Goal: Task Accomplishment & Management: Use online tool/utility

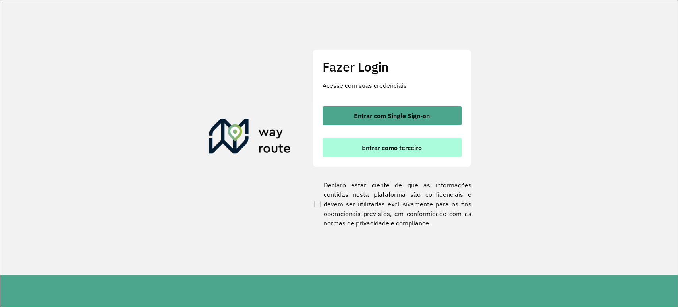
click at [395, 145] on span "Entrar como terceiro" at bounding box center [392, 147] width 60 height 6
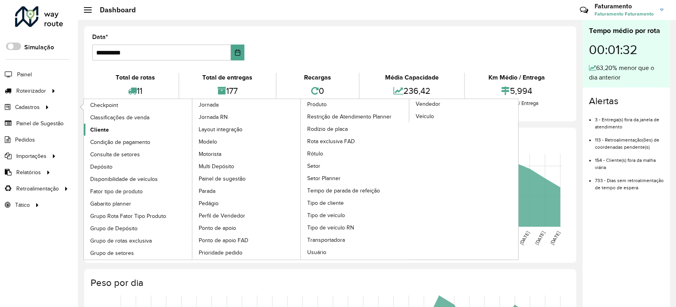
click at [115, 130] on link "Cliente" at bounding box center [138, 130] width 109 height 12
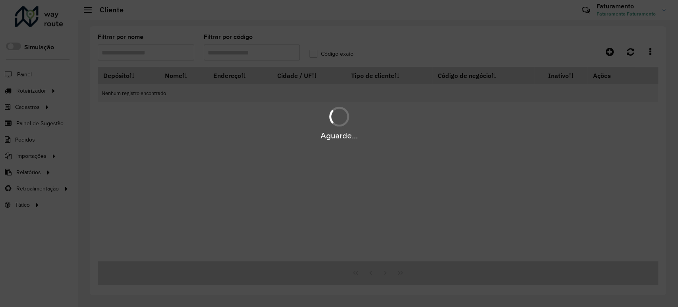
click at [256, 58] on div "Aguarde..." at bounding box center [339, 153] width 678 height 307
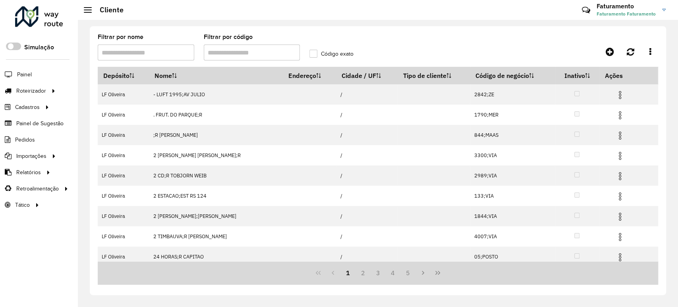
click at [165, 54] on input "Filtrar por nome" at bounding box center [146, 53] width 97 height 16
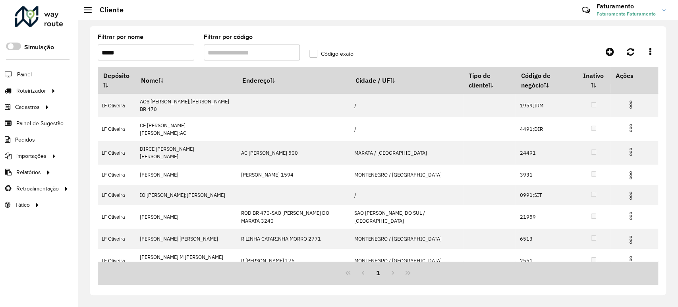
type input "*****"
click at [315, 56] on label "Código exato" at bounding box center [332, 54] width 44 height 8
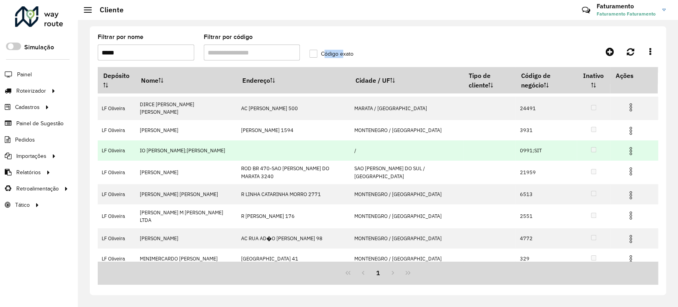
scroll to position [45, 0]
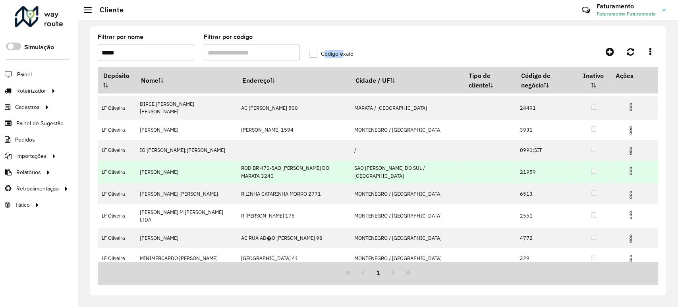
click at [626, 166] on img at bounding box center [631, 171] width 10 height 10
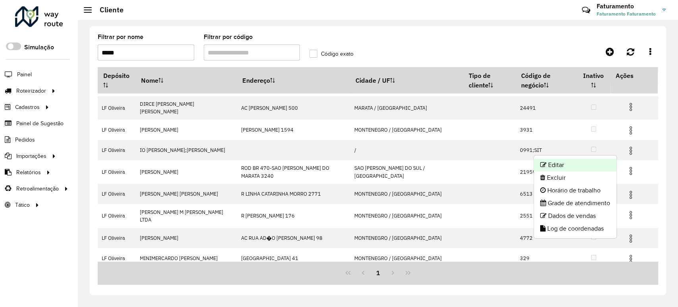
click at [609, 163] on li "Editar" at bounding box center [575, 165] width 83 height 13
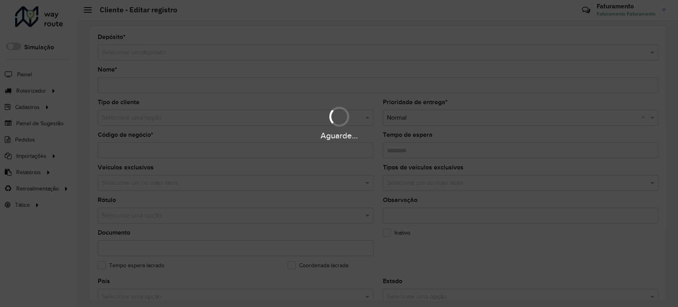
type input "**********"
type input "*****"
type input "********"
type input "**********"
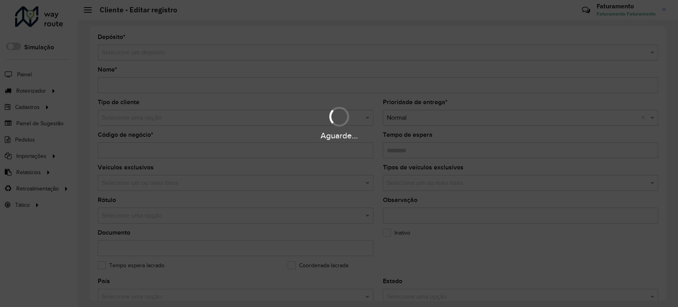
type input "**********"
type input "********"
type input "**********"
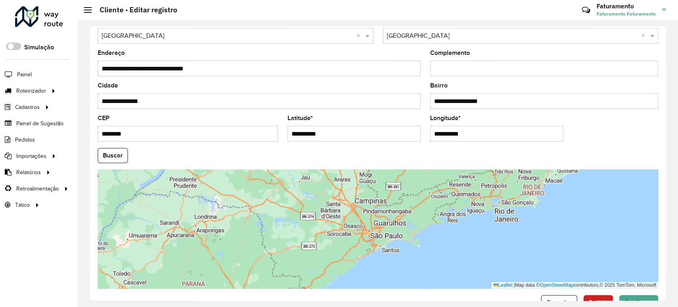
scroll to position [265, 0]
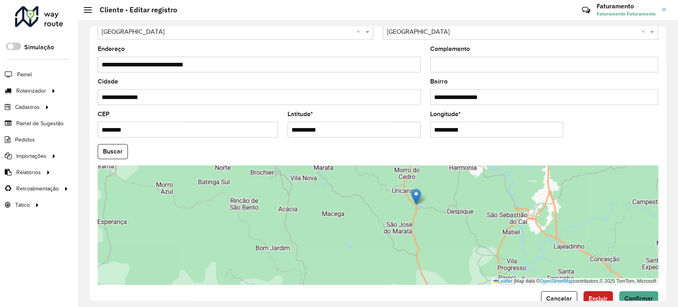
drag, startPoint x: 465, startPoint y: 238, endPoint x: 442, endPoint y: 217, distance: 31.2
click at [442, 217] on div "Leaflet | Map data © OpenStreetMap contributors,© 2025 TomTom, Microsoft" at bounding box center [378, 224] width 561 height 119
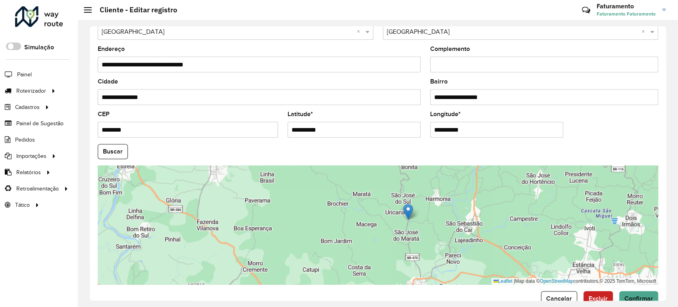
drag, startPoint x: 442, startPoint y: 217, endPoint x: 416, endPoint y: 227, distance: 27.9
click at [416, 227] on div "Leaflet | Map data © OpenStreetMap contributors,© 2025 TomTom, Microsoft" at bounding box center [378, 224] width 561 height 119
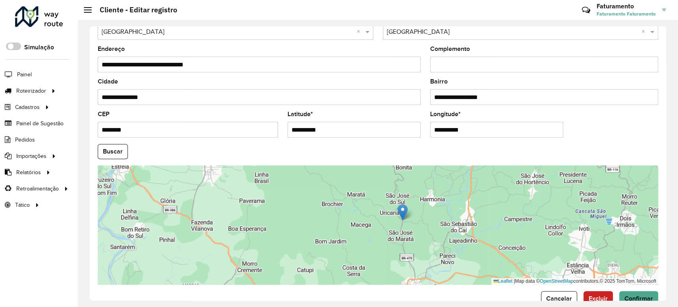
drag, startPoint x: 415, startPoint y: 227, endPoint x: 398, endPoint y: 229, distance: 16.9
click at [398, 229] on div "Leaflet | Map data © OpenStreetMap contributors,© 2025 TomTom, Microsoft" at bounding box center [378, 224] width 561 height 119
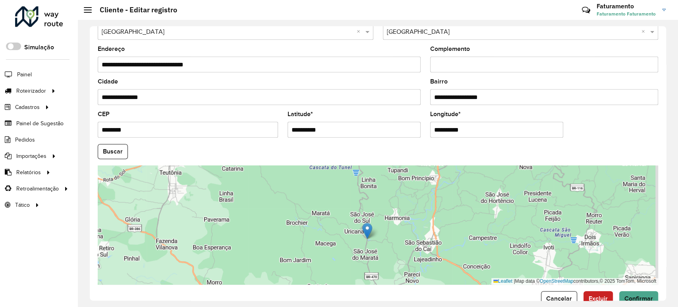
drag, startPoint x: 397, startPoint y: 230, endPoint x: 377, endPoint y: 248, distance: 27.3
click at [377, 248] on div "Leaflet | Map data © OpenStreetMap contributors,© 2025 TomTom, Microsoft" at bounding box center [378, 224] width 561 height 119
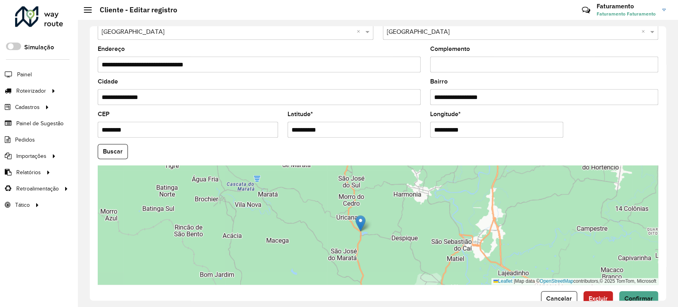
drag, startPoint x: 392, startPoint y: 263, endPoint x: 389, endPoint y: 258, distance: 5.9
click at [389, 258] on div "Leaflet | Map data © OpenStreetMap contributors,© 2025 TomTom, Microsoft" at bounding box center [378, 224] width 561 height 119
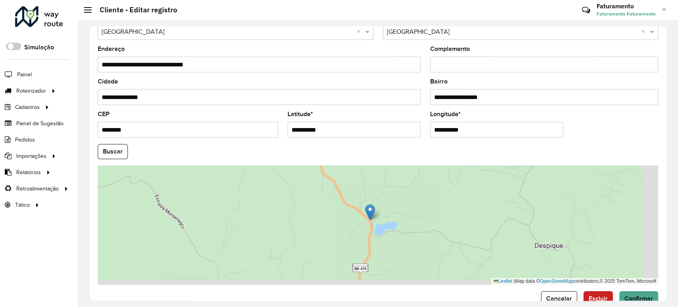
drag, startPoint x: 360, startPoint y: 234, endPoint x: 321, endPoint y: 203, distance: 49.8
click at [321, 203] on div "Leaflet | Map data © OpenStreetMap contributors,© 2025 TomTom, Microsoft" at bounding box center [378, 224] width 561 height 119
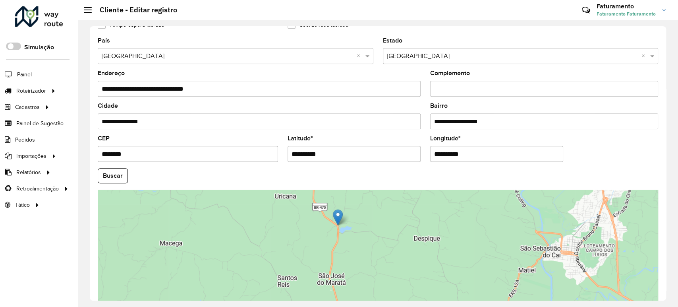
scroll to position [221, 0]
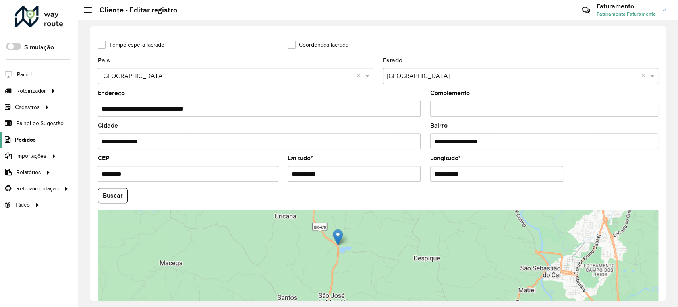
click at [28, 139] on span "Pedidos" at bounding box center [25, 140] width 21 height 8
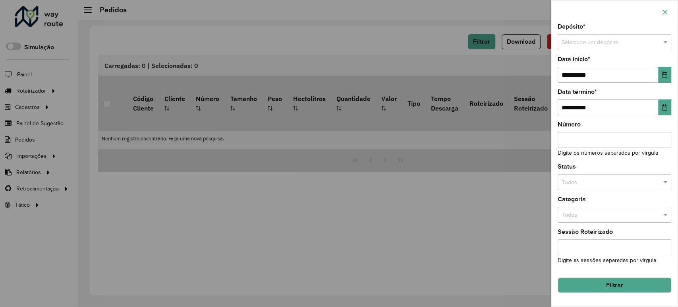
click at [663, 8] on button "button" at bounding box center [665, 12] width 13 height 13
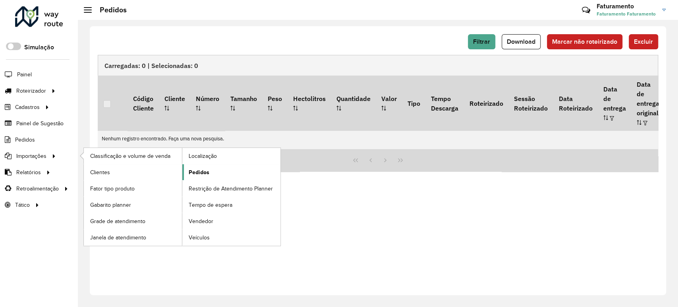
click at [186, 166] on link "Pedidos" at bounding box center [231, 172] width 98 height 16
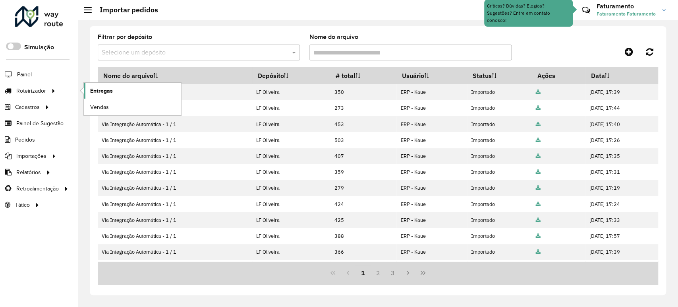
click at [106, 90] on span "Entregas" at bounding box center [101, 91] width 23 height 8
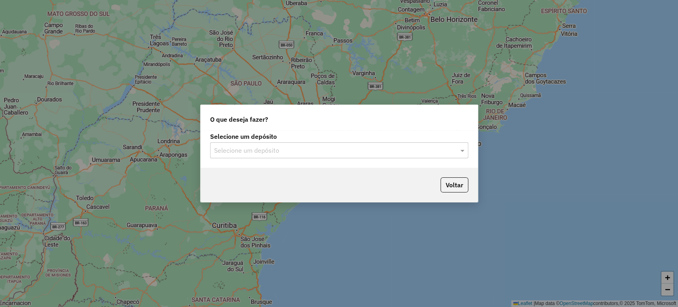
click at [326, 154] on input "text" at bounding box center [331, 151] width 235 height 10
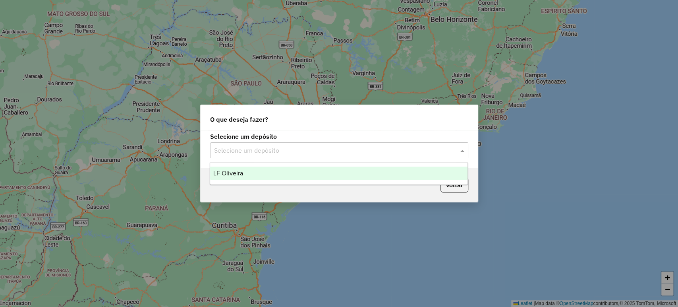
click at [328, 169] on div "LF Oliveira" at bounding box center [339, 174] width 258 height 14
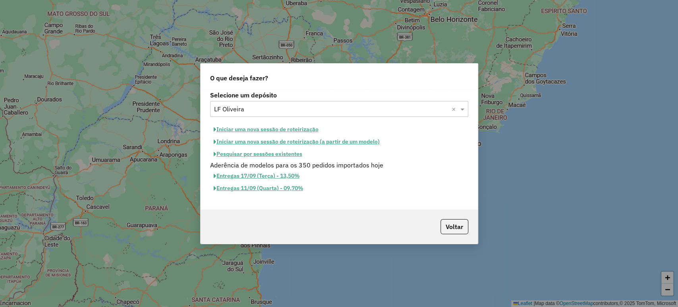
click at [257, 130] on button "Iniciar uma nova sessão de roteirização" at bounding box center [266, 129] width 112 height 12
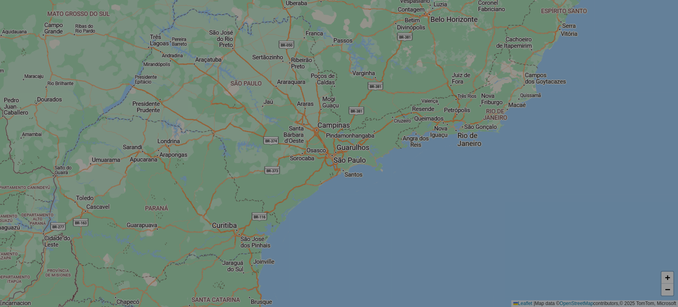
select select "*"
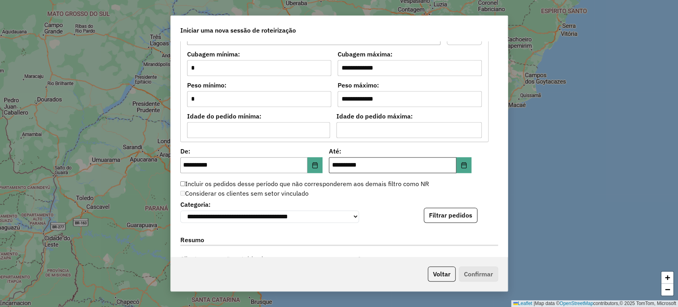
scroll to position [706, 0]
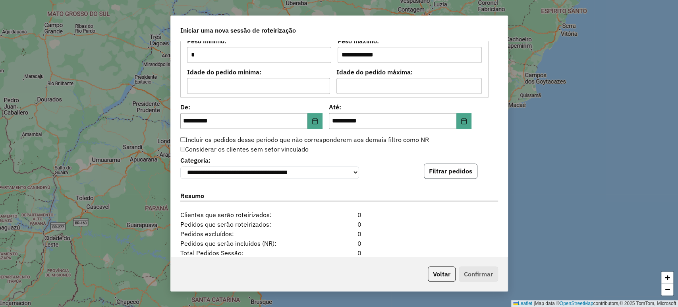
click at [428, 165] on button "Filtrar pedidos" at bounding box center [451, 170] width 54 height 15
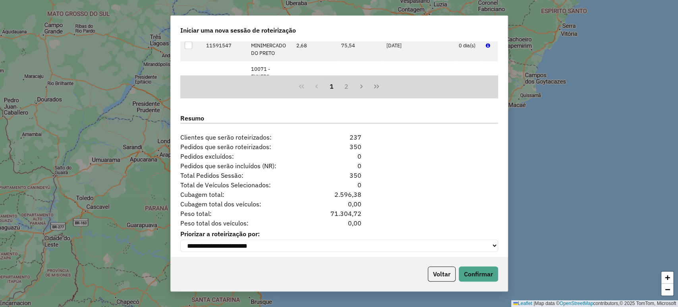
scroll to position [954, 0]
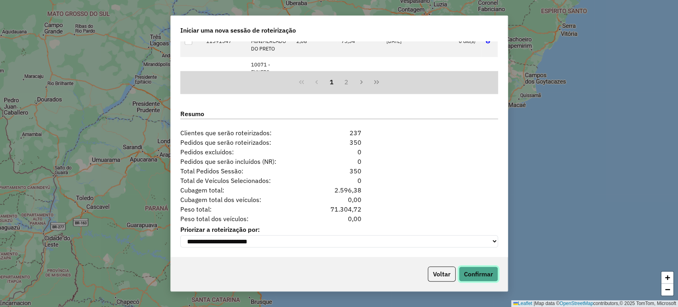
click at [480, 275] on button "Confirmar" at bounding box center [478, 273] width 39 height 15
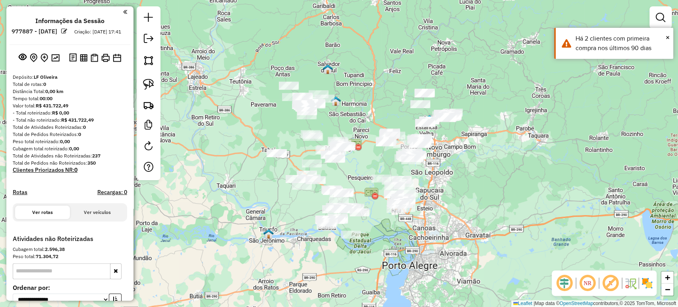
drag, startPoint x: 345, startPoint y: 167, endPoint x: 342, endPoint y: 163, distance: 5.1
click at [342, 163] on div at bounding box center [336, 159] width 20 height 8
click at [667, 40] on span "×" at bounding box center [668, 37] width 4 height 9
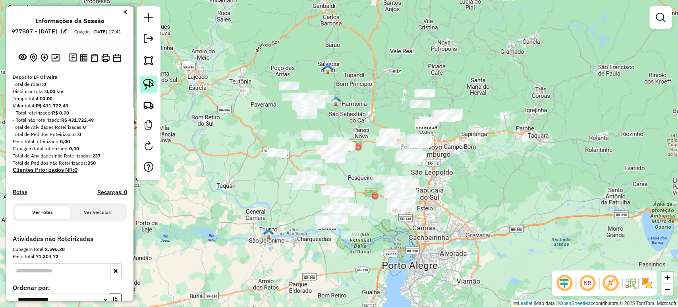
click at [146, 81] on img at bounding box center [148, 84] width 11 height 11
drag, startPoint x: 391, startPoint y: 167, endPoint x: 443, endPoint y: 199, distance: 61.1
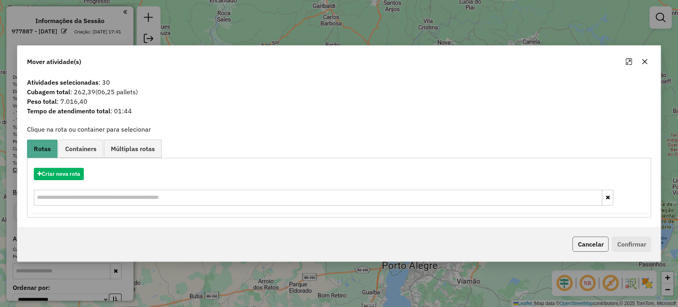
click at [594, 242] on button "Cancelar" at bounding box center [591, 243] width 36 height 15
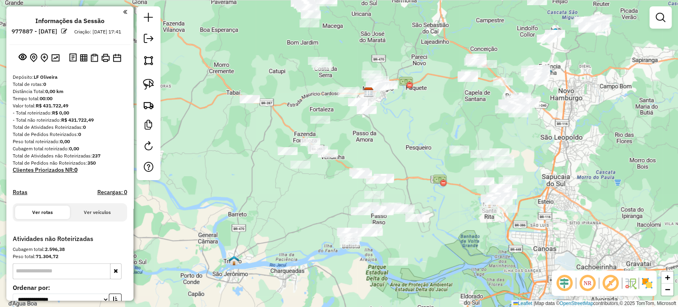
drag, startPoint x: 353, startPoint y: 222, endPoint x: 406, endPoint y: 240, distance: 56.4
click at [406, 240] on div "Janela de atendimento Grade de atendimento Capacidade Transportadoras Veículos …" at bounding box center [339, 153] width 678 height 307
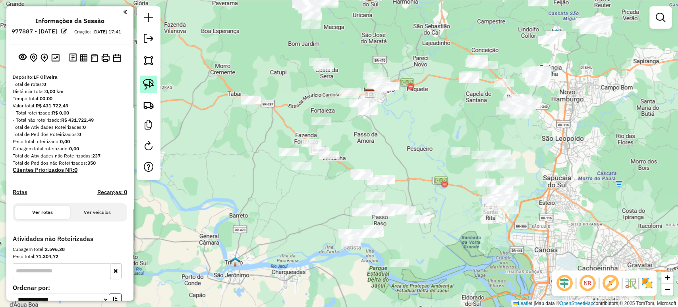
click at [156, 87] on link at bounding box center [148, 84] width 17 height 17
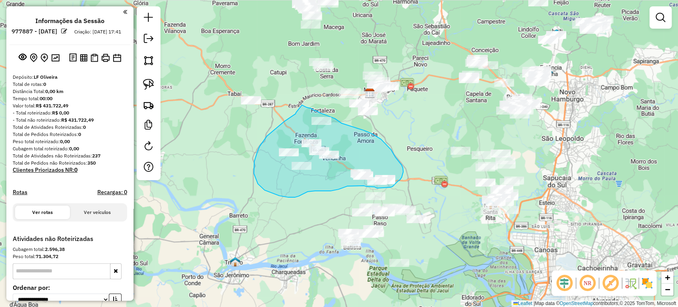
drag, startPoint x: 296, startPoint y: 112, endPoint x: 291, endPoint y: 98, distance: 15.4
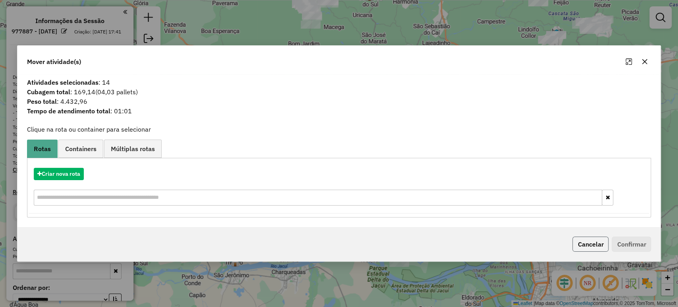
click at [576, 248] on button "Cancelar" at bounding box center [591, 243] width 36 height 15
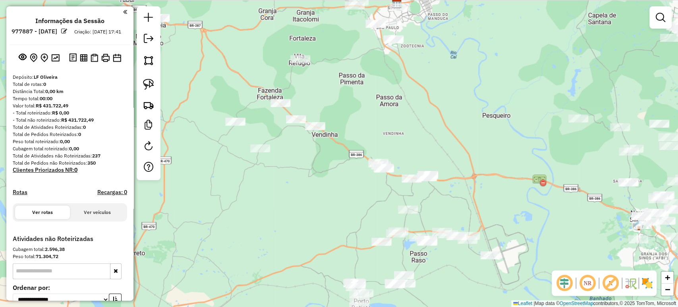
click at [331, 196] on div "Janela de atendimento Grade de atendimento Capacidade Transportadoras Veículos …" at bounding box center [339, 153] width 678 height 307
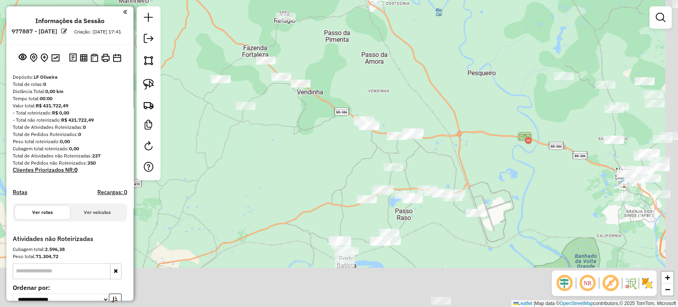
drag, startPoint x: 329, startPoint y: 200, endPoint x: 314, endPoint y: 158, distance: 44.1
click at [314, 158] on div "Janela de atendimento Grade de atendimento Capacidade Transportadoras Veículos …" at bounding box center [339, 153] width 678 height 307
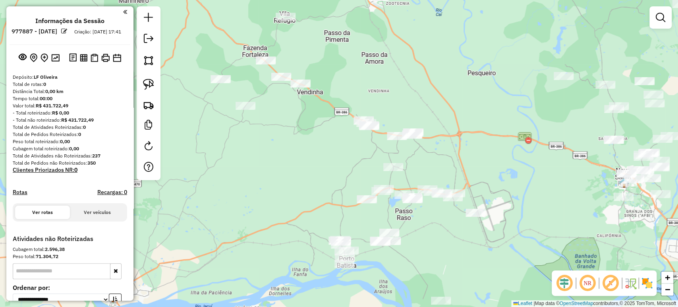
drag, startPoint x: 335, startPoint y: 212, endPoint x: 298, endPoint y: 178, distance: 50.9
click at [298, 178] on div "Janela de atendimento Grade de atendimento Capacidade Transportadoras Veículos …" at bounding box center [339, 153] width 678 height 307
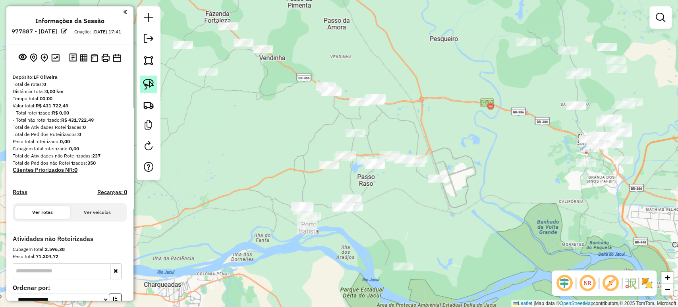
click at [153, 89] on img at bounding box center [148, 84] width 11 height 11
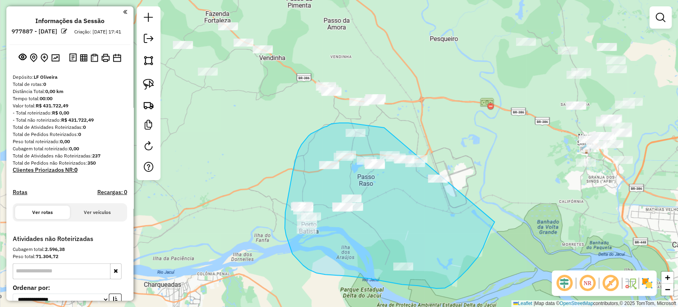
drag, startPoint x: 369, startPoint y: 126, endPoint x: 498, endPoint y: 188, distance: 143.5
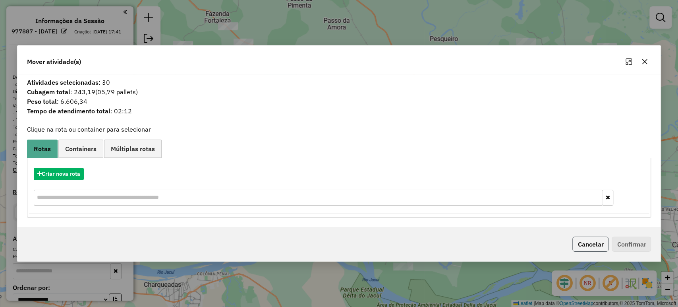
click at [583, 241] on button "Cancelar" at bounding box center [591, 243] width 36 height 15
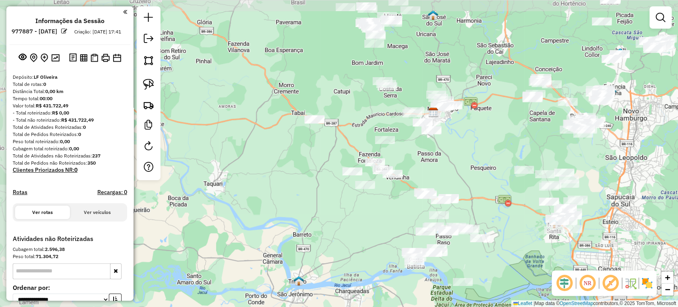
drag, startPoint x: 248, startPoint y: 145, endPoint x: 379, endPoint y: 220, distance: 150.8
click at [379, 219] on div "Janela de atendimento Grade de atendimento Capacidade Transportadoras Veículos …" at bounding box center [339, 153] width 678 height 307
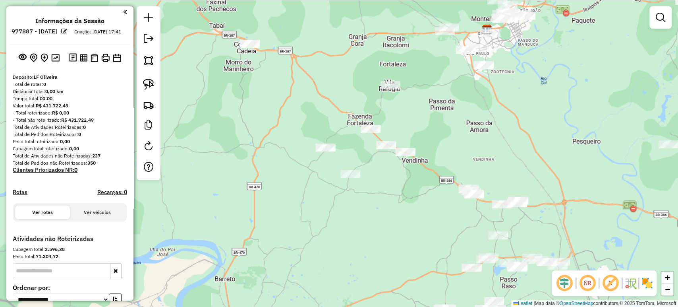
drag, startPoint x: 385, startPoint y: 211, endPoint x: 373, endPoint y: 215, distance: 12.6
click at [374, 215] on div "Janela de atendimento Grade de atendimento Capacidade Transportadoras Veículos …" at bounding box center [339, 153] width 678 height 307
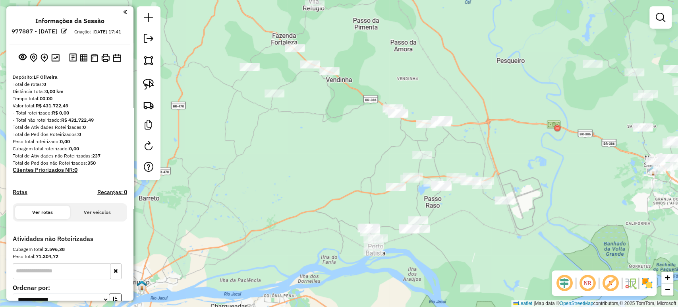
drag, startPoint x: 362, startPoint y: 212, endPoint x: 293, endPoint y: 132, distance: 106.0
click at [293, 132] on div "Janela de atendimento Grade de atendimento Capacidade Transportadoras Veículos …" at bounding box center [339, 153] width 678 height 307
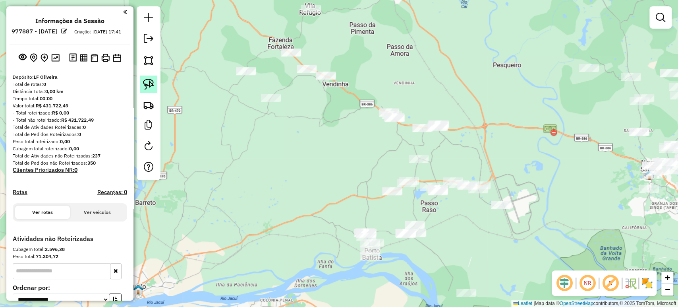
click at [150, 78] on link at bounding box center [148, 84] width 17 height 17
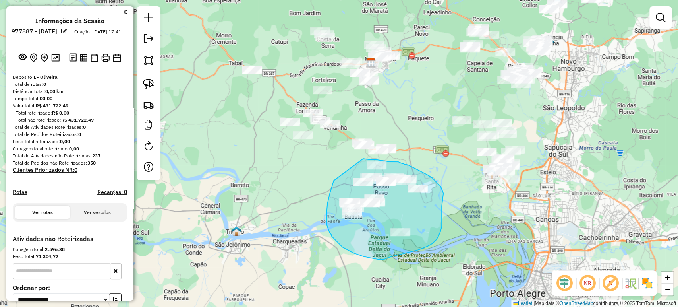
drag, startPoint x: 334, startPoint y: 180, endPoint x: 352, endPoint y: 158, distance: 28.6
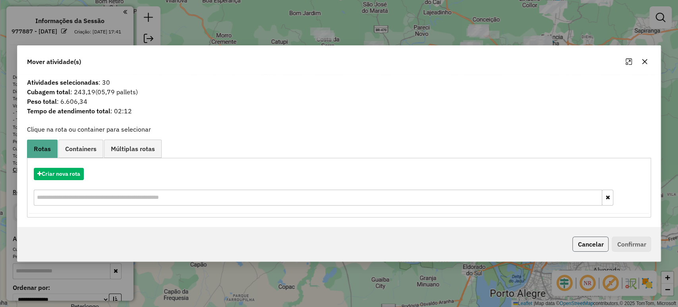
click at [580, 239] on button "Cancelar" at bounding box center [591, 243] width 36 height 15
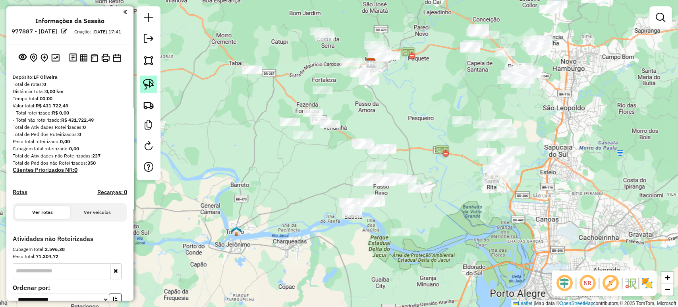
click at [151, 87] on img at bounding box center [148, 84] width 11 height 11
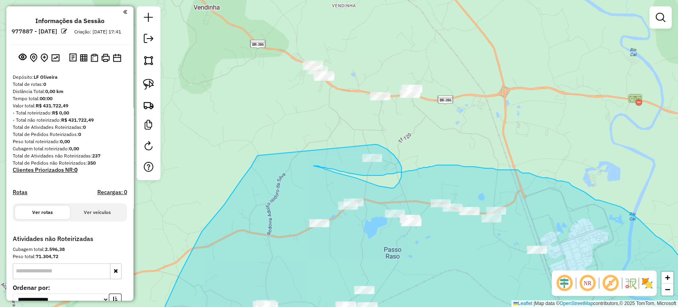
drag, startPoint x: 348, startPoint y: 165, endPoint x: 370, endPoint y: 142, distance: 31.5
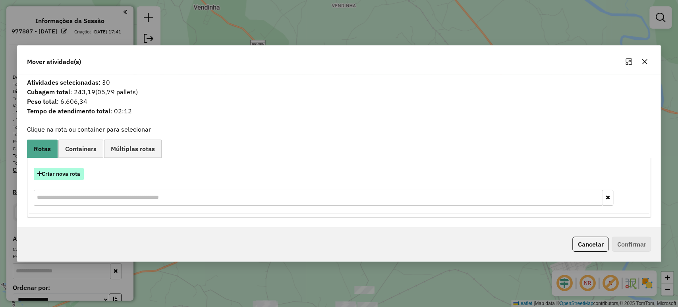
click at [79, 169] on button "Criar nova rota" at bounding box center [59, 174] width 50 height 12
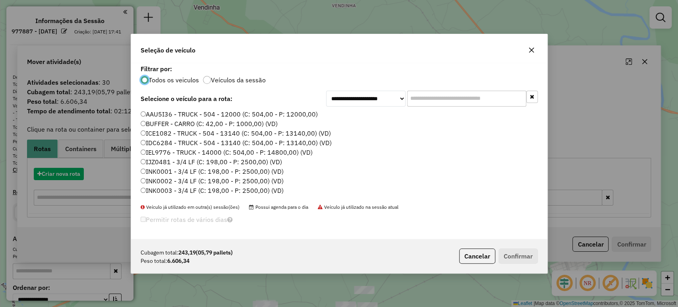
scroll to position [4, 2]
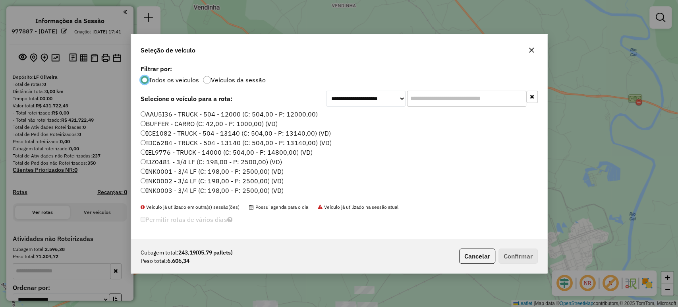
click at [448, 103] on input "text" at bounding box center [466, 99] width 119 height 16
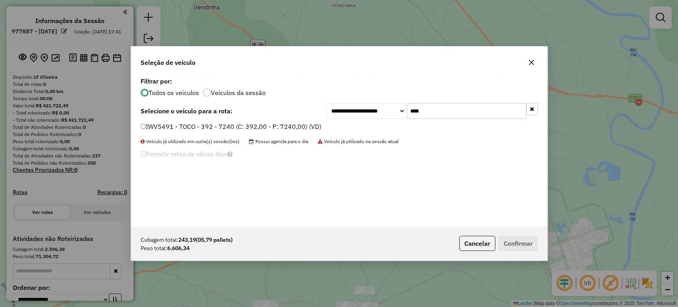
type input "****"
click at [293, 126] on label "IWV5491 - TOCO - 392 - 7240 (C: 392,00 - P: 7240,00) (VD)" at bounding box center [231, 127] width 181 height 10
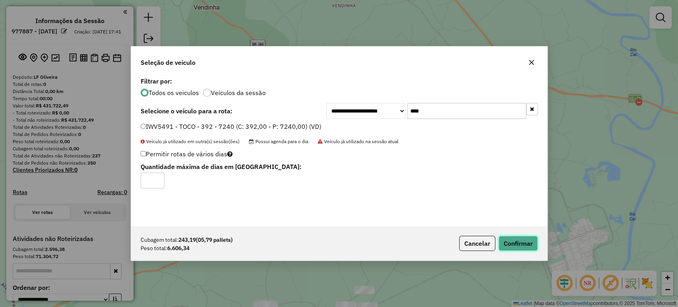
click at [512, 242] on button "Confirmar" at bounding box center [518, 243] width 39 height 15
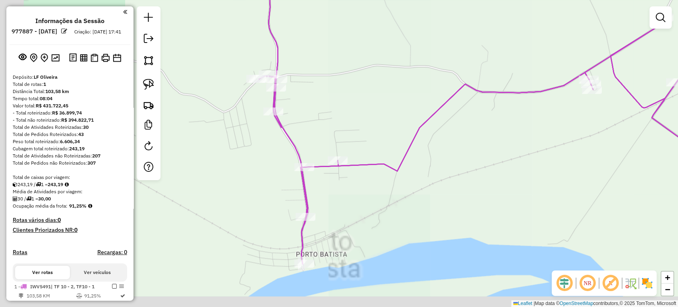
drag, startPoint x: 298, startPoint y: 289, endPoint x: 378, endPoint y: 229, distance: 100.0
click at [378, 229] on div "Janela de atendimento Grade de atendimento Capacidade Transportadoras Veículos …" at bounding box center [339, 153] width 678 height 307
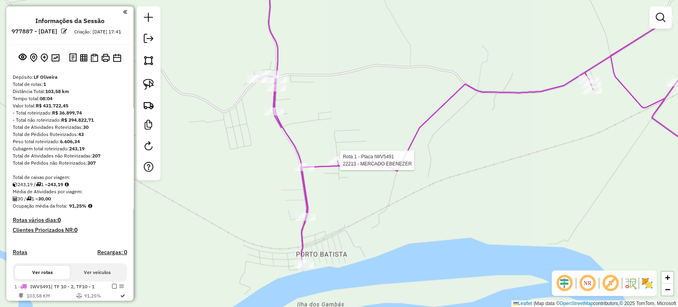
select select "**********"
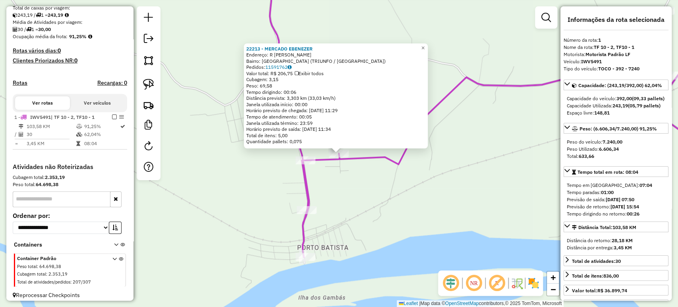
scroll to position [181, 0]
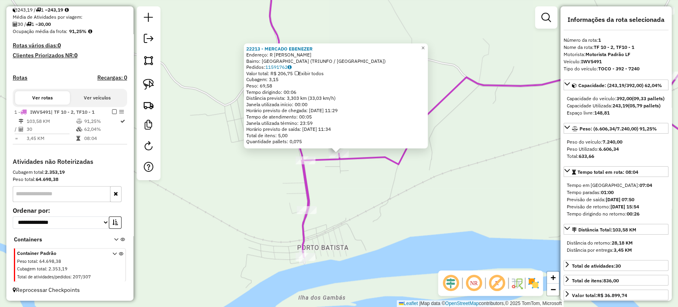
click at [388, 181] on div "22213 - MERCADO [PERSON_NAME]: R [PERSON_NAME] SN Bairro: PORTO BATISTA (TRIUNF…" at bounding box center [339, 153] width 678 height 307
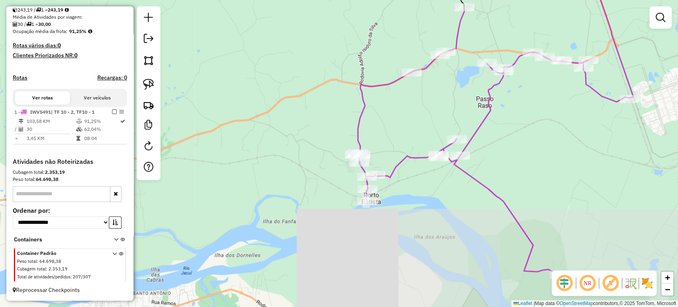
drag, startPoint x: 398, startPoint y: 130, endPoint x: 378, endPoint y: 320, distance: 191.8
click at [378, 306] on html "Aguarde... Pop-up bloqueado! Seu navegador bloqueou automáticamente a abertura …" at bounding box center [339, 153] width 678 height 307
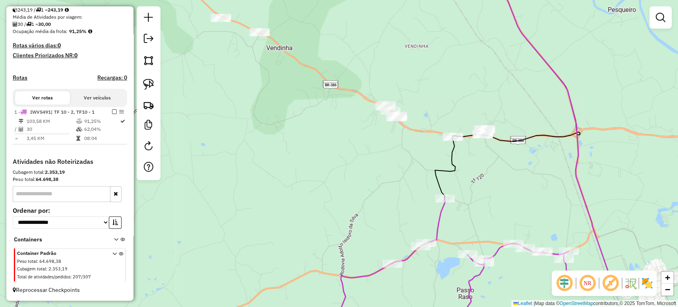
drag, startPoint x: 364, startPoint y: 212, endPoint x: 378, endPoint y: 274, distance: 63.7
click at [378, 274] on div "Janela de atendimento Grade de atendimento Capacidade Transportadoras Veículos …" at bounding box center [339, 153] width 678 height 307
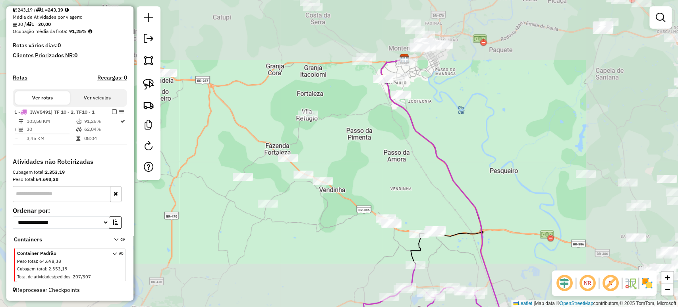
drag, startPoint x: 346, startPoint y: 238, endPoint x: 355, endPoint y: 260, distance: 23.9
click at [355, 260] on div "Janela de atendimento Grade de atendimento Capacidade Transportadoras Veículos …" at bounding box center [339, 153] width 678 height 307
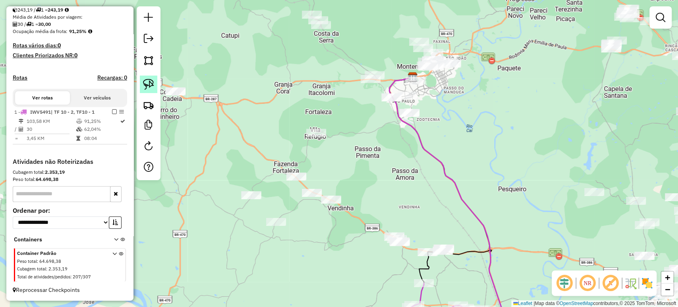
click at [144, 90] on link at bounding box center [148, 84] width 17 height 17
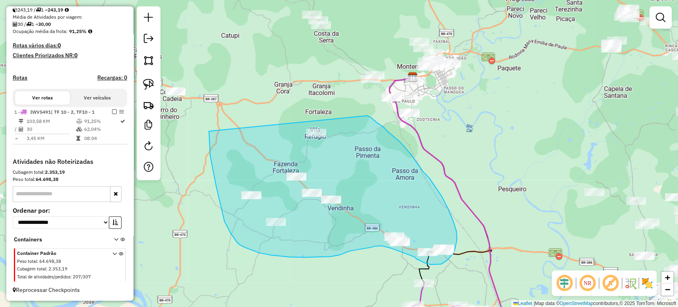
drag, startPoint x: 209, startPoint y: 131, endPoint x: 357, endPoint y: 109, distance: 149.9
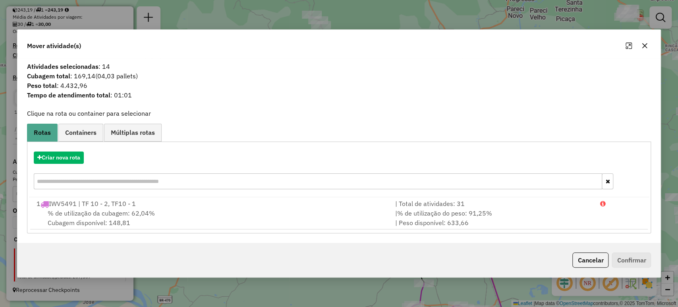
click at [85, 152] on div "Criar nova rota" at bounding box center [339, 157] width 621 height 12
click at [83, 155] on button "Criar nova rota" at bounding box center [59, 157] width 50 height 12
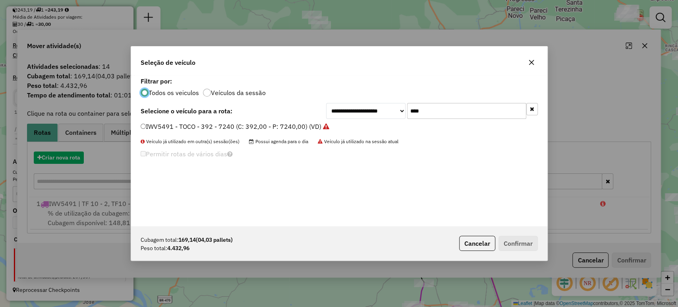
scroll to position [4, 2]
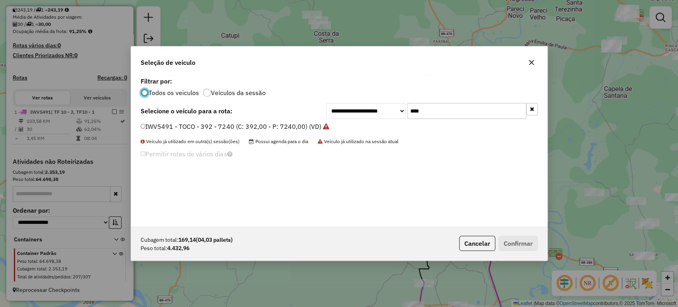
click at [419, 110] on input "****" at bounding box center [466, 111] width 119 height 16
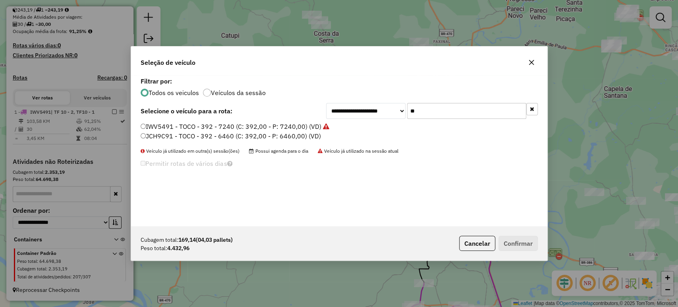
type input "**"
click at [269, 142] on div "IWV5491 - TOCO - 392 - 7240 (C: 392,00 - P: 7240,00) (VD) JCH9C91 - TOCO - 392 …" at bounding box center [339, 134] width 407 height 25
click at [276, 135] on label "JCH9C91 - TOCO - 392 - 6460 (C: 392,00 - P: 6460,00) (VD)" at bounding box center [231, 136] width 180 height 10
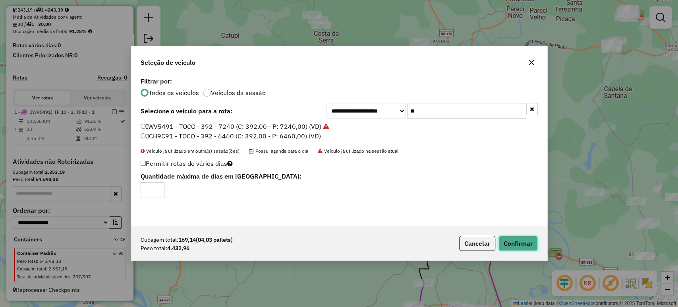
click at [532, 236] on button "Confirmar" at bounding box center [518, 243] width 39 height 15
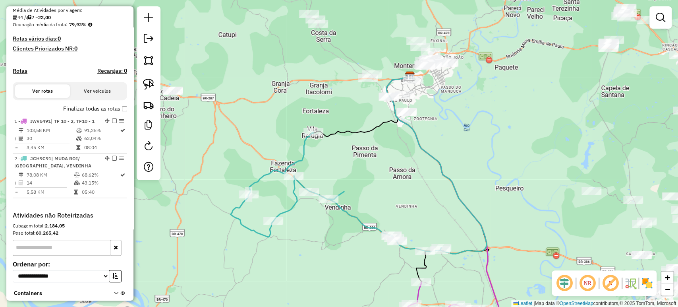
drag, startPoint x: 617, startPoint y: 111, endPoint x: 476, endPoint y: 98, distance: 141.3
click at [476, 99] on div "Janela de atendimento Grade de atendimento Capacidade Transportadoras Veículos …" at bounding box center [339, 153] width 678 height 307
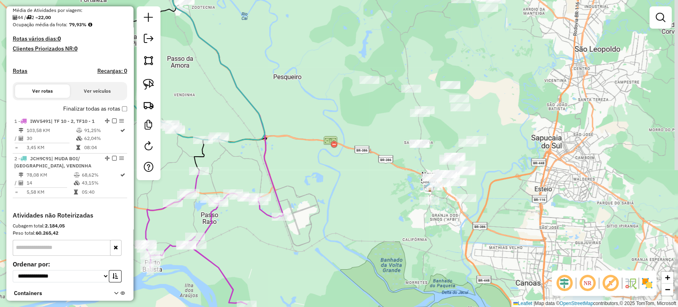
drag, startPoint x: 558, startPoint y: 138, endPoint x: 331, endPoint y: 107, distance: 229.5
click at [539, 143] on div "Janela de atendimento Grade de atendimento Capacidade Transportadoras Veículos …" at bounding box center [339, 153] width 678 height 307
click at [155, 79] on link at bounding box center [148, 84] width 17 height 17
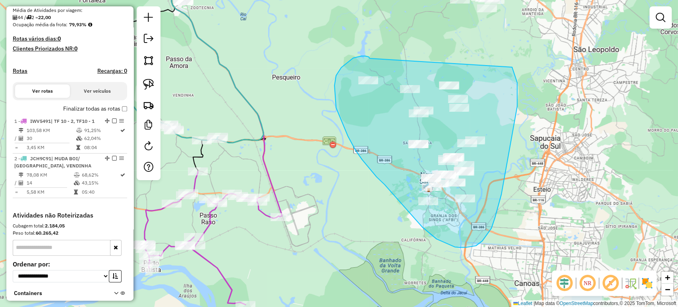
drag, startPoint x: 367, startPoint y: 56, endPoint x: 512, endPoint y: 67, distance: 145.5
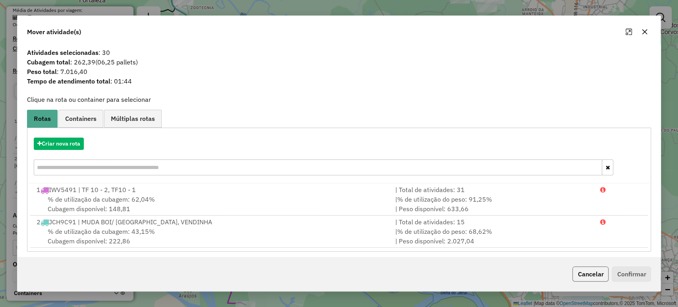
click at [582, 267] on button "Cancelar" at bounding box center [591, 273] width 36 height 15
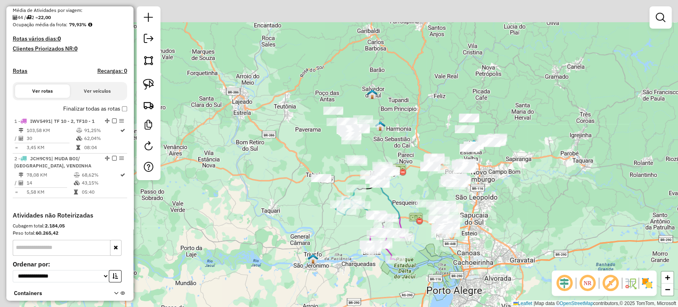
drag, startPoint x: 377, startPoint y: 130, endPoint x: 415, endPoint y: 194, distance: 74.3
click at [419, 211] on div "Janela de atendimento Grade de atendimento Capacidade Transportadoras Veículos …" at bounding box center [339, 153] width 678 height 307
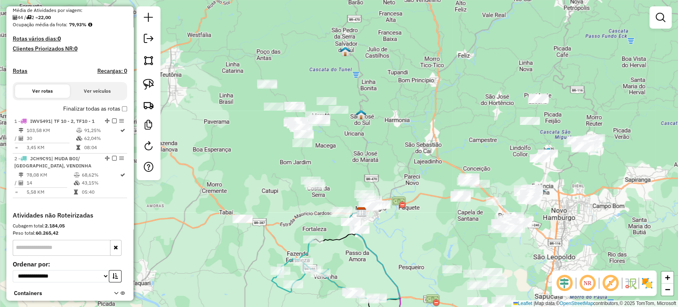
drag, startPoint x: 465, startPoint y: 133, endPoint x: 411, endPoint y: 141, distance: 54.6
click at [411, 141] on div "Janela de atendimento Grade de atendimento Capacidade Transportadoras Veículos …" at bounding box center [339, 153] width 678 height 307
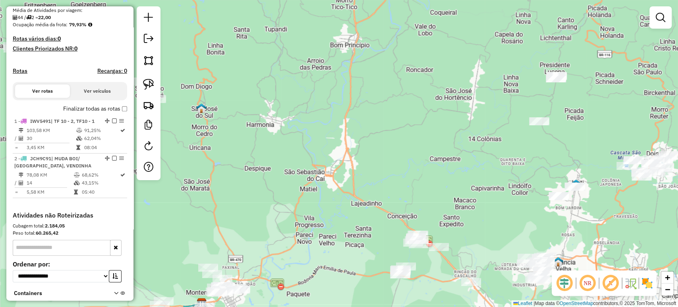
drag, startPoint x: 515, startPoint y: 147, endPoint x: 423, endPoint y: 175, distance: 95.9
click at [423, 175] on div "Janela de atendimento Grade de atendimento Capacidade Transportadoras Veículos …" at bounding box center [339, 153] width 678 height 307
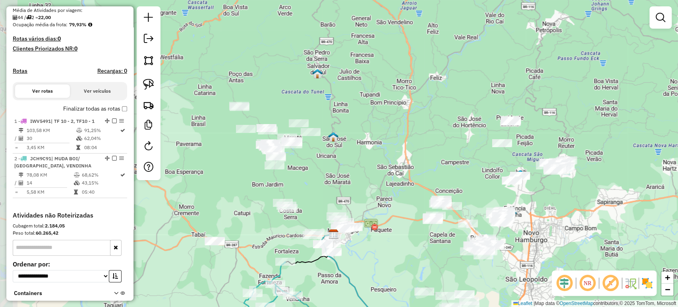
drag, startPoint x: 384, startPoint y: 180, endPoint x: 434, endPoint y: 165, distance: 52.7
click at [434, 165] on div "Janela de atendimento Grade de atendimento Capacidade Transportadoras Veículos …" at bounding box center [339, 153] width 678 height 307
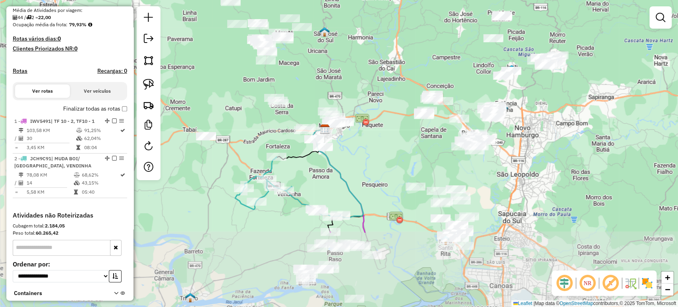
drag, startPoint x: 284, startPoint y: 222, endPoint x: 264, endPoint y: 124, distance: 100.6
click at [264, 124] on div "Janela de atendimento Grade de atendimento Capacidade Transportadoras Veículos …" at bounding box center [339, 153] width 678 height 307
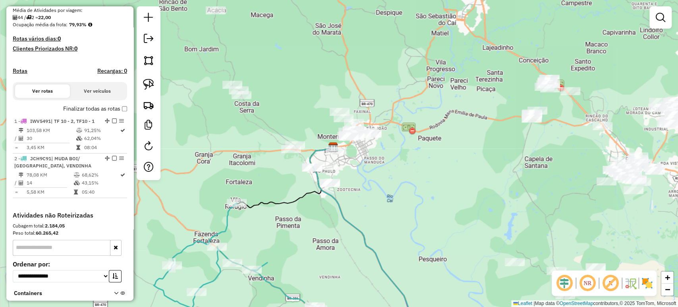
drag, startPoint x: 335, startPoint y: 139, endPoint x: 285, endPoint y: 128, distance: 51.6
click at [285, 128] on div "Janela de atendimento Grade de atendimento Capacidade Transportadoras Veículos …" at bounding box center [339, 153] width 678 height 307
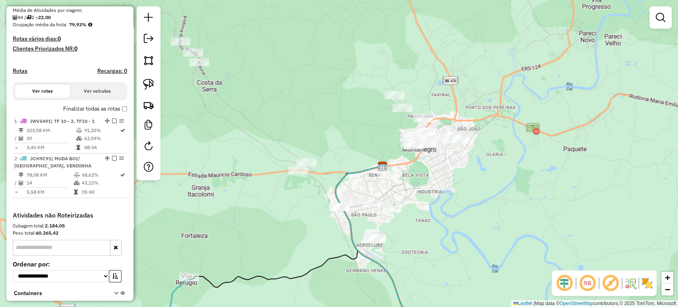
drag, startPoint x: 299, startPoint y: 140, endPoint x: 283, endPoint y: 123, distance: 23.1
click at [283, 123] on div "Janela de atendimento Grade de atendimento Capacidade Transportadoras Veículos …" at bounding box center [339, 153] width 678 height 307
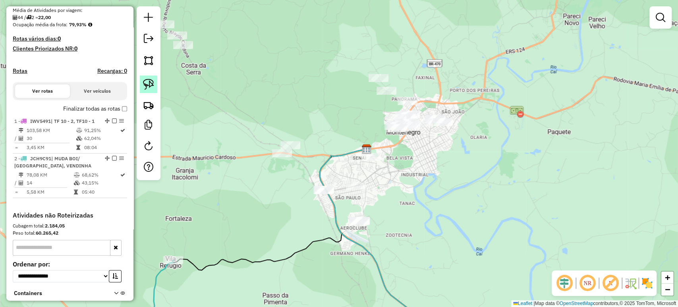
click at [149, 88] on img at bounding box center [148, 84] width 11 height 11
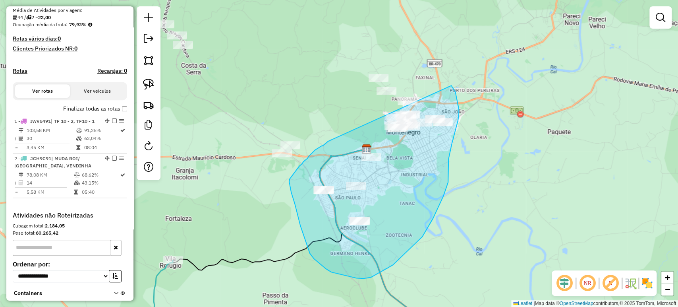
drag, startPoint x: 328, startPoint y: 141, endPoint x: 355, endPoint y: 39, distance: 105.8
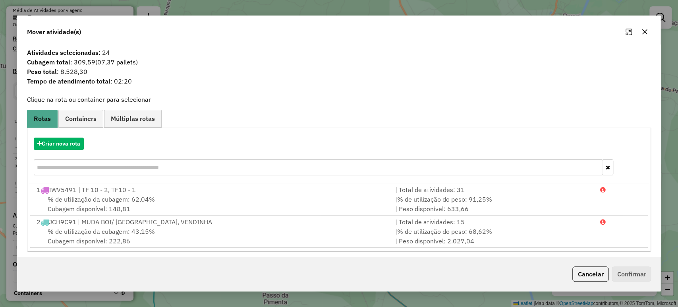
click at [592, 272] on button "Cancelar" at bounding box center [591, 273] width 36 height 15
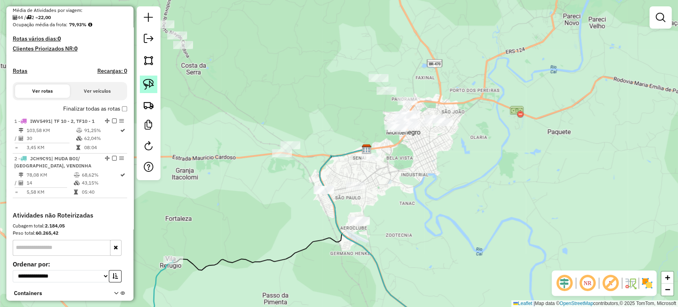
click at [155, 89] on link at bounding box center [148, 84] width 17 height 17
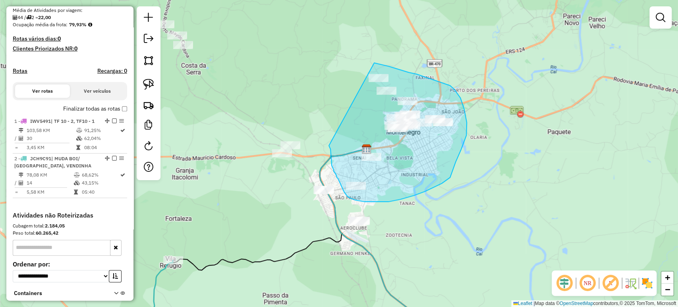
drag, startPoint x: 329, startPoint y: 145, endPoint x: 369, endPoint y: 63, distance: 91.7
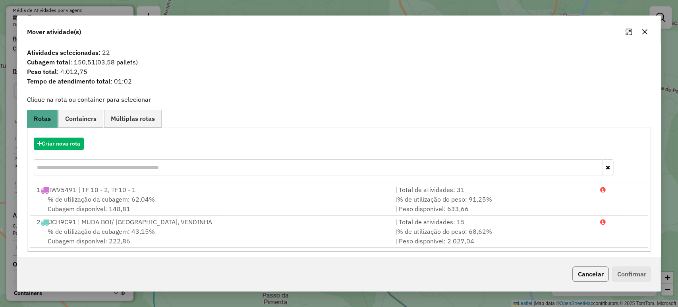
click at [585, 271] on button "Cancelar" at bounding box center [591, 273] width 36 height 15
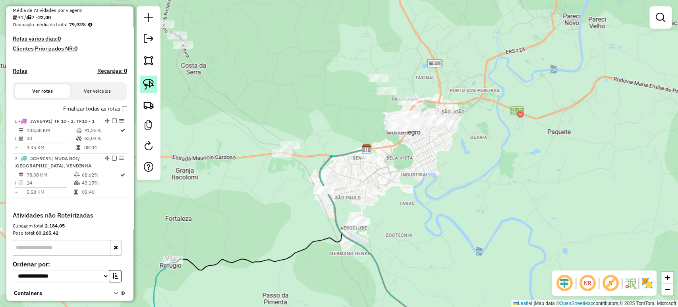
click at [150, 89] on img at bounding box center [148, 84] width 11 height 11
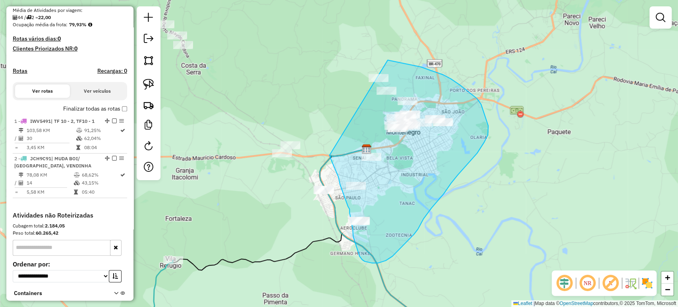
drag, startPoint x: 330, startPoint y: 155, endPoint x: 378, endPoint y: 58, distance: 108.4
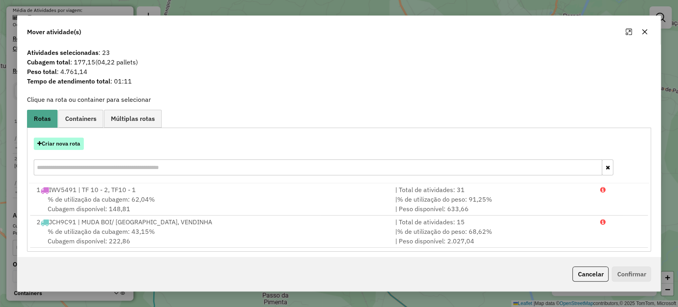
click at [64, 146] on button "Criar nova rota" at bounding box center [59, 144] width 50 height 12
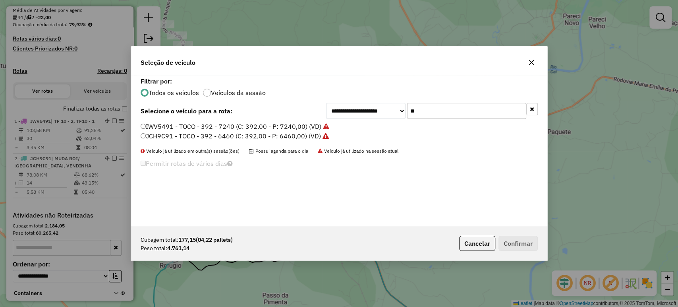
click at [416, 108] on input "**" at bounding box center [466, 111] width 119 height 16
click at [416, 107] on input "**" at bounding box center [466, 111] width 119 height 16
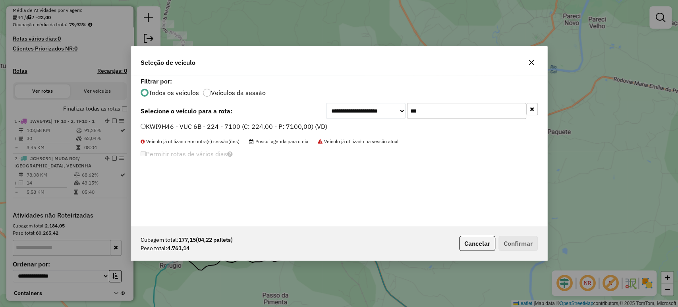
type input "***"
click at [304, 125] on label "KWI9H46 - VUC 6B - 224 - 7100 (C: 224,00 - P: 7100,00) (VD)" at bounding box center [234, 127] width 187 height 10
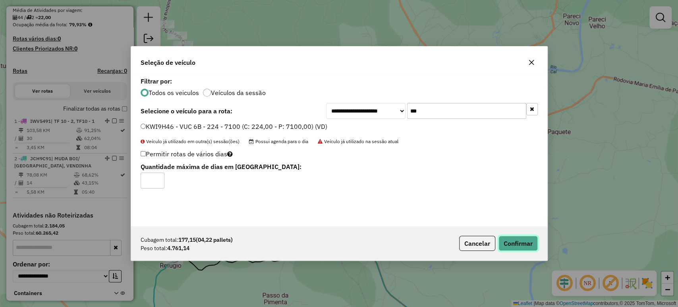
click at [514, 245] on button "Confirmar" at bounding box center [518, 243] width 39 height 15
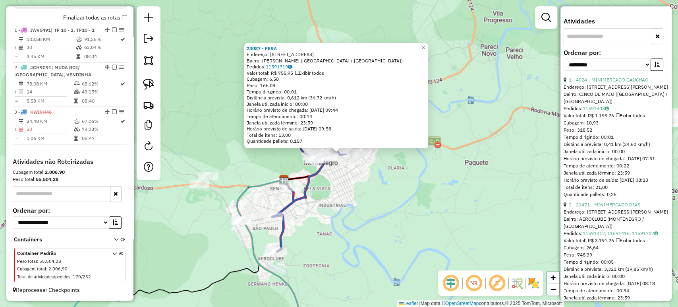
scroll to position [221, 0]
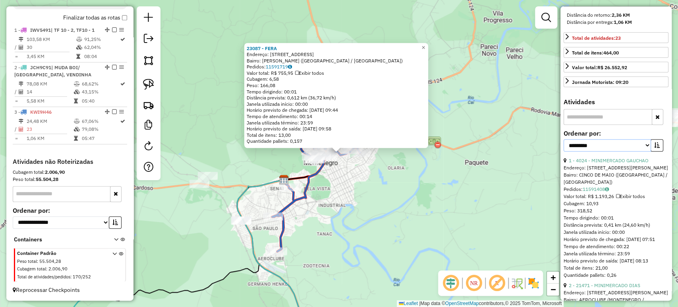
click at [609, 151] on select "**********" at bounding box center [607, 145] width 87 height 12
select select "*********"
click at [564, 151] on select "**********" at bounding box center [607, 145] width 87 height 12
click at [663, 157] on div "**********" at bounding box center [616, 143] width 105 height 27
click at [659, 151] on button "button" at bounding box center [657, 145] width 13 height 12
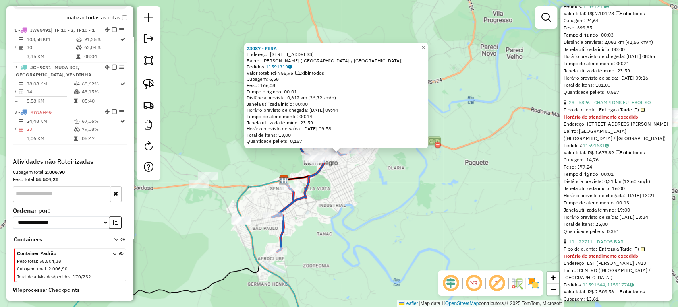
scroll to position [530, 0]
click at [599, 112] on span "Entrega a Tarde (T)" at bounding box center [622, 108] width 46 height 7
click at [598, 104] on link "23 - 5826 - CHAMPIONS FUTEBOL SO" at bounding box center [610, 101] width 82 height 6
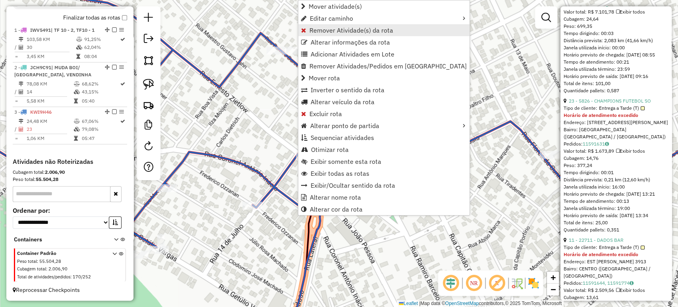
click at [302, 27] on span "Remover Atividade(s) da rota" at bounding box center [303, 30] width 5 height 6
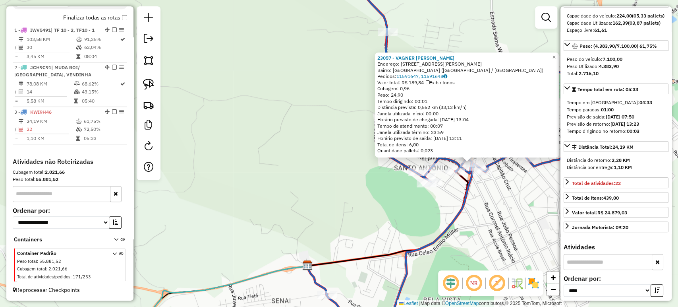
scroll to position [0, 0]
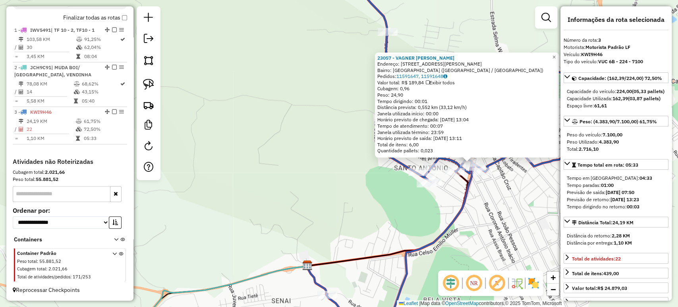
click at [479, 217] on div "23057 - VAGNER [PERSON_NAME]: R [PERSON_NAME] 233 Bairro: [GEOGRAPHIC_DATA] ([G…" at bounding box center [339, 153] width 678 height 307
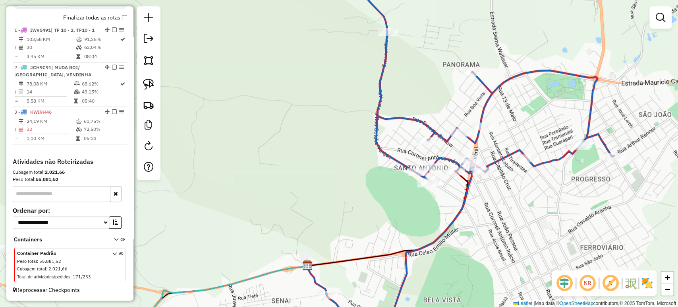
drag, startPoint x: 480, startPoint y: 241, endPoint x: 467, endPoint y: 180, distance: 62.1
click at [467, 180] on div "Janela de atendimento Grade de atendimento Capacidade Transportadoras Veículos …" at bounding box center [339, 153] width 678 height 307
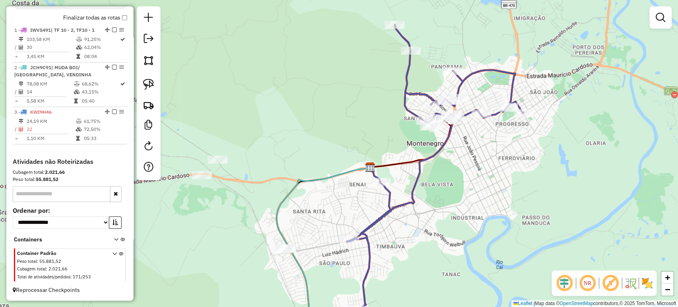
drag, startPoint x: 455, startPoint y: 192, endPoint x: 446, endPoint y: 169, distance: 24.8
click at [446, 169] on div "Janela de atendimento Grade de atendimento Capacidade Transportadoras Veículos …" at bounding box center [339, 153] width 678 height 307
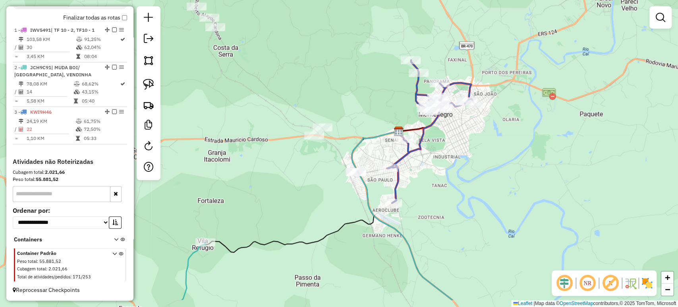
click at [444, 203] on div "Janela de atendimento Grade de atendimento Capacidade Transportadoras Veículos …" at bounding box center [339, 153] width 678 height 307
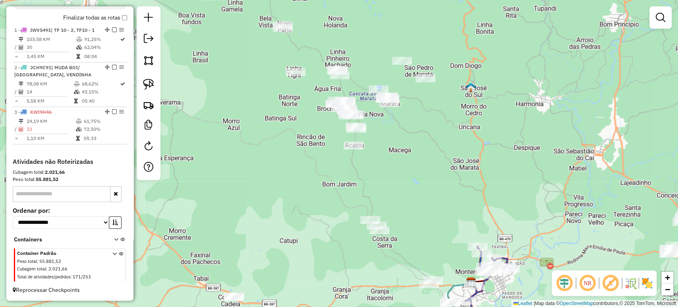
drag, startPoint x: 442, startPoint y: 200, endPoint x: 493, endPoint y: 315, distance: 126.2
click at [493, 306] on html "Aguarde... Pop-up bloqueado! Seu navegador bloqueou automáticamente a abertura …" at bounding box center [339, 153] width 678 height 307
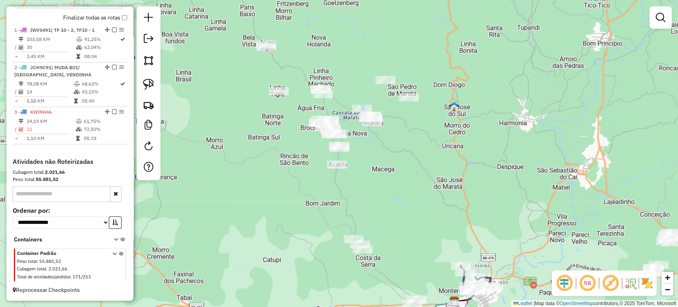
drag, startPoint x: 424, startPoint y: 225, endPoint x: 409, endPoint y: 245, distance: 24.6
click at [409, 245] on div "Janela de atendimento Grade de atendimento Capacidade Transportadoras Veículos …" at bounding box center [339, 153] width 678 height 307
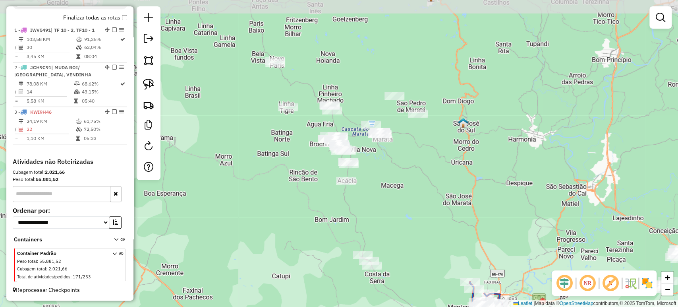
drag, startPoint x: 376, startPoint y: 195, endPoint x: 385, endPoint y: 211, distance: 18.7
click at [385, 211] on div "Janela de atendimento Grade de atendimento Capacidade Transportadoras Veículos …" at bounding box center [339, 153] width 678 height 307
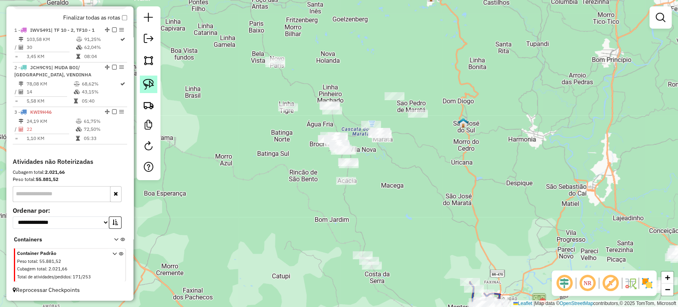
click at [146, 79] on img at bounding box center [148, 84] width 11 height 11
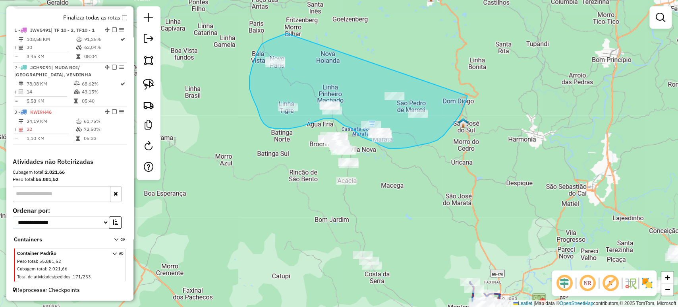
drag, startPoint x: 287, startPoint y: 33, endPoint x: 468, endPoint y: 90, distance: 189.8
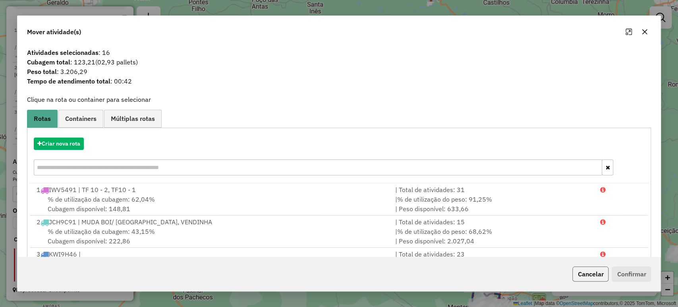
click at [594, 280] on button "Cancelar" at bounding box center [591, 273] width 36 height 15
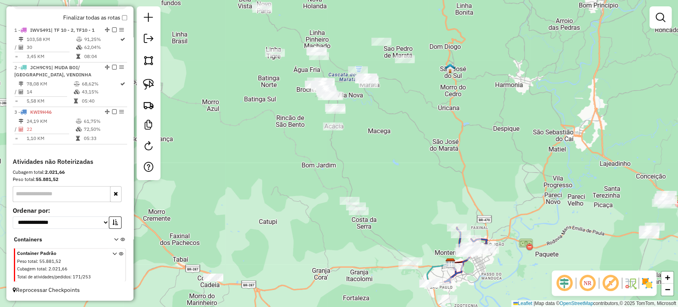
drag, startPoint x: 429, startPoint y: 209, endPoint x: 407, endPoint y: 155, distance: 58.1
click at [416, 154] on div "Janela de atendimento Grade de atendimento Capacidade Transportadoras Veículos …" at bounding box center [339, 153] width 678 height 307
click at [147, 79] on img at bounding box center [148, 84] width 11 height 11
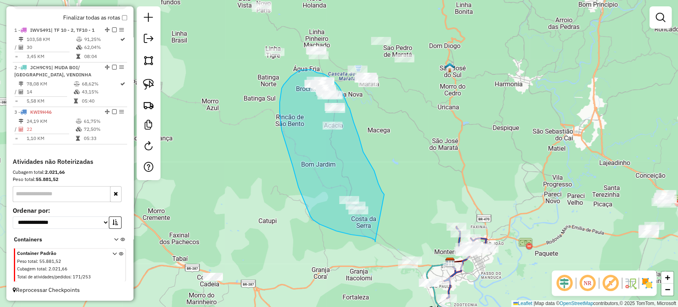
drag, startPoint x: 375, startPoint y: 242, endPoint x: 385, endPoint y: 195, distance: 47.9
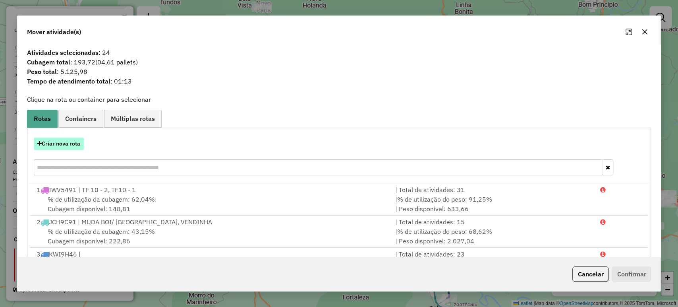
click at [78, 143] on button "Criar nova rota" at bounding box center [59, 144] width 50 height 12
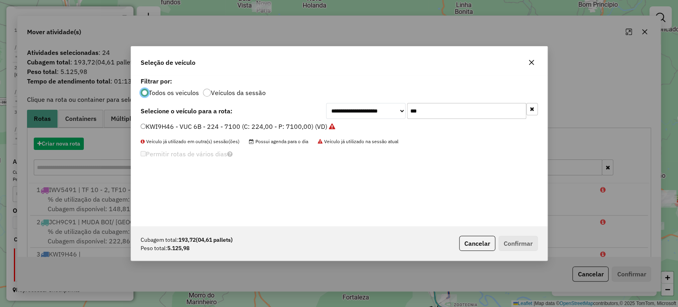
scroll to position [4, 2]
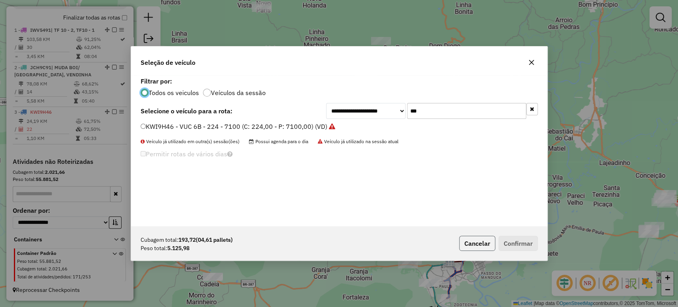
click at [476, 238] on button "Cancelar" at bounding box center [477, 243] width 36 height 15
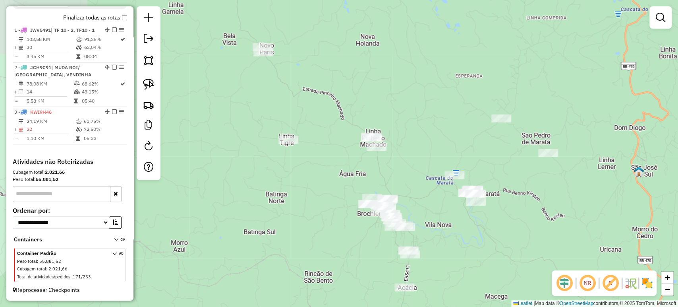
drag, startPoint x: 328, startPoint y: 83, endPoint x: 410, endPoint y: 182, distance: 128.7
click at [410, 182] on div "Janela de atendimento Grade de atendimento Capacidade Transportadoras Veículos …" at bounding box center [339, 153] width 678 height 307
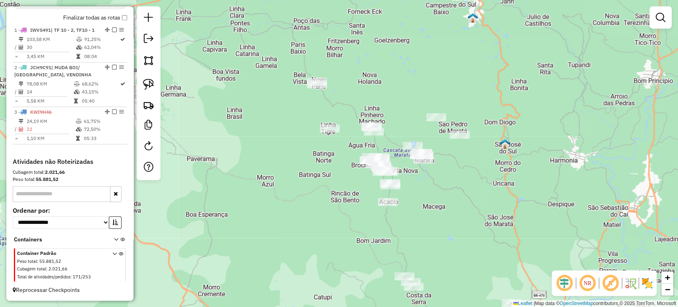
drag, startPoint x: 436, startPoint y: 223, endPoint x: 410, endPoint y: 181, distance: 49.1
click at [410, 181] on div "Janela de atendimento Grade de atendimento Capacidade Transportadoras Veículos …" at bounding box center [339, 153] width 678 height 307
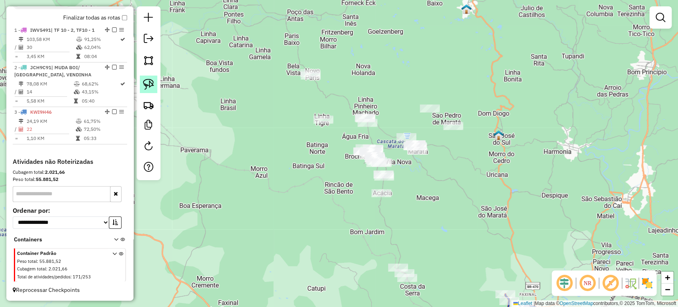
click at [145, 91] on link at bounding box center [148, 84] width 17 height 17
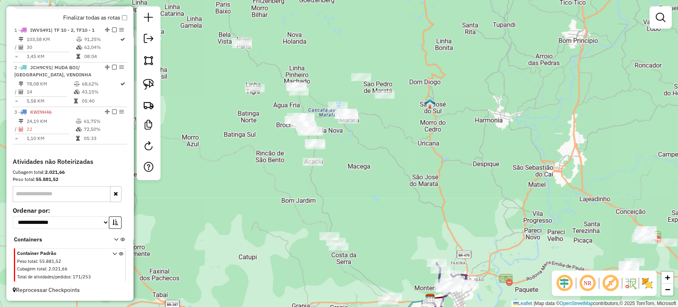
click at [259, 154] on div "Janela de atendimento Grade de atendimento Capacidade Transportadoras Veículos …" at bounding box center [339, 153] width 678 height 307
click at [153, 84] on img at bounding box center [148, 84] width 11 height 11
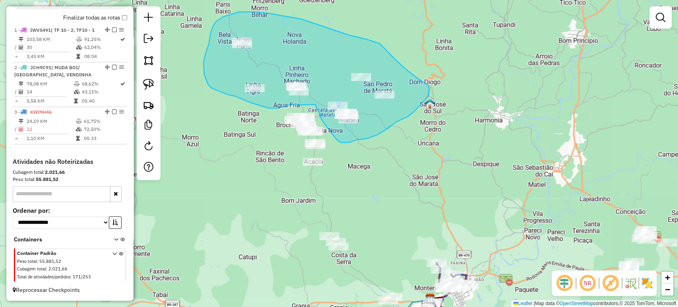
drag, startPoint x: 299, startPoint y: 105, endPoint x: 316, endPoint y: 105, distance: 16.7
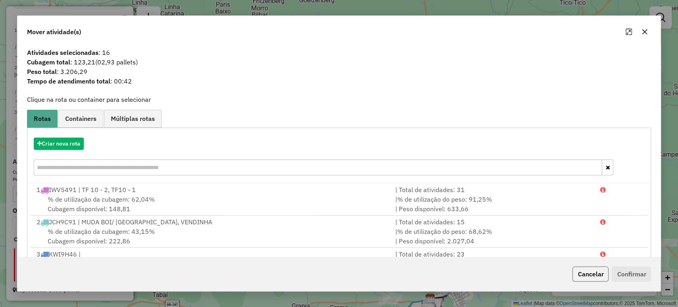
click at [595, 279] on button "Cancelar" at bounding box center [591, 273] width 36 height 15
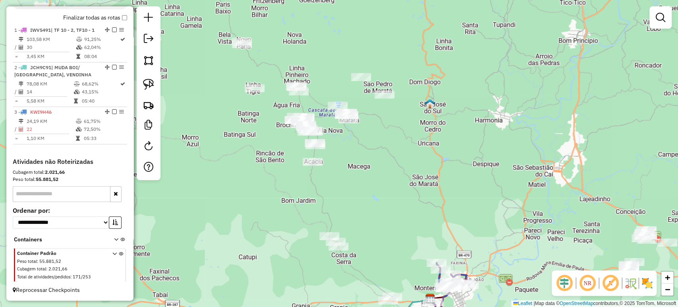
drag, startPoint x: 428, startPoint y: 218, endPoint x: 388, endPoint y: 159, distance: 71.0
click at [388, 159] on div "Janela de atendimento Grade de atendimento Capacidade Transportadoras Veículos …" at bounding box center [339, 153] width 678 height 307
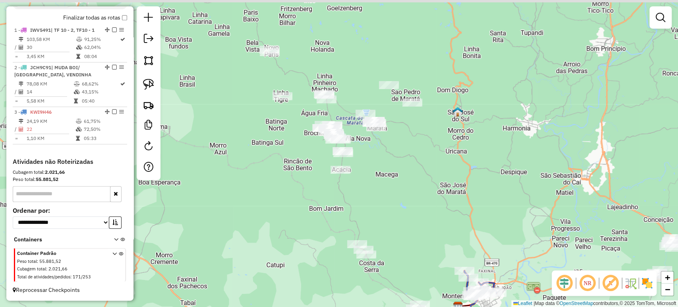
drag, startPoint x: 341, startPoint y: 133, endPoint x: 294, endPoint y: 159, distance: 53.5
click at [412, 204] on div "Janela de atendimento Grade de atendimento Capacidade Transportadoras Veículos …" at bounding box center [339, 153] width 678 height 307
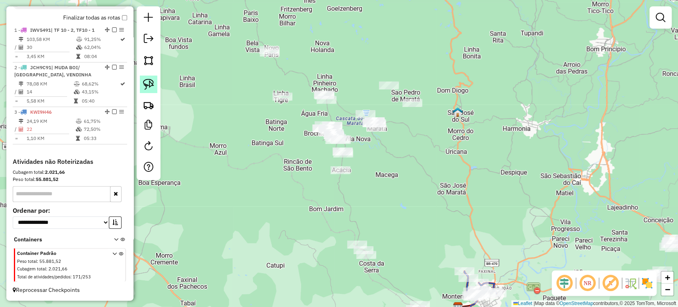
click at [157, 81] on link at bounding box center [148, 84] width 17 height 17
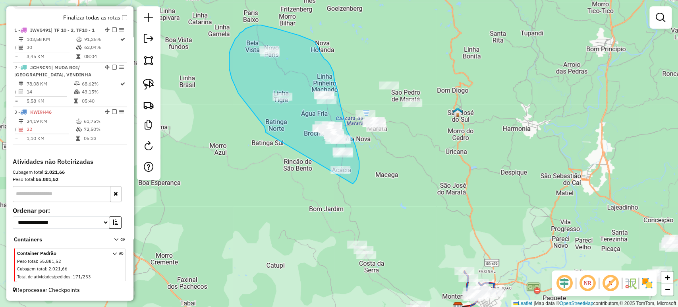
drag, startPoint x: 266, startPoint y: 132, endPoint x: 343, endPoint y: 192, distance: 97.5
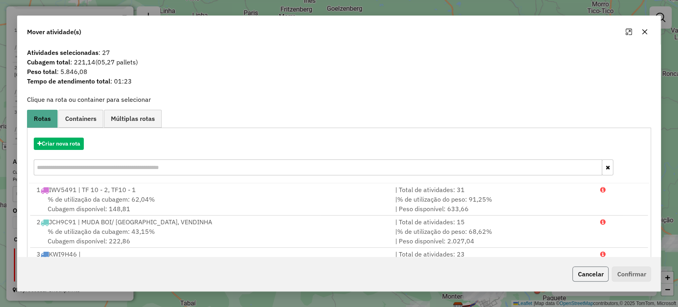
click at [586, 273] on button "Cancelar" at bounding box center [591, 273] width 36 height 15
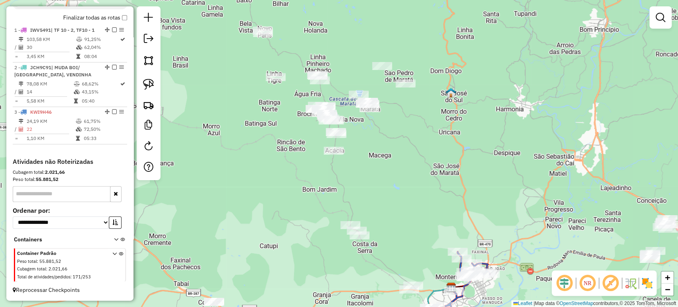
drag, startPoint x: 428, startPoint y: 180, endPoint x: 407, endPoint y: 128, distance: 55.7
click at [407, 128] on div "Janela de atendimento Grade de atendimento Capacidade Transportadoras Veículos …" at bounding box center [339, 153] width 678 height 307
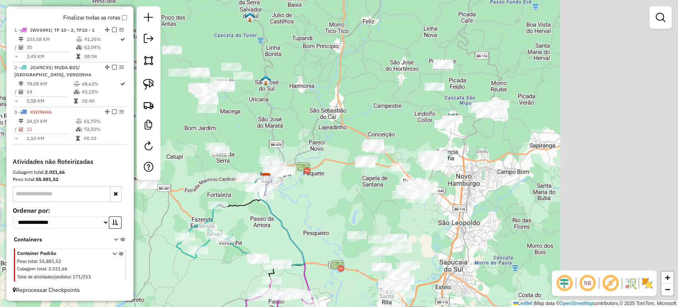
drag, startPoint x: 483, startPoint y: 124, endPoint x: 304, endPoint y: 114, distance: 179.2
click at [304, 114] on div "Janela de atendimento Grade de atendimento Capacidade Transportadoras Veículos …" at bounding box center [339, 153] width 678 height 307
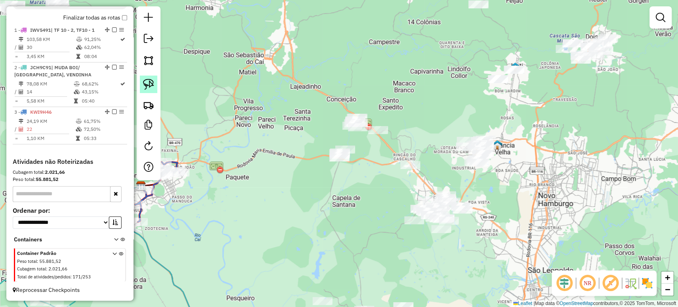
click at [152, 85] on img at bounding box center [148, 84] width 11 height 11
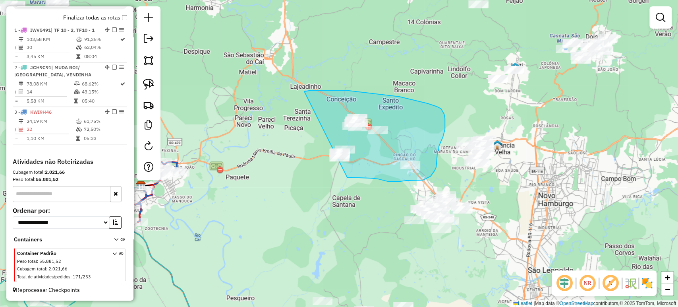
drag, startPoint x: 306, startPoint y: 91, endPoint x: 326, endPoint y: 175, distance: 86.2
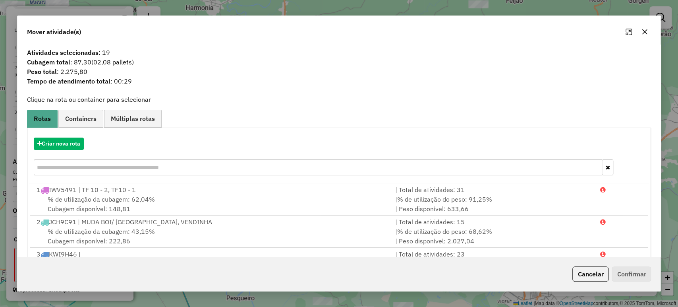
click at [575, 283] on div "Cancelar Confirmar" at bounding box center [339, 274] width 644 height 34
click at [576, 278] on button "Cancelar" at bounding box center [591, 273] width 36 height 15
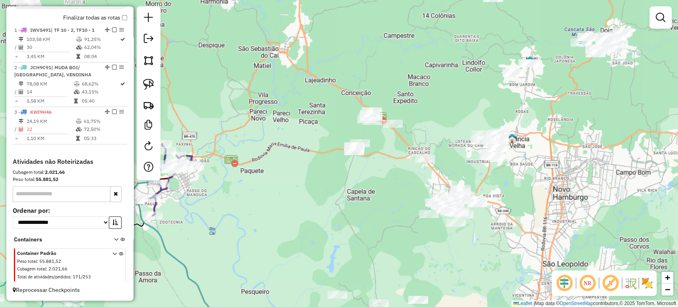
drag, startPoint x: 345, startPoint y: 202, endPoint x: 378, endPoint y: 193, distance: 34.2
click at [378, 193] on div "Janela de atendimento Grade de atendimento Capacidade Transportadoras Veículos …" at bounding box center [339, 153] width 678 height 307
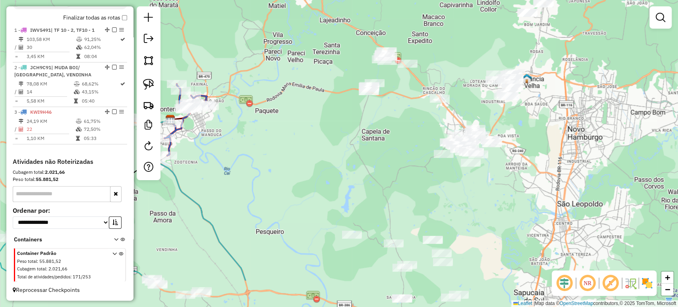
drag, startPoint x: 378, startPoint y: 194, endPoint x: 375, endPoint y: 137, distance: 57.3
click at [375, 137] on div "Janela de atendimento Grade de atendimento Capacidade Transportadoras Veículos …" at bounding box center [339, 153] width 678 height 307
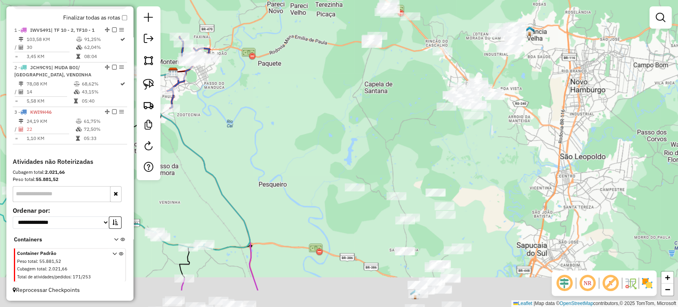
drag, startPoint x: 378, startPoint y: 151, endPoint x: 380, endPoint y: 140, distance: 11.2
click at [380, 140] on div "Janela de atendimento Grade de atendimento Capacidade Transportadoras Veículos …" at bounding box center [339, 153] width 678 height 307
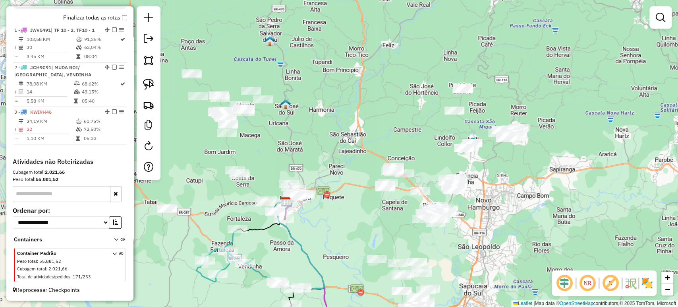
drag, startPoint x: 369, startPoint y: 139, endPoint x: 379, endPoint y: 235, distance: 95.9
click at [379, 235] on div "Janela de atendimento Grade de atendimento Capacidade Transportadoras Veículos …" at bounding box center [339, 153] width 678 height 307
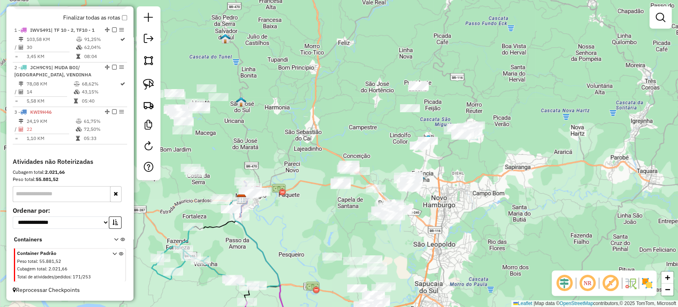
drag, startPoint x: 379, startPoint y: 235, endPoint x: 334, endPoint y: 231, distance: 45.4
click at [334, 231] on div "Janela de atendimento Grade de atendimento Capacidade Transportadoras Veículos …" at bounding box center [339, 153] width 678 height 307
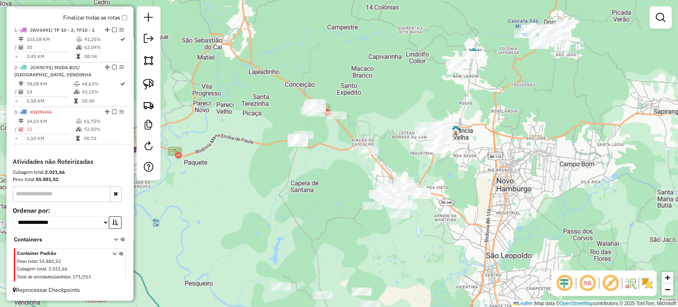
drag, startPoint x: 330, startPoint y: 216, endPoint x: 324, endPoint y: 224, distance: 9.7
click at [324, 224] on div "Janela de atendimento Grade de atendimento Capacidade Transportadoras Veículos …" at bounding box center [339, 153] width 678 height 307
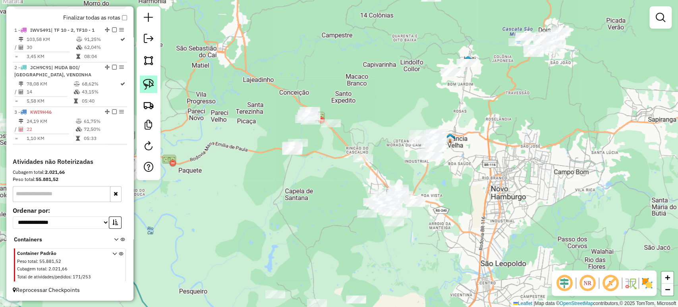
click at [154, 90] on link at bounding box center [148, 84] width 17 height 17
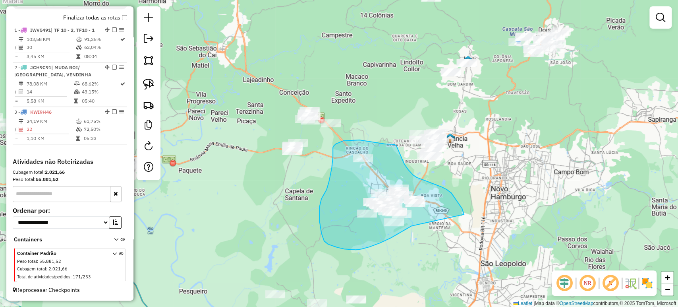
drag, startPoint x: 411, startPoint y: 226, endPoint x: 465, endPoint y: 216, distance: 54.2
click at [465, 216] on div "Janela de atendimento Grade de atendimento Capacidade Transportadoras Veículos …" at bounding box center [339, 153] width 678 height 307
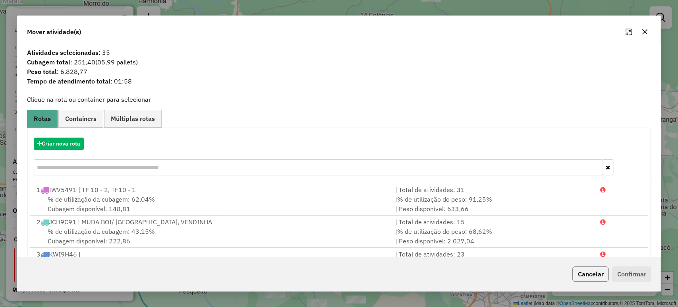
click at [589, 279] on button "Cancelar" at bounding box center [591, 273] width 36 height 15
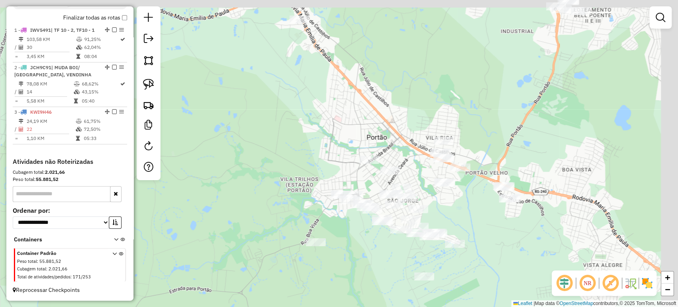
drag, startPoint x: 290, startPoint y: 136, endPoint x: 249, endPoint y: 178, distance: 58.7
click at [250, 178] on div "Janela de atendimento Grade de atendimento Capacidade Transportadoras Veículos …" at bounding box center [339, 153] width 678 height 307
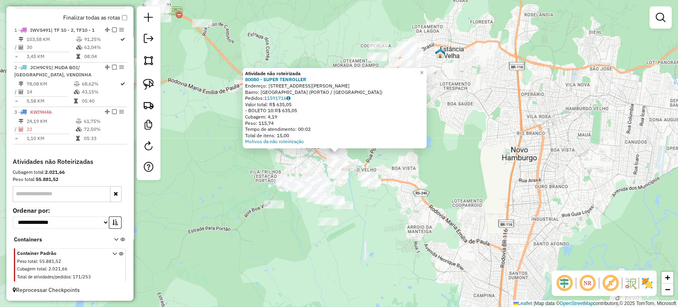
click at [384, 213] on div "Atividade não roteirizada 80080 - SUPER TENROLLER Endereço: [STREET_ADDRESS] Pe…" at bounding box center [339, 153] width 678 height 307
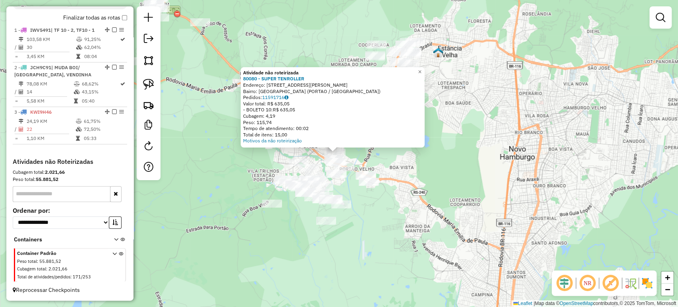
click at [357, 197] on div "Atividade não roteirizada 80080 - SUPER TENROLLER Endereço: [STREET_ADDRESS] Pe…" at bounding box center [339, 153] width 678 height 307
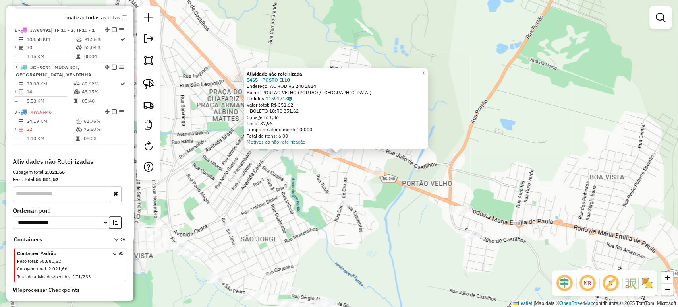
click at [367, 176] on div at bounding box center [374, 172] width 20 height 8
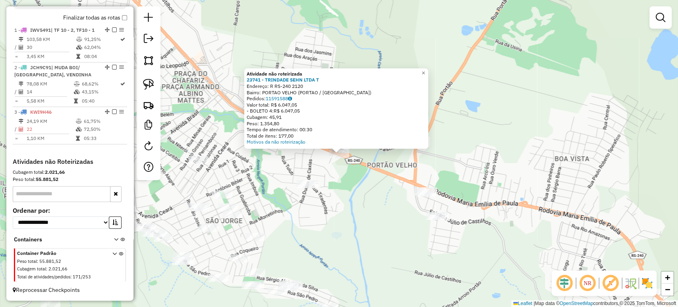
click at [366, 198] on div "Atividade não roteirizada 23741 - TRINDADE SEHN LTDA T Endereço: R RS-240 2120 …" at bounding box center [339, 153] width 678 height 307
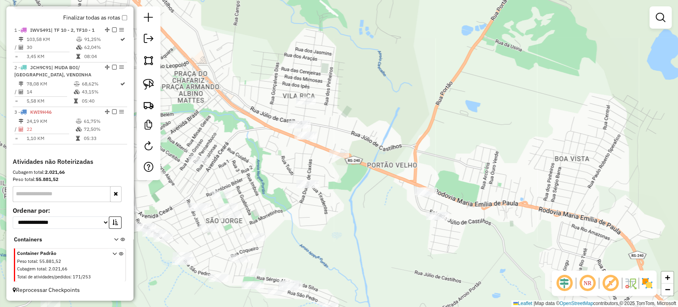
drag, startPoint x: 366, startPoint y: 198, endPoint x: 381, endPoint y: 188, distance: 18.4
click at [380, 191] on div "Janela de atendimento Grade de atendimento Capacidade Transportadoras Veículos …" at bounding box center [339, 153] width 678 height 307
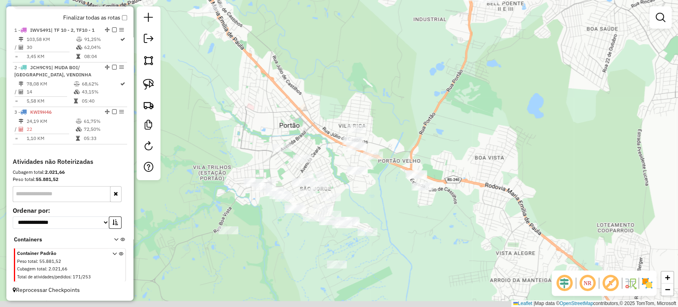
drag, startPoint x: 389, startPoint y: 211, endPoint x: 394, endPoint y: 200, distance: 12.6
click at [394, 200] on div "Janela de atendimento Grade de atendimento Capacidade Transportadoras Veículos …" at bounding box center [339, 153] width 678 height 307
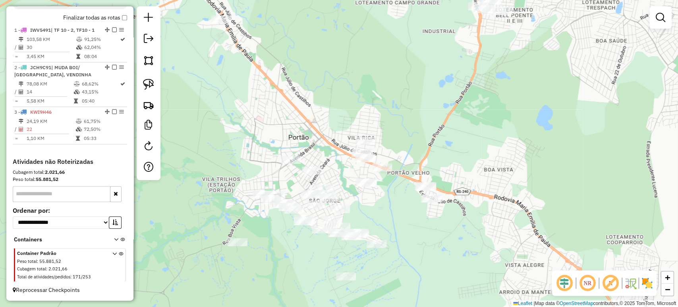
drag, startPoint x: 394, startPoint y: 200, endPoint x: 403, endPoint y: 212, distance: 15.0
click at [403, 212] on div "Janela de atendimento Grade de atendimento Capacidade Transportadoras Veículos …" at bounding box center [339, 153] width 678 height 307
click at [142, 84] on link at bounding box center [148, 84] width 17 height 17
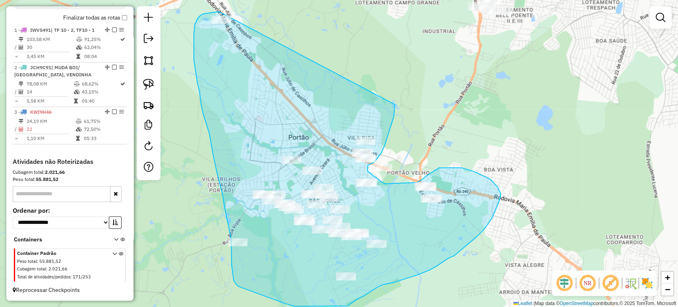
drag, startPoint x: 219, startPoint y: 12, endPoint x: 395, endPoint y: 105, distance: 199.1
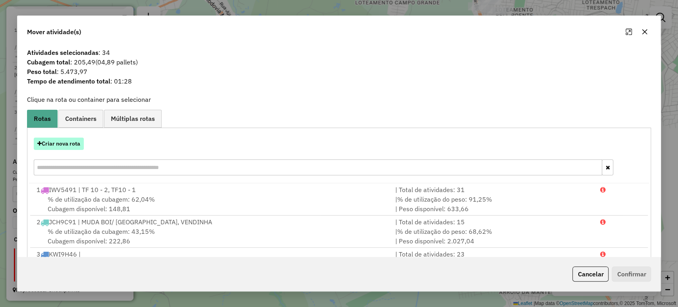
click at [44, 145] on button "Criar nova rota" at bounding box center [59, 144] width 50 height 12
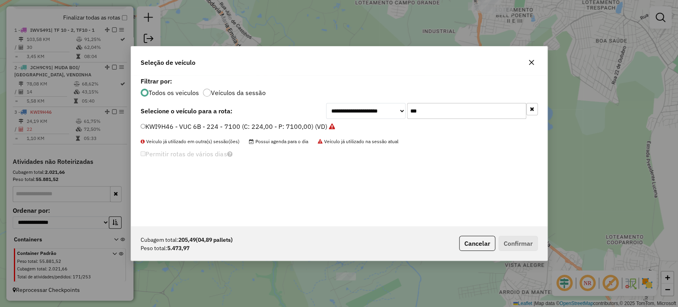
click at [446, 108] on input "***" at bounding box center [466, 111] width 119 height 16
type input "***"
click at [271, 128] on label "JAT0C84 - TOCO 8 baias (C: 336,00 - P: 8100,00) (VD)" at bounding box center [222, 127] width 163 height 10
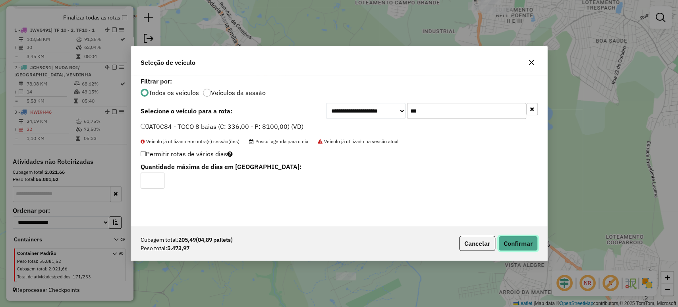
click at [506, 239] on button "Confirmar" at bounding box center [518, 243] width 39 height 15
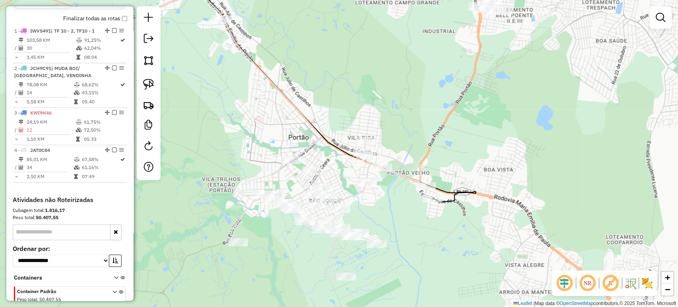
scroll to position [286, 0]
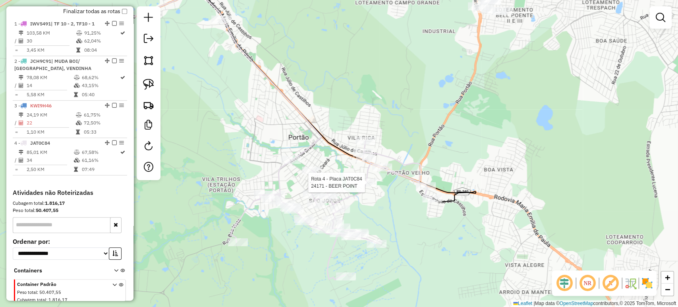
select select "*********"
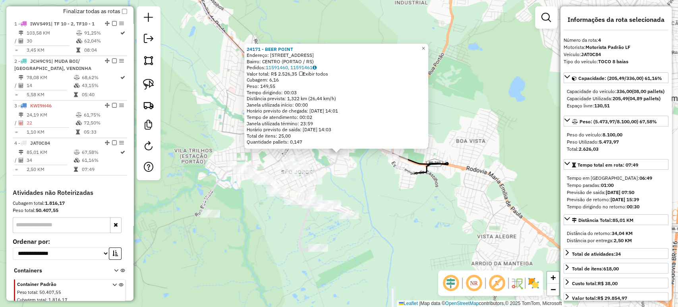
scroll to position [323, 0]
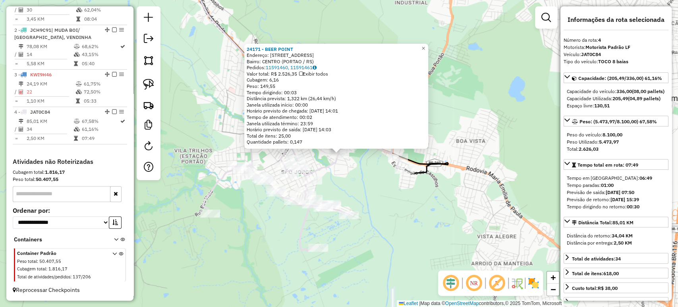
click at [388, 190] on div "24171 - BEER POINT Endereço: R DUQUE DE CAXIAS 31 Bairro: CENTRO (PORTAO / [GEO…" at bounding box center [339, 153] width 678 height 307
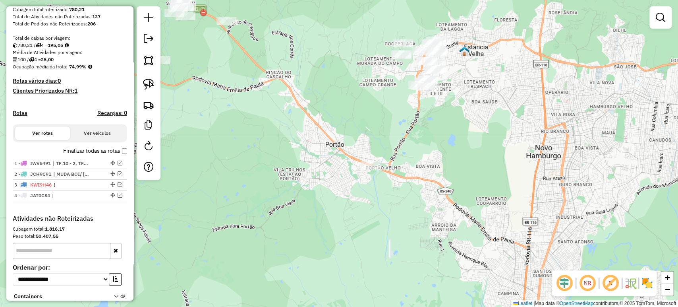
scroll to position [0, 0]
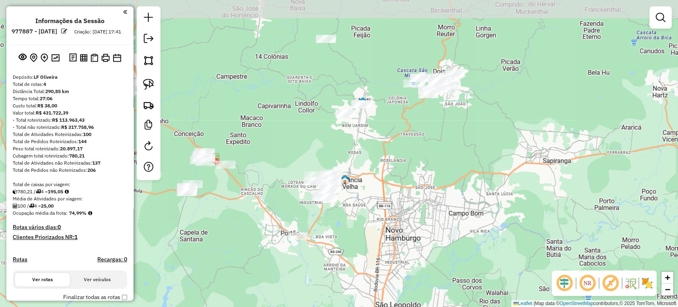
drag, startPoint x: 323, startPoint y: 114, endPoint x: 274, endPoint y: 211, distance: 108.6
click at [274, 211] on div "Janela de atendimento Grade de atendimento Capacidade Transportadoras Veículos …" at bounding box center [339, 153] width 678 height 307
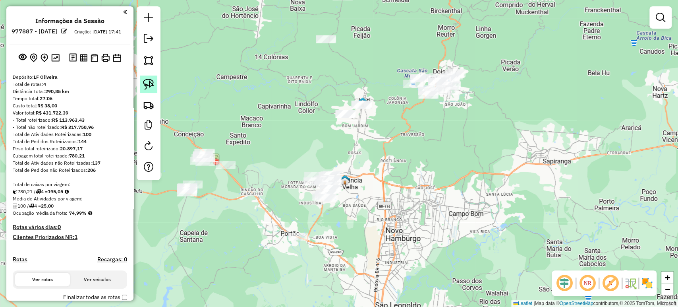
click at [152, 85] on img at bounding box center [148, 84] width 11 height 11
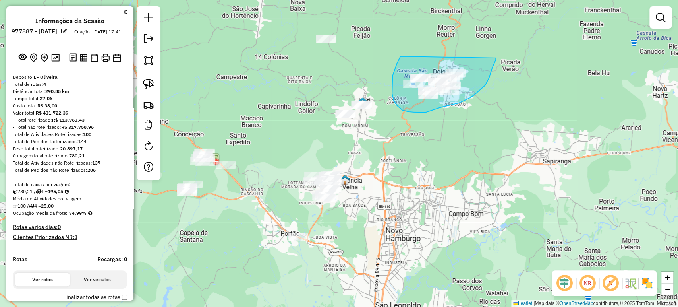
drag, startPoint x: 400, startPoint y: 58, endPoint x: 496, endPoint y: 58, distance: 96.2
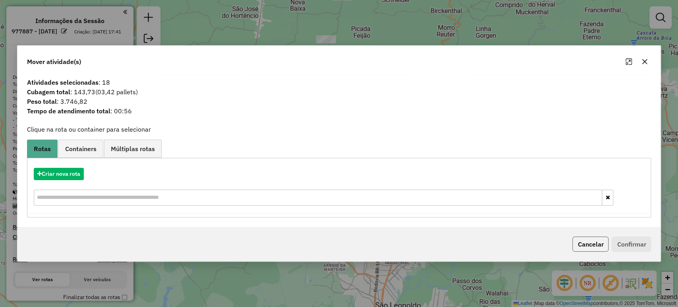
click at [582, 241] on button "Cancelar" at bounding box center [591, 243] width 36 height 15
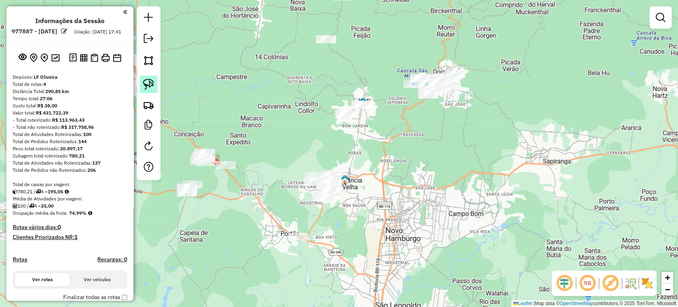
click at [146, 83] on img at bounding box center [148, 84] width 11 height 11
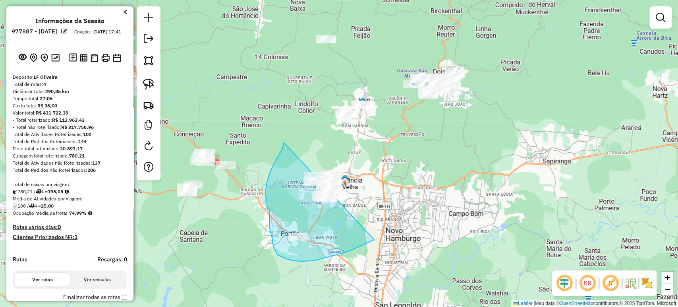
drag, startPoint x: 284, startPoint y: 143, endPoint x: 421, endPoint y: 167, distance: 139.3
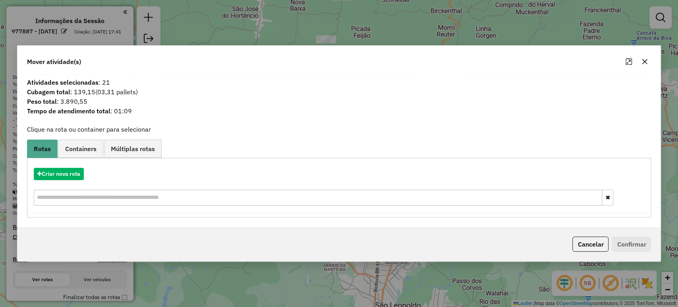
click at [582, 235] on div "Cancelar Confirmar" at bounding box center [339, 244] width 644 height 34
click at [582, 239] on button "Cancelar" at bounding box center [591, 243] width 36 height 15
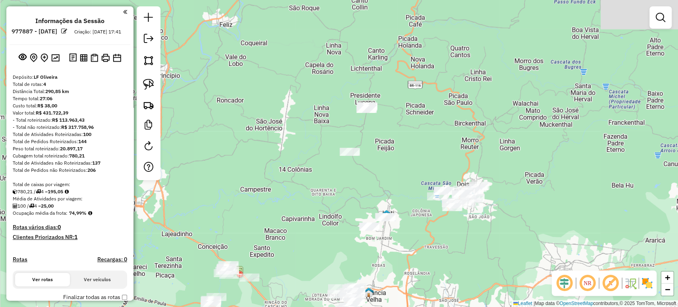
drag, startPoint x: 516, startPoint y: 186, endPoint x: 539, endPoint y: 298, distance: 115.0
click at [539, 298] on div "Janela de atendimento Grade de atendimento Capacidade Transportadoras Veículos …" at bounding box center [339, 153] width 678 height 307
click at [149, 83] on img at bounding box center [148, 84] width 11 height 11
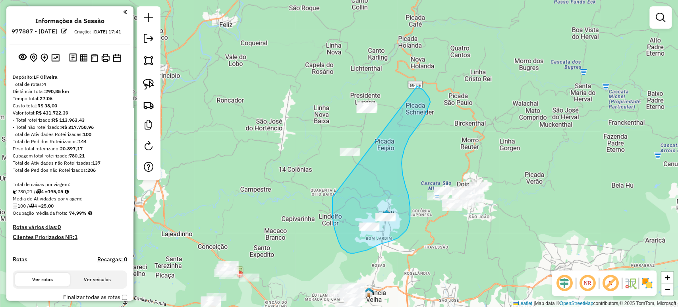
drag, startPoint x: 333, startPoint y: 197, endPoint x: 333, endPoint y: 78, distance: 119.2
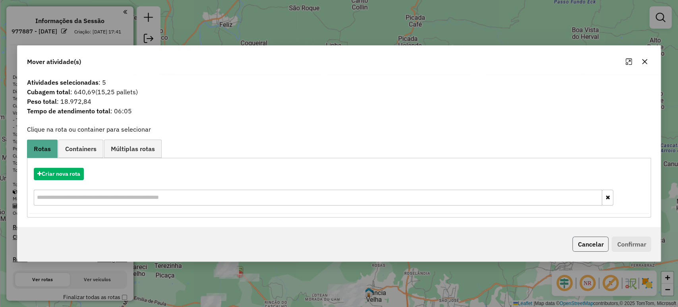
click at [599, 242] on button "Cancelar" at bounding box center [591, 243] width 36 height 15
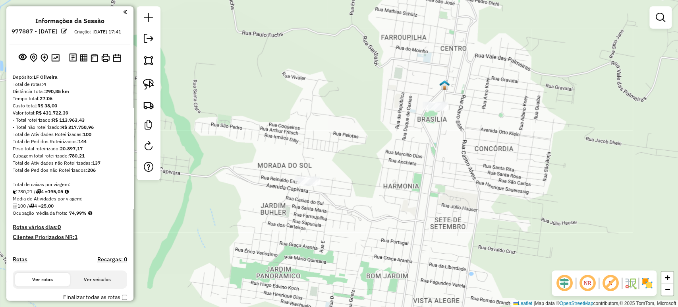
click at [302, 174] on div "Janela de atendimento Grade de atendimento Capacidade Transportadoras Veículos …" at bounding box center [339, 153] width 678 height 307
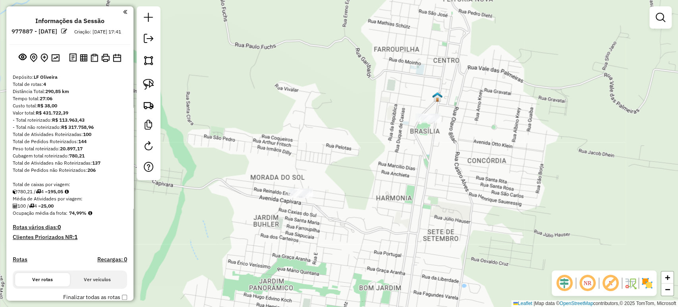
drag, startPoint x: 373, startPoint y: 163, endPoint x: 361, endPoint y: 184, distance: 24.6
click at [361, 184] on div "Janela de atendimento Grade de atendimento Capacidade Transportadoras Veículos …" at bounding box center [339, 153] width 678 height 307
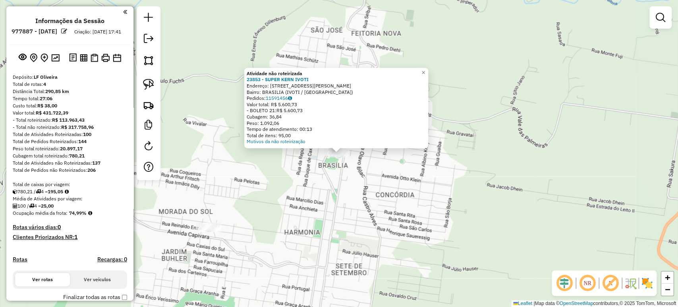
click at [385, 173] on div "Atividade não roteirizada 23853 - SUPER KERN [PERSON_NAME]: [STREET_ADDRESS] Pe…" at bounding box center [339, 153] width 678 height 307
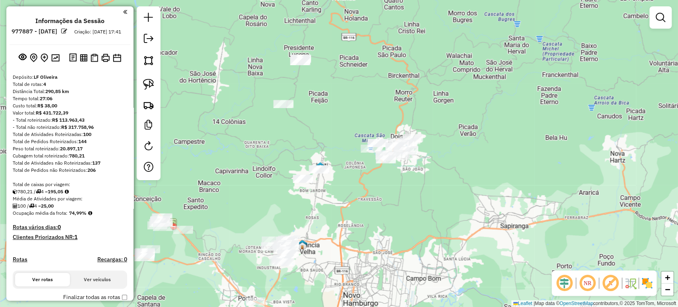
drag, startPoint x: 296, startPoint y: 138, endPoint x: 310, endPoint y: 157, distance: 23.6
click at [310, 157] on div "Janela de atendimento Grade de atendimento Capacidade Transportadoras Veículos …" at bounding box center [339, 153] width 678 height 307
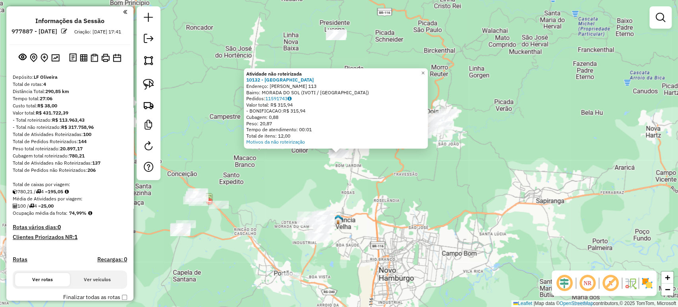
click at [296, 183] on div "Atividade não roteirizada 10132 - DALABRIDA Endereço: R [PERSON_NAME] 113 Bairr…" at bounding box center [339, 153] width 678 height 307
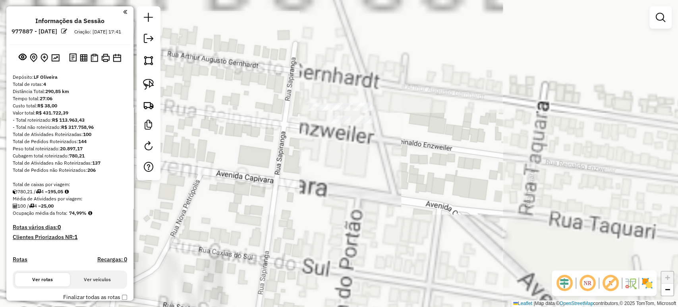
drag, startPoint x: 340, startPoint y: 120, endPoint x: 323, endPoint y: 157, distance: 40.5
click at [323, 157] on div "Janela de atendimento Grade de atendimento Capacidade Transportadoras Veículos …" at bounding box center [339, 153] width 678 height 307
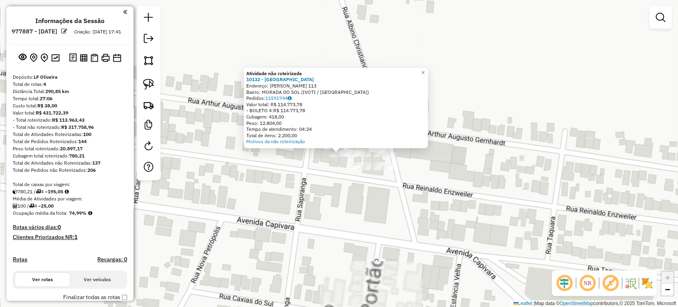
click at [329, 168] on div "Atividade não roteirizada 10132 - DALABRIDA Endereço: R [PERSON_NAME] 113 Bairr…" at bounding box center [339, 153] width 678 height 307
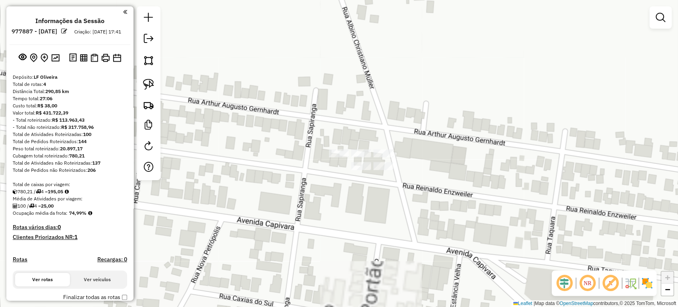
click at [328, 154] on div "Janela de atendimento Grade de atendimento Capacidade Transportadoras Veículos …" at bounding box center [339, 153] width 678 height 307
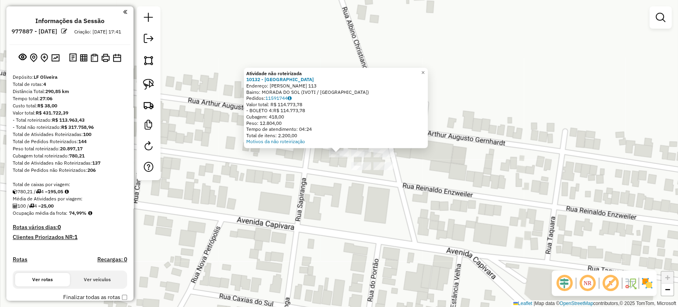
click at [321, 183] on div "Atividade não roteirizada 10132 - DALABRIDA Endereço: R [PERSON_NAME] 113 Bairr…" at bounding box center [339, 153] width 678 height 307
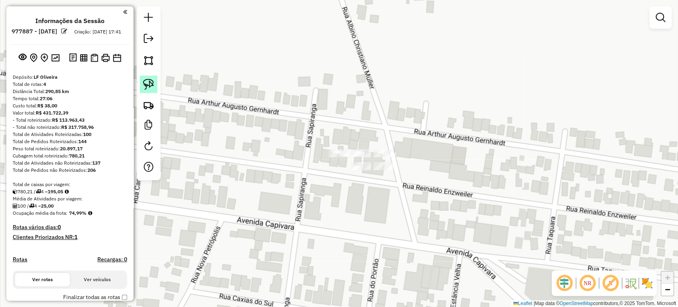
click at [149, 83] on img at bounding box center [148, 84] width 11 height 11
drag, startPoint x: 316, startPoint y: 156, endPoint x: 343, endPoint y: 137, distance: 33.6
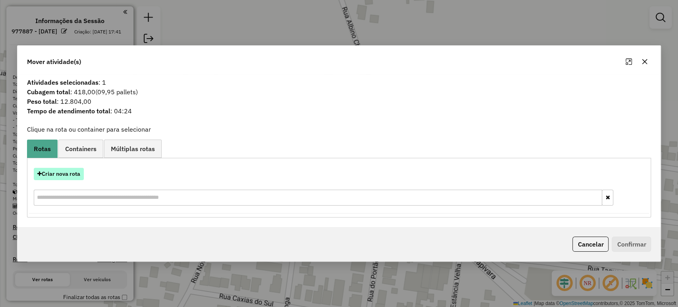
click at [69, 171] on button "Criar nova rota" at bounding box center [59, 174] width 50 height 12
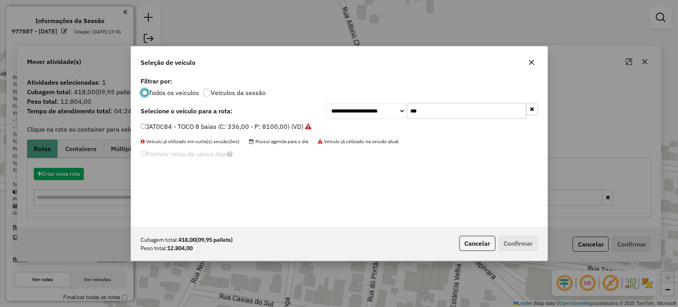
scroll to position [4, 2]
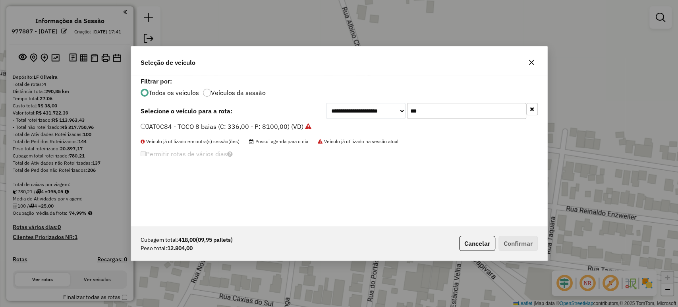
click at [415, 109] on input "***" at bounding box center [466, 111] width 119 height 16
type input "***"
click at [308, 129] on label "JBV2J99 - TRUCK - 420 - 12900 (C: 420,00 - P: 12900,00) (VD)" at bounding box center [236, 127] width 191 height 10
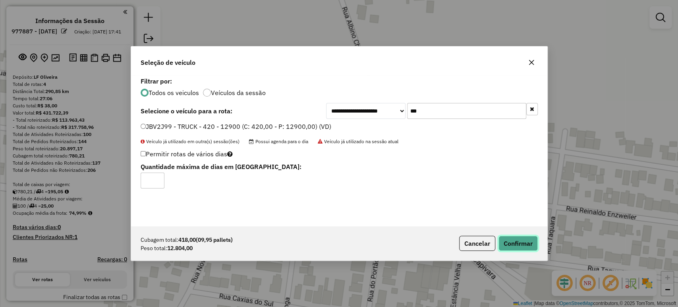
click at [501, 238] on button "Confirmar" at bounding box center [518, 243] width 39 height 15
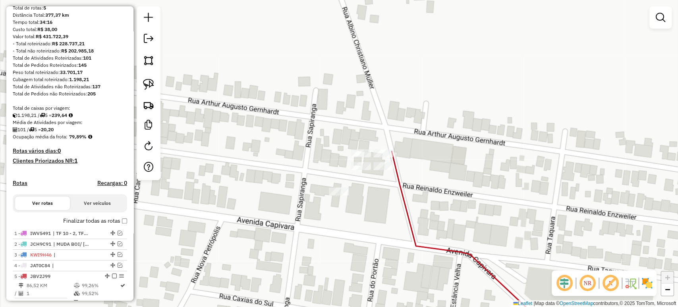
scroll to position [176, 0]
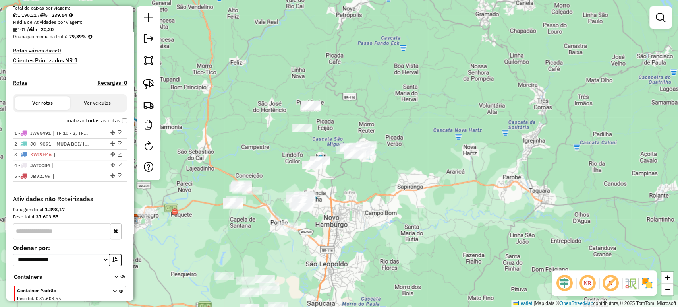
drag, startPoint x: 351, startPoint y: 174, endPoint x: 353, endPoint y: 206, distance: 31.9
click at [353, 206] on div "Janela de atendimento Grade de atendimento Capacidade Transportadoras Veículos …" at bounding box center [339, 153] width 678 height 307
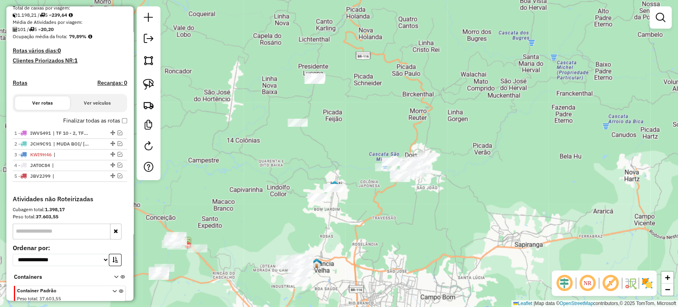
drag, startPoint x: 341, startPoint y: 145, endPoint x: 337, endPoint y: 163, distance: 18.4
click at [337, 163] on div "Janela de atendimento Grade de atendimento Capacidade Transportadoras Veículos …" at bounding box center [339, 153] width 678 height 307
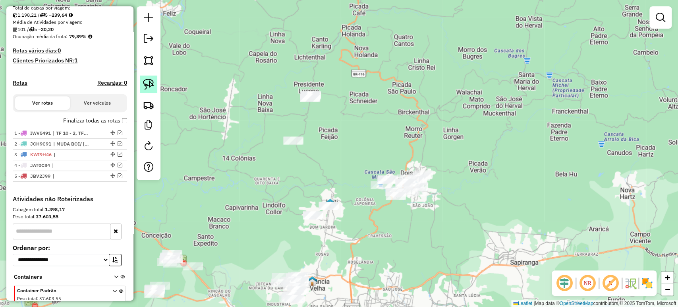
click at [143, 87] on img at bounding box center [148, 84] width 11 height 11
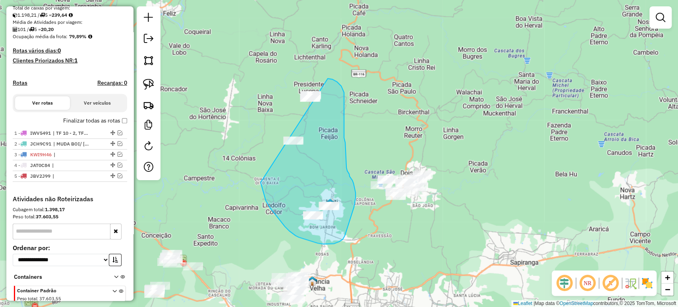
drag, startPoint x: 270, startPoint y: 207, endPoint x: 295, endPoint y: 80, distance: 130.0
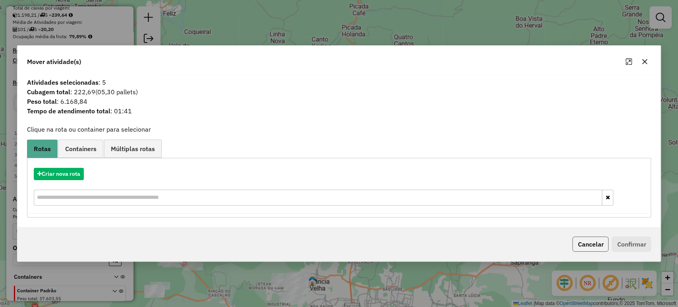
click at [579, 246] on button "Cancelar" at bounding box center [591, 243] width 36 height 15
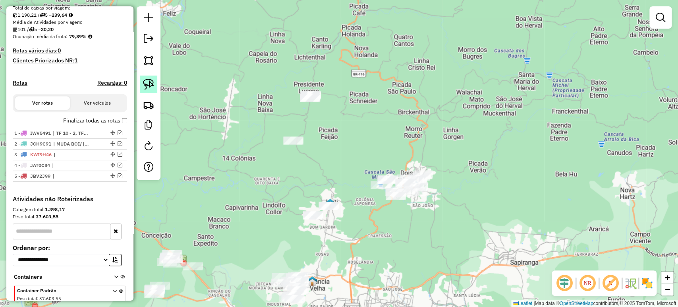
click at [151, 86] on img at bounding box center [148, 84] width 11 height 11
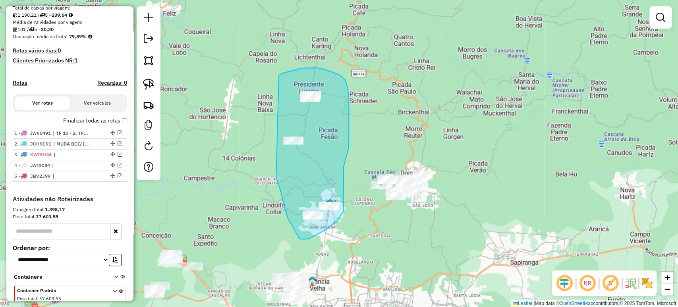
drag, startPoint x: 282, startPoint y: 196, endPoint x: 276, endPoint y: 76, distance: 121.0
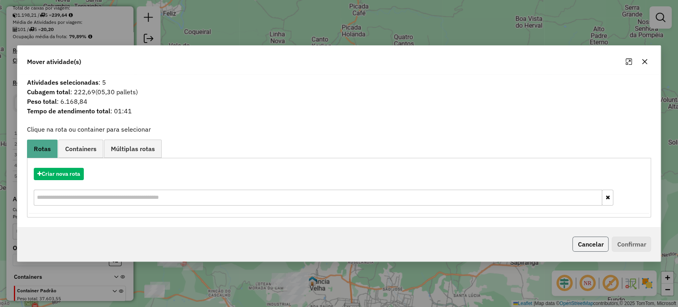
click at [582, 242] on button "Cancelar" at bounding box center [591, 243] width 36 height 15
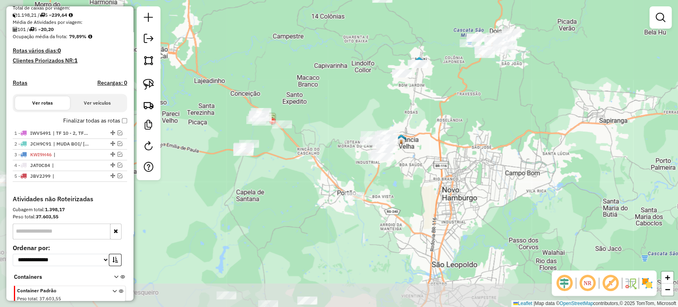
drag, startPoint x: 403, startPoint y: 254, endPoint x: 492, endPoint y: 112, distance: 167.5
click at [492, 112] on div "Janela de atendimento Grade de atendimento Capacidade Transportadoras Veículos …" at bounding box center [339, 153] width 678 height 307
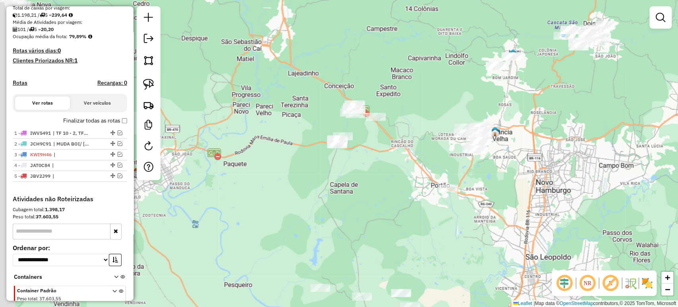
drag, startPoint x: 320, startPoint y: 165, endPoint x: 419, endPoint y: 156, distance: 99.4
click at [420, 155] on div "Janela de atendimento Grade de atendimento Capacidade Transportadoras Veículos …" at bounding box center [339, 153] width 678 height 307
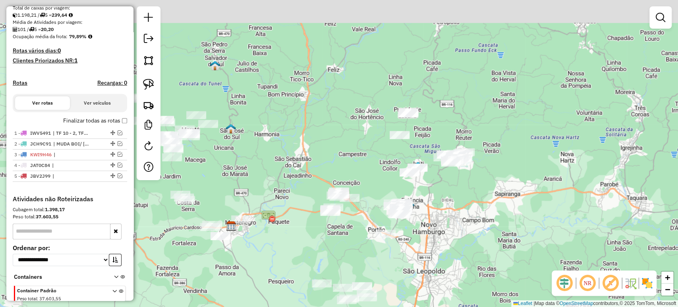
drag, startPoint x: 517, startPoint y: 157, endPoint x: 461, endPoint y: 224, distance: 86.9
click at [461, 224] on div "Janela de atendimento Grade de atendimento Capacidade Transportadoras Veículos …" at bounding box center [339, 153] width 678 height 307
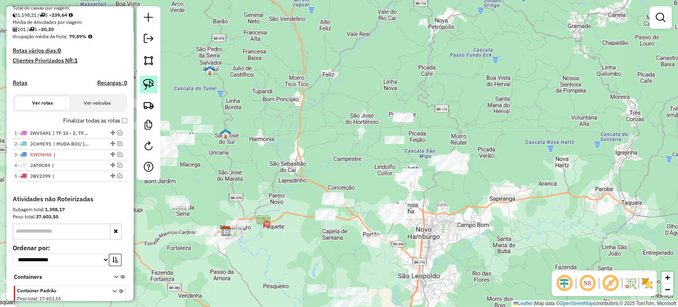
click at [148, 85] on img at bounding box center [148, 84] width 11 height 11
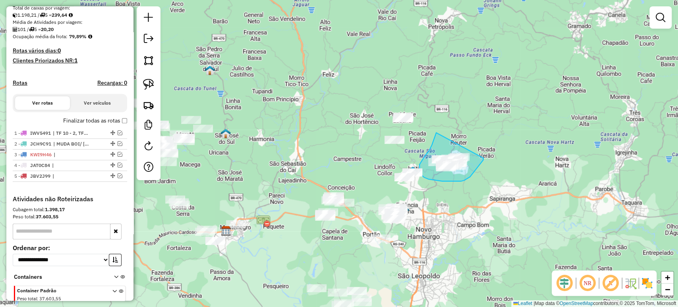
drag, startPoint x: 436, startPoint y: 133, endPoint x: 484, endPoint y: 158, distance: 54.1
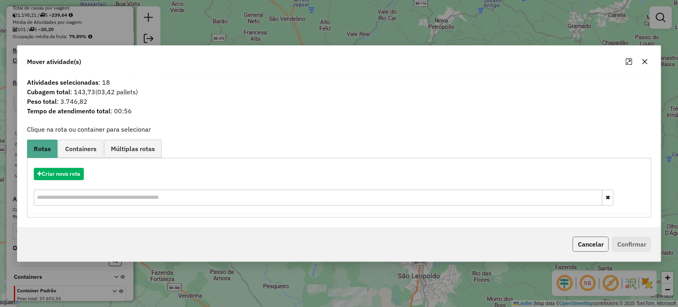
click at [587, 243] on button "Cancelar" at bounding box center [591, 243] width 36 height 15
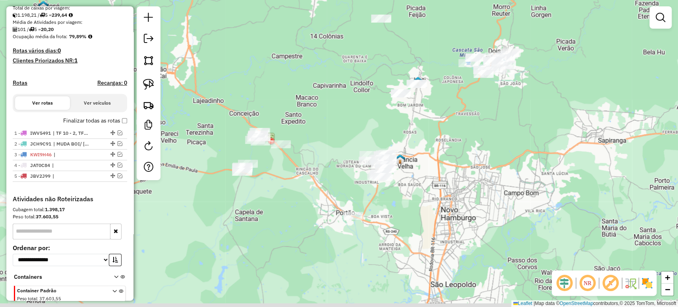
drag, startPoint x: 420, startPoint y: 219, endPoint x: 337, endPoint y: 107, distance: 140.2
click at [373, 114] on div "Janela de atendimento Grade de atendimento Capacidade Transportadoras Veículos …" at bounding box center [339, 153] width 678 height 307
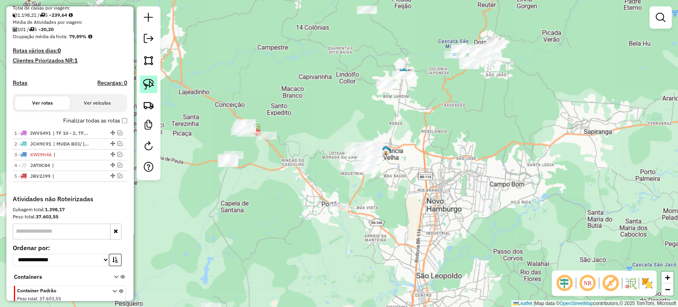
click at [152, 88] on img at bounding box center [148, 84] width 11 height 11
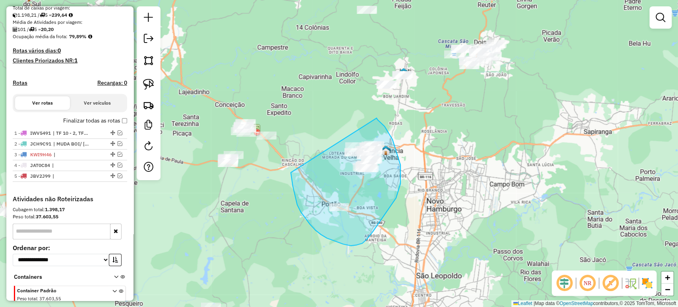
drag, startPoint x: 291, startPoint y: 172, endPoint x: 376, endPoint y: 117, distance: 101.8
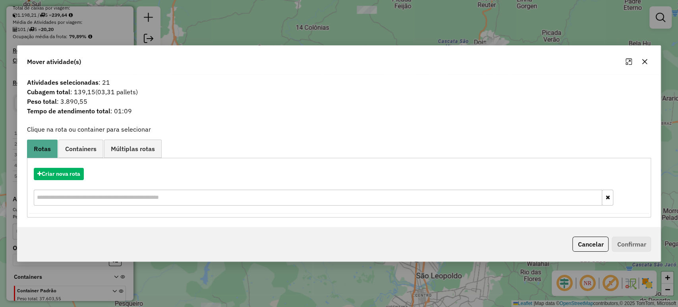
click at [580, 231] on div "Cancelar Confirmar" at bounding box center [339, 244] width 644 height 34
click at [586, 241] on button "Cancelar" at bounding box center [591, 243] width 36 height 15
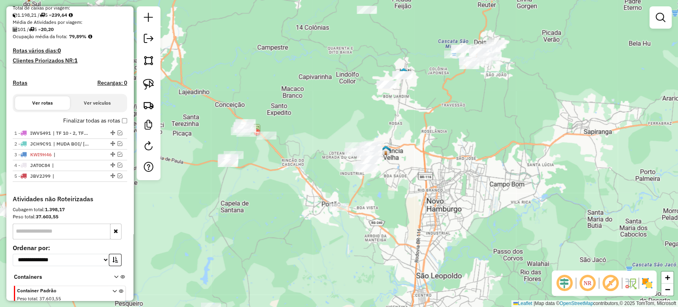
drag, startPoint x: 386, startPoint y: 186, endPoint x: 393, endPoint y: 178, distance: 10.7
click at [393, 178] on div "Janela de atendimento Grade de atendimento Capacidade Transportadoras Veículos …" at bounding box center [339, 153] width 678 height 307
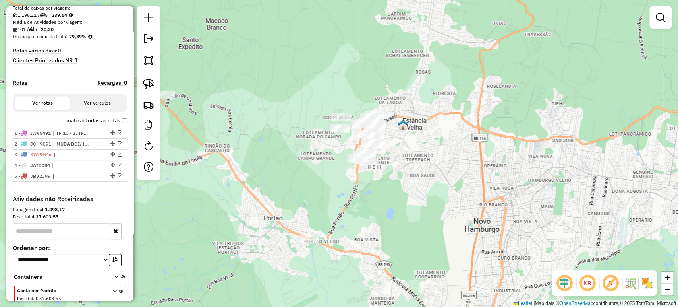
click at [312, 194] on div "Janela de atendimento Grade de atendimento Capacidade Transportadoras Veículos …" at bounding box center [339, 153] width 678 height 307
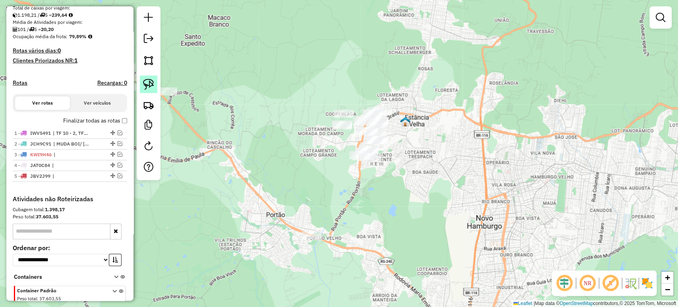
click at [149, 83] on img at bounding box center [148, 84] width 11 height 11
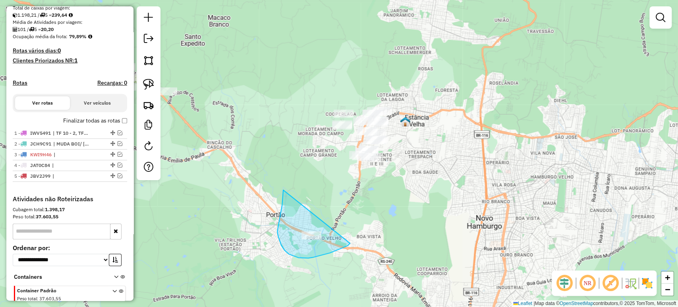
drag, startPoint x: 280, startPoint y: 241, endPoint x: 351, endPoint y: 242, distance: 70.8
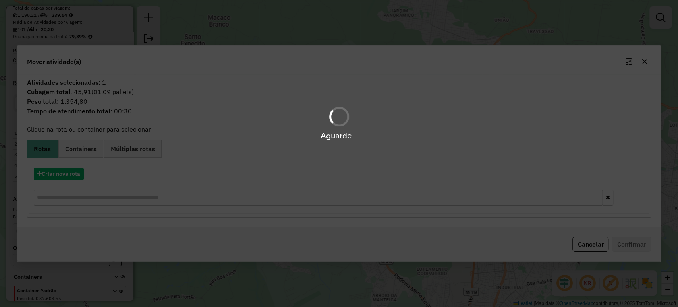
click at [577, 238] on hb-app "Aguarde... Pop-up bloqueado! Seu navegador bloqueou automáticamente a abertura …" at bounding box center [339, 153] width 678 height 307
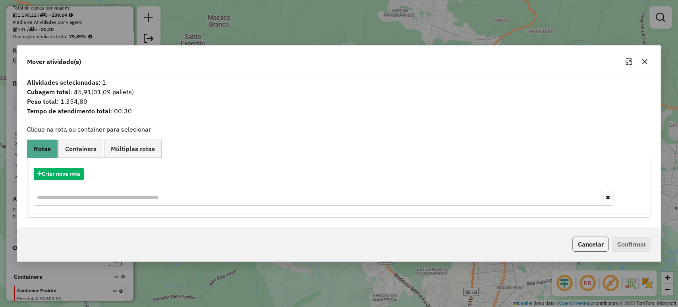
click at [577, 239] on button "Cancelar" at bounding box center [591, 243] width 36 height 15
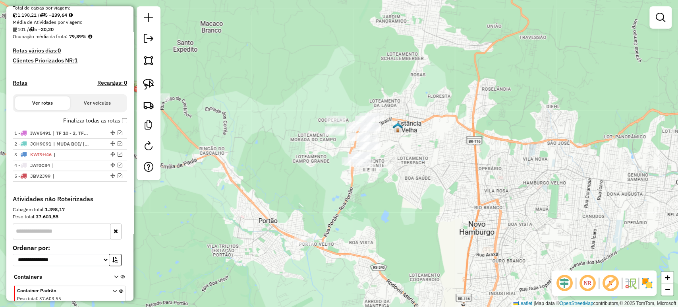
drag, startPoint x: 317, startPoint y: 172, endPoint x: 308, endPoint y: 180, distance: 11.9
click at [308, 180] on div "Janela de atendimento Grade de atendimento Capacidade Transportadoras Veículos …" at bounding box center [339, 153] width 678 height 307
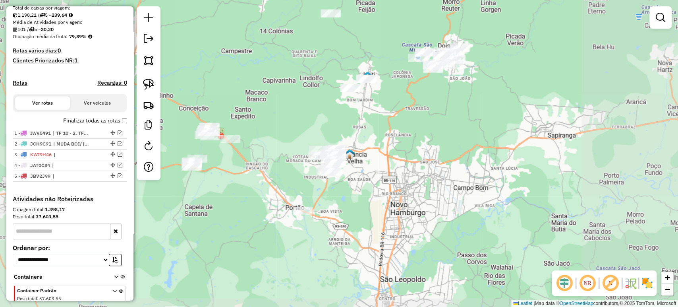
drag, startPoint x: 390, startPoint y: 183, endPoint x: 382, endPoint y: 191, distance: 11.5
click at [386, 192] on div "Janela de atendimento Grade de atendimento Capacidade Transportadoras Veículos …" at bounding box center [339, 153] width 678 height 307
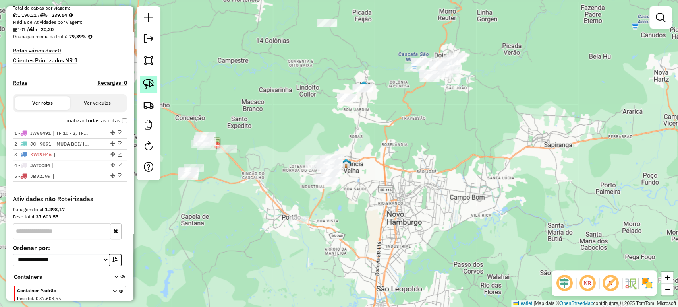
click at [144, 80] on img at bounding box center [148, 84] width 11 height 11
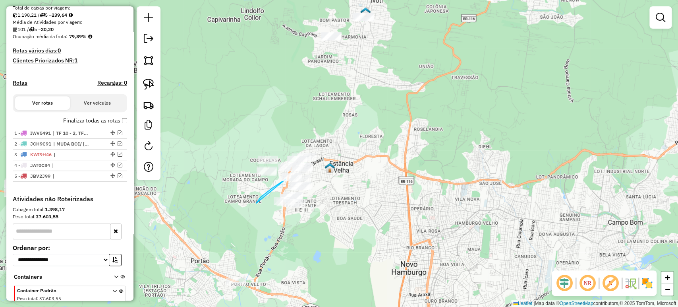
click at [287, 179] on div "Janela de atendimento Grade de atendimento Capacidade Transportadoras Veículos …" at bounding box center [339, 153] width 678 height 307
drag, startPoint x: 270, startPoint y: 176, endPoint x: 287, endPoint y: 171, distance: 17.6
click at [287, 170] on div at bounding box center [283, 166] width 20 height 8
drag, startPoint x: 259, startPoint y: 186, endPoint x: 285, endPoint y: 171, distance: 30.2
click at [285, 171] on div "Janela de atendimento Grade de atendimento Capacidade Transportadoras Veículos …" at bounding box center [339, 153] width 678 height 307
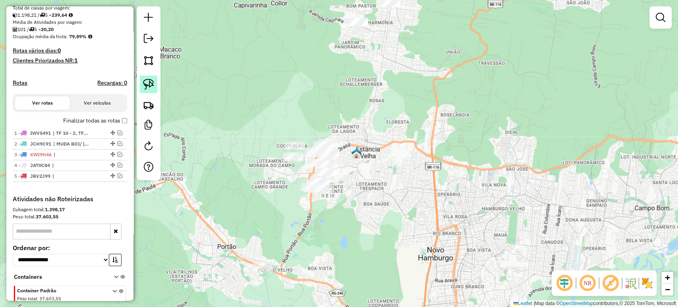
click at [151, 91] on link at bounding box center [148, 84] width 17 height 17
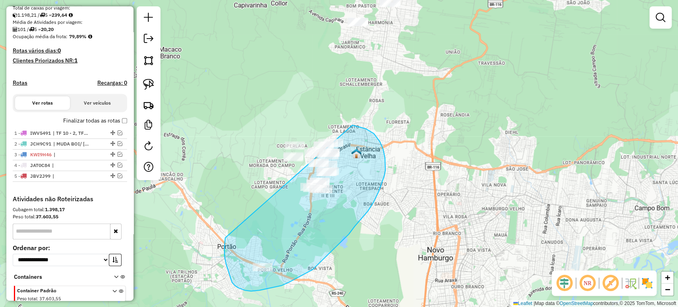
drag, startPoint x: 225, startPoint y: 246, endPoint x: 285, endPoint y: 123, distance: 136.9
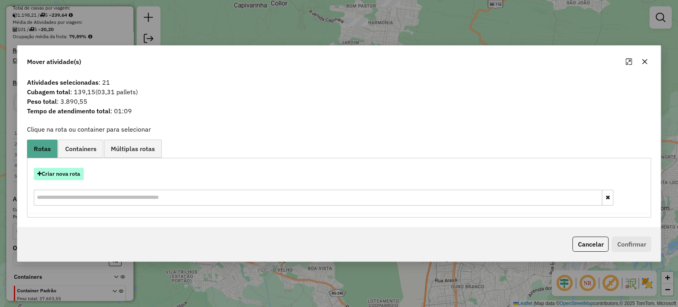
click at [66, 172] on button "Criar nova rota" at bounding box center [59, 174] width 50 height 12
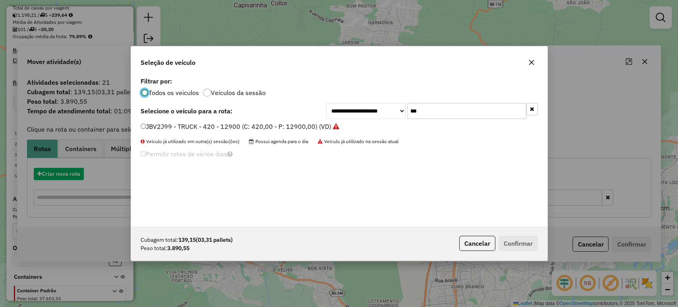
scroll to position [4, 2]
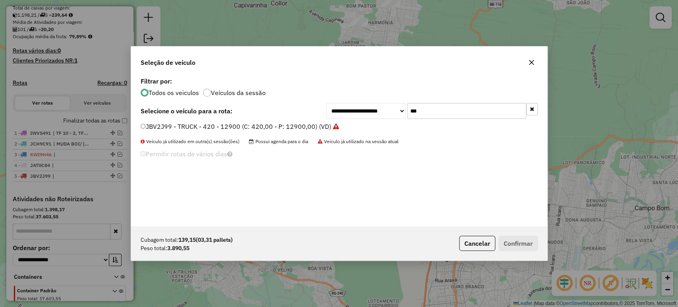
click at [413, 107] on input "***" at bounding box center [466, 111] width 119 height 16
type input "****"
click at [306, 132] on div "IWW2364 - TOCO - 392 - 7240 (C: 392,00 - P: 7240,00) (VD)" at bounding box center [339, 130] width 407 height 16
click at [305, 130] on label "IWW2364 - TOCO - 392 - 7240 (C: 392,00 - P: 7240,00) (VD)" at bounding box center [232, 127] width 182 height 10
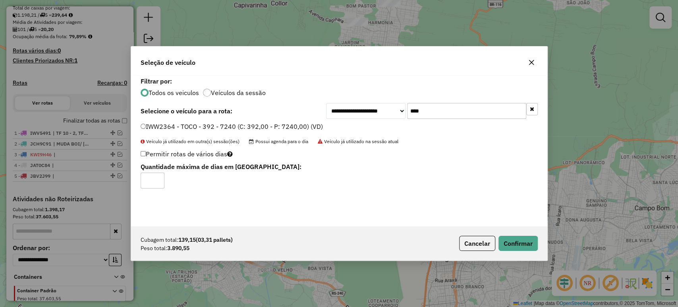
click at [513, 235] on div "Cubagem total: 139,15 (03,31 pallets) Peso total: 3.890,55 Cancelar Confirmar" at bounding box center [339, 243] width 417 height 34
click at [514, 237] on button "Confirmar" at bounding box center [518, 243] width 39 height 15
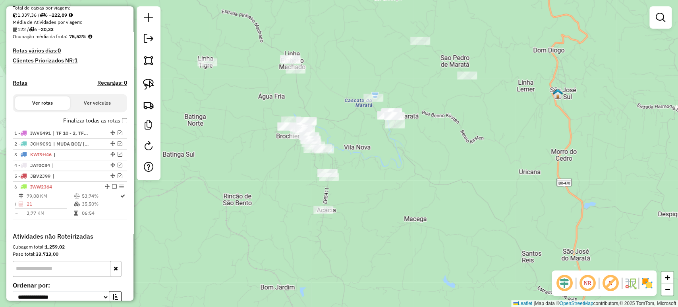
drag, startPoint x: 353, startPoint y: 162, endPoint x: 357, endPoint y: 153, distance: 9.4
click at [357, 153] on div "Janela de atendimento Grade de atendimento Capacidade Transportadoras Veículos …" at bounding box center [339, 153] width 678 height 307
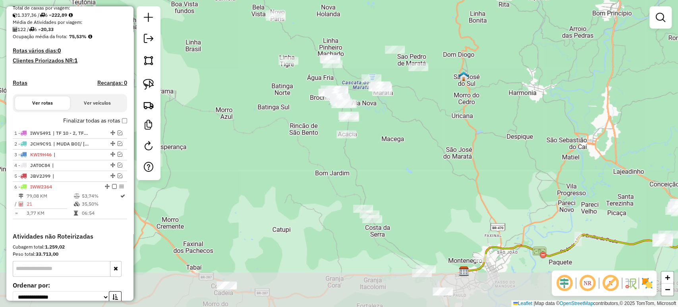
drag, startPoint x: 376, startPoint y: 196, endPoint x: 381, endPoint y: 150, distance: 46.4
click at [381, 150] on div "Janela de atendimento Grade de atendimento Capacidade Transportadoras Veículos …" at bounding box center [339, 153] width 678 height 307
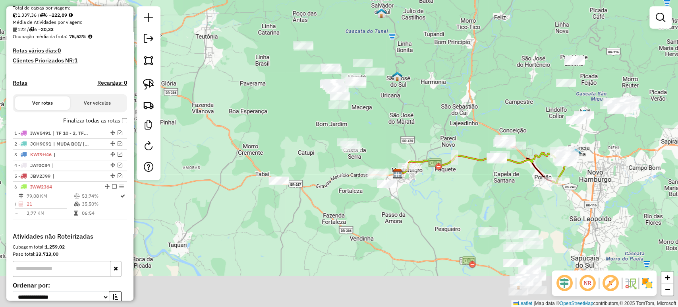
drag, startPoint x: 362, startPoint y: 220, endPoint x: 321, endPoint y: 167, distance: 66.9
click at [316, 164] on div "Janela de atendimento Grade de atendimento Capacidade Transportadoras Veículos …" at bounding box center [339, 153] width 678 height 307
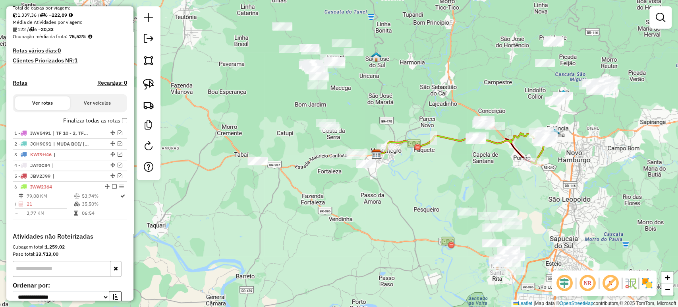
drag, startPoint x: 410, startPoint y: 166, endPoint x: 388, endPoint y: 187, distance: 30.6
click at [388, 187] on div "Janela de atendimento Grade de atendimento Capacidade Transportadoras Veículos …" at bounding box center [339, 153] width 678 height 307
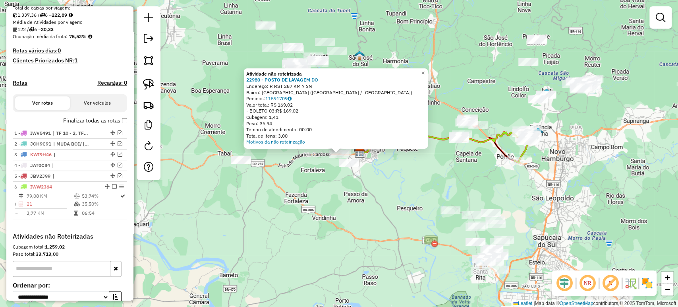
click at [352, 171] on div "Atividade não roteirizada 22980 - POSTO DE LAVAGEM DO Endereço: R RST 287 KM 7 …" at bounding box center [339, 153] width 678 height 307
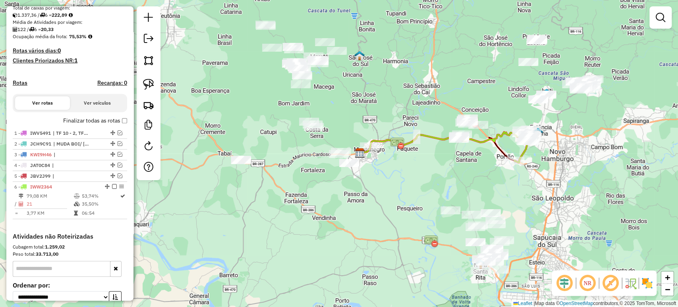
click at [352, 169] on div "Janela de atendimento Grade de atendimento Capacidade Transportadoras Veículos …" at bounding box center [339, 153] width 678 height 307
click at [336, 184] on div "Janela de atendimento Grade de atendimento Capacidade Transportadoras Veículos …" at bounding box center [339, 153] width 678 height 307
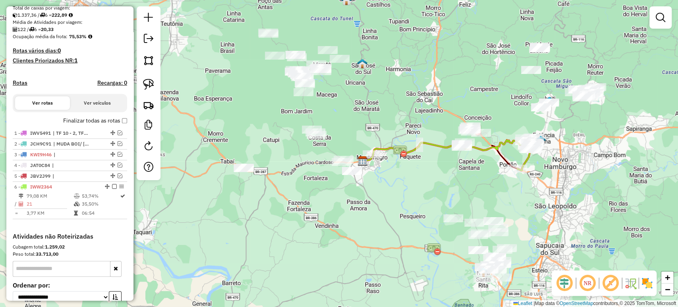
click at [339, 192] on div "Janela de atendimento Grade de atendimento Capacidade Transportadoras Veículos …" at bounding box center [339, 153] width 678 height 307
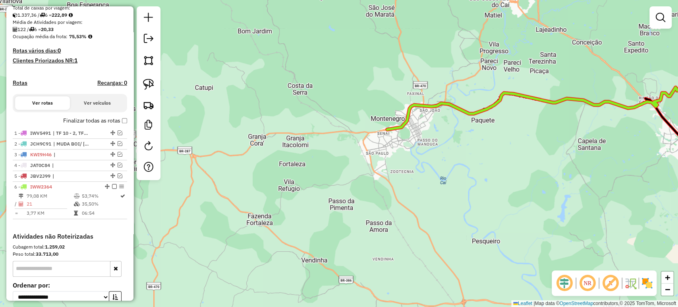
drag, startPoint x: 337, startPoint y: 185, endPoint x: 329, endPoint y: 195, distance: 12.5
click at [329, 195] on div "Janela de atendimento Grade de atendimento Capacidade Transportadoras Veículos …" at bounding box center [339, 153] width 678 height 307
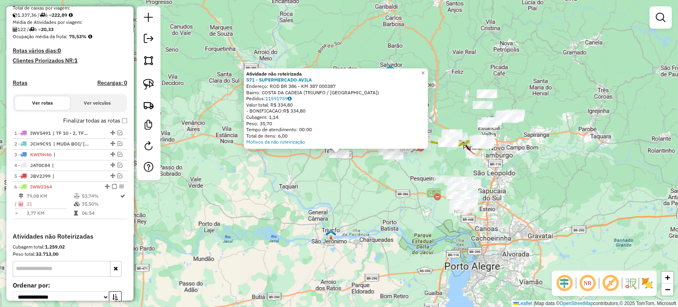
click at [296, 197] on div "Atividade não roteirizada 571 - SUPERMERCADO AVILA Endereço: ROD BR 386 - KM 38…" at bounding box center [339, 153] width 678 height 307
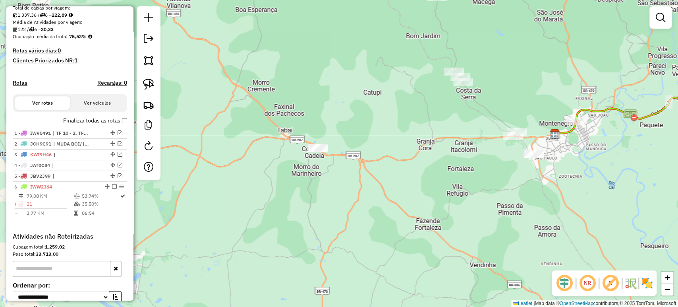
drag, startPoint x: 401, startPoint y: 153, endPoint x: 382, endPoint y: 174, distance: 28.1
click at [382, 174] on div "Janela de atendimento Grade de atendimento Capacidade Transportadoras Veículos …" at bounding box center [339, 153] width 678 height 307
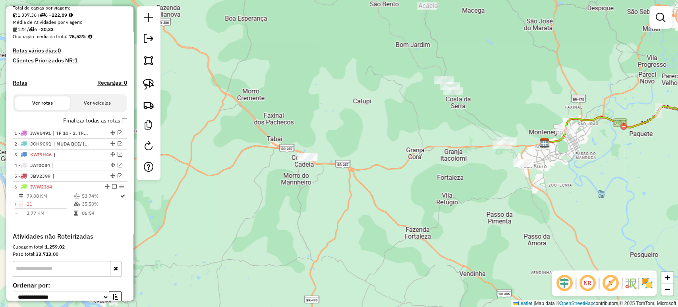
drag, startPoint x: 382, startPoint y: 175, endPoint x: 370, endPoint y: 172, distance: 11.9
click at [378, 174] on div "Janela de atendimento Grade de atendimento Capacidade Transportadoras Veículos …" at bounding box center [339, 153] width 678 height 307
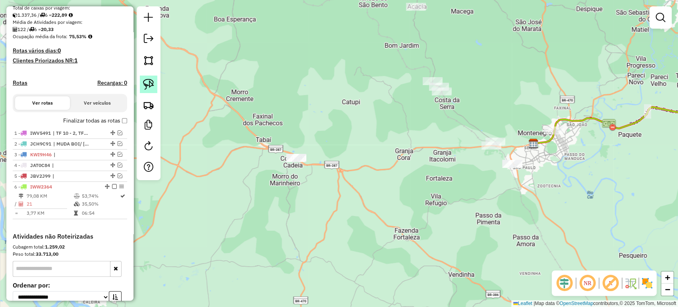
click at [151, 86] on img at bounding box center [148, 84] width 11 height 11
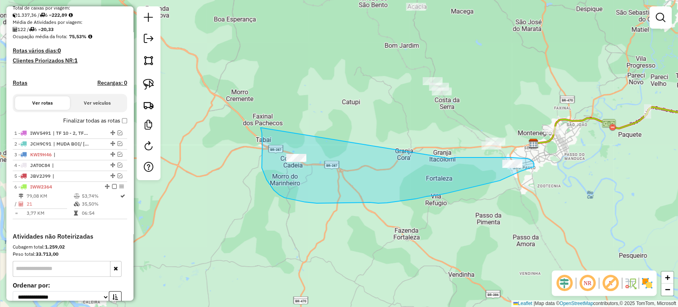
drag, startPoint x: 262, startPoint y: 138, endPoint x: 423, endPoint y: 164, distance: 162.6
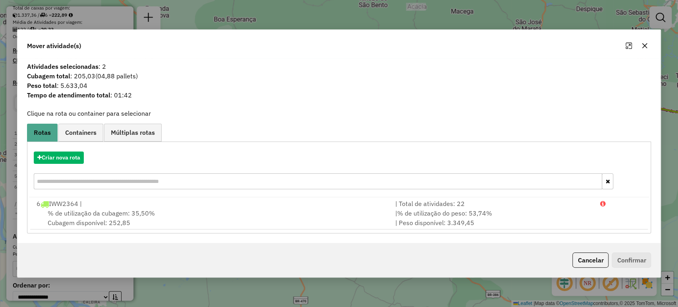
drag, startPoint x: 586, startPoint y: 257, endPoint x: 523, endPoint y: 222, distance: 72.2
click at [586, 257] on button "Cancelar" at bounding box center [591, 259] width 36 height 15
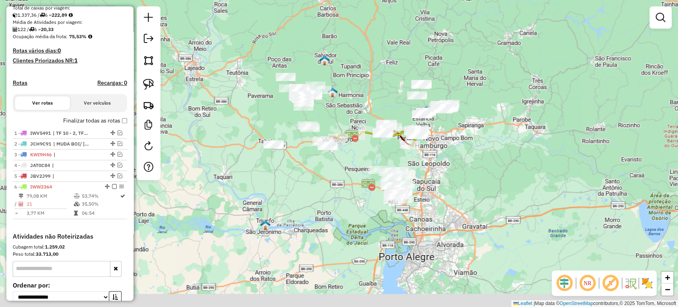
drag, startPoint x: 435, startPoint y: 191, endPoint x: 318, endPoint y: 159, distance: 121.7
click at [318, 159] on div "Janela de atendimento Grade de atendimento Capacidade Transportadoras Veículos …" at bounding box center [339, 153] width 678 height 307
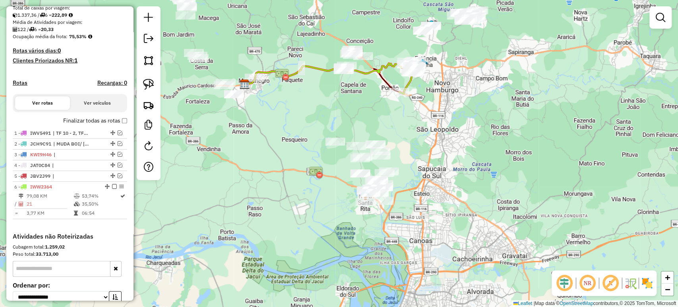
drag, startPoint x: 340, startPoint y: 187, endPoint x: 312, endPoint y: 176, distance: 30.0
click at [312, 176] on img at bounding box center [316, 172] width 14 height 14
click at [146, 87] on img at bounding box center [148, 84] width 11 height 11
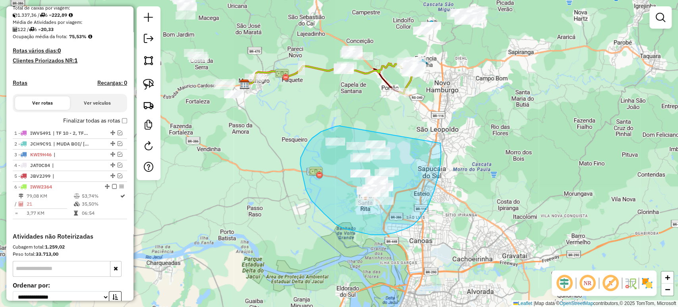
drag, startPoint x: 341, startPoint y: 126, endPoint x: 440, endPoint y: 143, distance: 101.2
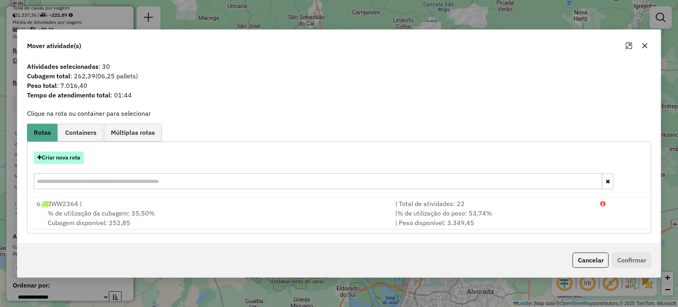
click at [74, 159] on button "Criar nova rota" at bounding box center [59, 157] width 50 height 12
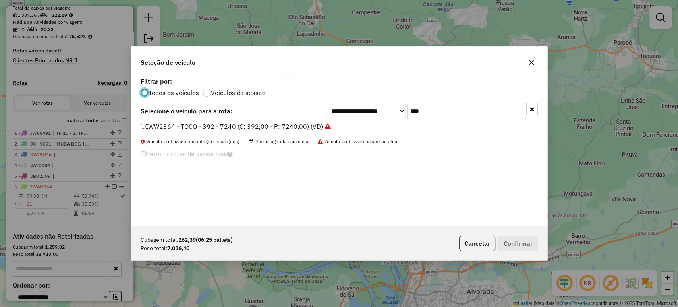
click at [445, 107] on input "****" at bounding box center [466, 111] width 119 height 16
type input "***"
click at [287, 127] on label "JDN3C17 - TOCO - 392 - 7240 (C: 392,00 - P: 7200,00) (VD)" at bounding box center [231, 127] width 181 height 10
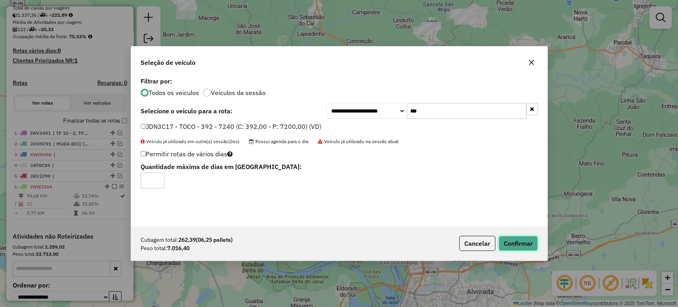
click at [515, 238] on button "Confirmar" at bounding box center [518, 243] width 39 height 15
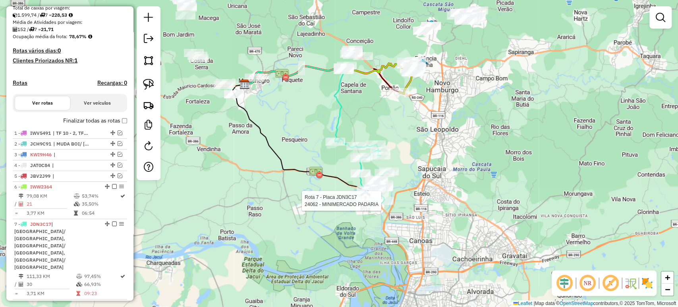
select select "*********"
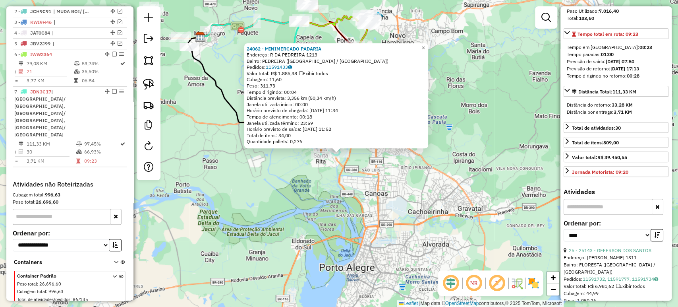
scroll to position [265, 0]
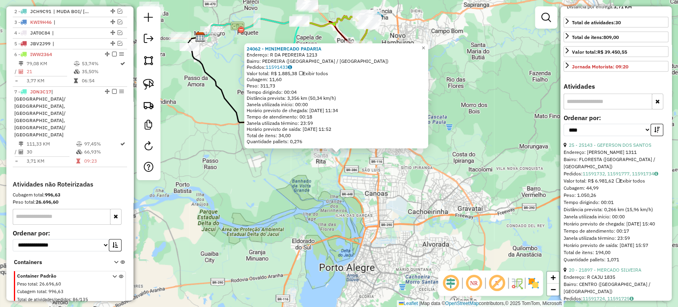
click at [372, 188] on div "24062 - MINIMERCADO PADARIA Endereço: R DA PEDREIRA 1213 Bairro: PEDREIRA ([GEO…" at bounding box center [339, 153] width 678 height 307
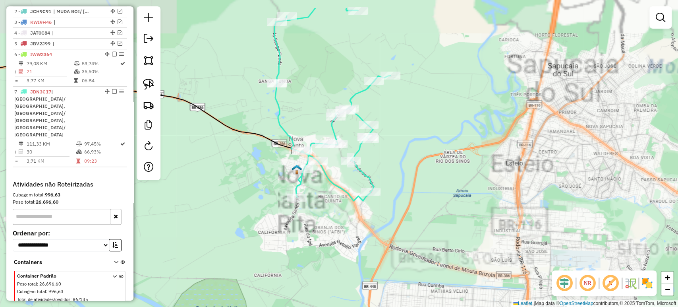
drag, startPoint x: 382, startPoint y: 156, endPoint x: 401, endPoint y: 196, distance: 44.4
click at [401, 196] on div "Janela de atendimento Grade de atendimento Capacidade Transportadoras Veículos …" at bounding box center [339, 153] width 678 height 307
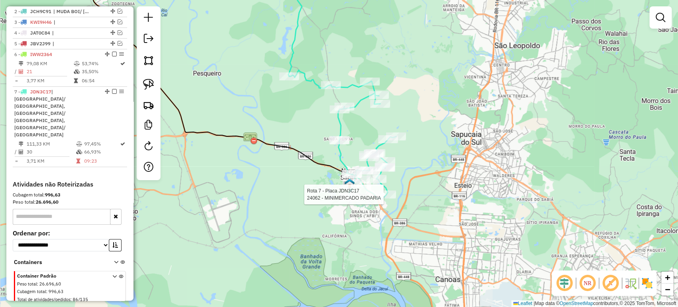
select select "*********"
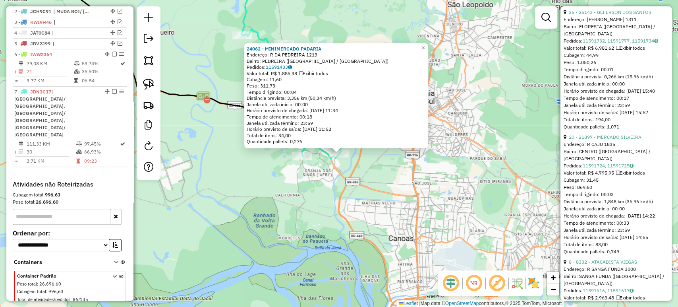
scroll to position [486, 0]
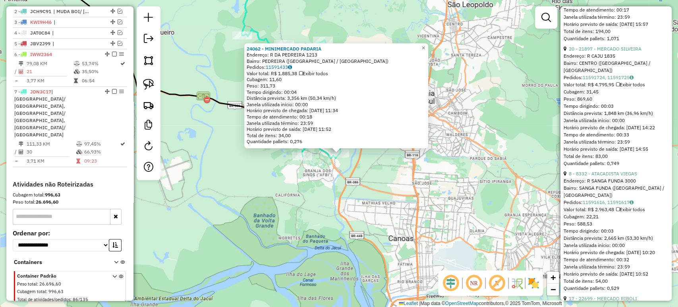
click at [345, 210] on div "24062 - MINIMERCADO PADARIA Endereço: R DA PEDREIRA 1213 Bairro: PEDREIRA ([GEO…" at bounding box center [339, 153] width 678 height 307
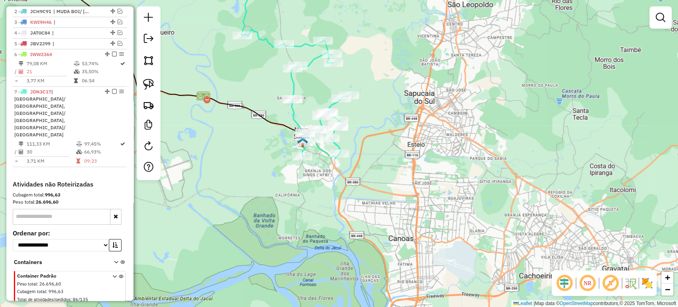
click at [393, 254] on div "Janela de atendimento Grade de atendimento Capacidade Transportadoras Veículos …" at bounding box center [339, 153] width 678 height 307
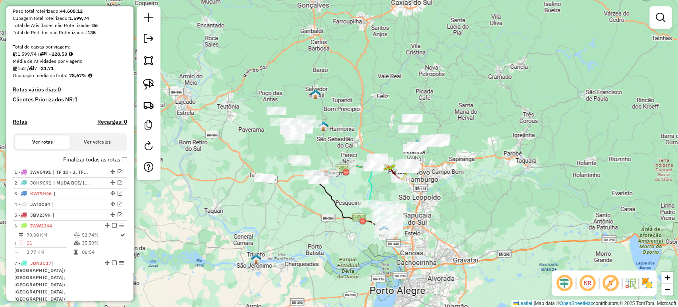
scroll to position [265, 0]
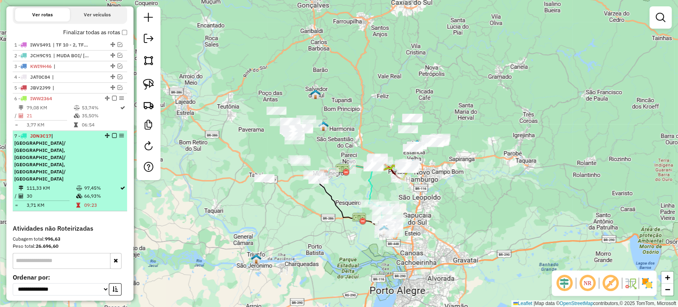
click at [89, 184] on td "97,45%" at bounding box center [102, 188] width 36 height 8
select select "*********"
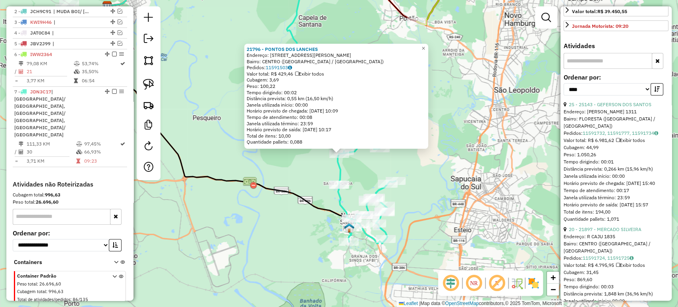
scroll to position [353, 0]
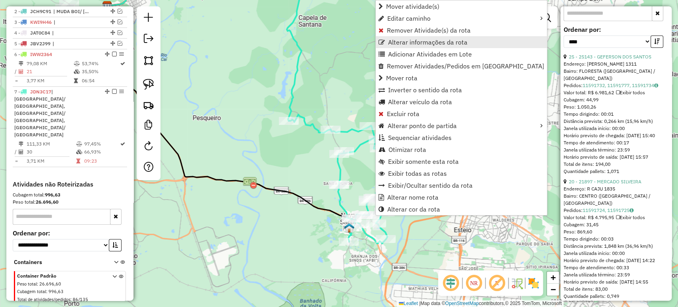
click at [440, 45] on span "Alterar informações da rota" at bounding box center [427, 42] width 79 height 6
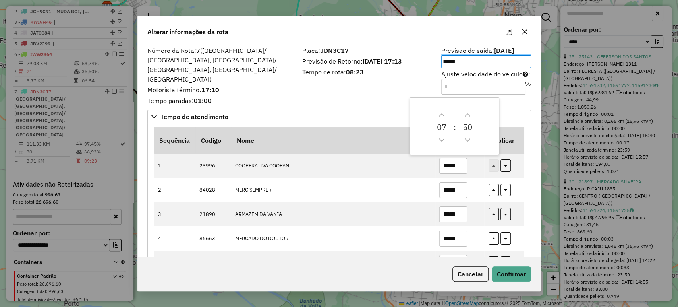
click at [386, 90] on div "Placa: JDN3C17 Previsão de Retorno: [DATE] 17:13 Tempo de rota: 08:23" at bounding box center [367, 76] width 139 height 56
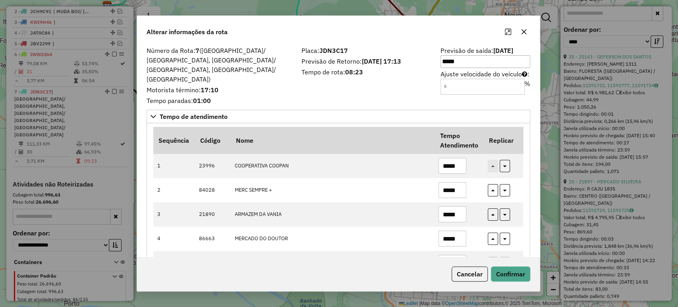
click at [527, 33] on icon "button" at bounding box center [523, 31] width 5 height 5
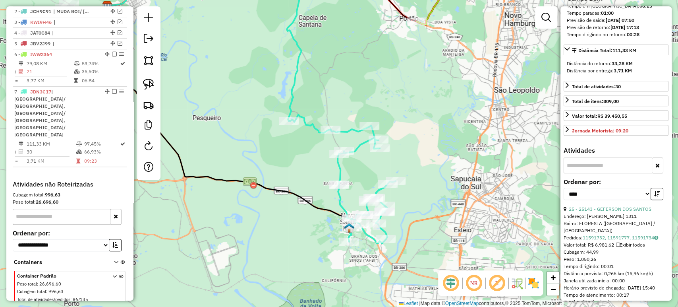
scroll to position [265, 0]
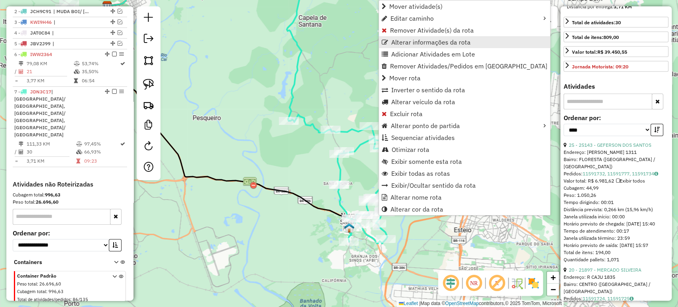
click at [421, 43] on span "Alterar informações da rota" at bounding box center [430, 42] width 79 height 6
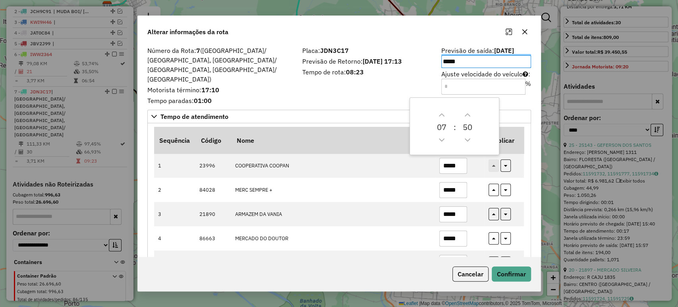
click at [344, 81] on div "Placa: JDN3C17 Previsão de Retorno: [DATE] 17:13 Tempo de rota: 08:23" at bounding box center [367, 76] width 139 height 56
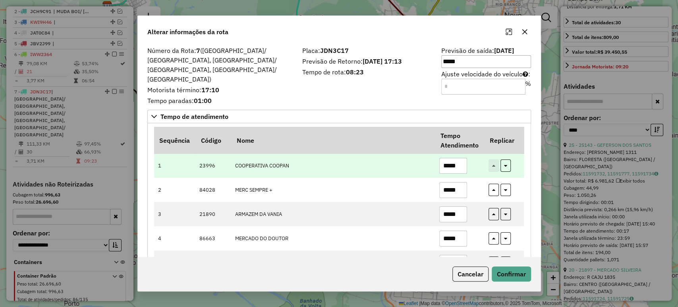
drag, startPoint x: 452, startPoint y: 154, endPoint x: 459, endPoint y: 157, distance: 7.7
click at [459, 158] on input "*****" at bounding box center [454, 166] width 28 height 16
type input "*****"
click at [425, 153] on td "COOPERATIVA COOPAN" at bounding box center [333, 165] width 204 height 24
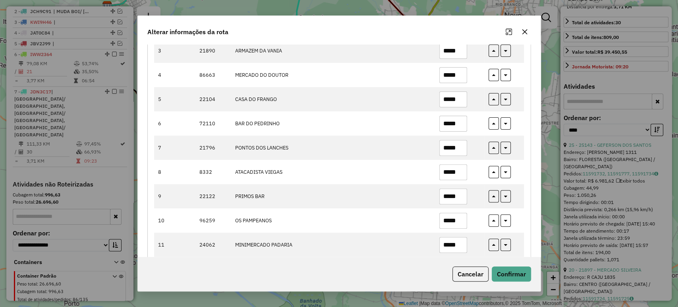
scroll to position [176, 0]
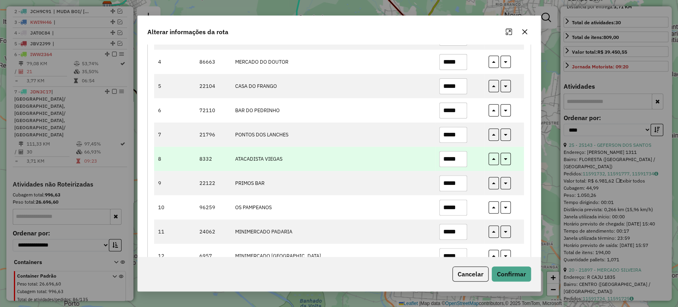
drag, startPoint x: 453, startPoint y: 150, endPoint x: 464, endPoint y: 151, distance: 11.6
click at [464, 151] on input "*****" at bounding box center [454, 159] width 28 height 16
type input "*****"
click at [410, 147] on td "ATACADISTA VIEGAS" at bounding box center [333, 159] width 204 height 24
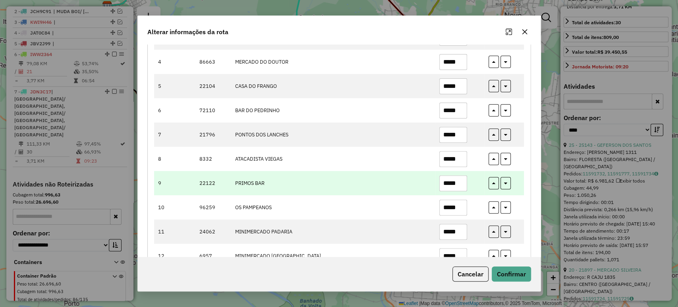
drag, startPoint x: 453, startPoint y: 172, endPoint x: 459, endPoint y: 173, distance: 6.4
click at [459, 175] on input "*****" at bounding box center [454, 183] width 28 height 16
type input "*****"
click at [418, 173] on td "PRIMOS BAR" at bounding box center [333, 183] width 204 height 24
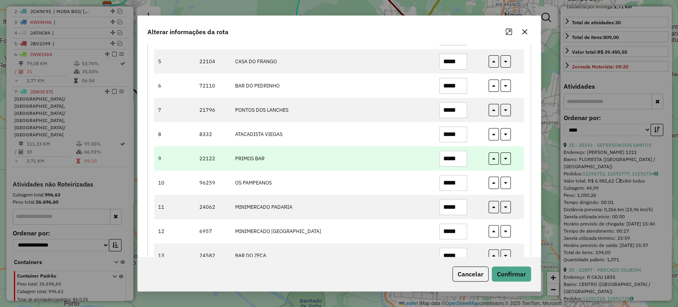
scroll to position [221, 0]
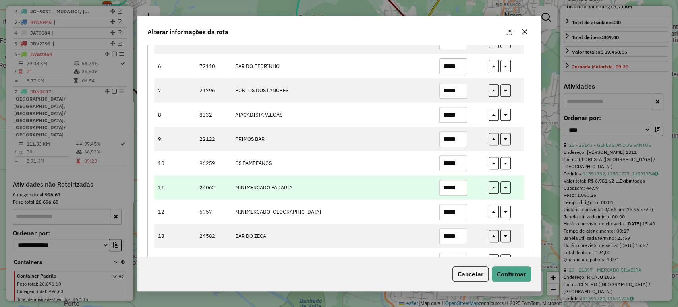
drag, startPoint x: 453, startPoint y: 173, endPoint x: 469, endPoint y: 173, distance: 16.3
click at [469, 175] on td "*****" at bounding box center [460, 187] width 49 height 24
type input "*****"
click at [426, 177] on td "MINIMERCADO PADARIA" at bounding box center [333, 187] width 204 height 24
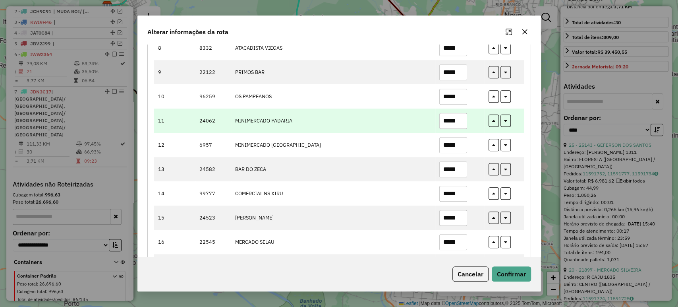
scroll to position [309, 0]
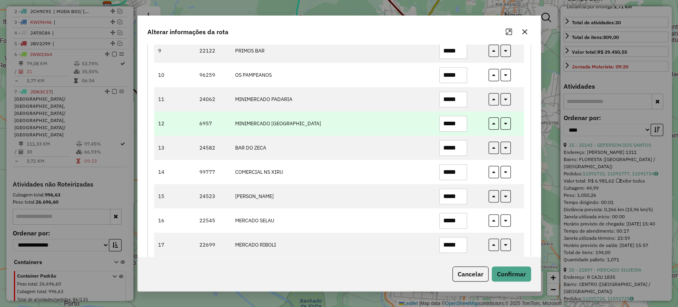
drag, startPoint x: 454, startPoint y: 114, endPoint x: 460, endPoint y: 112, distance: 6.1
click at [460, 116] on input "*****" at bounding box center [454, 124] width 28 height 16
type input "*****"
click at [403, 111] on td "MINIMERCADO [GEOGRAPHIC_DATA]" at bounding box center [333, 123] width 204 height 24
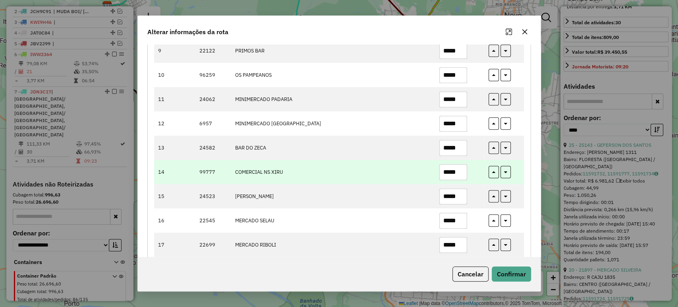
scroll to position [353, 0]
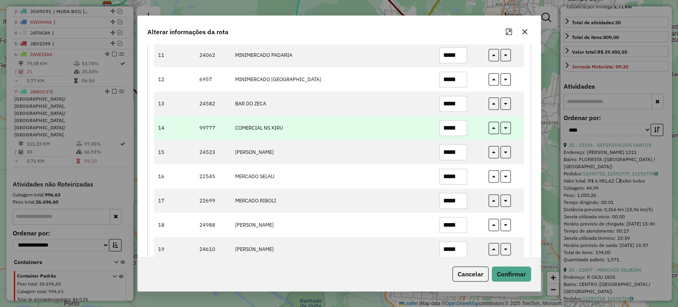
click at [456, 120] on input "*****" at bounding box center [454, 128] width 28 height 16
type input "*****"
click at [410, 116] on td "COMERCIAL NS XIRU" at bounding box center [333, 128] width 204 height 24
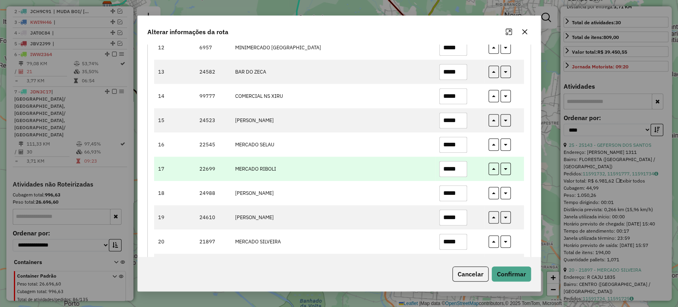
scroll to position [397, 0]
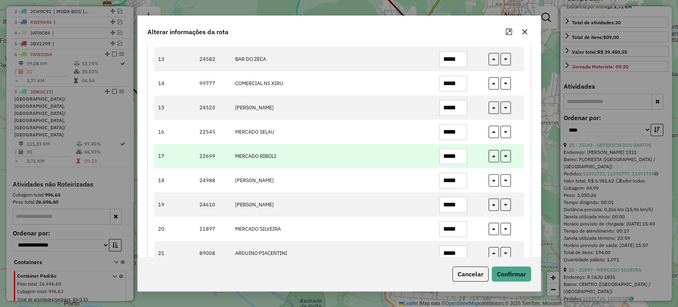
drag, startPoint x: 454, startPoint y: 142, endPoint x: 461, endPoint y: 142, distance: 7.9
click at [461, 148] on input "*****" at bounding box center [454, 156] width 28 height 16
type input "*****"
click at [421, 144] on td "MERCADO RIBOLI" at bounding box center [333, 156] width 204 height 24
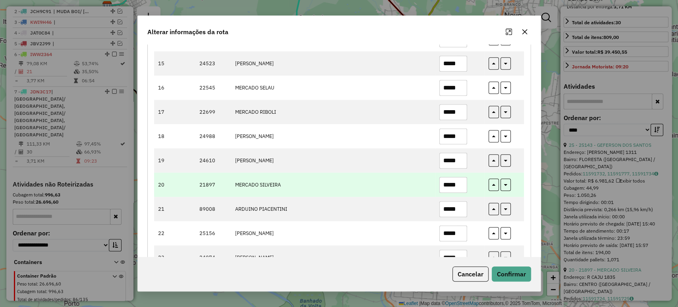
drag, startPoint x: 453, startPoint y: 171, endPoint x: 464, endPoint y: 176, distance: 11.9
click at [464, 177] on input "*****" at bounding box center [454, 185] width 28 height 16
type input "*****"
click at [421, 172] on td "MERCADO SILVEIRA" at bounding box center [333, 184] width 204 height 24
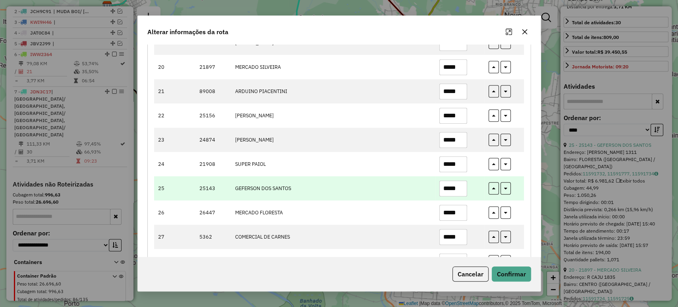
scroll to position [574, 0]
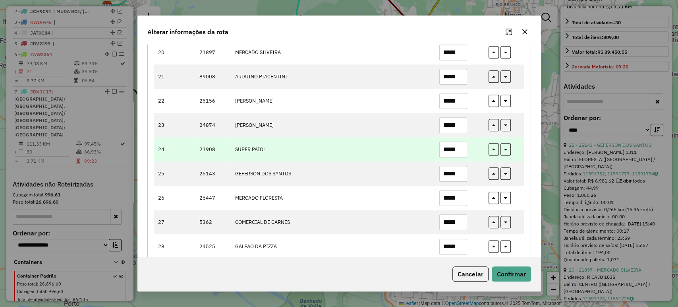
drag, startPoint x: 452, startPoint y: 139, endPoint x: 461, endPoint y: 140, distance: 9.6
click at [461, 141] on input "*****" at bounding box center [454, 149] width 28 height 16
type input "*****"
click at [387, 145] on td "SUPER PAIOL" at bounding box center [333, 149] width 204 height 24
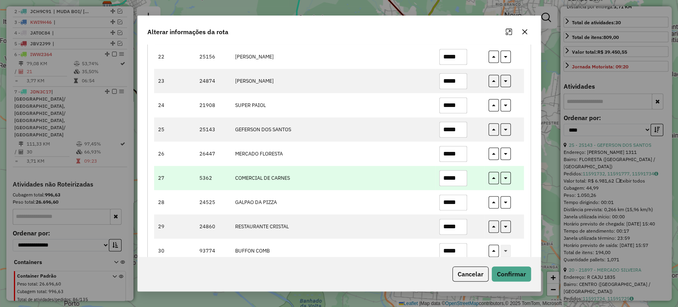
scroll to position [626, 0]
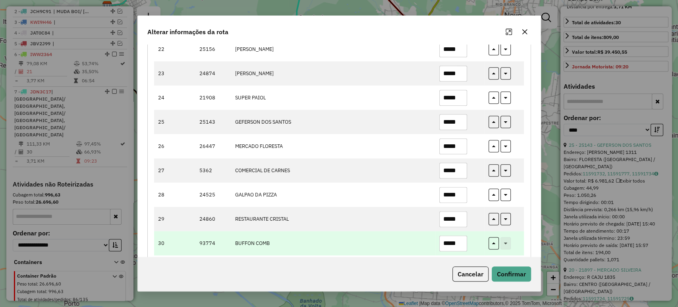
click at [460, 235] on input "*****" at bounding box center [454, 243] width 28 height 16
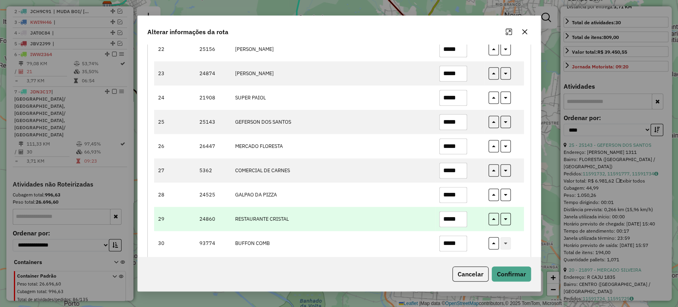
type input "*****"
click at [428, 217] on td "RESTAURANTE CRISTAL" at bounding box center [333, 219] width 204 height 24
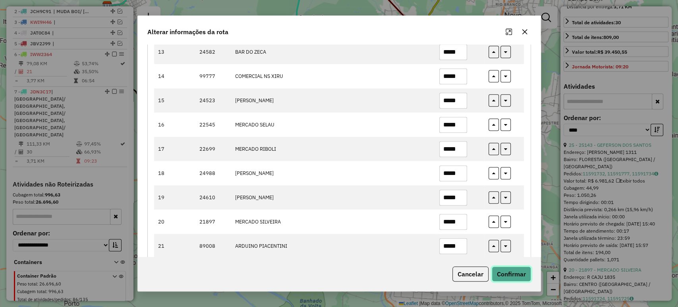
click at [510, 269] on button "Confirmar" at bounding box center [511, 273] width 39 height 15
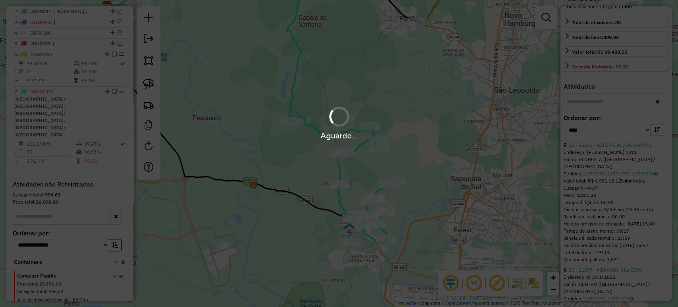
click at [407, 167] on div "Aguarde..." at bounding box center [339, 153] width 678 height 307
drag, startPoint x: 407, startPoint y: 168, endPoint x: 412, endPoint y: 165, distance: 5.4
click at [412, 165] on div "Aguarde..." at bounding box center [339, 153] width 678 height 307
drag, startPoint x: 412, startPoint y: 165, endPoint x: 421, endPoint y: 155, distance: 13.2
click at [421, 155] on div "Aguarde..." at bounding box center [339, 153] width 678 height 307
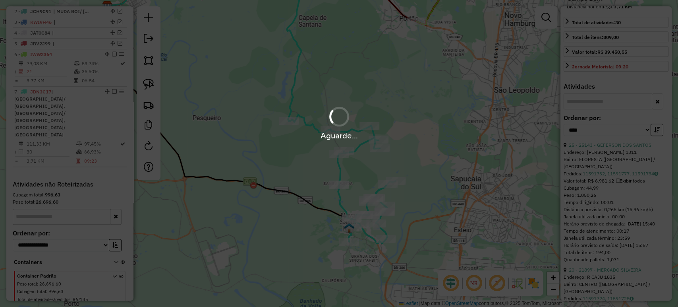
drag, startPoint x: 417, startPoint y: 160, endPoint x: 424, endPoint y: 149, distance: 13.4
click at [424, 149] on div "Aguarde..." at bounding box center [339, 153] width 678 height 307
drag, startPoint x: 416, startPoint y: 160, endPoint x: 417, endPoint y: 149, distance: 11.2
click at [417, 149] on div "Aguarde..." at bounding box center [339, 153] width 678 height 307
drag, startPoint x: 414, startPoint y: 149, endPoint x: 413, endPoint y: 133, distance: 15.9
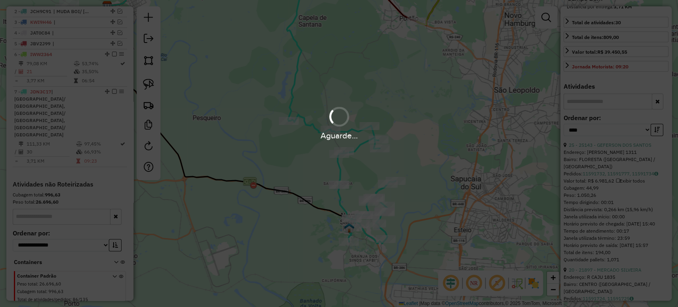
click at [413, 131] on hb-app "Aguarde... Pop-up bloqueado! Seu navegador bloqueou automáticamente a abertura …" at bounding box center [339, 153] width 678 height 307
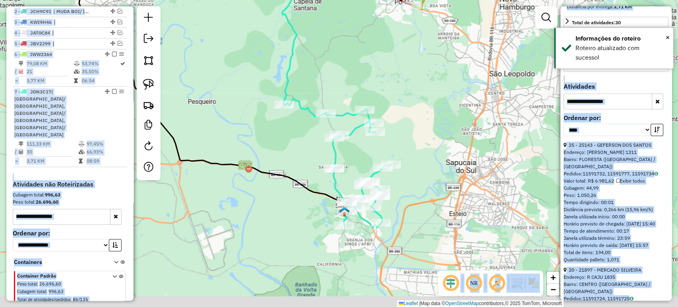
drag, startPoint x: 409, startPoint y: 164, endPoint x: 404, endPoint y: 152, distance: 12.5
click at [404, 152] on div "Janela de atendimento Grade de atendimento Capacidade Transportadoras Veículos …" at bounding box center [339, 153] width 678 height 307
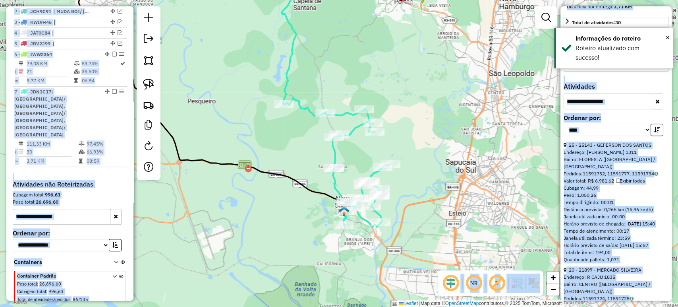
click at [426, 180] on div "Rota 7 - Placa JDN3C17 24988 - CELSO [PERSON_NAME] Janela de atendimento Grade …" at bounding box center [339, 153] width 678 height 307
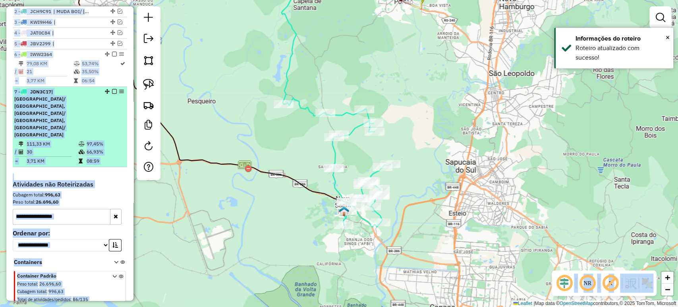
click at [112, 157] on td "08:59" at bounding box center [105, 161] width 38 height 8
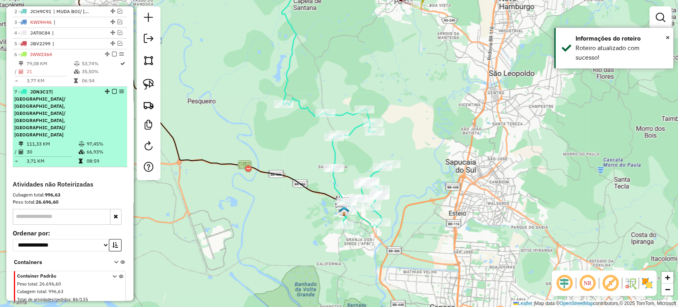
select select "*********"
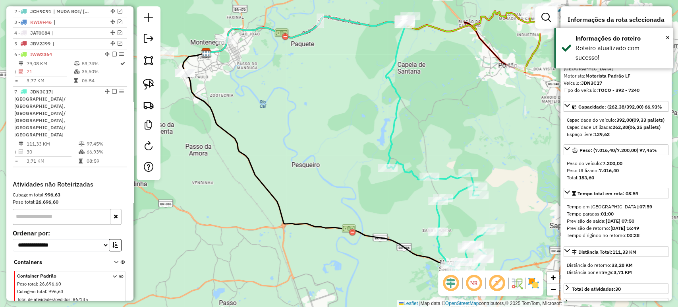
click at [119, 151] on div "1 - IWV5491 | TF 10 - 2, TF10 - 1 2 - JCH9C91 | MUDA BOI/ [GEOGRAPHIC_DATA], VE…" at bounding box center [70, 88] width 114 height 185
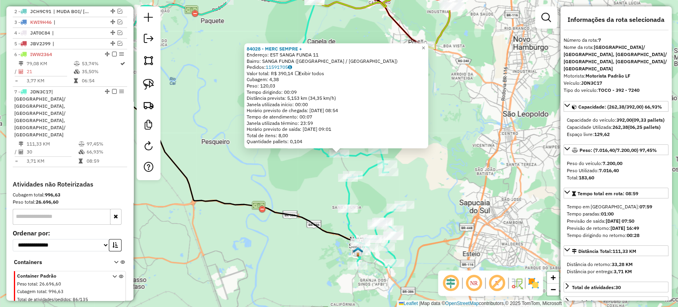
click at [536, 150] on div "84028 - MERC SEMPRE + Endereço: EST SANGA FUNDA 11 Bairro: SANGA FUNDA ([GEOGRA…" at bounding box center [339, 153] width 678 height 307
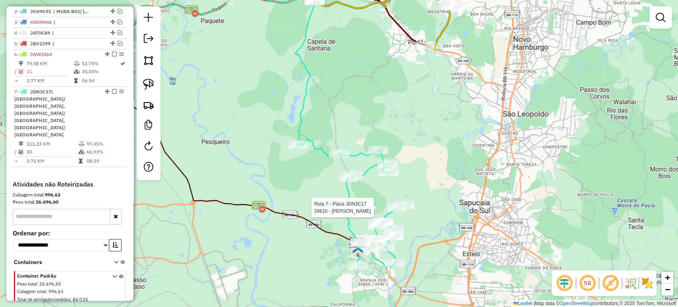
select select "*********"
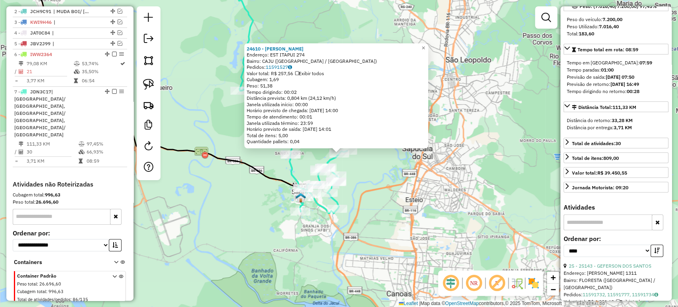
scroll to position [176, 0]
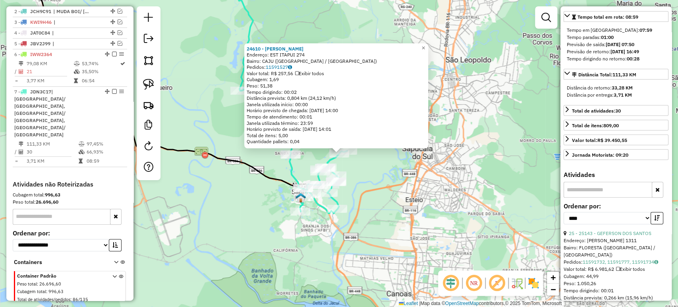
click at [431, 196] on div "24610 - [PERSON_NAME] Endereço: EST ITAPUI 274 Bairro: CAJU ([GEOGRAPHIC_DATA] …" at bounding box center [339, 153] width 678 height 307
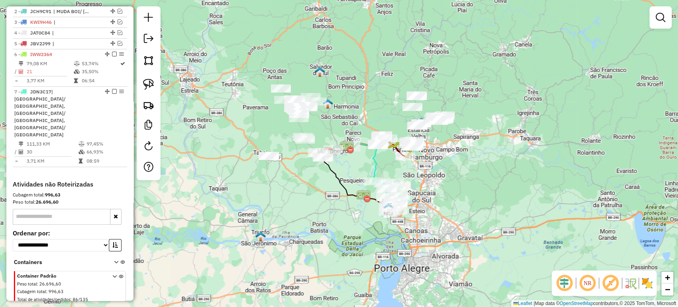
drag, startPoint x: 307, startPoint y: 189, endPoint x: 349, endPoint y: 204, distance: 44.6
click at [349, 204] on div "Janela de atendimento Grade de atendimento Capacidade Transportadoras Veículos …" at bounding box center [339, 153] width 678 height 307
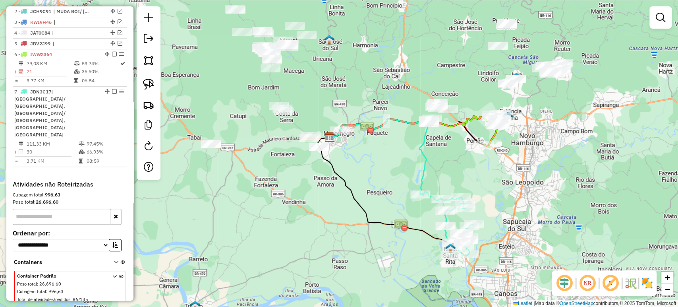
drag, startPoint x: 363, startPoint y: 164, endPoint x: 336, endPoint y: 196, distance: 41.7
click at [336, 196] on div "Janela de atendimento Grade de atendimento Capacidade Transportadoras Veículos …" at bounding box center [339, 153] width 678 height 307
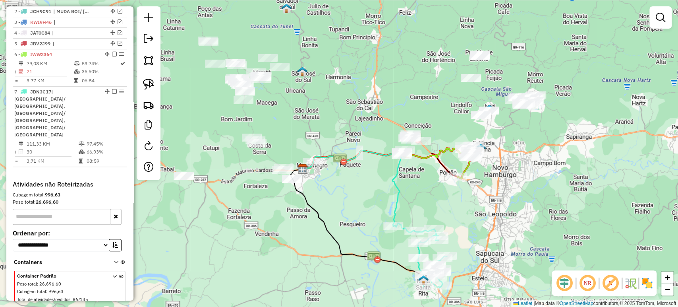
drag, startPoint x: 340, startPoint y: 172, endPoint x: 394, endPoint y: 176, distance: 53.8
click at [394, 176] on div "Janela de atendimento Grade de atendimento Capacidade Transportadoras Veículos …" at bounding box center [339, 153] width 678 height 307
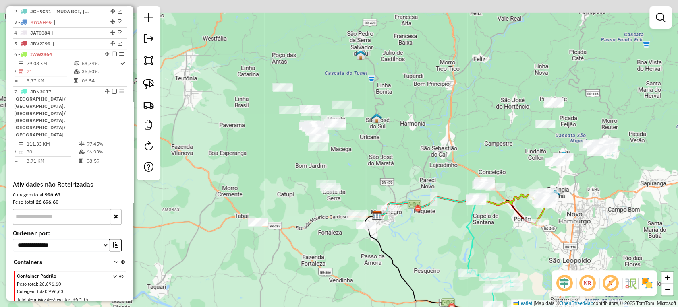
drag, startPoint x: 375, startPoint y: 135, endPoint x: 395, endPoint y: 186, distance: 55.0
click at [400, 184] on div "Janela de atendimento Grade de atendimento Capacidade Transportadoras Veículos …" at bounding box center [339, 153] width 678 height 307
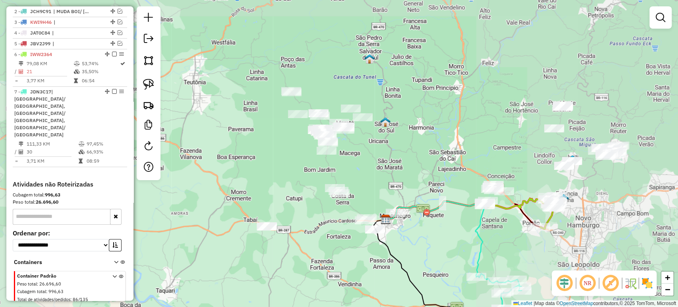
drag, startPoint x: 413, startPoint y: 180, endPoint x: 338, endPoint y: 172, distance: 75.9
click at [338, 172] on div "Janela de atendimento Grade de atendimento Capacidade Transportadoras Veículos …" at bounding box center [339, 153] width 678 height 307
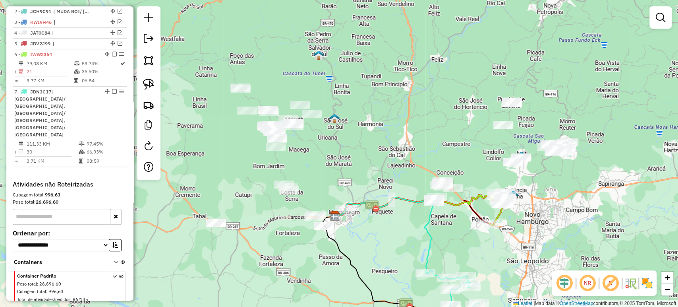
drag, startPoint x: 583, startPoint y: 176, endPoint x: 528, endPoint y: 185, distance: 55.6
click at [533, 182] on div "Janela de atendimento Grade de atendimento Capacidade Transportadoras Veículos …" at bounding box center [339, 153] width 678 height 307
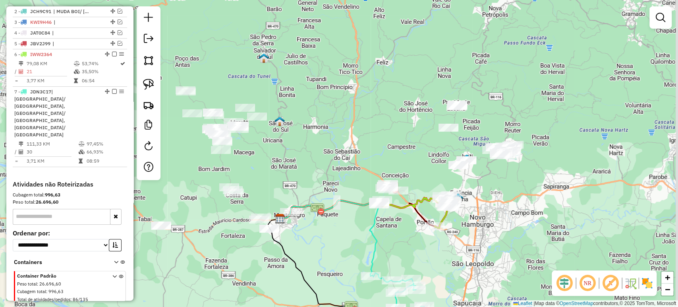
click at [510, 184] on div "Janela de atendimento Grade de atendimento Capacidade Transportadoras Veículos …" at bounding box center [339, 153] width 678 height 307
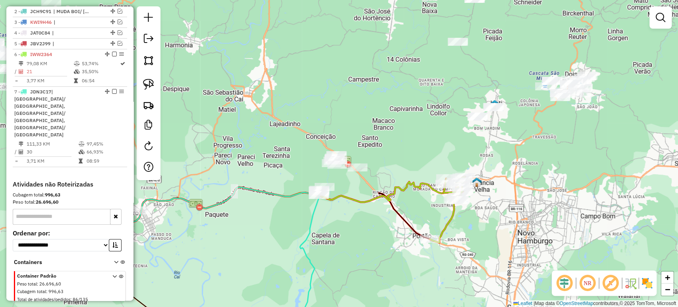
drag, startPoint x: 225, startPoint y: 256, endPoint x: 440, endPoint y: 180, distance: 228.0
click at [440, 180] on div "Janela de atendimento Grade de atendimento Capacidade Transportadoras Veículos …" at bounding box center [339, 153] width 678 height 307
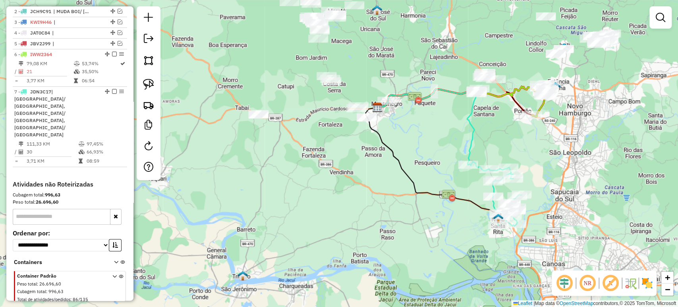
drag, startPoint x: 457, startPoint y: 188, endPoint x: 200, endPoint y: 122, distance: 264.5
click at [476, 123] on div "Janela de atendimento Grade de atendimento Capacidade Transportadoras Veículos …" at bounding box center [339, 153] width 678 height 307
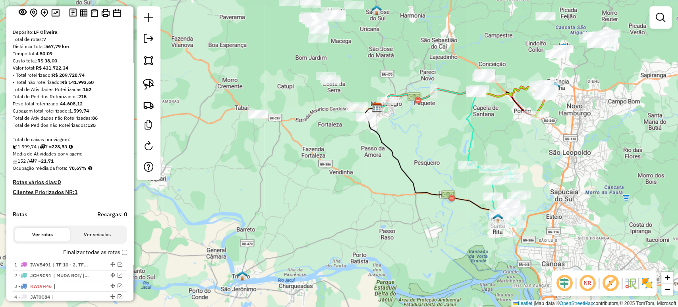
scroll to position [44, 0]
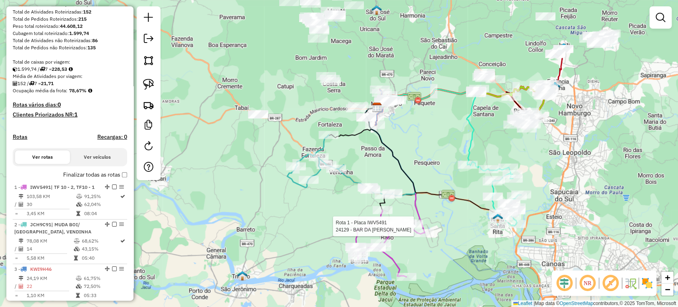
select select "*********"
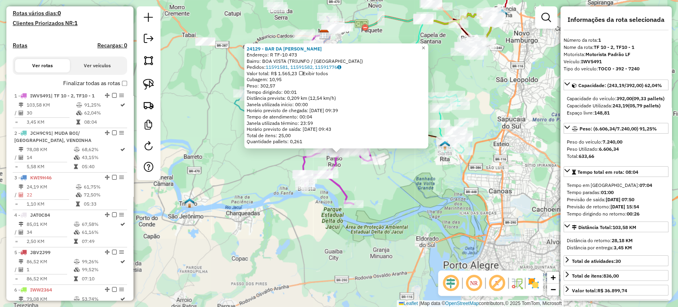
scroll to position [305, 0]
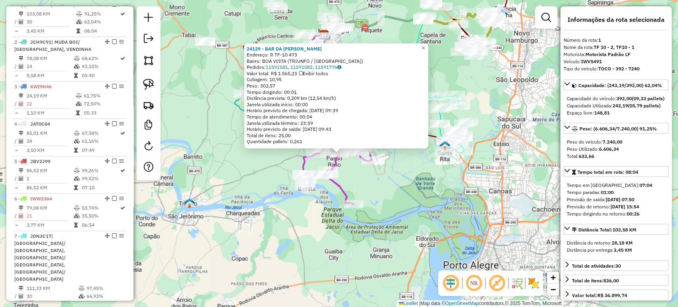
click at [319, 245] on div "24129 - BAR DA [PERSON_NAME]: R TF-10 473 Bairro: BOA VISTA (TRIUNFO / [GEOGRAP…" at bounding box center [339, 153] width 678 height 307
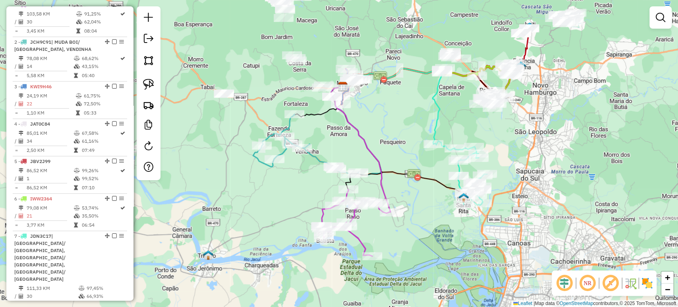
drag, startPoint x: 277, startPoint y: 198, endPoint x: 295, endPoint y: 250, distance: 55.3
click at [295, 250] on div "Janela de atendimento Grade de atendimento Capacidade Transportadoras Veículos …" at bounding box center [339, 153] width 678 height 307
select select "*********"
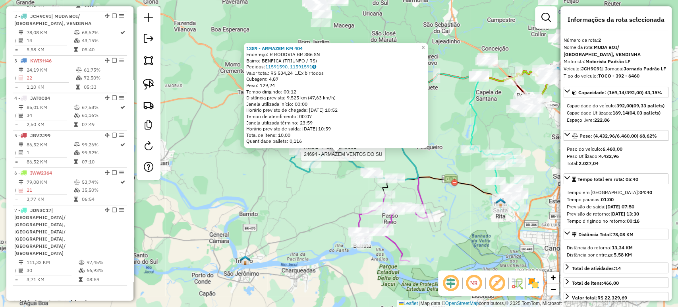
scroll to position [342, 0]
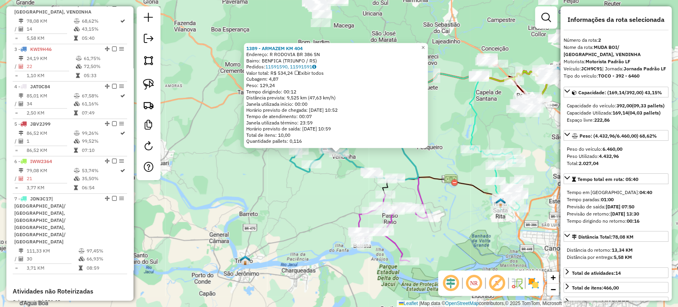
click at [286, 200] on div "1389 - ARMAZEM KM 404 Endereço: R RODOVIA BR 386 SN Bairro: [GEOGRAPHIC_DATA] (…" at bounding box center [339, 153] width 678 height 307
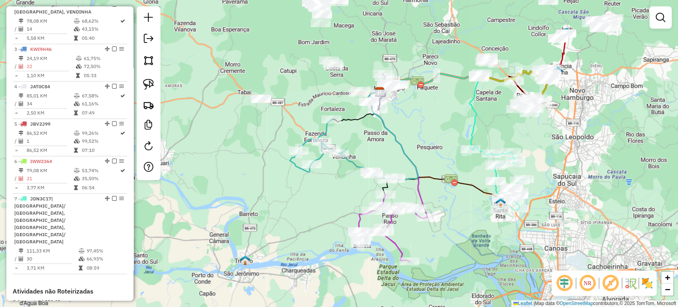
drag, startPoint x: 280, startPoint y: 182, endPoint x: 291, endPoint y: 215, distance: 35.4
click at [291, 218] on div "Janela de atendimento Grade de atendimento Capacidade Transportadoras Veículos …" at bounding box center [339, 153] width 678 height 307
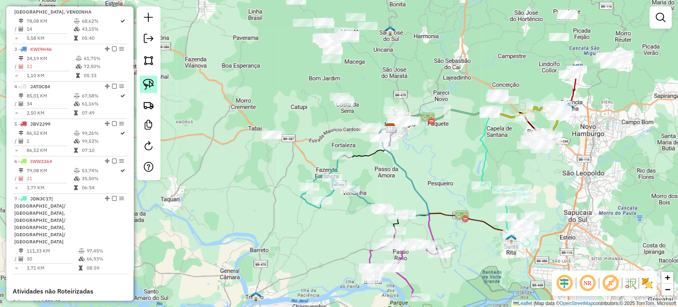
click at [157, 85] on link at bounding box center [148, 84] width 17 height 17
click at [156, 85] on link at bounding box center [148, 84] width 17 height 17
drag, startPoint x: 265, startPoint y: 113, endPoint x: 297, endPoint y: 142, distance: 43.3
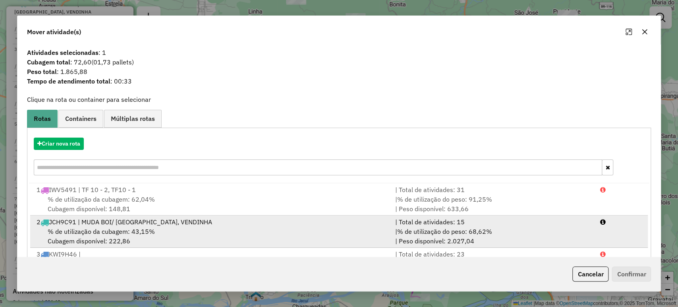
click at [103, 223] on div "2 JCH9C91 | MUDA BOI/ [GEOGRAPHIC_DATA], [GEOGRAPHIC_DATA]" at bounding box center [211, 222] width 359 height 10
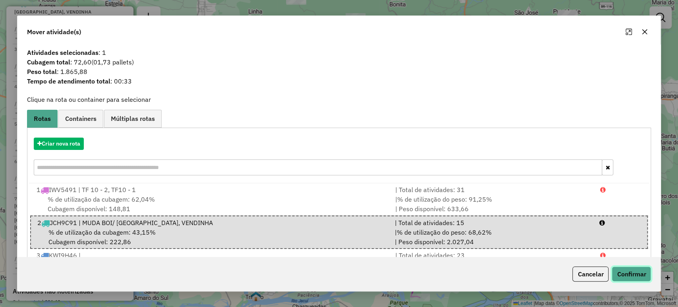
click at [638, 269] on button "Confirmar" at bounding box center [631, 273] width 39 height 15
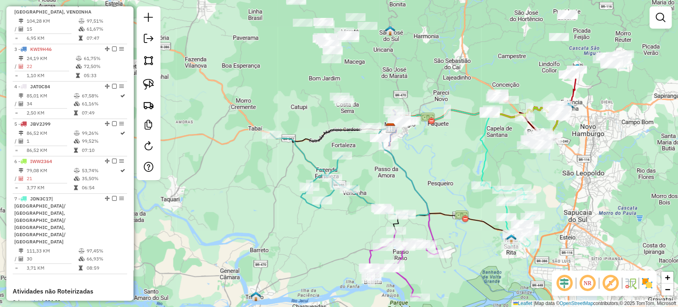
scroll to position [298, 0]
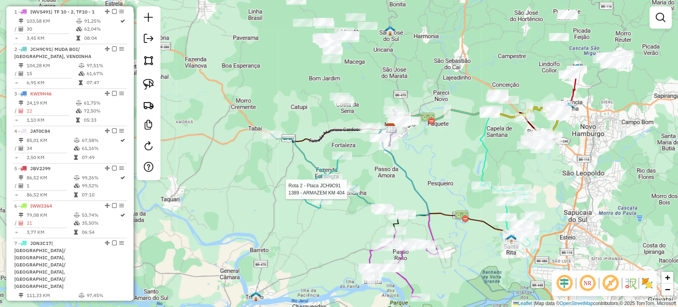
select select "*********"
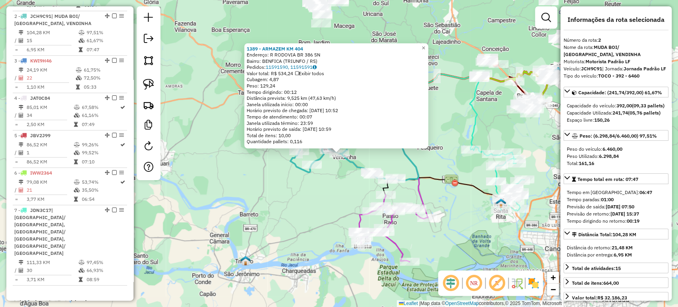
scroll to position [342, 0]
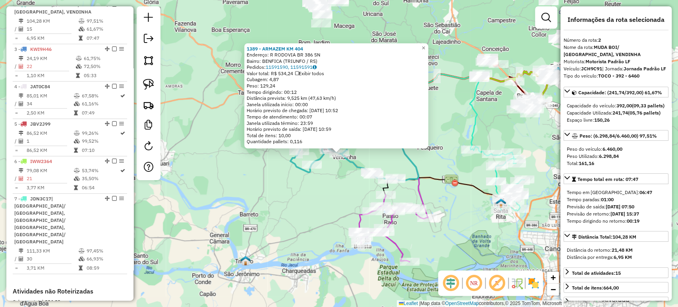
click at [335, 209] on div "1389 - ARMAZEM KM 404 Endereço: R RODOVIA BR 386 SN Bairro: [GEOGRAPHIC_DATA] (…" at bounding box center [339, 153] width 678 height 307
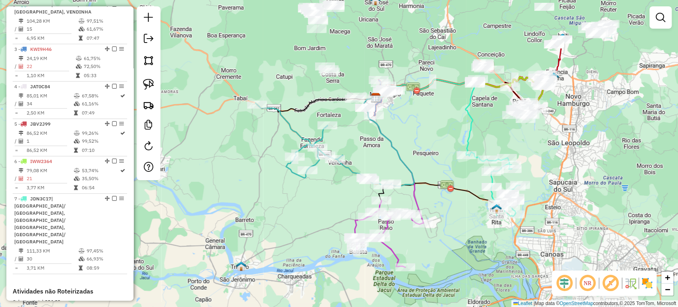
drag, startPoint x: 335, startPoint y: 209, endPoint x: 323, endPoint y: 223, distance: 17.8
click at [323, 223] on div "Janela de atendimento Grade de atendimento Capacidade Transportadoras Veículos …" at bounding box center [339, 153] width 678 height 307
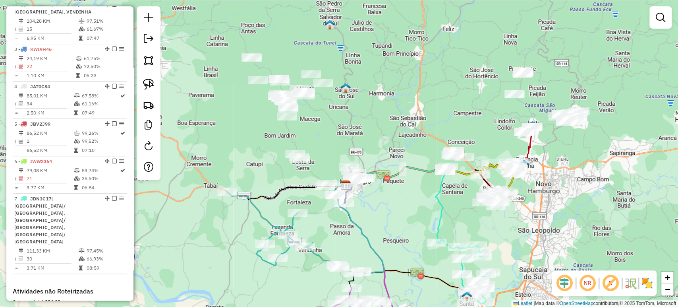
drag, startPoint x: 406, startPoint y: 145, endPoint x: 379, endPoint y: 232, distance: 90.4
click at [379, 232] on div "Janela de atendimento Grade de atendimento Capacidade Transportadoras Veículos …" at bounding box center [339, 153] width 678 height 307
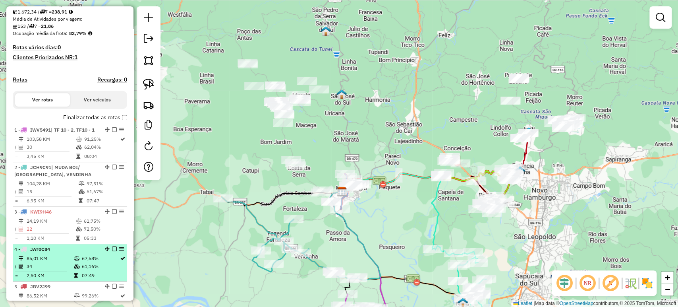
scroll to position [77, 0]
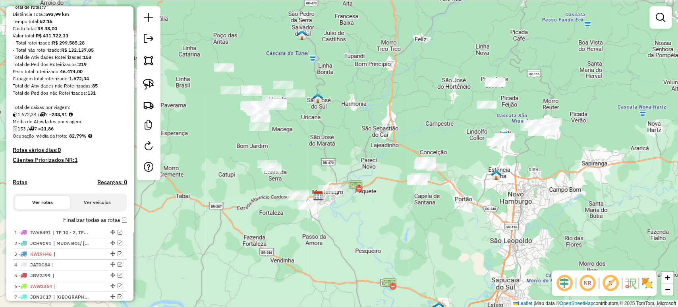
drag, startPoint x: 453, startPoint y: 147, endPoint x: 442, endPoint y: 149, distance: 11.5
click at [442, 149] on div "Janela de atendimento Grade de atendimento Capacidade Transportadoras Veículos …" at bounding box center [339, 153] width 678 height 307
click at [147, 87] on img at bounding box center [148, 84] width 11 height 11
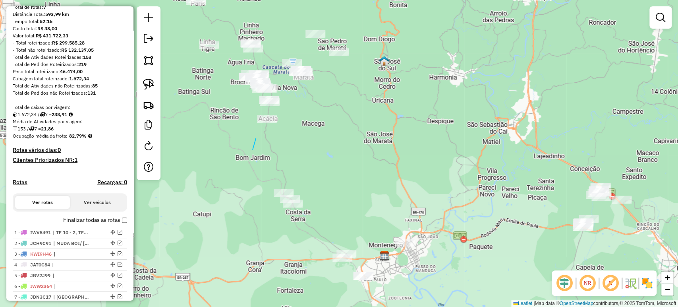
drag, startPoint x: 253, startPoint y: 149, endPoint x: 259, endPoint y: 128, distance: 22.8
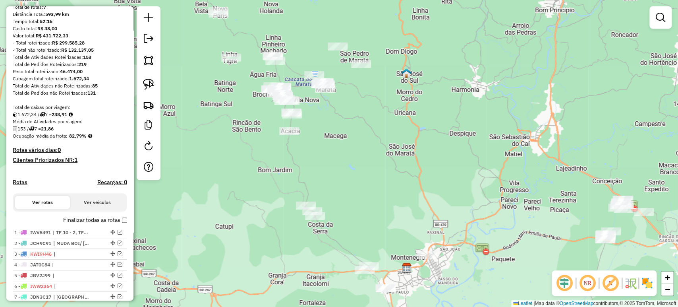
drag, startPoint x: 254, startPoint y: 149, endPoint x: 277, endPoint y: 161, distance: 25.4
click at [277, 161] on div "Janela de atendimento Grade de atendimento Capacidade Transportadoras Veículos …" at bounding box center [339, 153] width 678 height 307
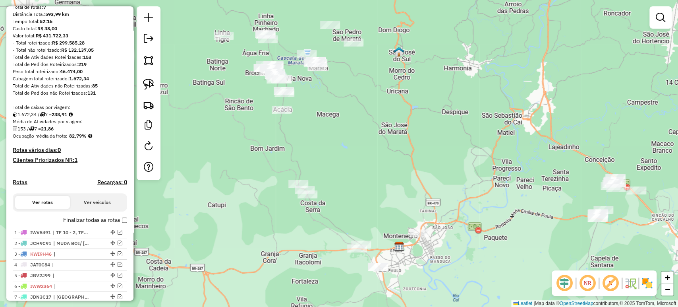
drag, startPoint x: 274, startPoint y: 155, endPoint x: 269, endPoint y: 140, distance: 16.1
click at [269, 140] on div "Janela de atendimento Grade de atendimento Capacidade Transportadoras Veículos …" at bounding box center [339, 153] width 678 height 307
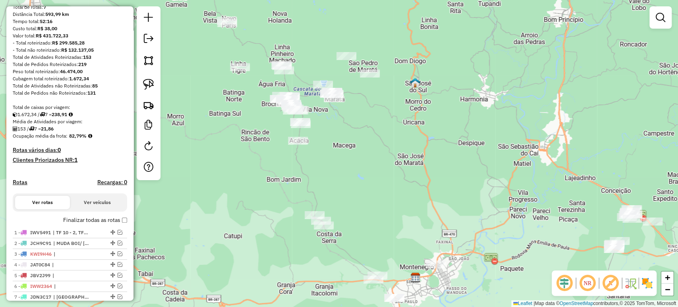
drag, startPoint x: 269, startPoint y: 140, endPoint x: 300, endPoint y: 188, distance: 58.0
click at [300, 188] on div "Janela de atendimento Grade de atendimento Capacidade Transportadoras Veículos …" at bounding box center [339, 153] width 678 height 307
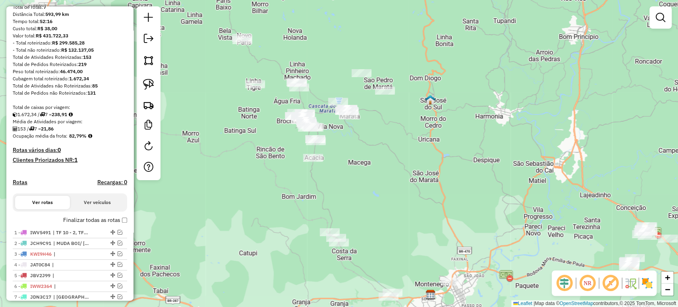
drag, startPoint x: 382, startPoint y: 223, endPoint x: 384, endPoint y: 140, distance: 83.5
click at [384, 140] on div "Janela de atendimento Grade de atendimento Capacidade Transportadoras Veículos …" at bounding box center [339, 153] width 678 height 307
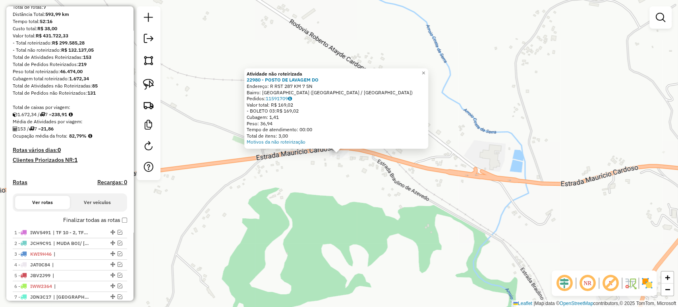
click at [346, 182] on div "Atividade não roteirizada 22980 - POSTO DE LAVAGEM DO Endereço: R RST 287 KM 7 …" at bounding box center [339, 153] width 678 height 307
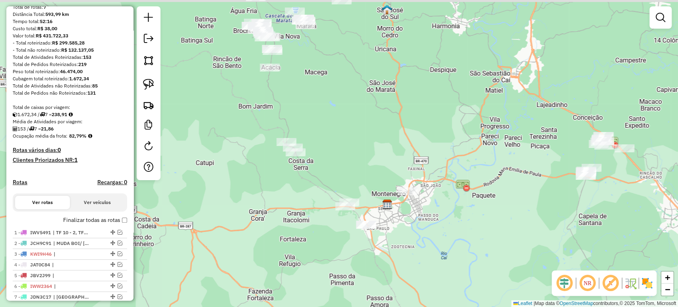
drag, startPoint x: 300, startPoint y: 172, endPoint x: 300, endPoint y: 198, distance: 25.4
click at [300, 198] on div "Janela de atendimento Grade de atendimento Capacidade Transportadoras Veículos …" at bounding box center [339, 153] width 678 height 307
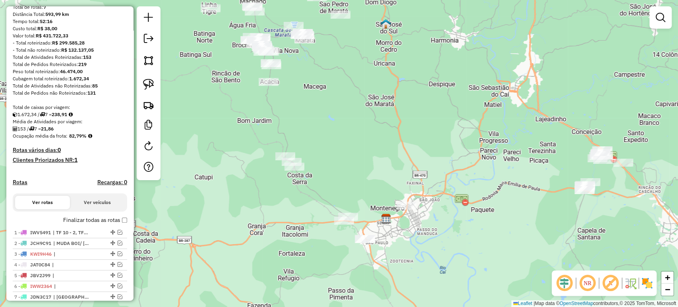
drag, startPoint x: 300, startPoint y: 198, endPoint x: 299, endPoint y: 215, distance: 17.5
click at [299, 215] on div "Janela de atendimento Grade de atendimento Capacidade Transportadoras Veículos …" at bounding box center [339, 153] width 678 height 307
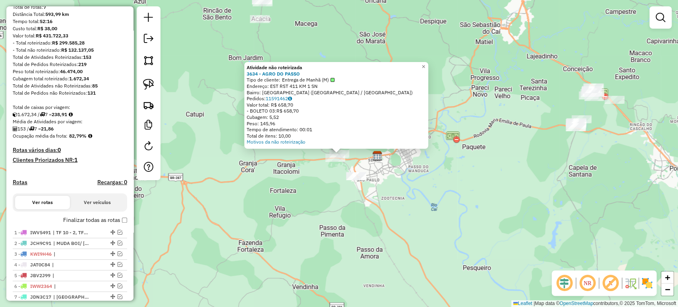
click at [321, 217] on div "Atividade não roteirizada 3634 - AGRO DO PASSO Tipo de cliente: Entrega de Manh…" at bounding box center [339, 153] width 678 height 307
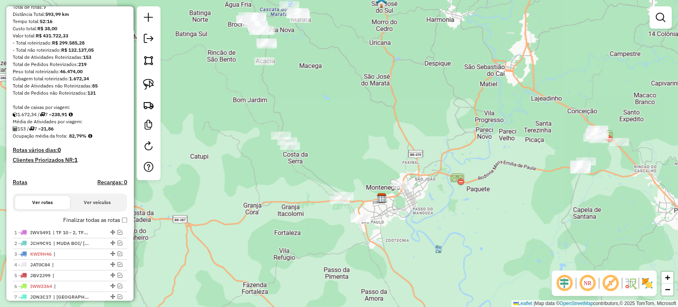
drag, startPoint x: 301, startPoint y: 198, endPoint x: 318, endPoint y: 248, distance: 52.9
click at [318, 248] on div "Janela de atendimento Grade de atendimento Capacidade Transportadoras Veículos …" at bounding box center [339, 153] width 678 height 307
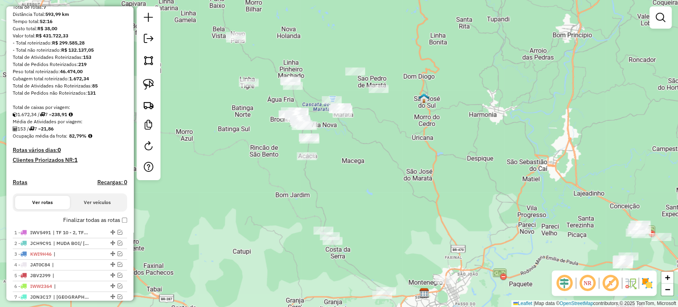
drag, startPoint x: 357, startPoint y: 188, endPoint x: 378, endPoint y: 220, distance: 38.6
click at [378, 220] on div "Janela de atendimento Grade de atendimento Capacidade Transportadoras Veículos …" at bounding box center [339, 153] width 678 height 307
drag, startPoint x: 354, startPoint y: 174, endPoint x: 358, endPoint y: 165, distance: 9.8
click at [360, 167] on div "Janela de atendimento Grade de atendimento Capacidade Transportadoras Veículos …" at bounding box center [339, 153] width 678 height 307
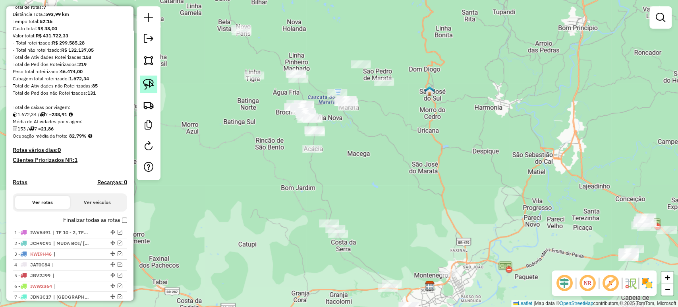
click at [148, 83] on img at bounding box center [148, 84] width 11 height 11
drag, startPoint x: 384, startPoint y: 169, endPoint x: 358, endPoint y: 88, distance: 85.1
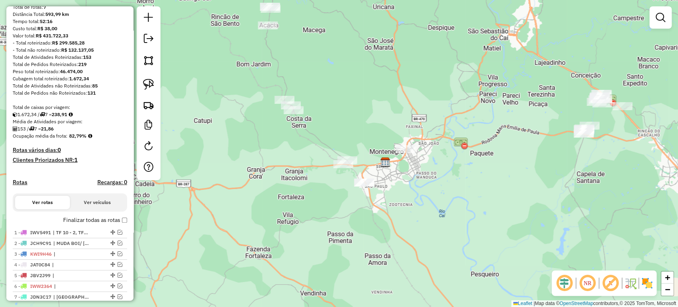
drag, startPoint x: 379, startPoint y: 114, endPoint x: 343, endPoint y: 38, distance: 84.6
click at [343, 38] on div "Janela de atendimento Grade de atendimento Capacidade Transportadoras Veículos …" at bounding box center [339, 153] width 678 height 307
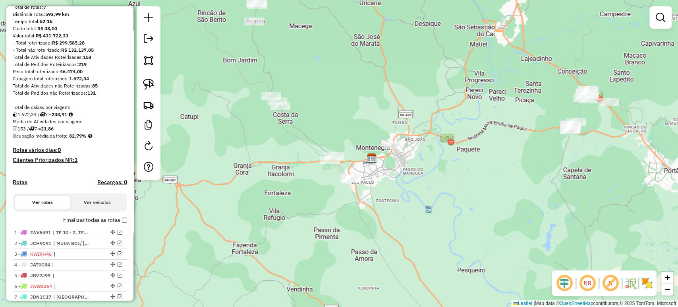
drag, startPoint x: 439, startPoint y: 143, endPoint x: 410, endPoint y: 143, distance: 28.6
click at [411, 143] on div "Janela de atendimento Grade de atendimento Capacidade Transportadoras Veículos …" at bounding box center [339, 153] width 678 height 307
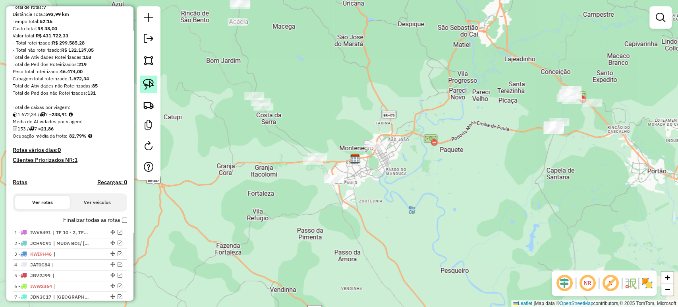
click at [156, 84] on link at bounding box center [148, 84] width 17 height 17
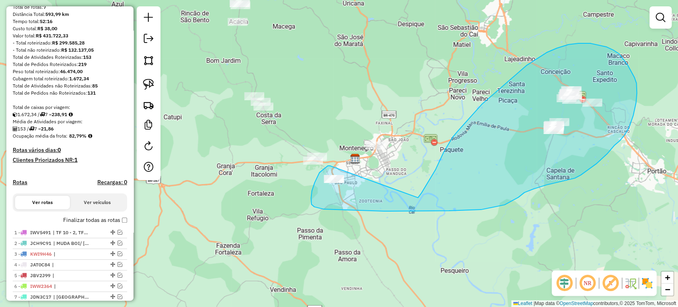
drag, startPoint x: 330, startPoint y: 166, endPoint x: 416, endPoint y: 201, distance: 92.3
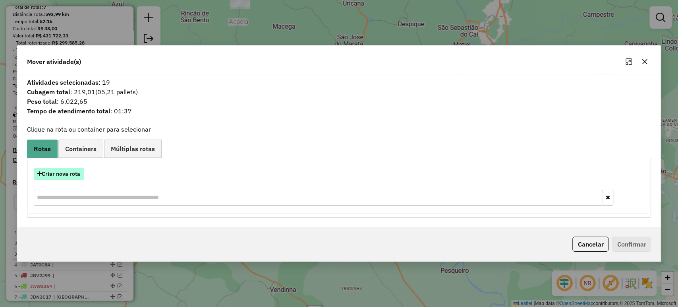
click at [73, 177] on button "Criar nova rota" at bounding box center [59, 174] width 50 height 12
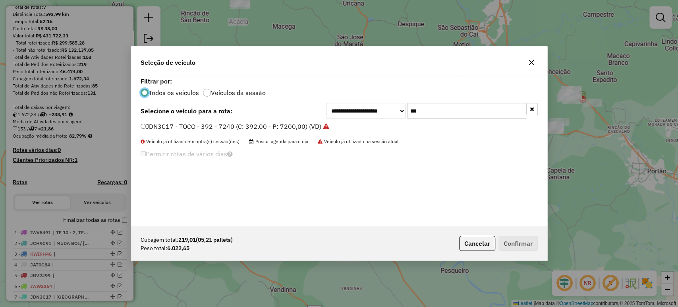
scroll to position [4, 2]
click at [421, 104] on input "***" at bounding box center [466, 111] width 119 height 16
type input "**"
drag, startPoint x: 254, startPoint y: 126, endPoint x: 315, endPoint y: 137, distance: 61.3
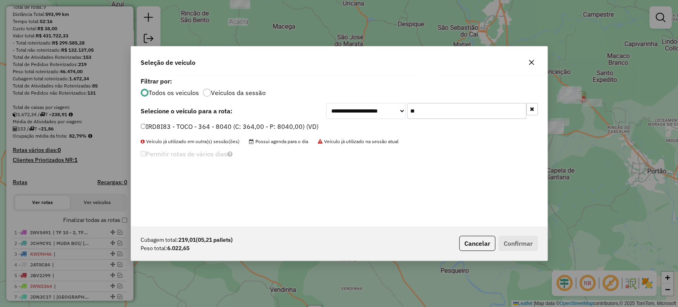
click at [254, 126] on label "IRD8I83 - TOCO - 364 - 8040 (C: 364,00 - P: 8040,00) (VD)" at bounding box center [230, 127] width 178 height 10
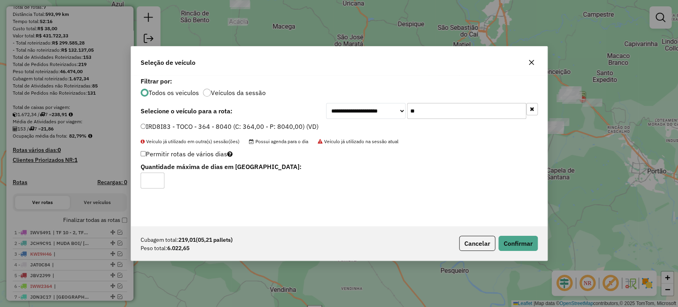
click at [503, 235] on div "Cubagem total: 219,01 (05,21 pallets) Peso total: 6.022,65 Cancelar Confirmar" at bounding box center [339, 243] width 417 height 34
click at [503, 236] on button "Confirmar" at bounding box center [518, 243] width 39 height 15
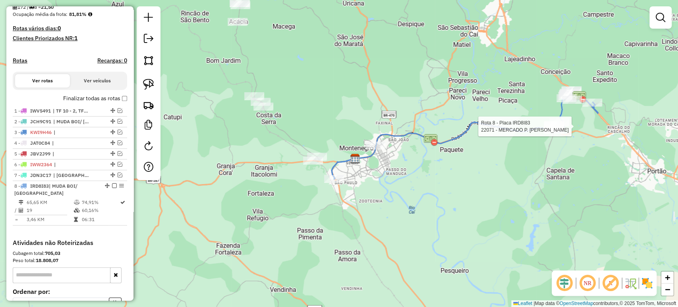
select select "*********"
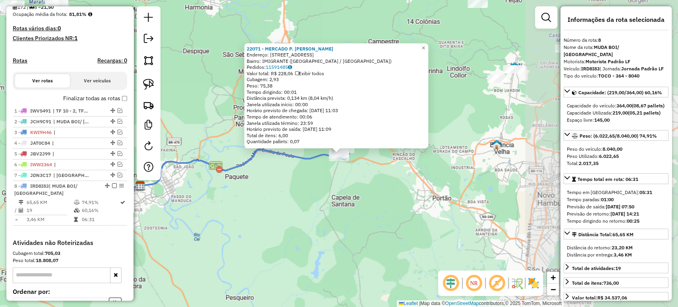
scroll to position [286, 0]
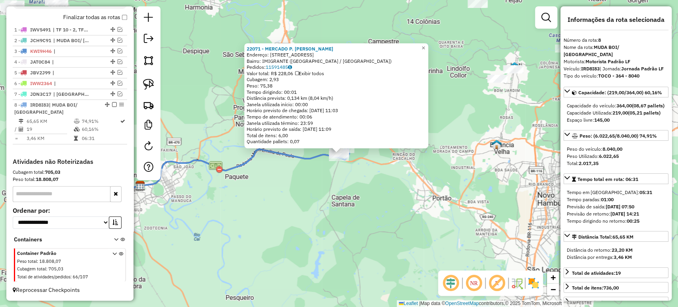
click at [366, 219] on div "22071 - MERCADO P. [PERSON_NAME]: R CAICARA 271 Bairro: IMIGRANTE ([GEOGRAPHIC_…" at bounding box center [339, 153] width 678 height 307
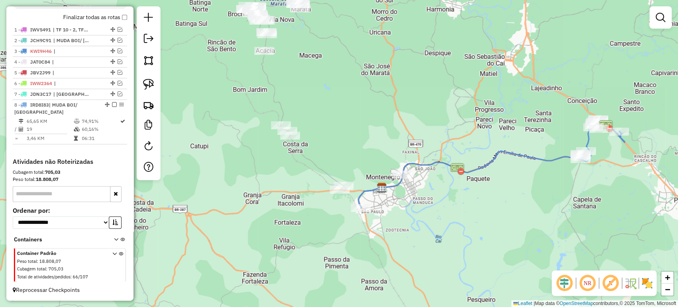
drag, startPoint x: 302, startPoint y: 215, endPoint x: 544, endPoint y: 217, distance: 241.7
click at [544, 217] on div "Janela de atendimento Grade de atendimento Capacidade Transportadoras Veículos …" at bounding box center [339, 153] width 678 height 307
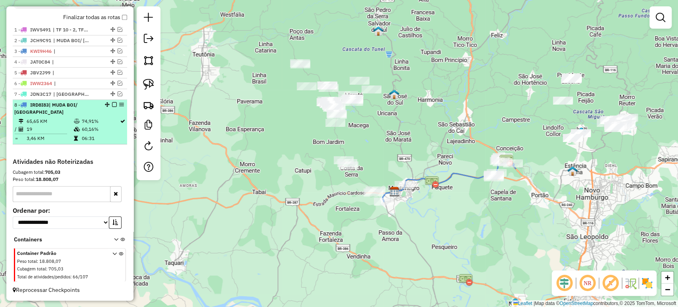
scroll to position [153, 0]
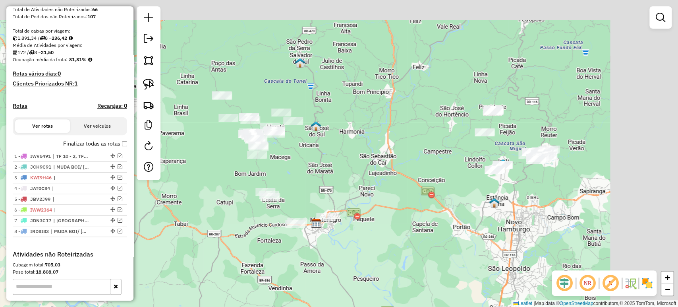
drag, startPoint x: 431, startPoint y: 123, endPoint x: 297, endPoint y: 147, distance: 136.8
click at [297, 147] on div "Janela de atendimento Grade de atendimento Capacidade Transportadoras Veículos …" at bounding box center [339, 153] width 678 height 307
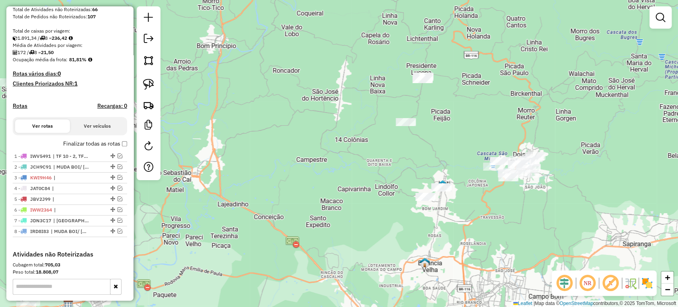
drag, startPoint x: 471, startPoint y: 155, endPoint x: 450, endPoint y: 157, distance: 21.2
click at [450, 157] on div "Janela de atendimento Grade de atendimento Capacidade Transportadoras Veículos …" at bounding box center [339, 153] width 678 height 307
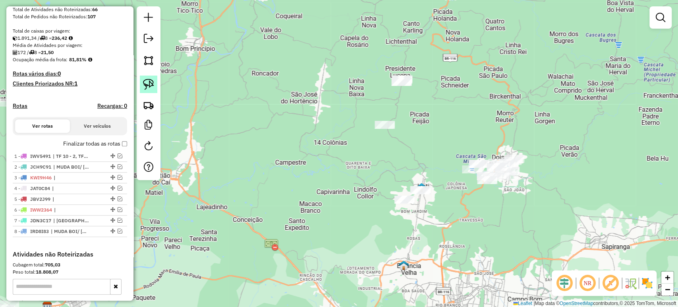
click at [153, 86] on img at bounding box center [148, 84] width 11 height 11
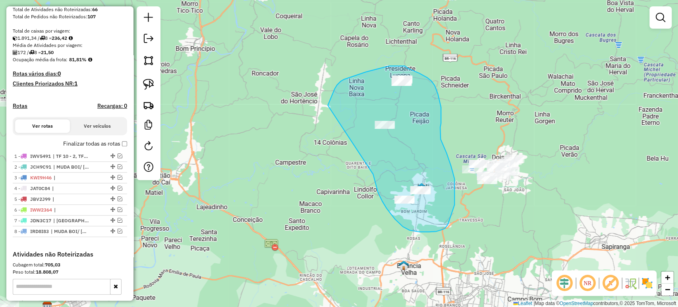
drag, startPoint x: 373, startPoint y: 174, endPoint x: 326, endPoint y: 110, distance: 79.5
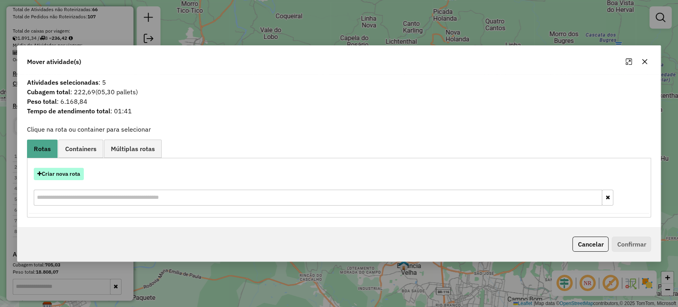
click at [72, 169] on button "Criar nova rota" at bounding box center [59, 174] width 50 height 12
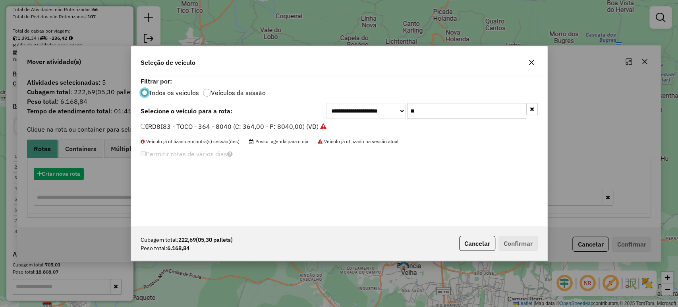
scroll to position [4, 2]
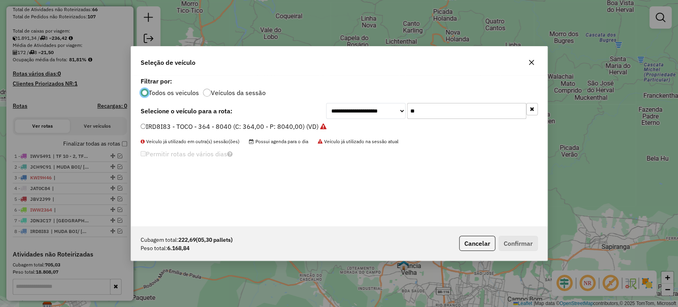
click at [461, 110] on input "**" at bounding box center [466, 111] width 119 height 16
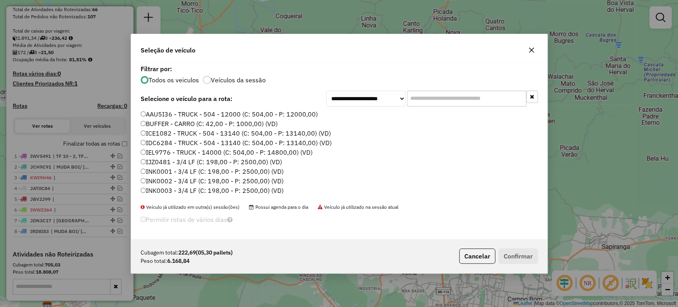
click at [472, 101] on input "text" at bounding box center [466, 99] width 119 height 16
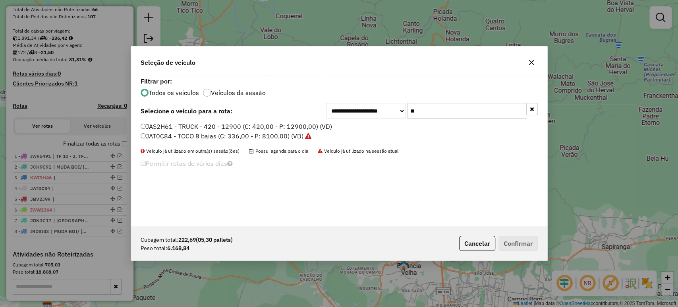
type input "*"
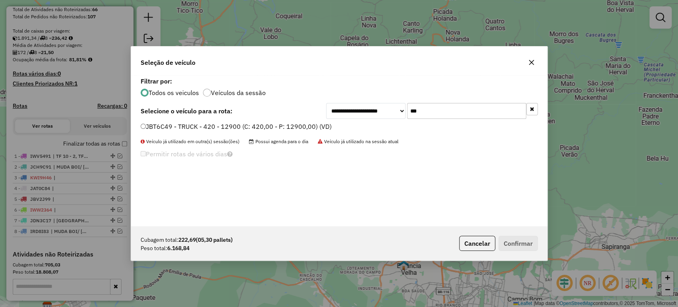
type input "***"
click at [321, 129] on label "JBT6C49 - TRUCK - 420 - 12900 (C: 420,00 - P: 12900,00) (VD)" at bounding box center [236, 127] width 191 height 10
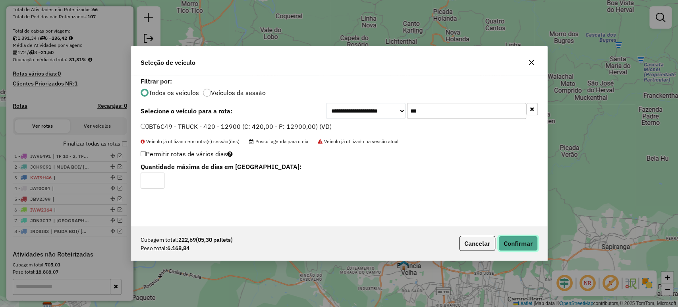
click at [527, 248] on button "Confirmar" at bounding box center [518, 243] width 39 height 15
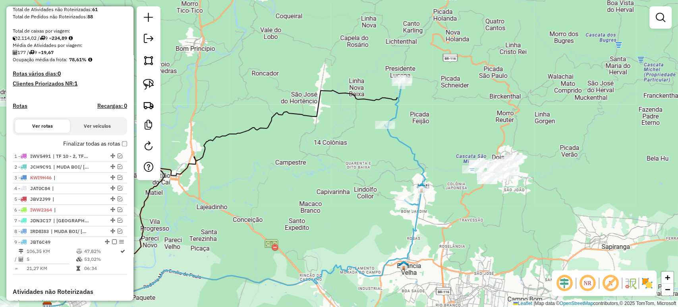
click at [385, 120] on icon at bounding box center [405, 141] width 41 height 125
select select "*********"
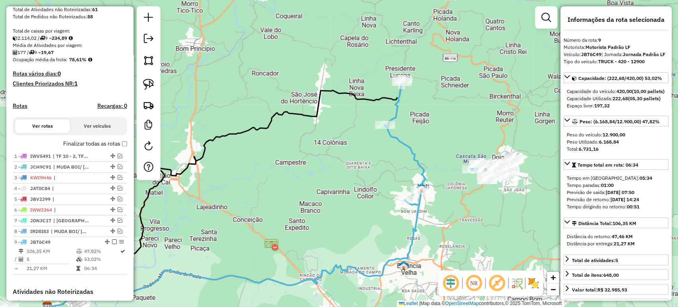
scroll to position [289, 0]
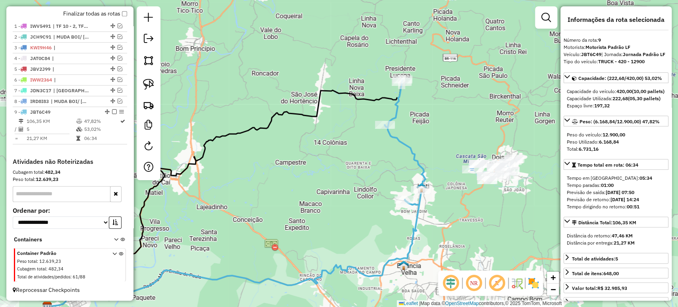
click at [366, 164] on div "Janela de atendimento Grade de atendimento Capacidade Transportadoras Veículos …" at bounding box center [339, 153] width 678 height 307
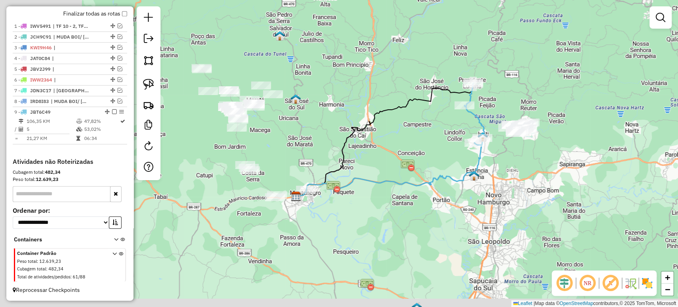
drag, startPoint x: 471, startPoint y: 180, endPoint x: 485, endPoint y: 174, distance: 15.9
click at [485, 174] on div "Janela de atendimento Grade de atendimento Capacidade Transportadoras Veículos …" at bounding box center [339, 153] width 678 height 307
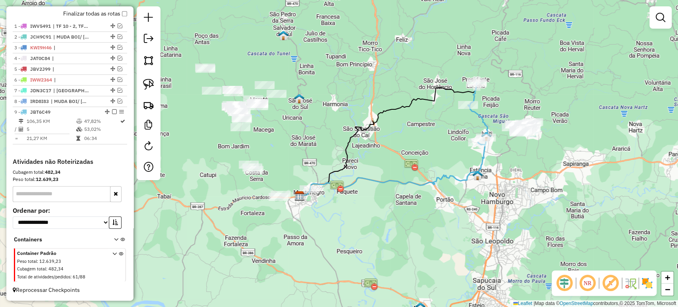
click at [382, 202] on div "Janela de atendimento Grade de atendimento Capacidade Transportadoras Veículos …" at bounding box center [339, 153] width 678 height 307
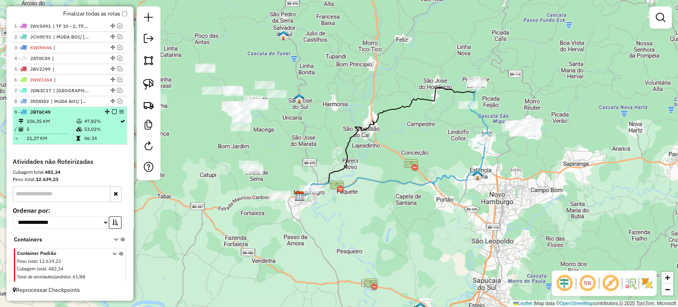
click at [113, 109] on div "9 - JBT6C49" at bounding box center [69, 112] width 111 height 7
select select "*********"
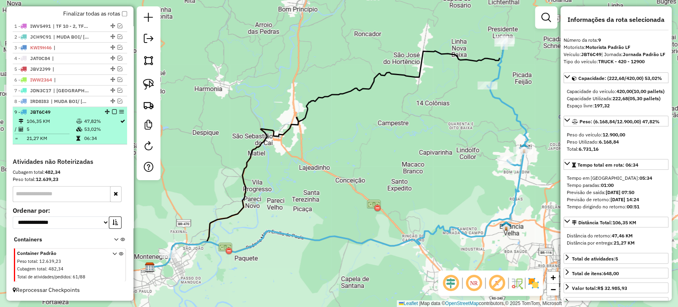
click at [112, 110] on em at bounding box center [114, 111] width 5 height 5
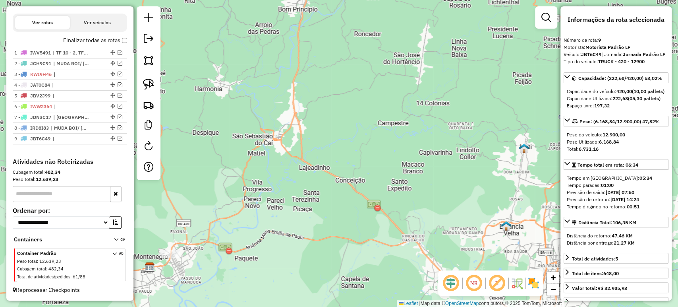
scroll to position [263, 0]
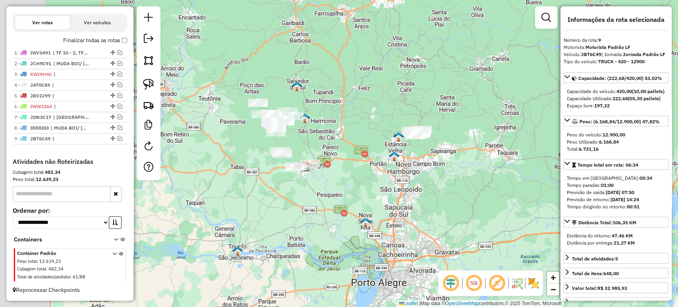
drag, startPoint x: 323, startPoint y: 186, endPoint x: 385, endPoint y: 180, distance: 61.8
click at [387, 180] on div "Janela de atendimento Grade de atendimento Capacidade Transportadoras Veículos …" at bounding box center [339, 153] width 678 height 307
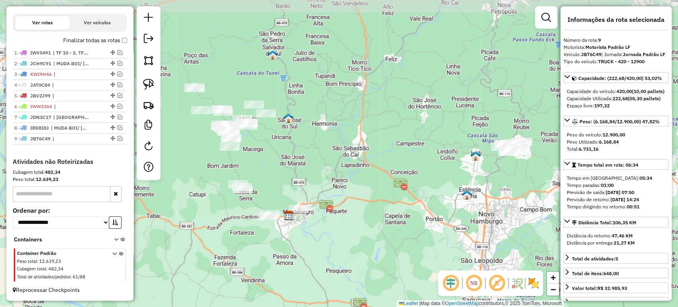
drag, startPoint x: 433, startPoint y: 142, endPoint x: 423, endPoint y: 176, distance: 35.6
click at [423, 176] on div "Janela de atendimento Grade de atendimento Capacidade Transportadoras Veículos …" at bounding box center [339, 153] width 678 height 307
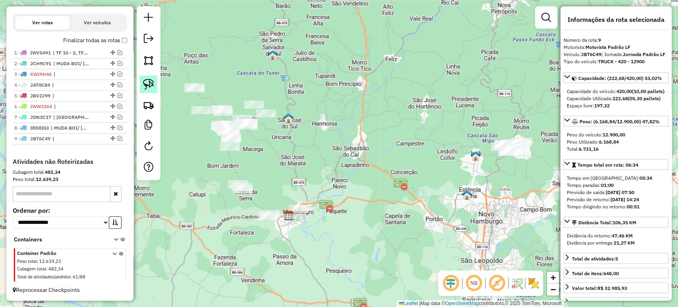
click at [143, 85] on img at bounding box center [148, 84] width 11 height 11
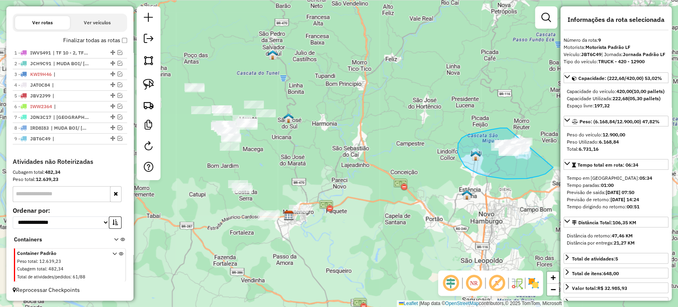
drag, startPoint x: 481, startPoint y: 132, endPoint x: 562, endPoint y: 150, distance: 83.8
click at [562, 150] on hb-router-mapa "Informações da Sessão 977887 - [DATE] Criação: [DATE] 17:41 Depósito: LF Olivei…" at bounding box center [339, 153] width 678 height 307
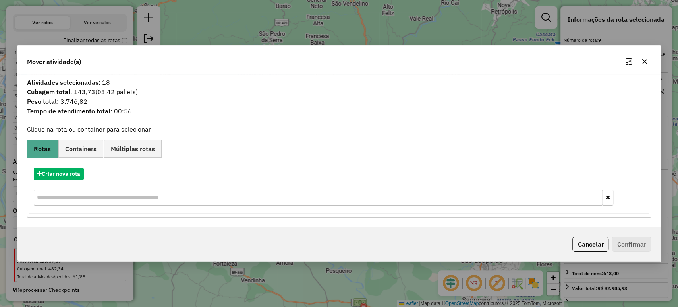
click at [76, 180] on div "Criar nova rota" at bounding box center [339, 188] width 621 height 52
click at [80, 175] on button "Criar nova rota" at bounding box center [59, 174] width 50 height 12
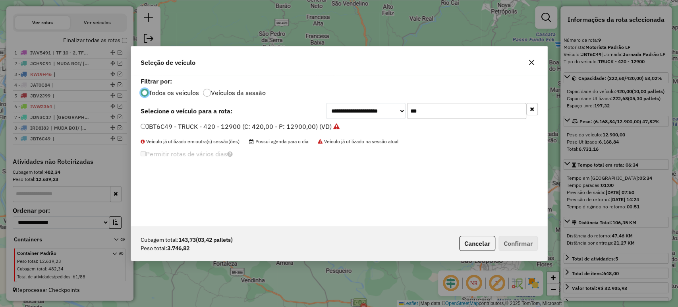
scroll to position [4, 2]
click at [463, 118] on input "***" at bounding box center [466, 111] width 119 height 16
type input "****"
click at [286, 126] on label "IXY4134 - TOCO - 364 - 7500 (C: 364,00 - P: 7500,00) (VD)" at bounding box center [230, 127] width 179 height 10
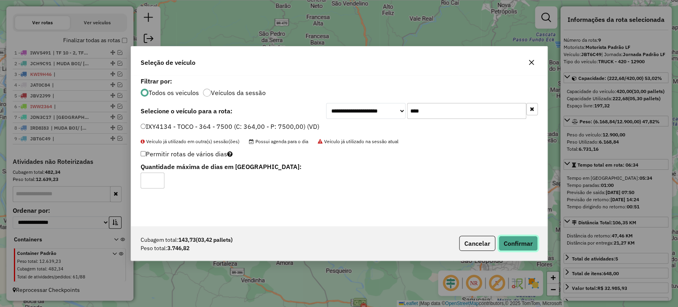
click at [505, 241] on button "Confirmar" at bounding box center [518, 243] width 39 height 15
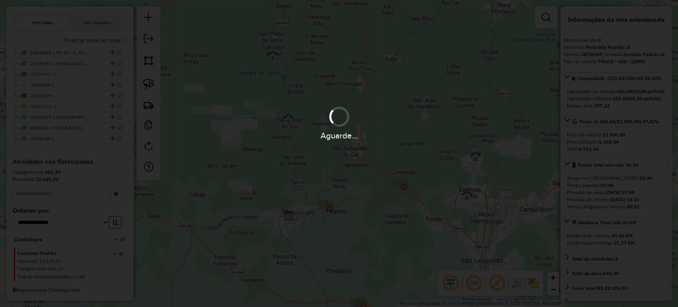
scroll to position [300, 0]
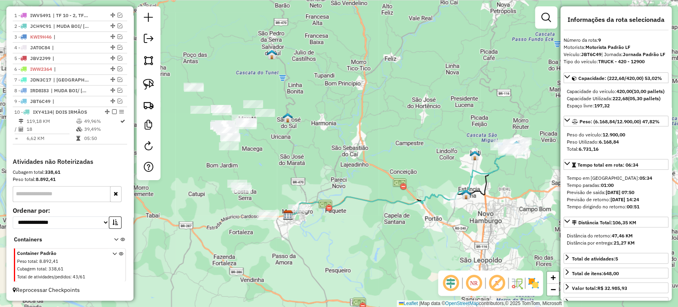
drag, startPoint x: 366, startPoint y: 173, endPoint x: 408, endPoint y: 171, distance: 41.8
click at [408, 171] on div "Janela de atendimento Grade de atendimento Capacidade Transportadoras Veículos …" at bounding box center [339, 153] width 678 height 307
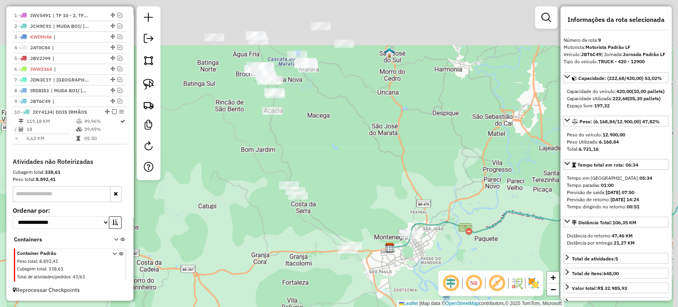
drag, startPoint x: 357, startPoint y: 129, endPoint x: 343, endPoint y: 211, distance: 82.9
click at [343, 211] on div "Janela de atendimento Grade de atendimento Capacidade Transportadoras Veículos …" at bounding box center [339, 153] width 678 height 307
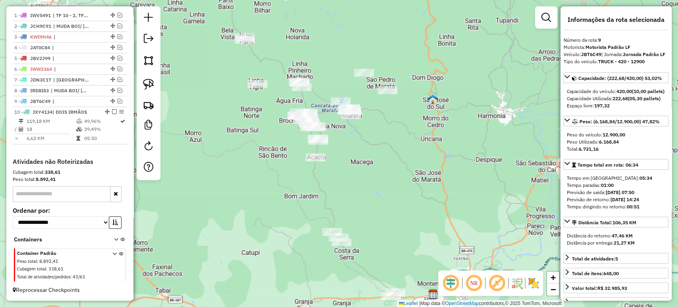
drag, startPoint x: 352, startPoint y: 190, endPoint x: 395, endPoint y: 236, distance: 62.7
click at [395, 236] on div "Janela de atendimento Grade de atendimento Capacidade Transportadoras Veículos …" at bounding box center [339, 153] width 678 height 307
drag, startPoint x: 395, startPoint y: 236, endPoint x: 397, endPoint y: 231, distance: 6.1
click at [397, 231] on div "Janela de atendimento Grade de atendimento Capacidade Transportadoras Veículos …" at bounding box center [339, 153] width 678 height 307
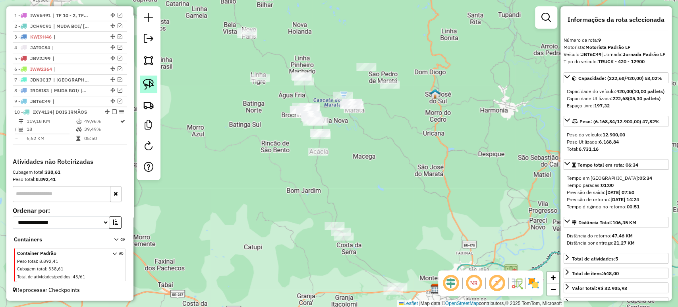
click at [149, 79] on img at bounding box center [148, 84] width 11 height 11
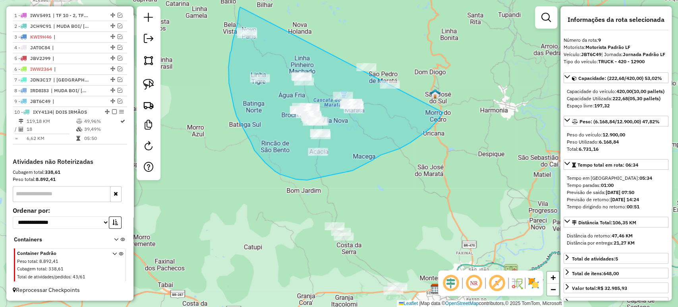
drag, startPoint x: 240, startPoint y: 7, endPoint x: 459, endPoint y: 65, distance: 226.5
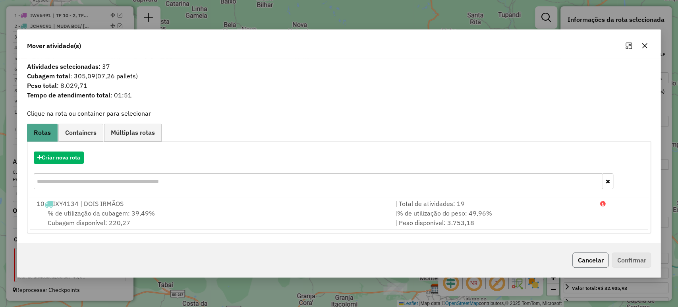
click at [592, 263] on button "Cancelar" at bounding box center [591, 259] width 36 height 15
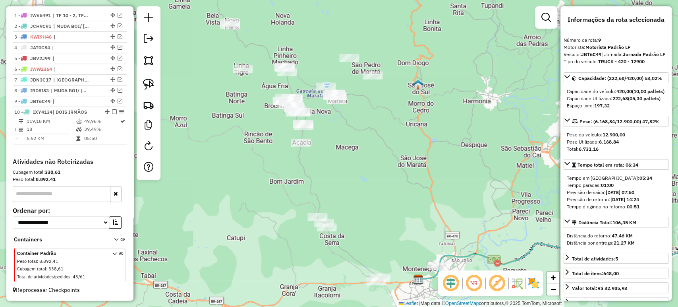
drag, startPoint x: 447, startPoint y: 184, endPoint x: 431, endPoint y: 176, distance: 18.1
click at [431, 176] on div "Janela de atendimento Grade de atendimento Capacidade Transportadoras Veículos …" at bounding box center [339, 153] width 678 height 307
click at [148, 82] on img at bounding box center [148, 84] width 11 height 11
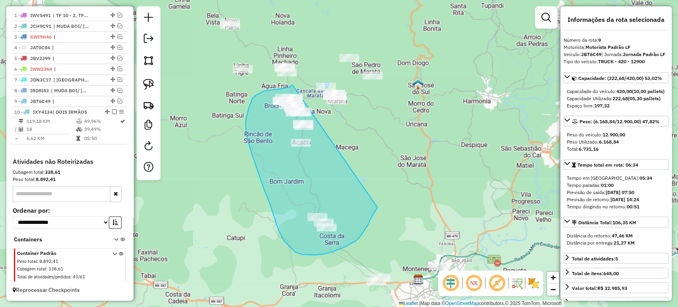
drag, startPoint x: 293, startPoint y: 85, endPoint x: 378, endPoint y: 207, distance: 149.1
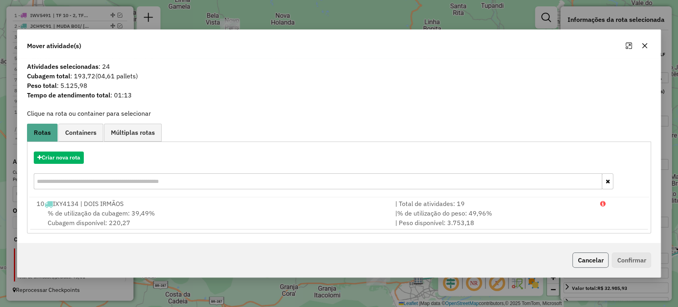
click at [602, 258] on button "Cancelar" at bounding box center [591, 259] width 36 height 15
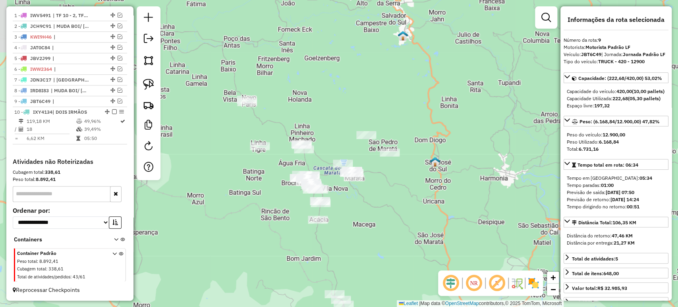
drag, startPoint x: 485, startPoint y: 153, endPoint x: 507, endPoint y: 234, distance: 83.5
click at [507, 234] on div "Janela de atendimento Grade de atendimento Capacidade Transportadoras Veículos …" at bounding box center [339, 153] width 678 height 307
click at [145, 88] on img at bounding box center [148, 84] width 11 height 11
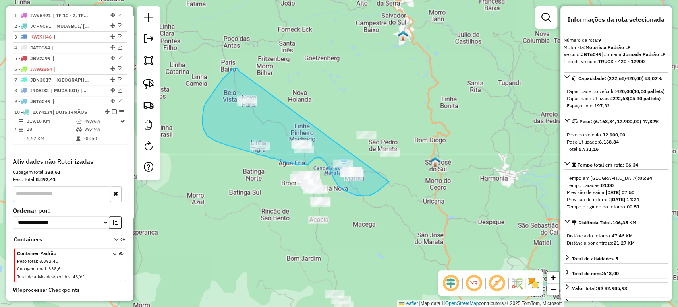
drag, startPoint x: 237, startPoint y: 69, endPoint x: 445, endPoint y: 103, distance: 210.7
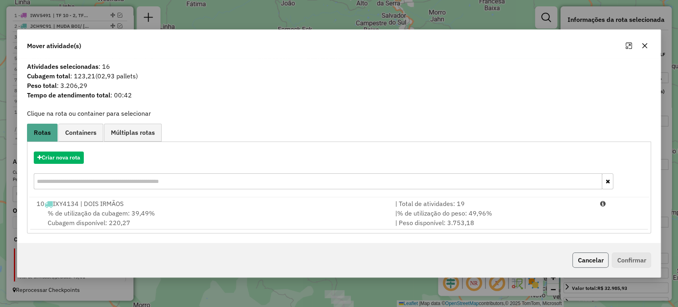
click at [591, 262] on button "Cancelar" at bounding box center [591, 259] width 36 height 15
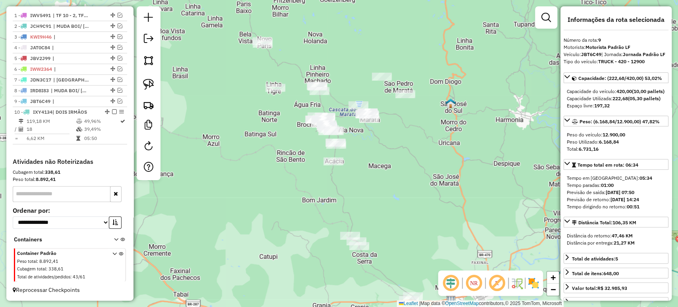
drag, startPoint x: 402, startPoint y: 241, endPoint x: 414, endPoint y: 194, distance: 48.5
click at [418, 190] on div "Janela de atendimento Grade de atendimento Capacidade Transportadoras Veículos …" at bounding box center [339, 153] width 678 height 307
click at [149, 87] on img at bounding box center [148, 84] width 11 height 11
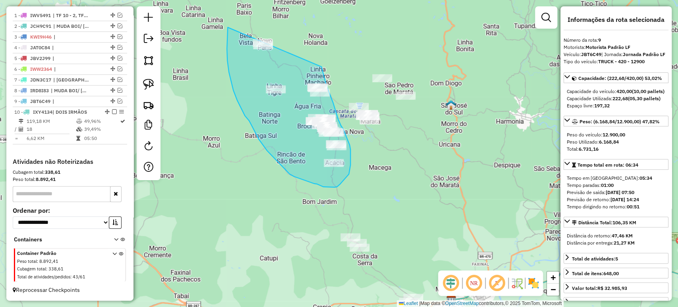
drag, startPoint x: 228, startPoint y: 31, endPoint x: 314, endPoint y: 41, distance: 86.8
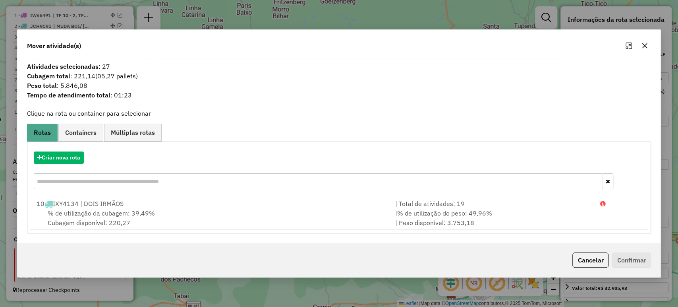
click at [610, 261] on div "Cancelar Confirmar" at bounding box center [611, 259] width 82 height 15
click at [599, 260] on button "Cancelar" at bounding box center [591, 259] width 36 height 15
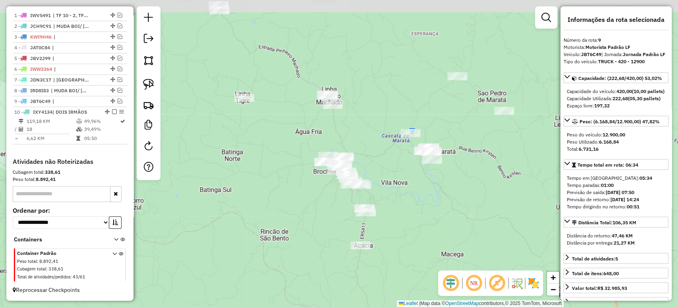
drag, startPoint x: 318, startPoint y: 103, endPoint x: 332, endPoint y: 118, distance: 21.1
click at [332, 118] on div "Janela de atendimento Grade de atendimento Capacidade Transportadoras Veículos …" at bounding box center [339, 153] width 678 height 307
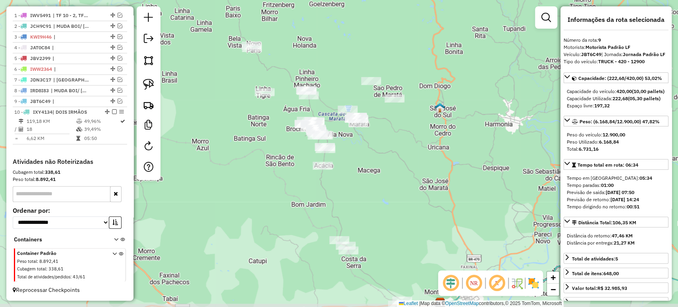
drag, startPoint x: 389, startPoint y: 178, endPoint x: 365, endPoint y: 162, distance: 28.6
click at [365, 162] on div "Janela de atendimento Grade de atendimento Capacidade Transportadoras Veículos …" at bounding box center [339, 153] width 678 height 307
click at [158, 83] on div at bounding box center [149, 93] width 24 height 174
click at [155, 83] on link at bounding box center [148, 84] width 17 height 17
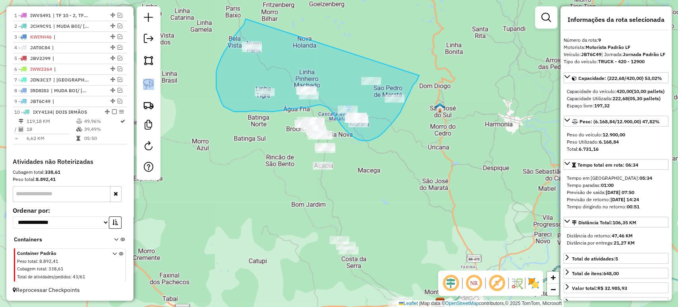
drag, startPoint x: 245, startPoint y: 19, endPoint x: 419, endPoint y: 76, distance: 183.0
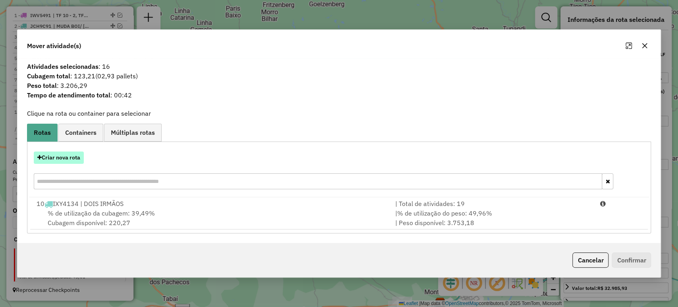
click at [52, 158] on button "Criar nova rota" at bounding box center [59, 157] width 50 height 12
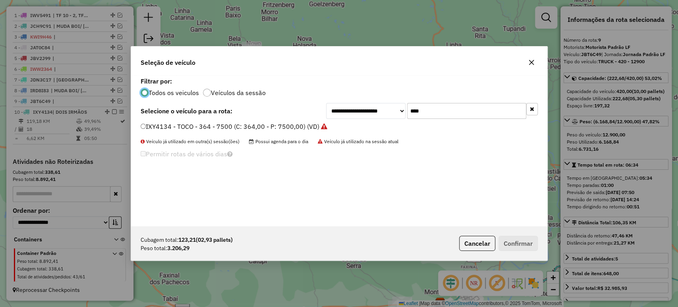
scroll to position [4, 2]
click at [430, 110] on input "****" at bounding box center [466, 111] width 119 height 16
click at [465, 245] on button "Cancelar" at bounding box center [477, 243] width 36 height 15
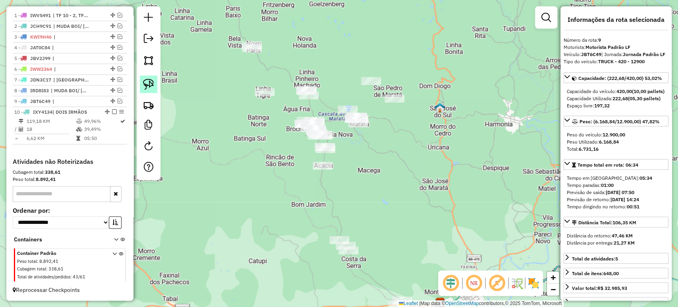
click at [143, 85] on link at bounding box center [148, 84] width 17 height 17
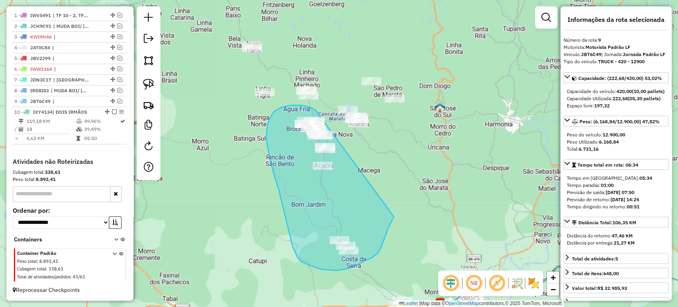
drag, startPoint x: 316, startPoint y: 110, endPoint x: 399, endPoint y: 206, distance: 127.1
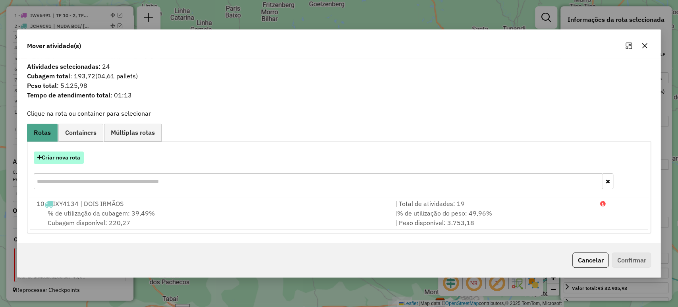
click at [59, 159] on button "Criar nova rota" at bounding box center [59, 157] width 50 height 12
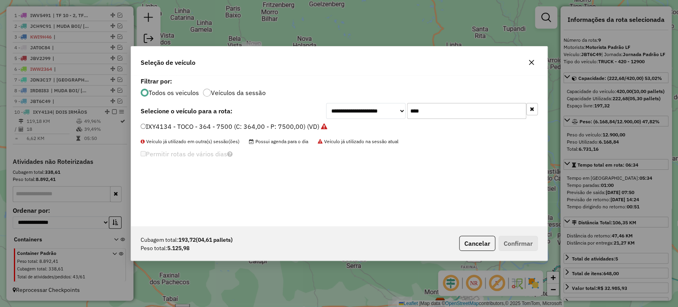
click at [447, 106] on input "****" at bounding box center [466, 111] width 119 height 16
type input "**"
click at [293, 123] on label "JCH9C56 - TOCO - 392 - 6460 (C: 392,00 - P: 6460,00) (VD)" at bounding box center [231, 127] width 180 height 10
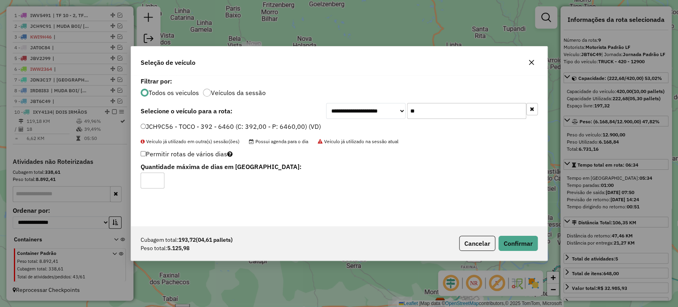
click at [502, 231] on div "Cubagem total: 193,72 (04,61 pallets) Peso total: 5.125,98 Cancelar Confirmar" at bounding box center [339, 243] width 417 height 34
click at [503, 236] on button "Confirmar" at bounding box center [518, 243] width 39 height 15
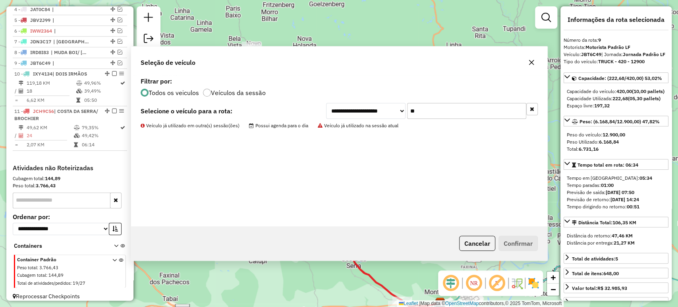
scroll to position [345, 0]
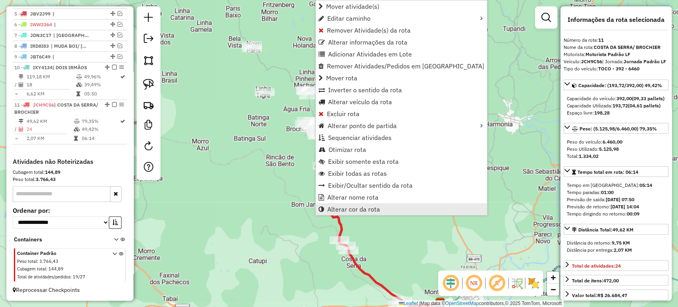
click at [354, 204] on link "Alterar cor da rota" at bounding box center [401, 209] width 171 height 12
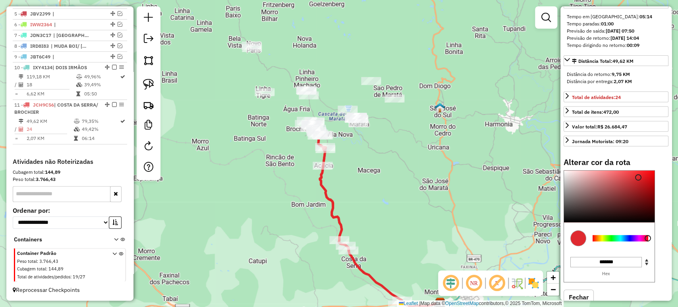
scroll to position [207, 0]
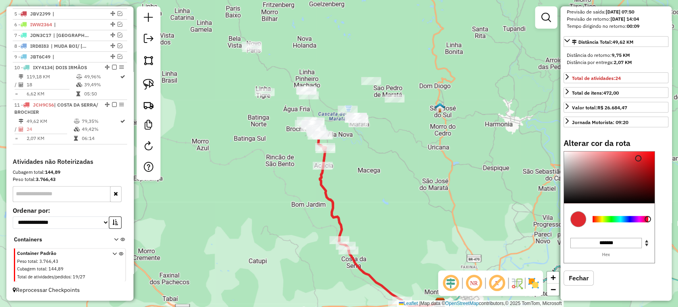
click at [620, 219] on div at bounding box center [621, 219] width 56 height 6
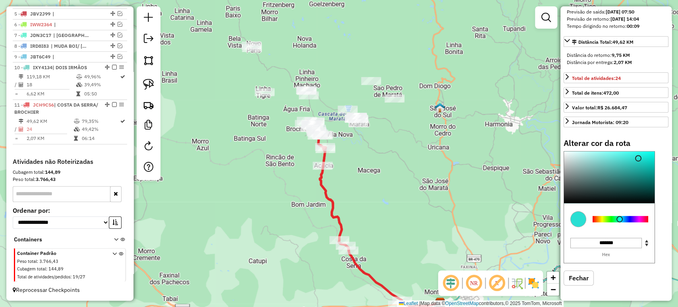
type input "*******"
click at [617, 163] on div at bounding box center [609, 177] width 91 height 52
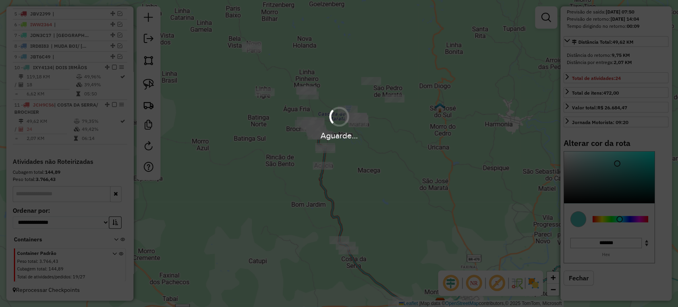
click at [413, 196] on div "Janela de atendimento Grade de atendimento Capacidade Transportadoras Veículos …" at bounding box center [339, 153] width 678 height 307
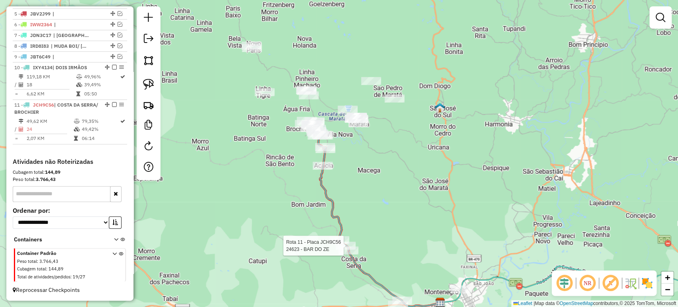
select select "*********"
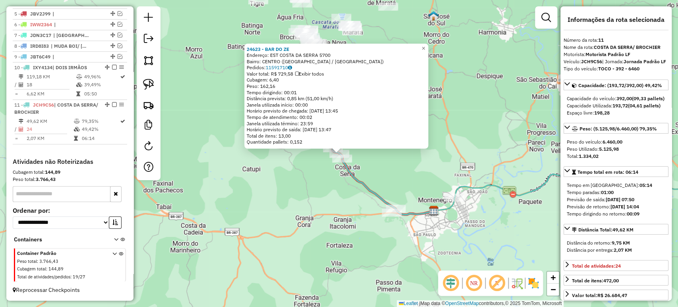
click at [337, 242] on div "24623 - BAR DO ZE Endereço: EST COSTA DA SERRA 5700 Bairro: [GEOGRAPHIC_DATA] (…" at bounding box center [339, 153] width 678 height 307
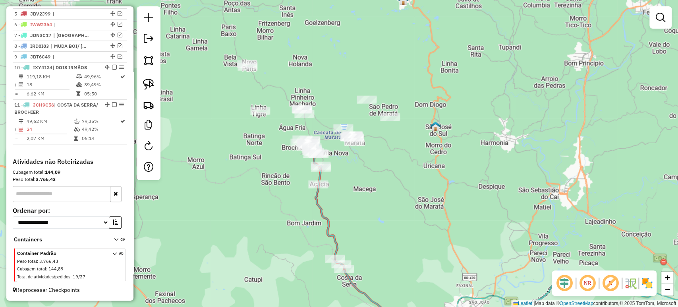
drag, startPoint x: 367, startPoint y: 135, endPoint x: 369, endPoint y: 246, distance: 111.3
click at [369, 246] on div "Janela de atendimento Grade de atendimento Capacidade Transportadoras Veículos …" at bounding box center [339, 153] width 678 height 307
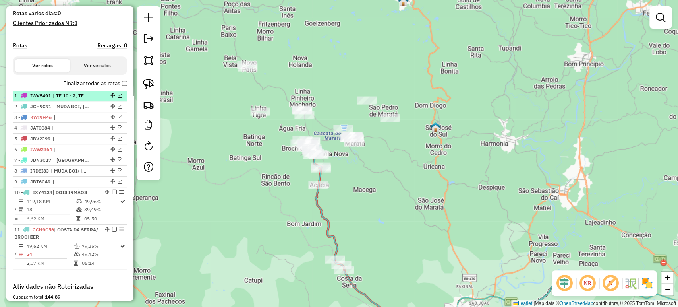
scroll to position [212, 0]
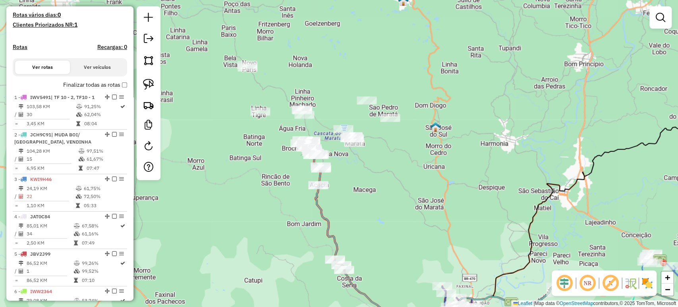
drag, startPoint x: 408, startPoint y: 219, endPoint x: 378, endPoint y: 161, distance: 65.6
click at [378, 162] on div "Rota 11 - Placa JCH9C56 24482 - AUTO POSTO RETA GRAN Janela de atendimento Grad…" at bounding box center [339, 153] width 678 height 307
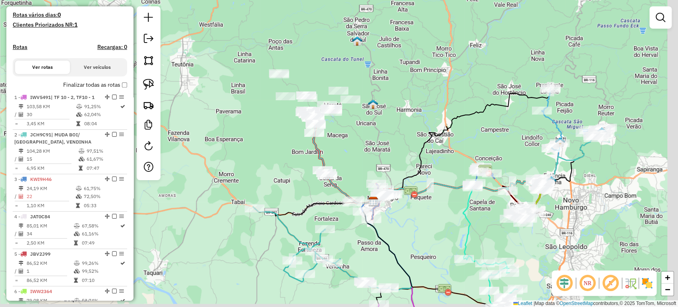
drag, startPoint x: 378, startPoint y: 160, endPoint x: 356, endPoint y: 146, distance: 25.6
click at [356, 146] on div "Janela de atendimento Grade de atendimento Capacidade Transportadoras Veículos …" at bounding box center [339, 153] width 678 height 307
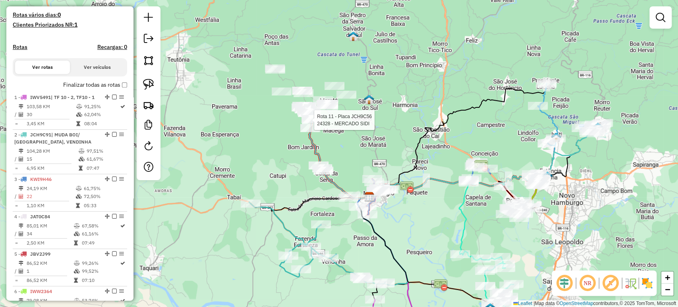
select select "*********"
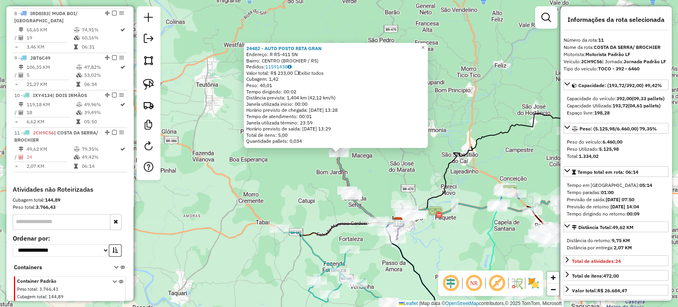
scroll to position [613, 0]
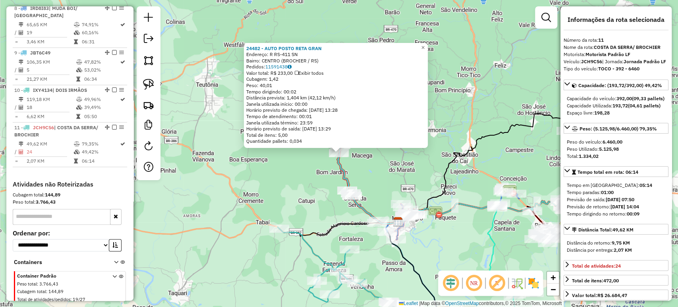
click at [302, 163] on div "24482 - AUTO POSTO RETA GRAN Endereço: R RS-411 SN Bairro: CENTRO (BROCHIER / […" at bounding box center [339, 153] width 678 height 307
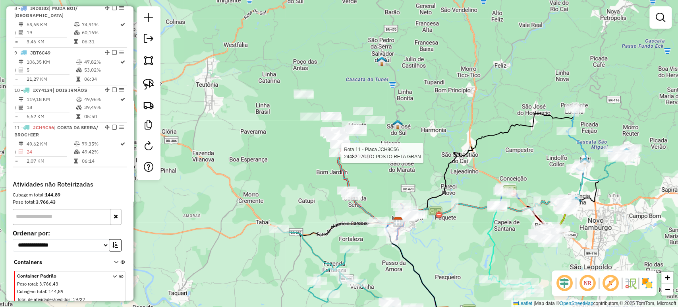
click at [337, 157] on div at bounding box center [339, 153] width 20 height 8
select select "*********"
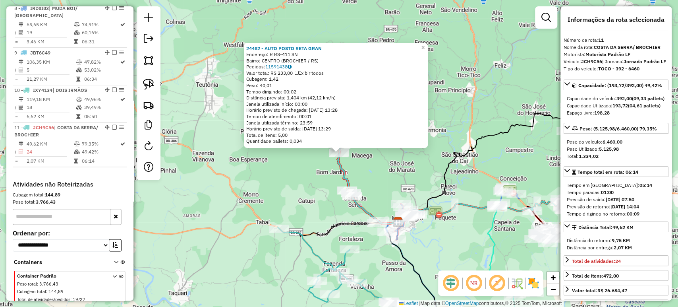
click at [316, 176] on div "Rota 11 - Placa JCH9C56 24482 - AUTO POSTO RETA GRAN 24482 - AUTO POSTO RETA GR…" at bounding box center [339, 153] width 678 height 307
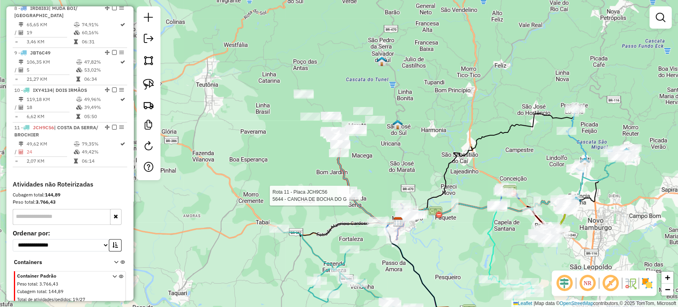
select select "*********"
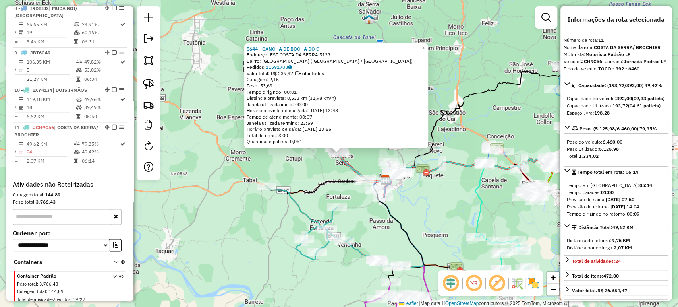
click at [310, 217] on icon at bounding box center [333, 226] width 136 height 82
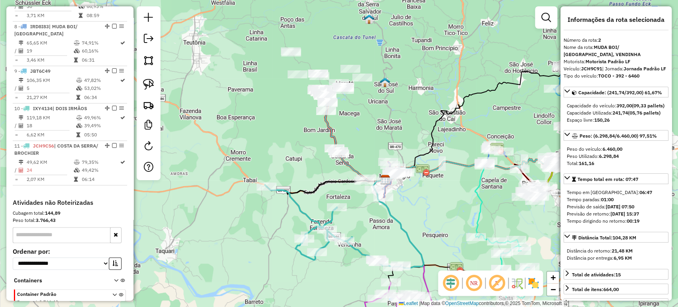
scroll to position [342, 0]
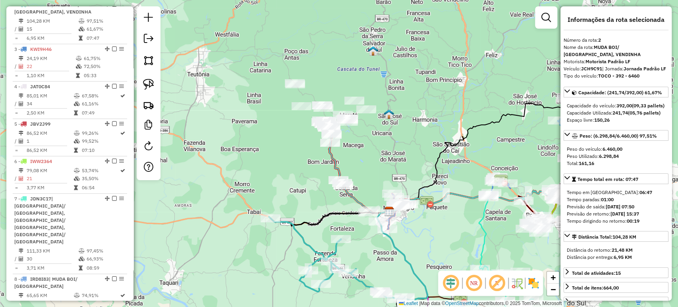
drag, startPoint x: 336, startPoint y: 171, endPoint x: 331, endPoint y: 216, distance: 46.0
click at [335, 229] on div "Janela de atendimento Grade de atendimento Capacidade Transportadoras Veículos …" at bounding box center [339, 153] width 678 height 307
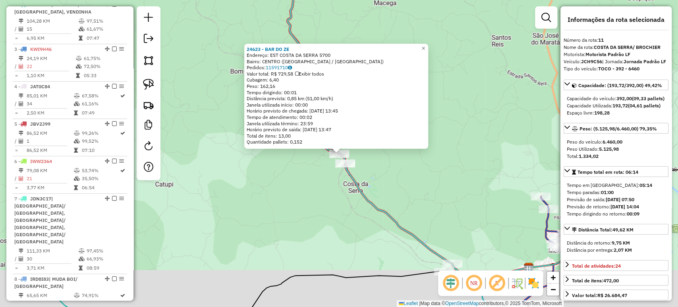
scroll to position [613, 0]
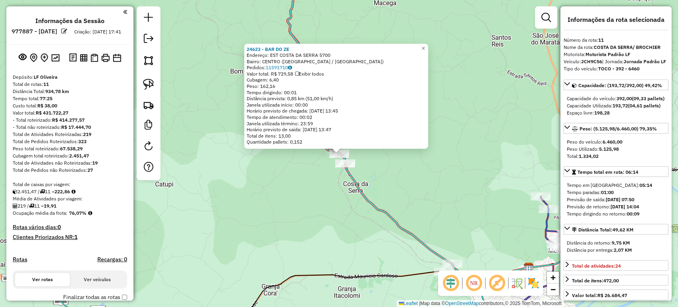
select select "*********"
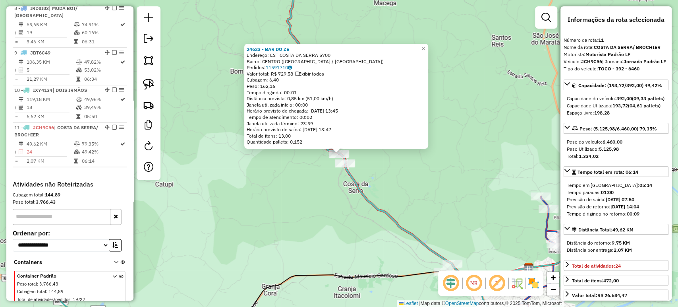
click at [221, 212] on div "24623 - BAR DO ZE Endereço: EST COSTA DA SERRA 5700 Bairro: [GEOGRAPHIC_DATA] (…" at bounding box center [339, 153] width 678 height 307
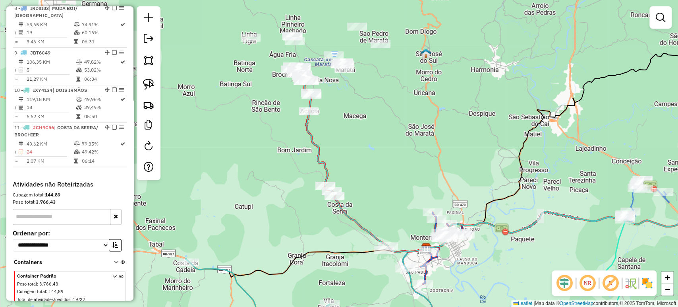
drag, startPoint x: 404, startPoint y: 186, endPoint x: 410, endPoint y: 226, distance: 40.3
click at [411, 225] on div "Janela de atendimento Grade de atendimento Capacidade Transportadoras Veículos …" at bounding box center [339, 153] width 678 height 307
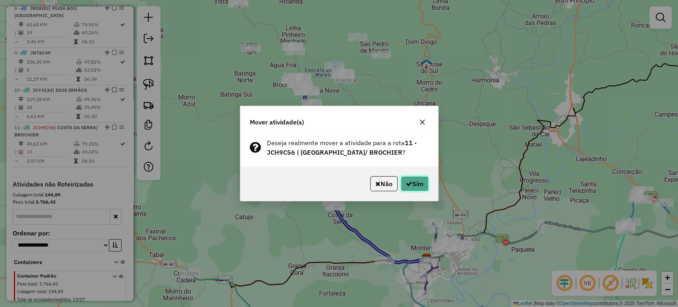
click at [408, 184] on icon "button" at bounding box center [409, 183] width 6 height 6
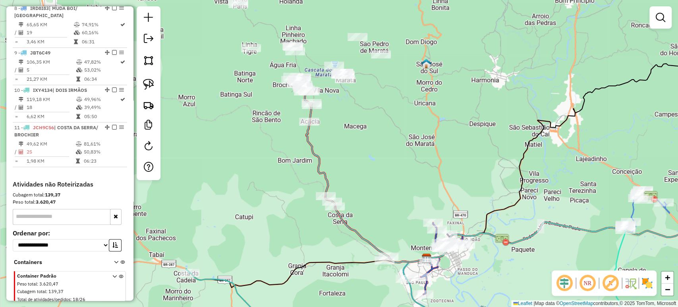
select select "*********"
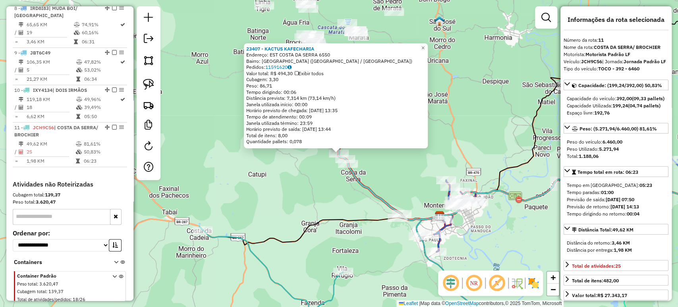
click at [312, 207] on div "23407 - KACTUS KAFECHARIA Endereço: EST COSTA DA SERRA 6550 Bairro: COSTA DA SE…" at bounding box center [339, 153] width 678 height 307
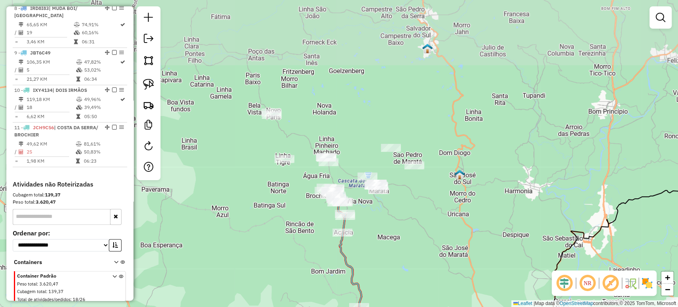
drag, startPoint x: 312, startPoint y: 171, endPoint x: 336, endPoint y: 305, distance: 135.7
click at [336, 305] on div "Janela de atendimento Grade de atendimento Capacidade Transportadoras Veículos …" at bounding box center [339, 153] width 678 height 307
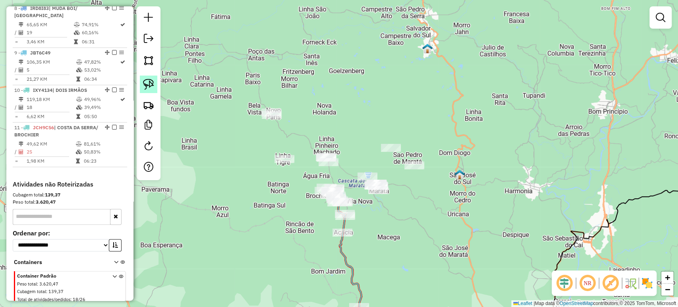
click at [153, 85] on img at bounding box center [148, 84] width 11 height 11
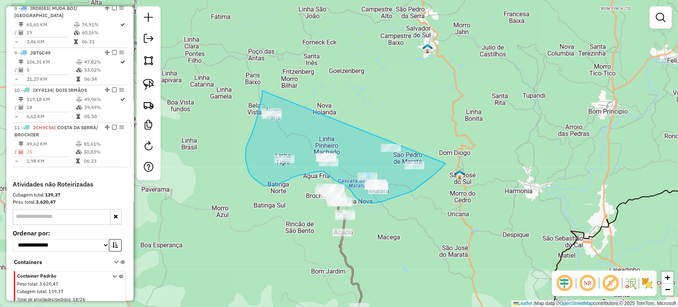
drag, startPoint x: 262, startPoint y: 91, endPoint x: 463, endPoint y: 128, distance: 203.8
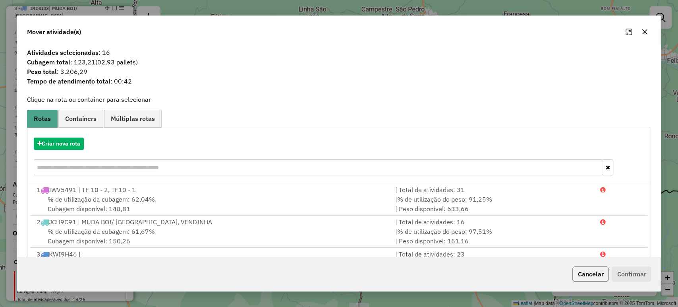
click at [596, 274] on button "Cancelar" at bounding box center [591, 273] width 36 height 15
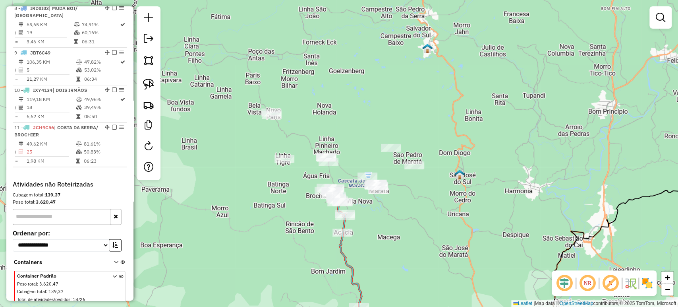
click at [281, 201] on div "Janela de atendimento Grade de atendimento Capacidade Transportadoras Veículos …" at bounding box center [339, 153] width 678 height 307
click at [152, 89] on img at bounding box center [148, 84] width 11 height 11
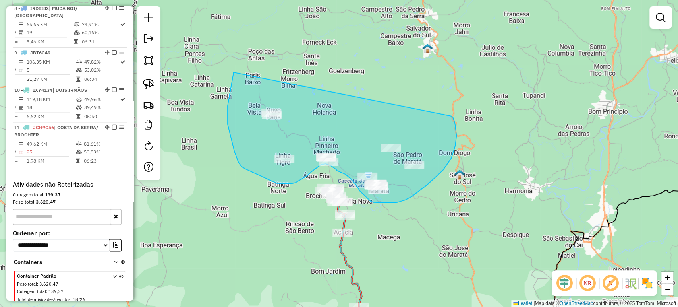
drag, startPoint x: 234, startPoint y: 72, endPoint x: 450, endPoint y: 114, distance: 220.1
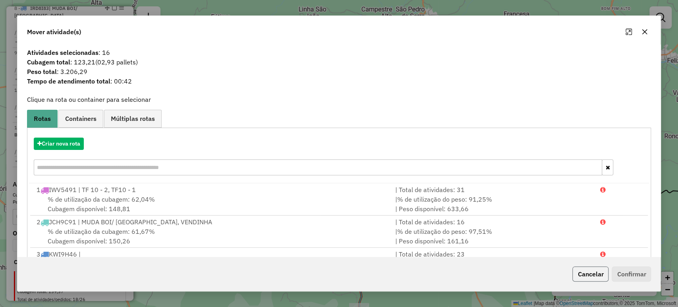
click at [589, 279] on button "Cancelar" at bounding box center [591, 273] width 36 height 15
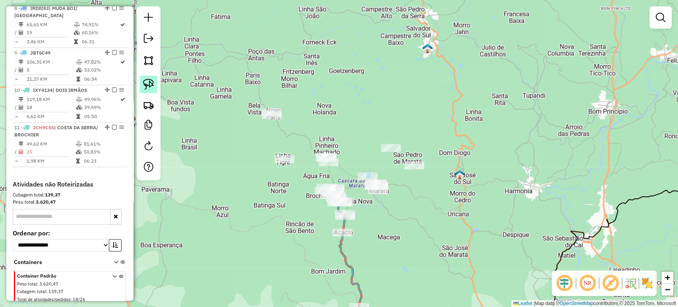
click at [143, 79] on img at bounding box center [148, 84] width 11 height 11
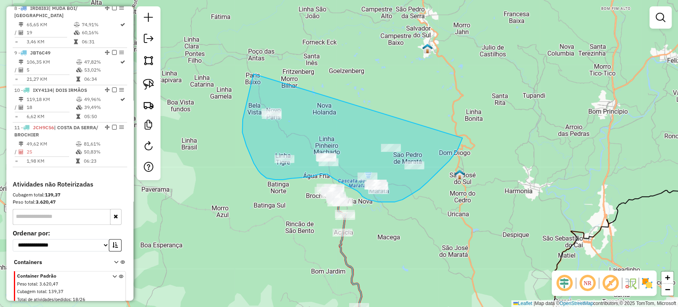
drag, startPoint x: 252, startPoint y: 81, endPoint x: 467, endPoint y: 128, distance: 219.3
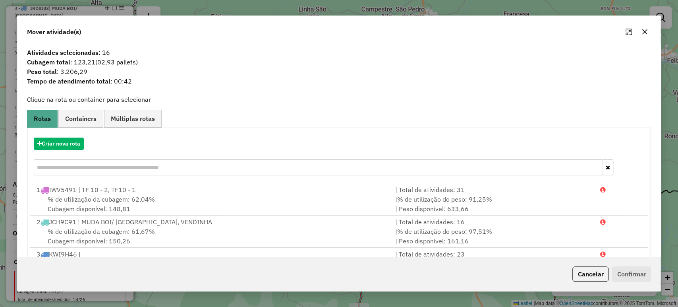
click at [128, 145] on div "Criar nova rota" at bounding box center [339, 144] width 621 height 12
click at [570, 275] on div "Cancelar Confirmar" at bounding box center [611, 273] width 82 height 15
click at [580, 274] on button "Cancelar" at bounding box center [591, 273] width 36 height 15
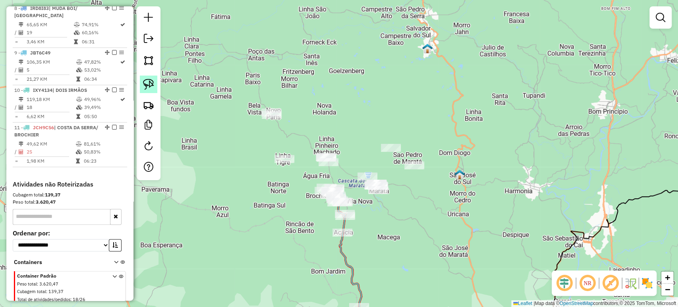
click at [143, 88] on img at bounding box center [148, 84] width 11 height 11
click at [154, 91] on link at bounding box center [148, 84] width 17 height 17
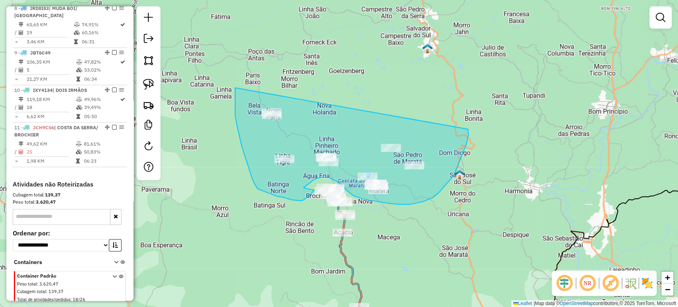
drag, startPoint x: 235, startPoint y: 88, endPoint x: 468, endPoint y: 129, distance: 236.6
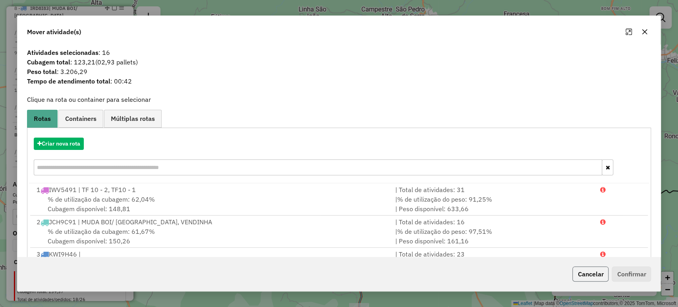
click at [579, 275] on button "Cancelar" at bounding box center [591, 273] width 36 height 15
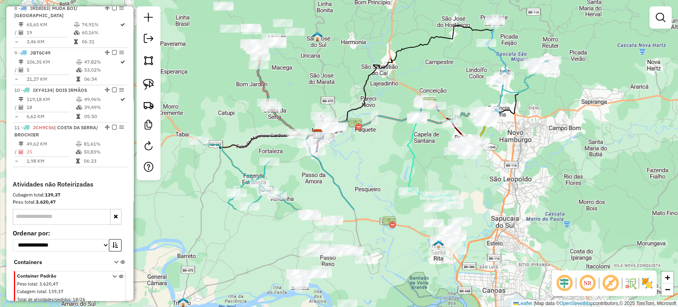
drag, startPoint x: 354, startPoint y: 184, endPoint x: 288, endPoint y: 70, distance: 131.8
click at [288, 70] on div "Janela de atendimento Grade de atendimento Capacidade Transportadoras Veículos …" at bounding box center [339, 153] width 678 height 307
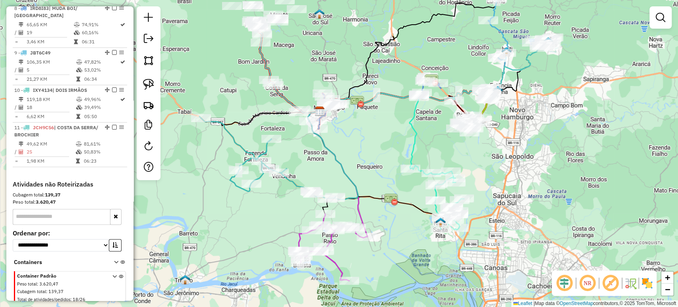
drag, startPoint x: 349, startPoint y: 161, endPoint x: 352, endPoint y: 151, distance: 10.7
click at [352, 151] on div "Janela de atendimento Grade de atendimento Capacidade Transportadoras Veículos …" at bounding box center [339, 153] width 678 height 307
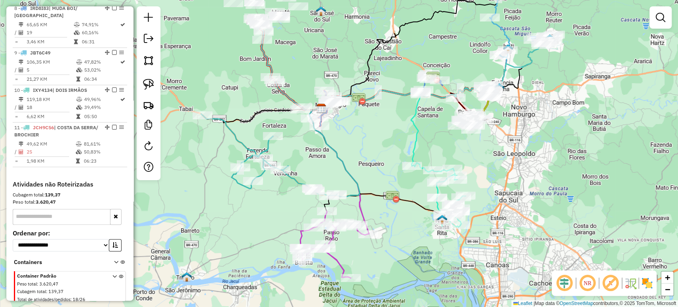
click at [353, 148] on div "Janela de atendimento Grade de atendimento Capacidade Transportadoras Veículos …" at bounding box center [339, 153] width 678 height 307
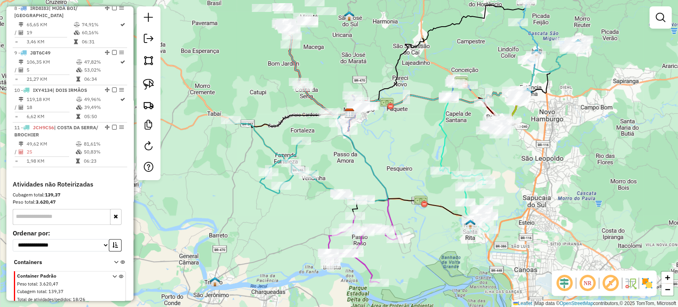
drag, startPoint x: 353, startPoint y: 148, endPoint x: 382, endPoint y: 153, distance: 28.6
click at [382, 153] on div "Janela de atendimento Grade de atendimento Capacidade Transportadoras Veículos …" at bounding box center [339, 153] width 678 height 307
select select "*********"
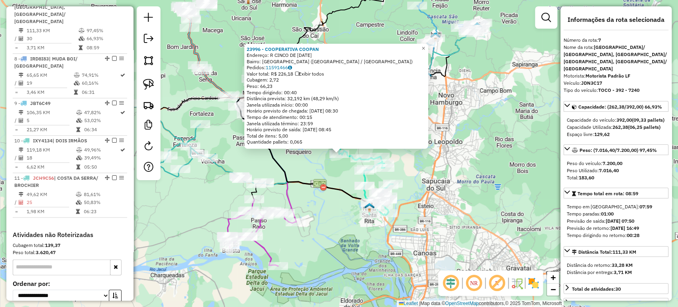
scroll to position [536, 0]
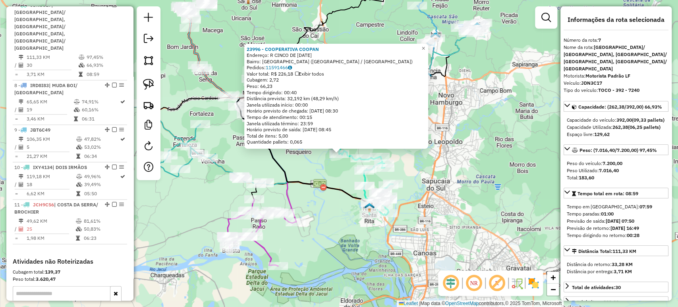
click at [488, 192] on div "23996 - COOPERATIVA COOPAN Endereço: R CINCO DE MAIO 10 Bairro: SANTA FUNDA (NO…" at bounding box center [339, 153] width 678 height 307
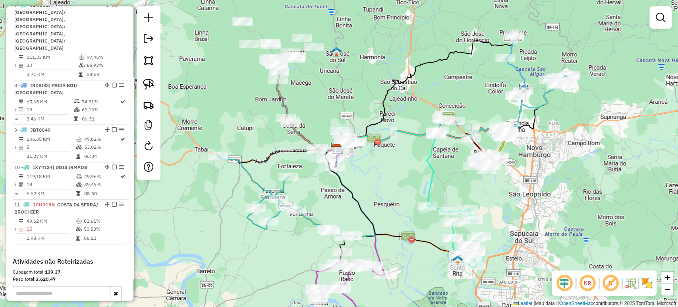
drag, startPoint x: 375, startPoint y: 138, endPoint x: 463, endPoint y: 190, distance: 102.7
click at [463, 190] on div "Janela de atendimento Grade de atendimento Capacidade Transportadoras Veículos …" at bounding box center [339, 153] width 678 height 307
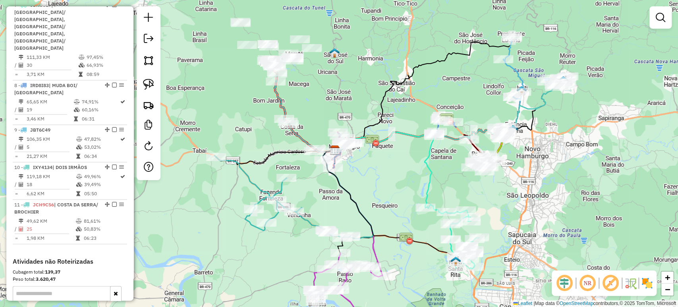
click at [458, 191] on div "Janela de atendimento Grade de atendimento Capacidade Transportadoras Veículos …" at bounding box center [339, 153] width 678 height 307
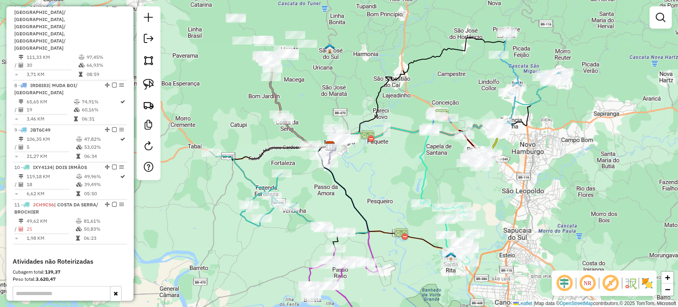
drag, startPoint x: 458, startPoint y: 191, endPoint x: 450, endPoint y: 185, distance: 9.9
click at [450, 185] on div "Janela de atendimento Grade de atendimento Capacidade Transportadoras Veículos …" at bounding box center [339, 153] width 678 height 307
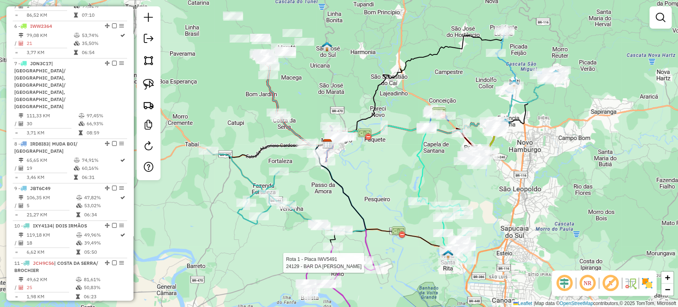
select select "*********"
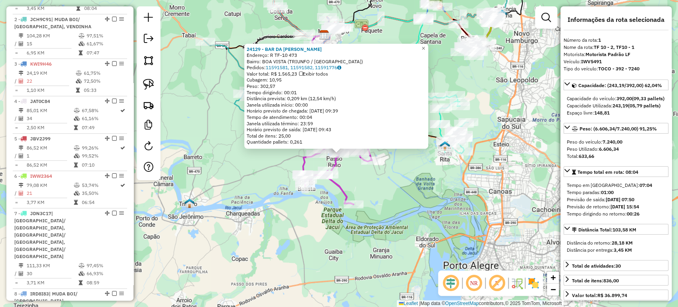
scroll to position [305, 0]
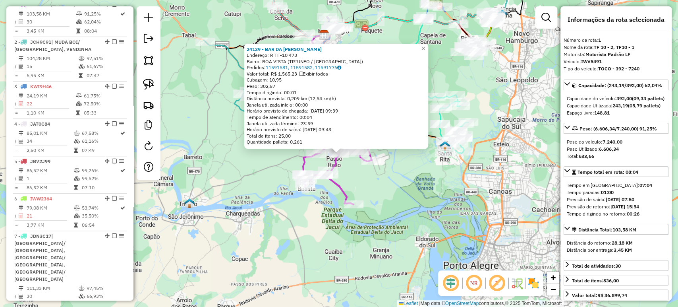
click at [347, 262] on div "24129 - BAR DA [PERSON_NAME]: R TF-10 473 Bairro: BOA VISTA (TRIUNFO / [GEOGRAP…" at bounding box center [339, 153] width 678 height 307
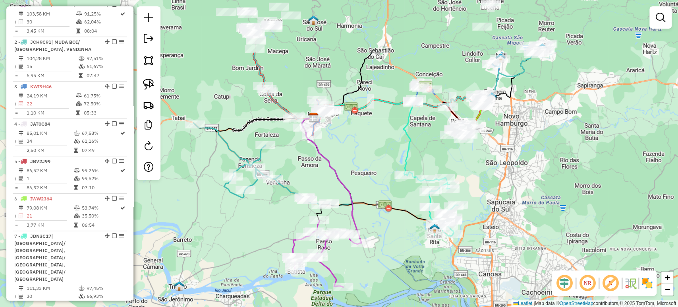
drag, startPoint x: 366, startPoint y: 197, endPoint x: 356, endPoint y: 280, distance: 83.3
click at [356, 280] on div "Janela de atendimento Grade de atendimento Capacidade Transportadoras Veículos …" at bounding box center [339, 153] width 678 height 307
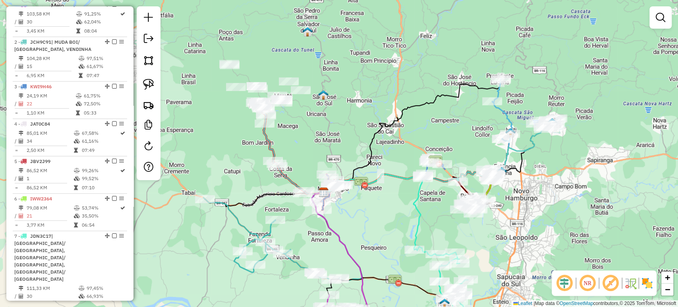
drag, startPoint x: 351, startPoint y: 158, endPoint x: 375, endPoint y: 213, distance: 60.1
click at [360, 234] on div "Janela de atendimento Grade de atendimento Capacidade Transportadoras Veículos …" at bounding box center [339, 153] width 678 height 307
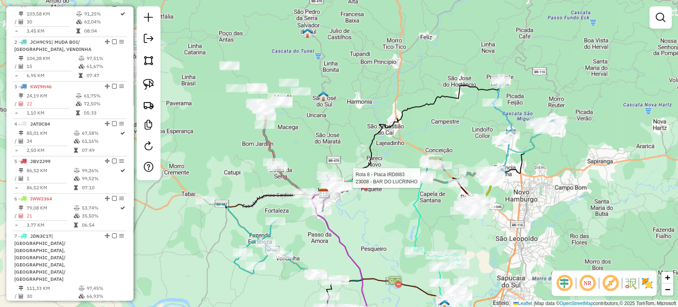
select select "*********"
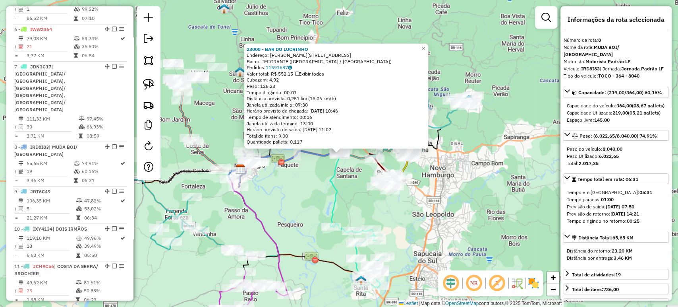
scroll to position [587, 0]
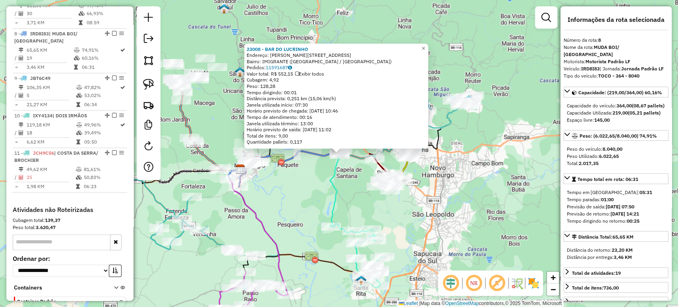
click at [324, 174] on div "23008 - BAR DO LUCRINHO Endereço: R PALMITINHO 185 Bairro: IMIGRANTE (CAPELA DE…" at bounding box center [339, 153] width 678 height 307
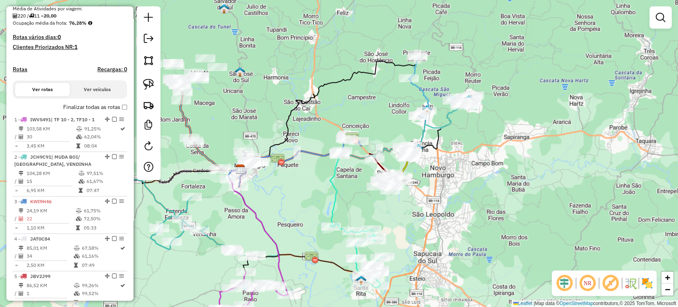
scroll to position [102, 0]
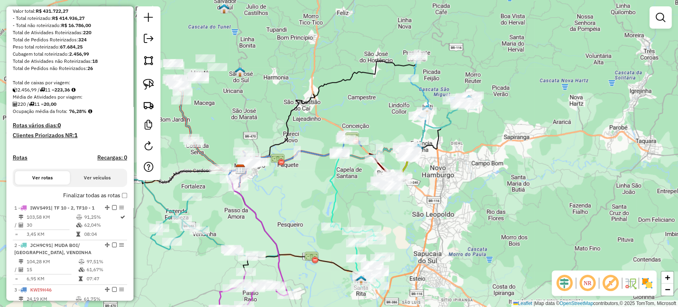
click at [218, 122] on div "Janela de atendimento Grade de atendimento Capacidade Transportadoras Veículos …" at bounding box center [339, 153] width 678 height 307
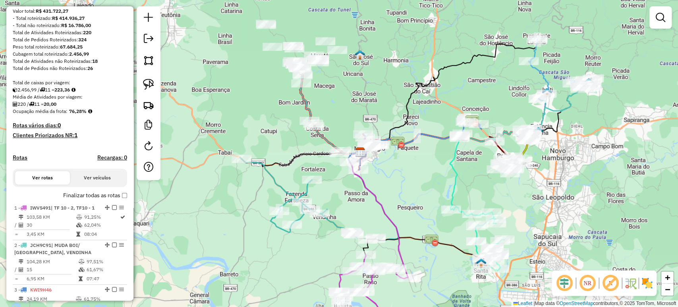
drag, startPoint x: 218, startPoint y: 126, endPoint x: 338, endPoint y: 110, distance: 121.2
click at [338, 110] on div "Janela de atendimento Grade de atendimento Capacidade Transportadoras Veículos …" at bounding box center [339, 153] width 678 height 307
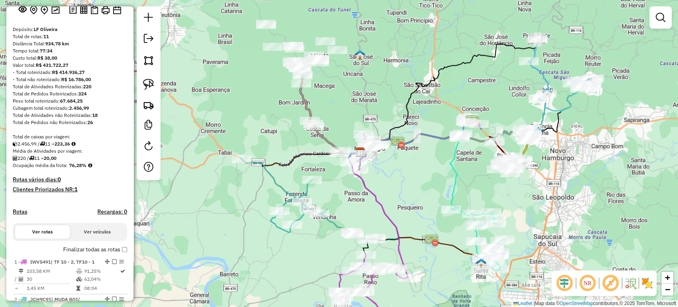
scroll to position [0, 0]
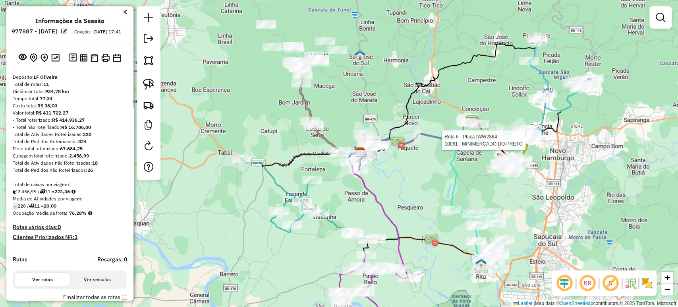
select select "*********"
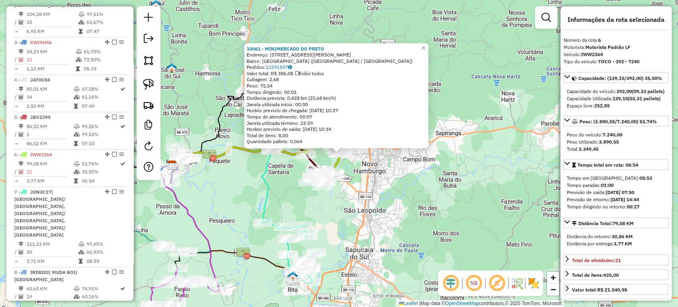
scroll to position [498, 0]
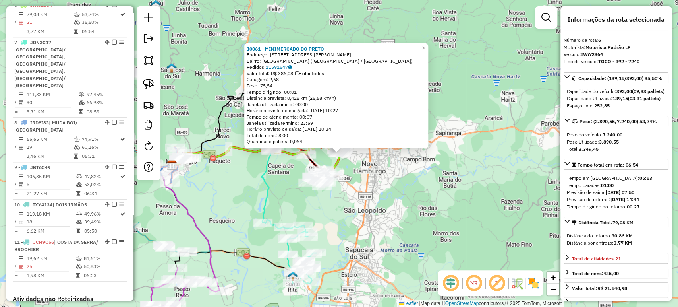
click at [402, 186] on div "10061 - MINIMERCADO DO PRETO Endereço: R OTTO BAUERMANN 991 Bairro: LAGO AZUL (…" at bounding box center [339, 153] width 678 height 307
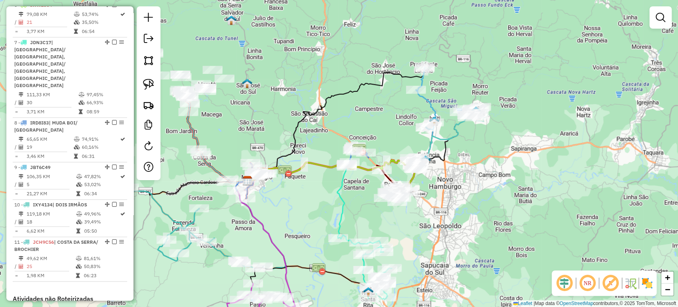
drag, startPoint x: 396, startPoint y: 187, endPoint x: 473, endPoint y: 202, distance: 78.7
click at [473, 202] on div "Janela de atendimento Grade de atendimento Capacidade Transportadoras Veículos …" at bounding box center [339, 153] width 678 height 307
select select "*********"
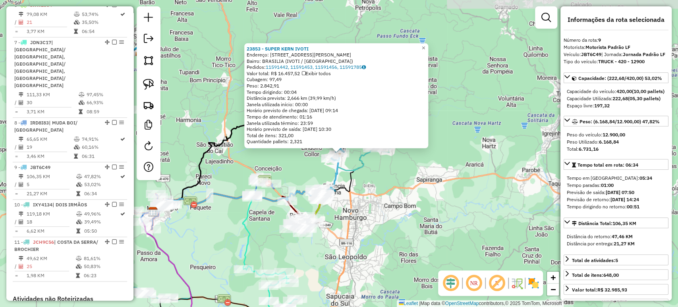
scroll to position [613, 0]
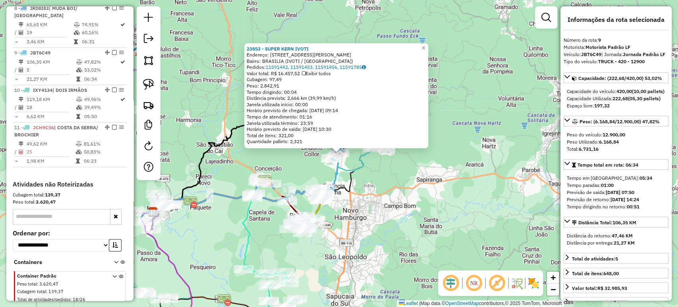
click at [400, 183] on div "23853 - SUPER KERN IVOTI Endereço: AV PRESIDENTE LUCENA 2733 Bairro: BRASILIA (…" at bounding box center [339, 153] width 678 height 307
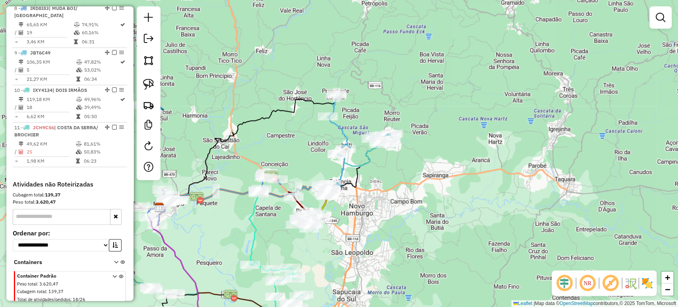
drag, startPoint x: 383, startPoint y: 211, endPoint x: 563, endPoint y: 160, distance: 187.6
click at [563, 160] on div "Janela de atendimento Grade de atendimento Capacidade Transportadoras Veículos …" at bounding box center [339, 153] width 678 height 307
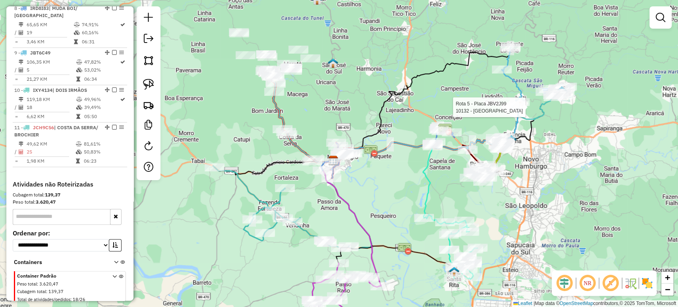
select select "*********"
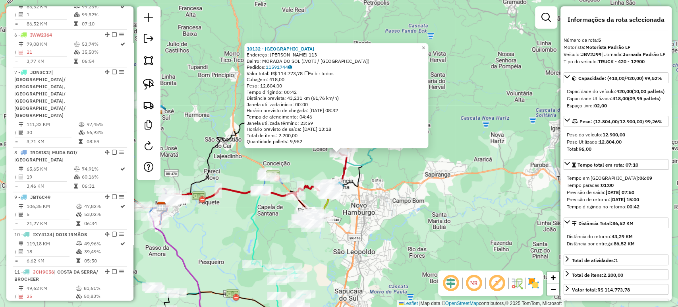
scroll to position [461, 0]
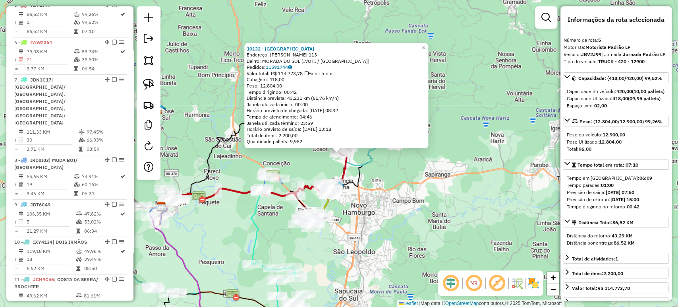
click at [426, 175] on div "10132 - DALABRIDA Endereço: R ALBINO CHRISTIANO MULLER 113 Bairro: MORADA DO SO…" at bounding box center [339, 153] width 678 height 307
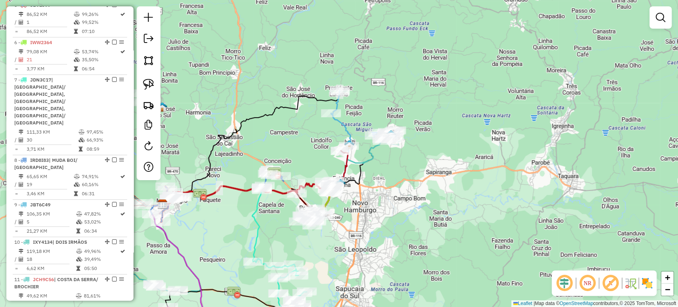
drag, startPoint x: 386, startPoint y: 178, endPoint x: 471, endPoint y: 123, distance: 101.3
click at [471, 123] on div "Janela de atendimento Grade de atendimento Capacidade Transportadoras Veículos …" at bounding box center [339, 153] width 678 height 307
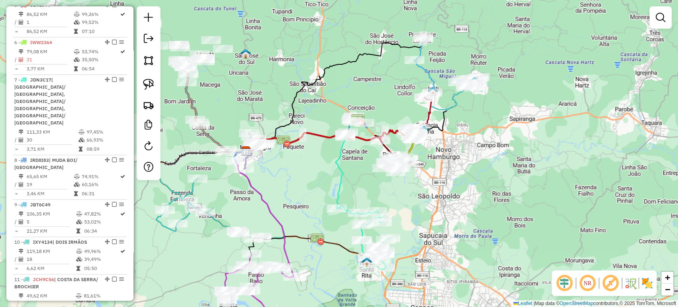
click at [436, 87] on img at bounding box center [433, 91] width 10 height 10
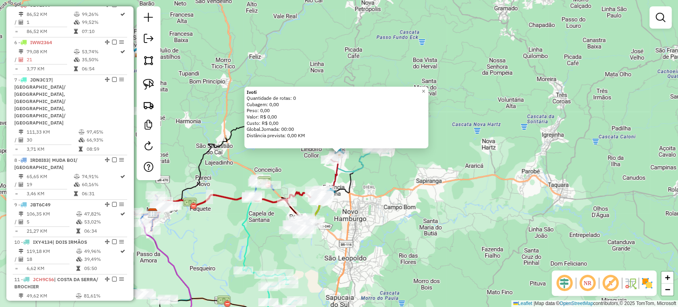
click at [446, 126] on div "Ivoti Quantidade de rotas: 0 Cubagem: 0,00 Peso: 0,00 Valor: R$ 0,00 Custo: R$ …" at bounding box center [339, 153] width 678 height 307
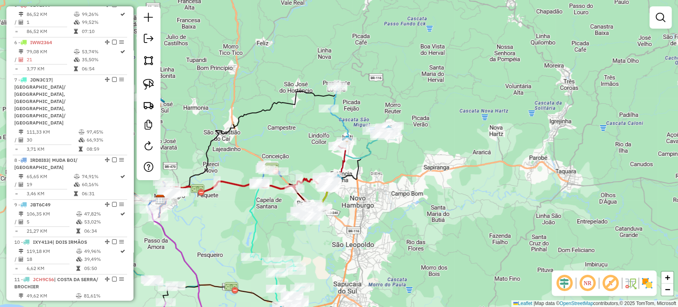
drag, startPoint x: 420, startPoint y: 163, endPoint x: 469, endPoint y: 123, distance: 63.0
click at [469, 123] on div "Janela de atendimento Grade de atendimento Capacidade Transportadoras Veículos …" at bounding box center [339, 153] width 678 height 307
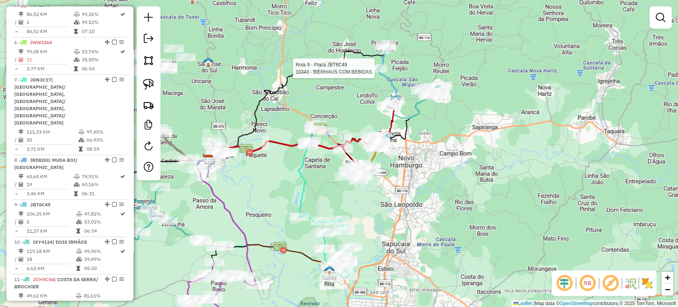
select select "*********"
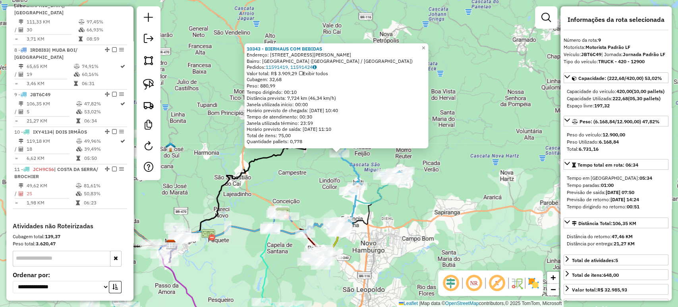
scroll to position [613, 0]
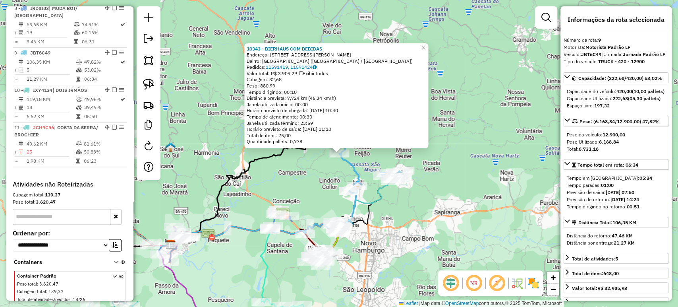
click at [310, 185] on div "10343 - BIERHAUS COM BEBIDAS Endereço: R ALBERTO WEIAND 410 Bairro: NOVA VILA (…" at bounding box center [339, 153] width 678 height 307
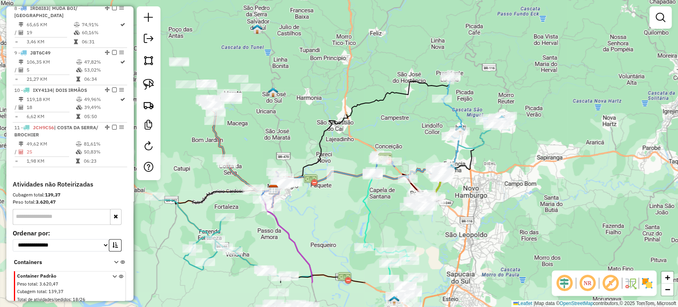
drag, startPoint x: 306, startPoint y: 190, endPoint x: 453, endPoint y: 129, distance: 159.5
click at [423, 130] on div "Janela de atendimento Grade de atendimento Capacidade Transportadoras Veículos …" at bounding box center [339, 153] width 678 height 307
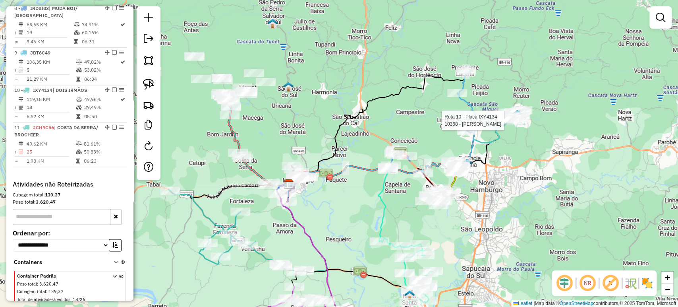
select select "*********"
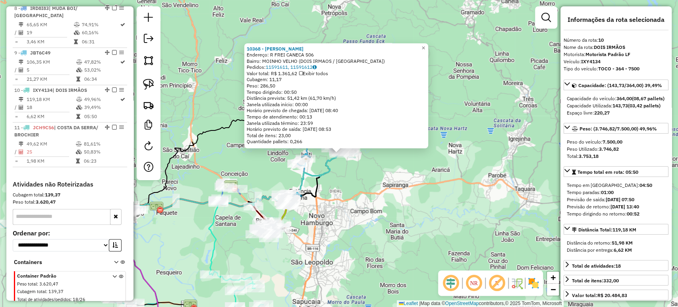
drag, startPoint x: 368, startPoint y: 207, endPoint x: 349, endPoint y: 215, distance: 21.0
click at [368, 207] on div "10368 - ALDEMAR K FENN Endereço: R FREI CANECA 506 Bairro: MOINHO VELHO (DOIS I…" at bounding box center [339, 153] width 678 height 307
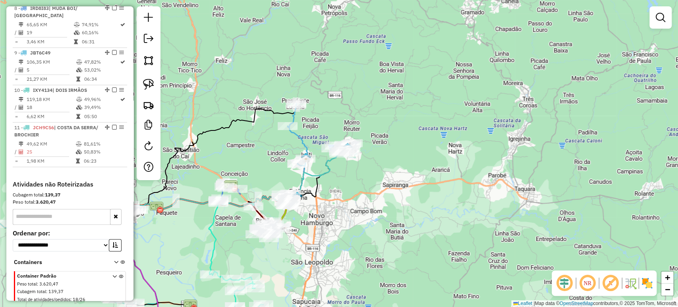
drag, startPoint x: 343, startPoint y: 219, endPoint x: 534, endPoint y: 151, distance: 201.9
click at [534, 151] on div "Janela de atendimento Grade de atendimento Capacidade Transportadoras Veículos …" at bounding box center [339, 153] width 678 height 307
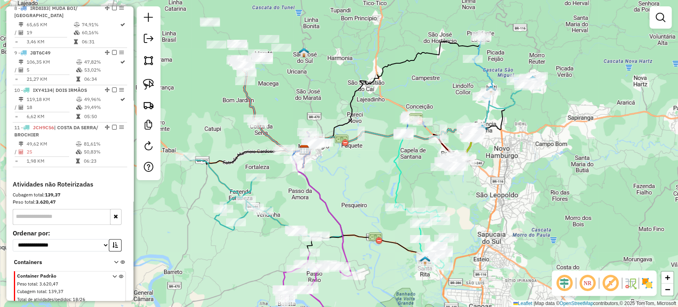
click at [520, 153] on div "Janela de atendimento Grade de atendimento Capacidade Transportadoras Veículos …" at bounding box center [339, 153] width 678 height 307
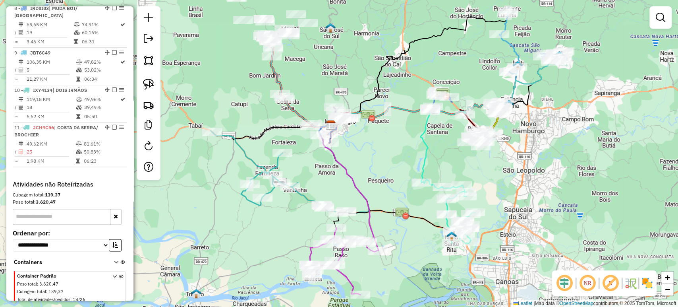
drag, startPoint x: 384, startPoint y: 172, endPoint x: 411, endPoint y: 148, distance: 36.0
click at [411, 148] on div "Janela de atendimento Grade de atendimento Capacidade Transportadoras Veículos …" at bounding box center [339, 153] width 678 height 307
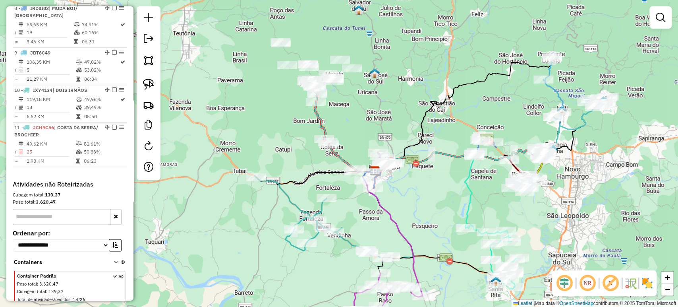
drag, startPoint x: 411, startPoint y: 148, endPoint x: 455, endPoint y: 193, distance: 63.0
click at [455, 193] on div "Janela de atendimento Grade de atendimento Capacidade Transportadoras Veículos …" at bounding box center [339, 153] width 678 height 307
select select "*********"
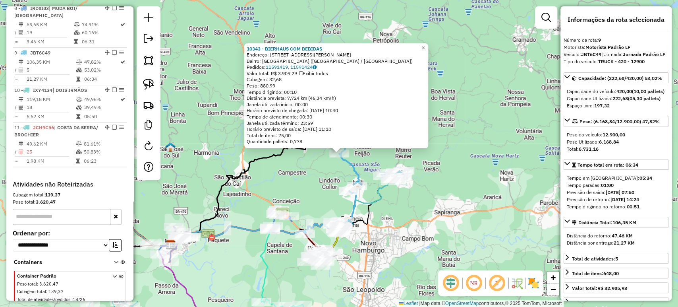
click at [241, 190] on div "10343 - BIERHAUS COM BEBIDAS Endereço: R ALBERTO WEIAND 410 Bairro: NOVA VILA (…" at bounding box center [339, 153] width 678 height 307
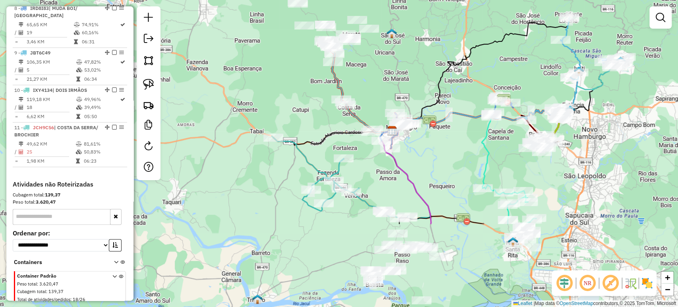
drag, startPoint x: 235, startPoint y: 206, endPoint x: 456, endPoint y: 93, distance: 248.7
click at [456, 93] on div "Janela de atendimento Grade de atendimento Capacidade Transportadoras Veículos …" at bounding box center [339, 153] width 678 height 307
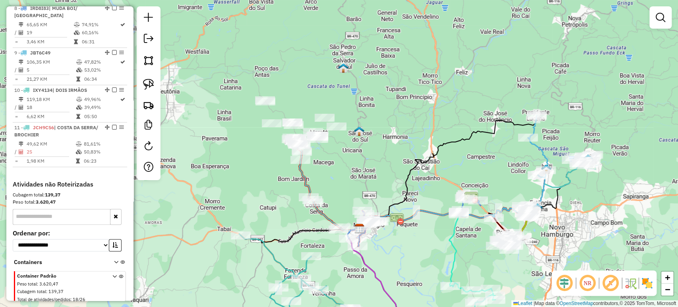
drag, startPoint x: 412, startPoint y: 84, endPoint x: 376, endPoint y: 187, distance: 109.4
click at [376, 187] on div "Janela de atendimento Grade de atendimento Capacidade Transportadoras Veículos …" at bounding box center [339, 153] width 678 height 307
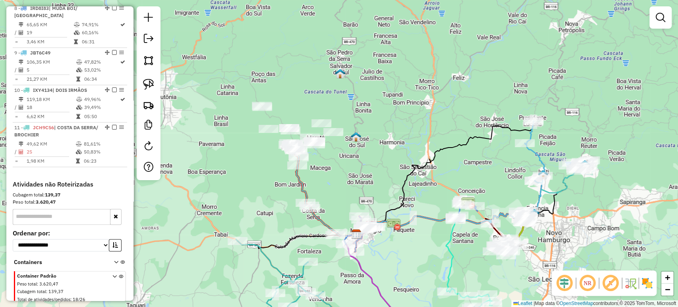
click at [376, 187] on div "Janela de atendimento Grade de atendimento Capacidade Transportadoras Veículos …" at bounding box center [339, 153] width 678 height 307
select select "*********"
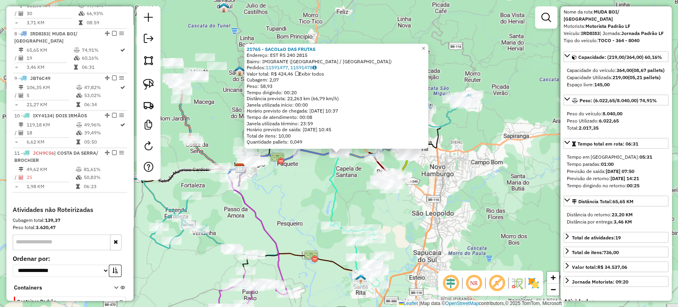
scroll to position [0, 0]
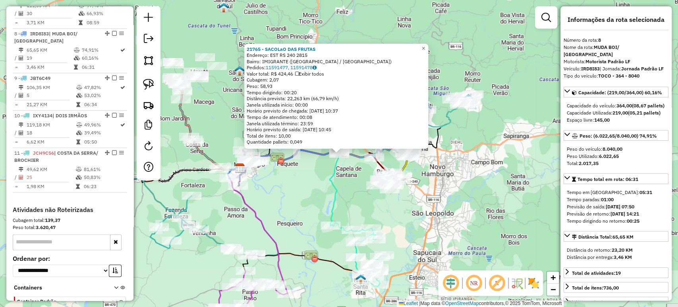
click at [312, 188] on div "21765 - SACOLaO DAS FRUTAS Endereço: EST RS 240 2815 Bairro: IMIGRANTE (CAPELA …" at bounding box center [339, 153] width 678 height 307
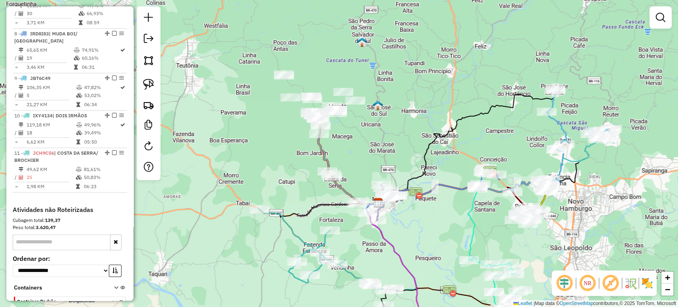
drag, startPoint x: 282, startPoint y: 187, endPoint x: 420, endPoint y: 222, distance: 142.7
click at [420, 222] on div "Janela de atendimento Grade de atendimento Capacidade Transportadoras Veículos …" at bounding box center [339, 153] width 678 height 307
select select "*********"
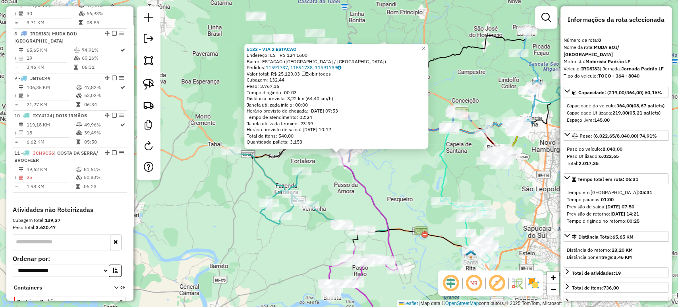
click at [399, 197] on div "5133 - VIA 2 ESTACAO Endereço: EST RS 124 1600 Bairro: ESTACAO (MONTENEGRO / RS…" at bounding box center [339, 153] width 678 height 307
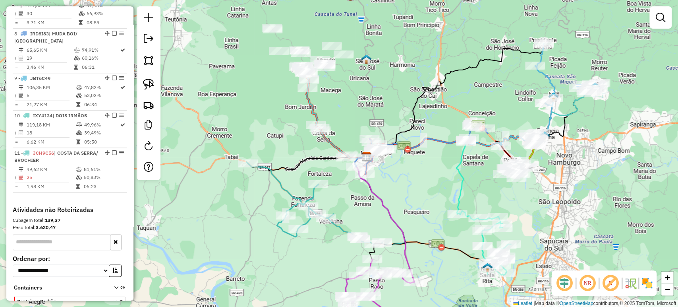
drag, startPoint x: 395, startPoint y: 182, endPoint x: 372, endPoint y: 207, distance: 34.3
click at [430, 218] on div "Janela de atendimento Grade de atendimento Capacidade Transportadoras Veículos …" at bounding box center [339, 153] width 678 height 307
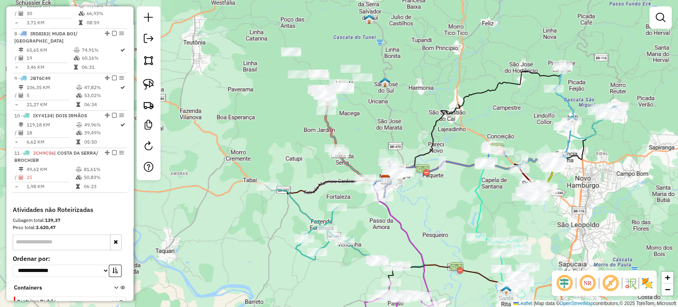
select select "*********"
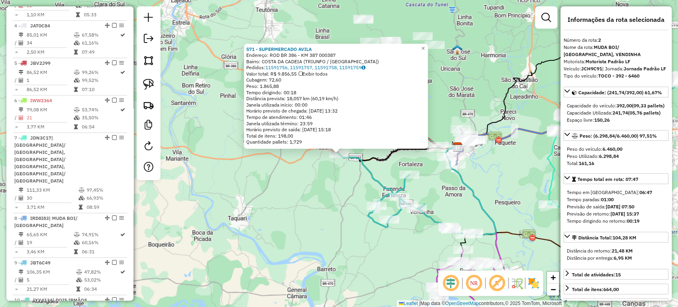
scroll to position [342, 0]
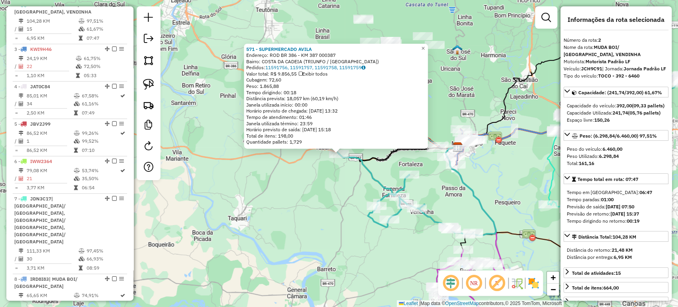
click at [314, 194] on div "571 - SUPERMERCADO AVILA Endereço: ROD BR 386 - KM 387 000387 Bairro: COSTA DA …" at bounding box center [339, 153] width 678 height 307
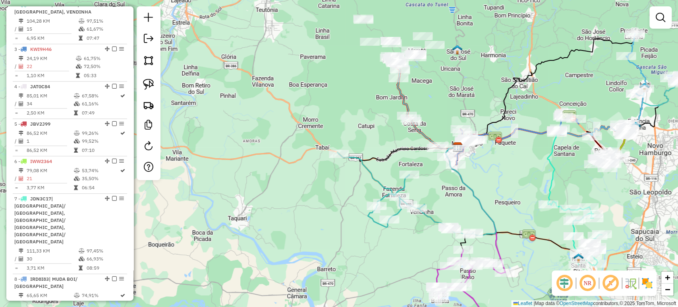
drag, startPoint x: 363, startPoint y: 157, endPoint x: 337, endPoint y: 172, distance: 29.6
click at [337, 171] on icon at bounding box center [405, 193] width 136 height 82
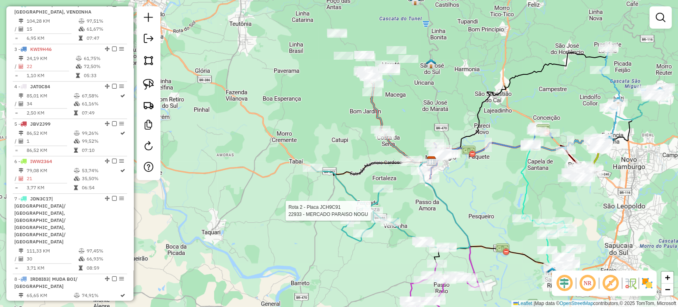
select select "*********"
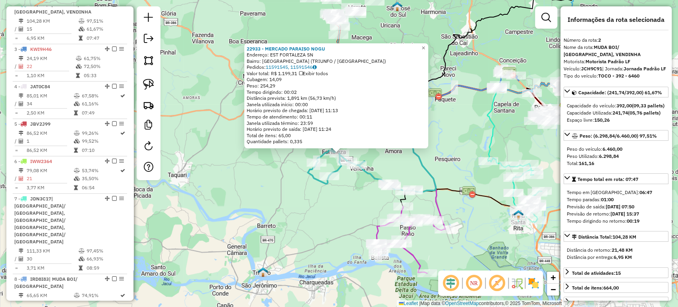
click at [359, 217] on div "22933 - MERCADO PARAISO NOGU Endereço: EST FORTALEZA SN Bairro: FORTALEZA (TRIU…" at bounding box center [339, 153] width 678 height 307
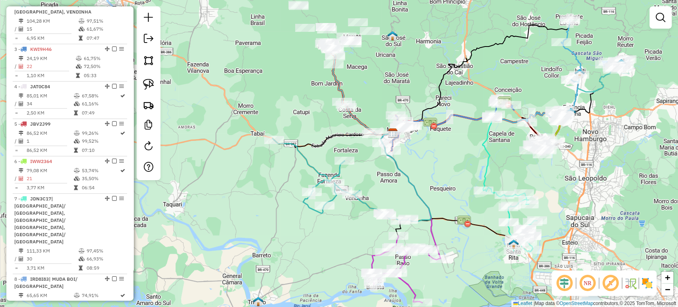
drag, startPoint x: 384, startPoint y: 167, endPoint x: 384, endPoint y: 230, distance: 63.6
click at [379, 198] on div "Janela de atendimento Grade de atendimento Capacidade Transportadoras Veículos …" at bounding box center [339, 153] width 678 height 307
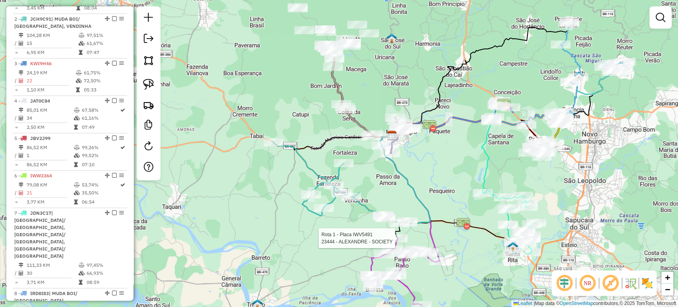
select select "*********"
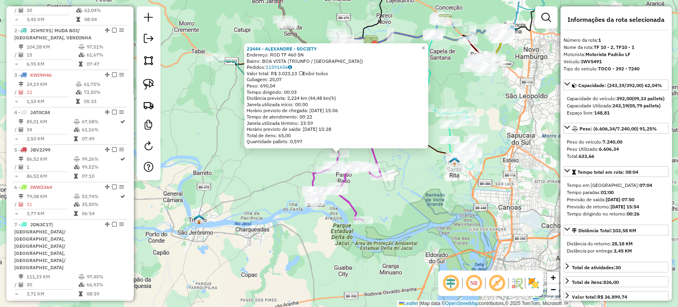
scroll to position [305, 0]
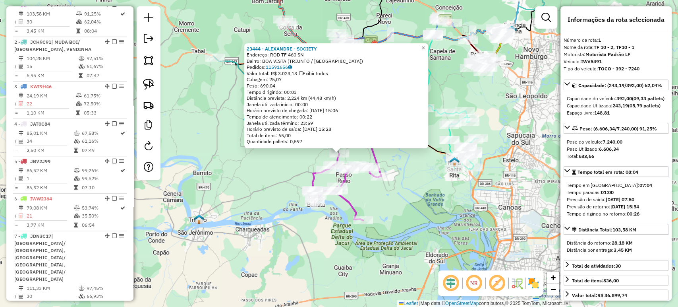
click at [275, 204] on div "23444 - ALEXANDRE - SOCIETY Endereço: ROD TF 460 SN Bairro: BOA VISTA (TRIUNFO …" at bounding box center [339, 153] width 678 height 307
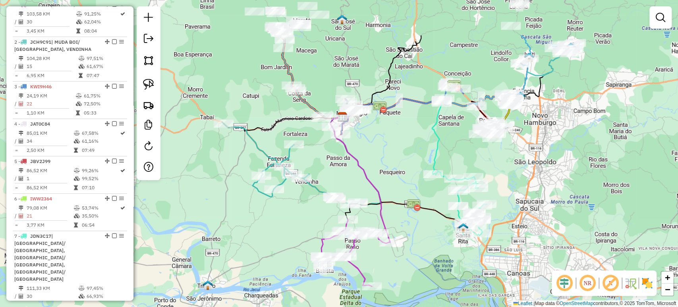
drag, startPoint x: 275, startPoint y: 173, endPoint x: 289, endPoint y: 267, distance: 95.7
click at [289, 267] on div "Janela de atendimento Grade de atendimento Capacidade Transportadoras Veículos …" at bounding box center [339, 153] width 678 height 307
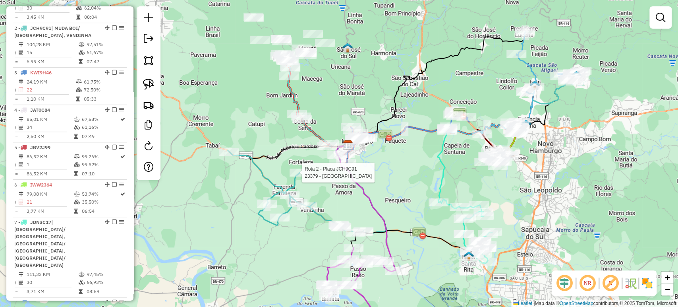
select select "*********"
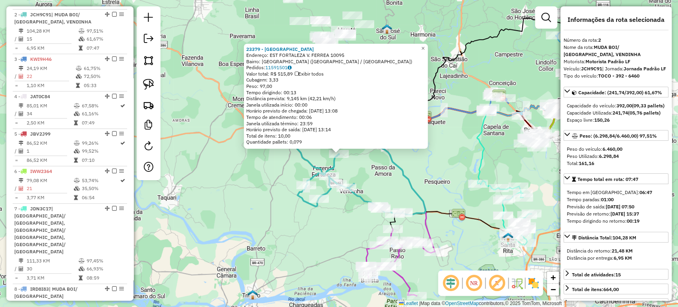
scroll to position [342, 0]
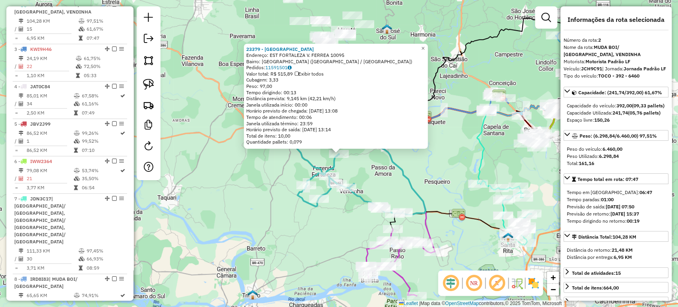
click at [284, 209] on div "23379 - BAR DO BAIXINHO Endereço: EST FORTALEZA V. FERREA 10095 Bairro: FORTALE…" at bounding box center [339, 153] width 678 height 307
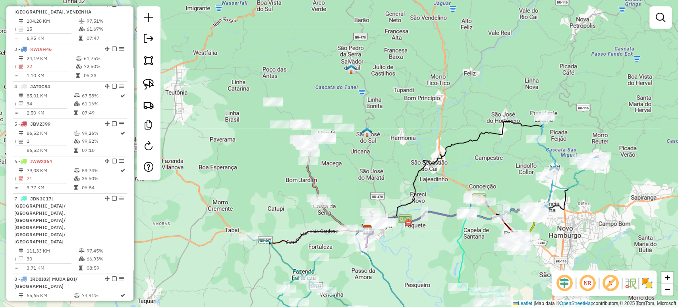
drag, startPoint x: 302, startPoint y: 158, endPoint x: 282, endPoint y: 265, distance: 108.8
click at [282, 265] on icon at bounding box center [315, 276] width 136 height 82
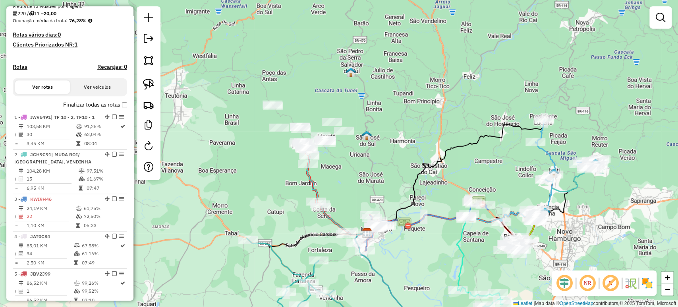
scroll to position [77, 0]
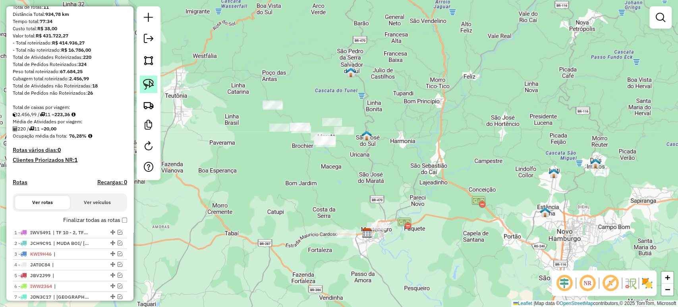
click at [145, 82] on img at bounding box center [148, 84] width 11 height 11
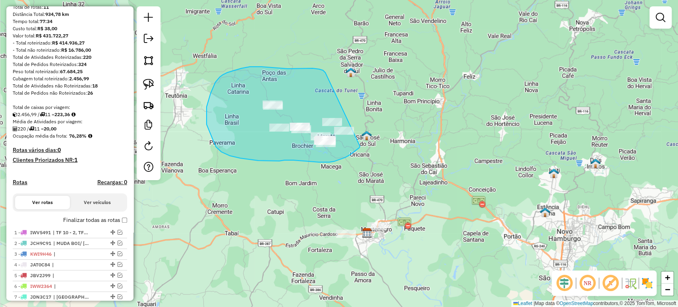
drag, startPoint x: 319, startPoint y: 69, endPoint x: 361, endPoint y: 145, distance: 86.5
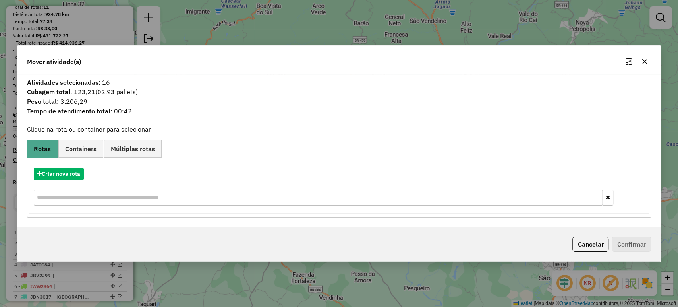
click at [346, 202] on input "text" at bounding box center [318, 198] width 569 height 16
click at [74, 175] on button "Criar nova rota" at bounding box center [59, 174] width 50 height 12
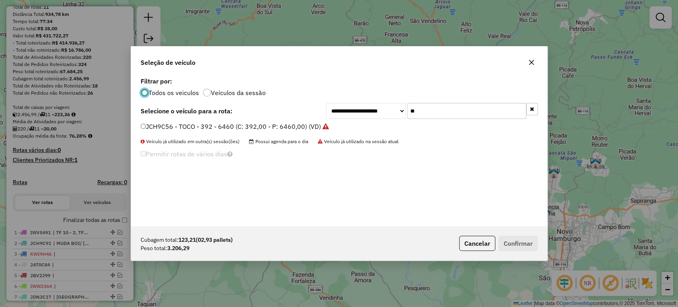
scroll to position [4, 2]
click at [427, 114] on input "**" at bounding box center [466, 111] width 119 height 16
type input "****"
click at [241, 122] on div "**********" at bounding box center [339, 150] width 417 height 151
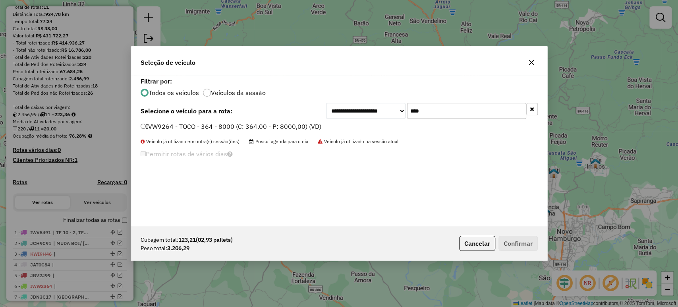
click at [239, 130] on label "IVW9264 - TOCO - 364 - 8000 (C: 364,00 - P: 8000,00) (VD)" at bounding box center [231, 127] width 181 height 10
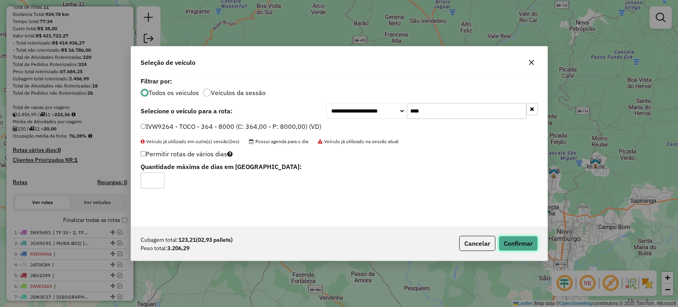
click at [528, 248] on button "Confirmar" at bounding box center [518, 243] width 39 height 15
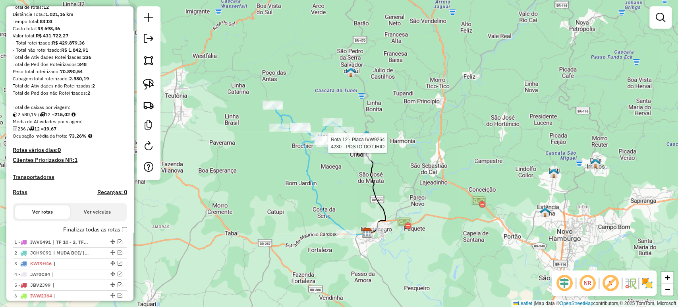
select select "*********"
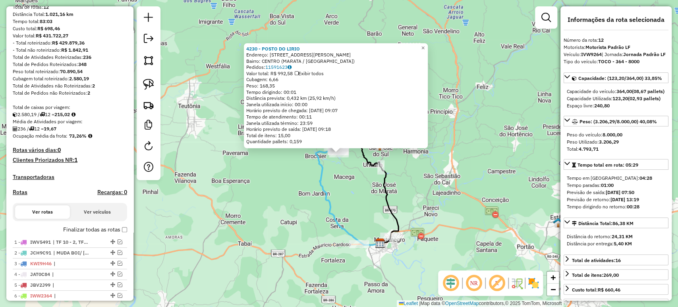
scroll to position [331, 0]
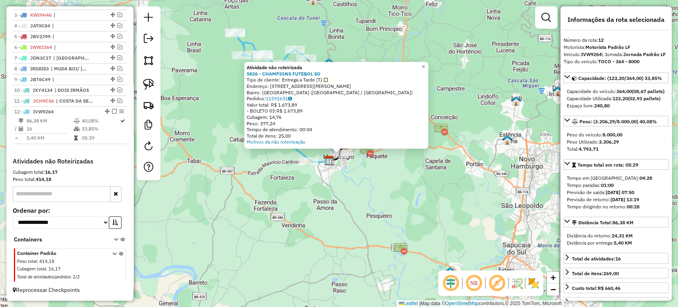
click at [395, 235] on div "Atividade não roteirizada 5826 - CHAMPIONS FUTEBOL SO Tipo de cliente: Entrega …" at bounding box center [339, 153] width 678 height 307
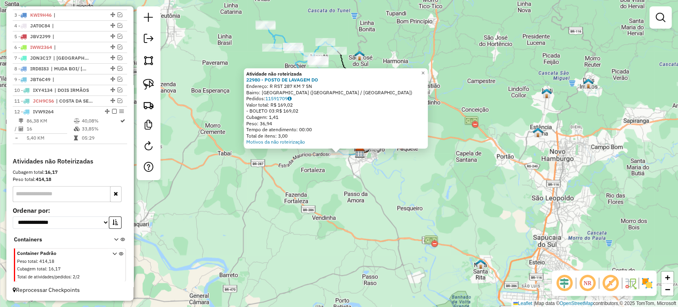
click at [318, 202] on div "Atividade não roteirizada 22980 - POSTO DE LAVAGEM DO Endereço: R RST 287 KM 7 …" at bounding box center [339, 153] width 678 height 307
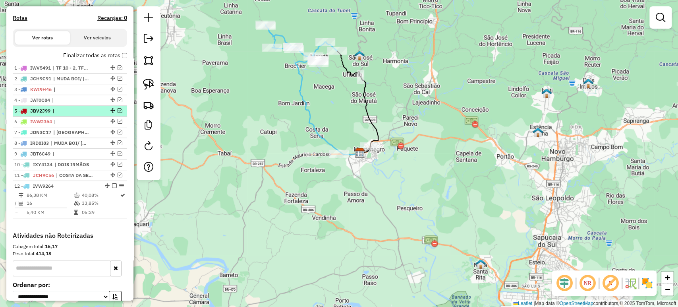
scroll to position [199, 0]
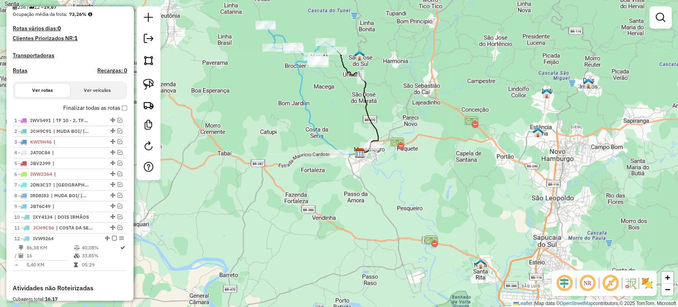
click at [125, 116] on div "Depósito: LF Oliveira Total de rotas: 12 Distância Total: 1.021,16 km Tempo tot…" at bounding box center [70, 79] width 121 height 409
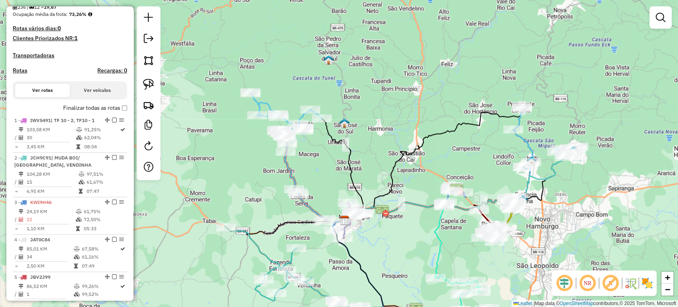
drag, startPoint x: 262, startPoint y: 152, endPoint x: 246, endPoint y: 210, distance: 60.7
click at [246, 210] on div "Janela de atendimento Grade de atendimento Capacidade Transportadoras Veículos …" at bounding box center [339, 153] width 678 height 307
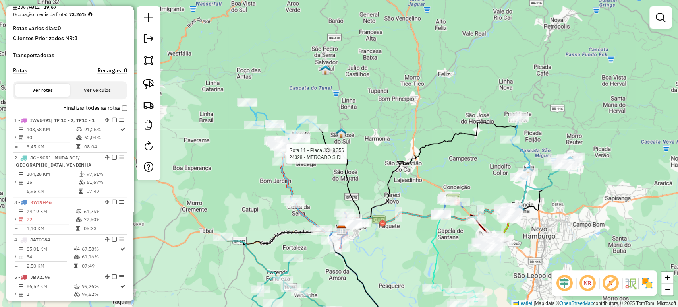
select select "*********"
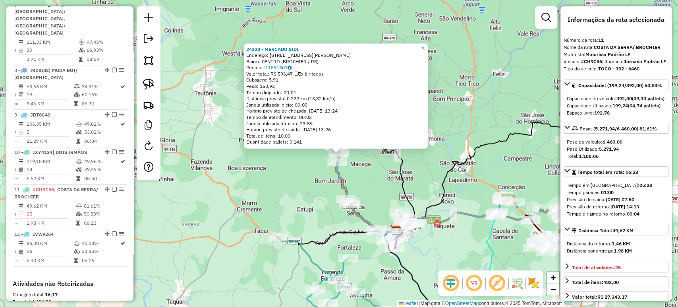
scroll to position [660, 0]
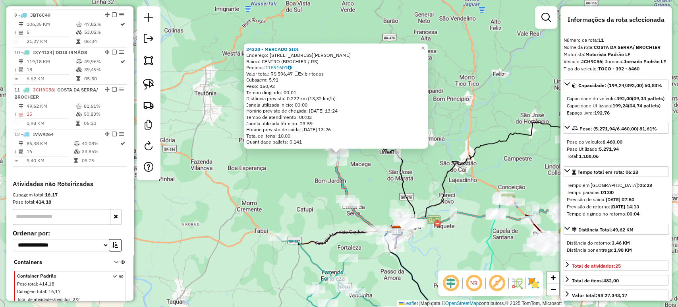
click at [270, 182] on div "24328 - MERCADO SIDI Endereço: R JOSE GUILHERME SCHNEIDER 25 Bairro: CENTRO (BR…" at bounding box center [339, 153] width 678 height 307
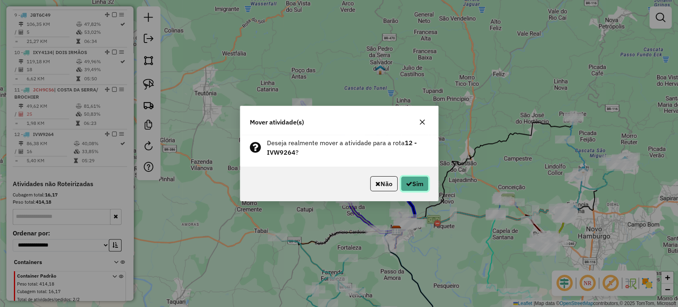
click at [405, 180] on button "Sim" at bounding box center [415, 183] width 28 height 15
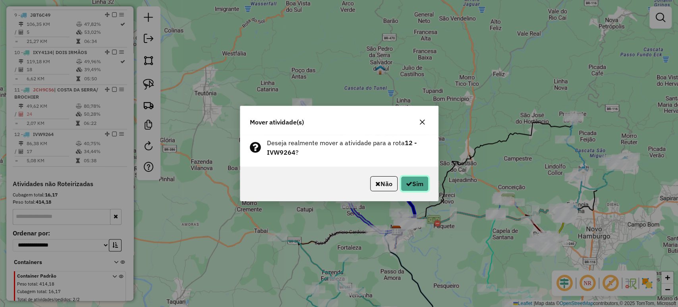
click at [403, 182] on button "Sim" at bounding box center [415, 183] width 28 height 15
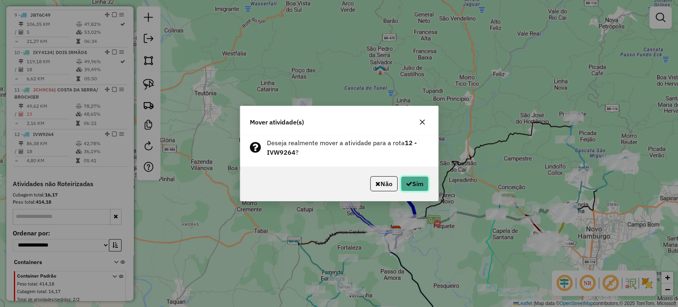
click at [409, 180] on button "Sim" at bounding box center [415, 183] width 28 height 15
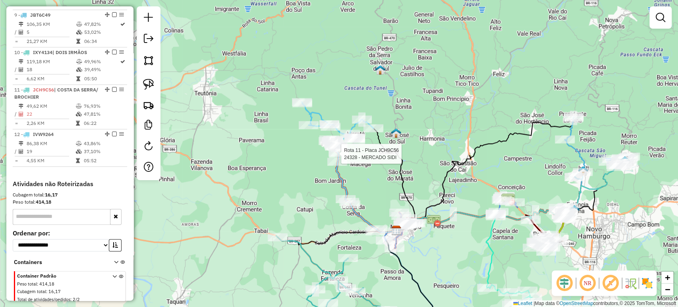
select select "*********"
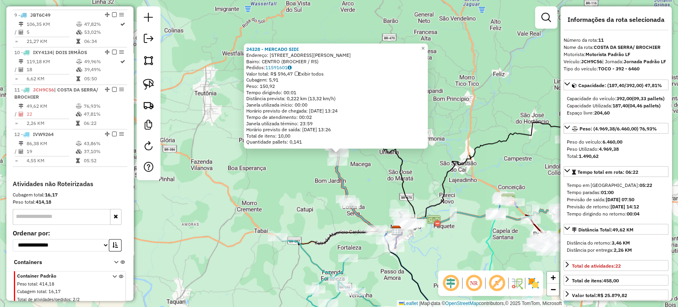
click at [314, 180] on div "24328 - MERCADO SIDI Endereço: R JOSE GUILHERME SCHNEIDER 25 Bairro: CENTRO (BR…" at bounding box center [339, 153] width 678 height 307
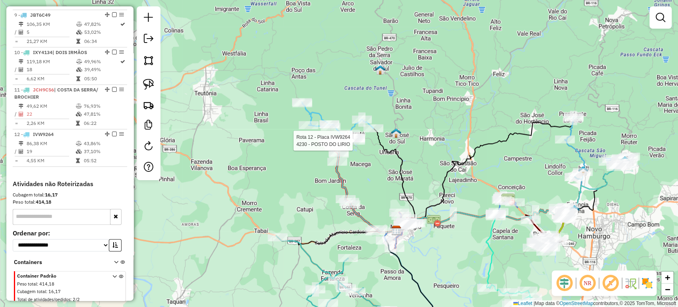
select select "*********"
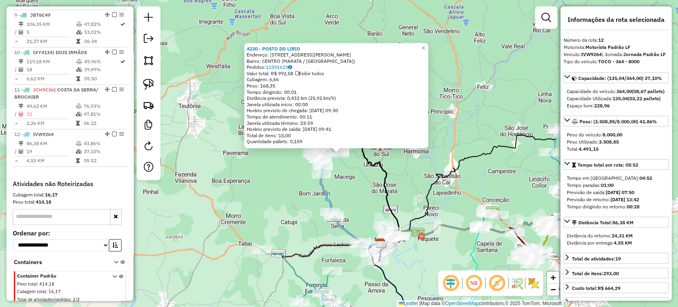
click at [292, 192] on div "4230 - POSTO DO LIRIO Endereço: AV PADRE BERNADO RECK 231 Bairro: CENTRO (MARAT…" at bounding box center [339, 153] width 678 height 307
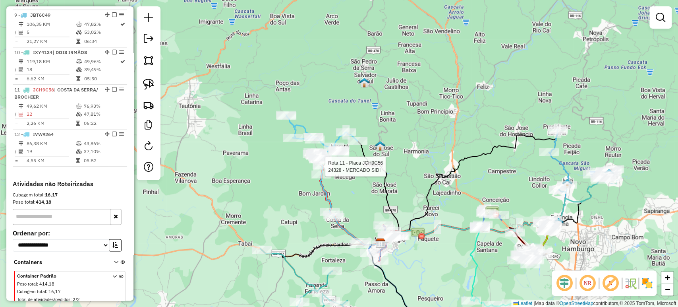
select select "*********"
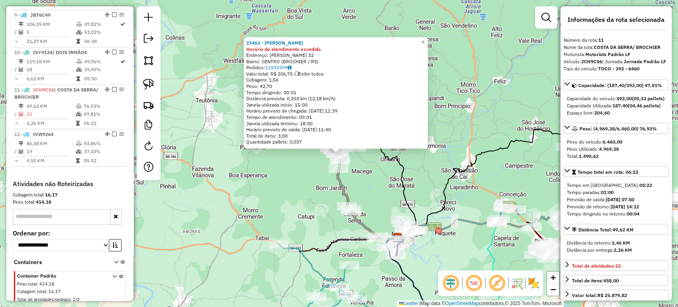
click at [303, 191] on div "23463 - ROQUE VALERIO Horário de atendimento excedido Endereço: PEDRO FUHR 32 B…" at bounding box center [339, 153] width 678 height 307
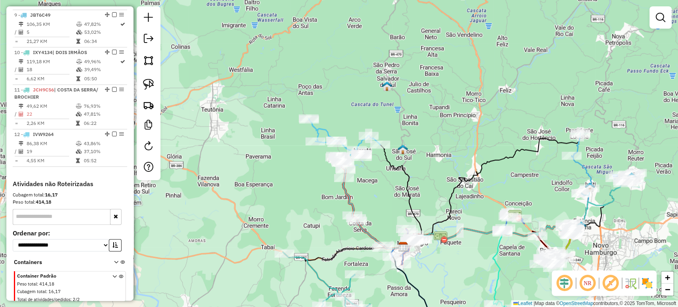
drag, startPoint x: 302, startPoint y: 193, endPoint x: 312, endPoint y: 209, distance: 18.3
click at [312, 209] on div "Janela de atendimento Grade de atendimento Capacidade Transportadoras Veículos …" at bounding box center [339, 153] width 678 height 307
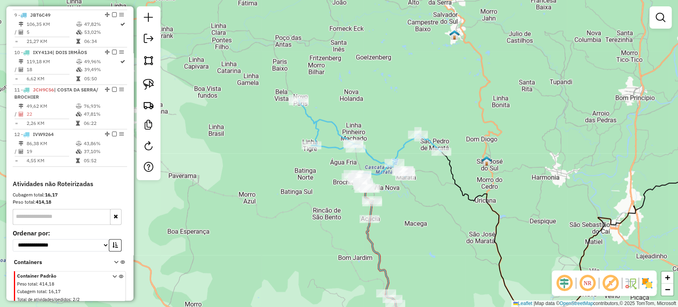
drag, startPoint x: 321, startPoint y: 163, endPoint x: 327, endPoint y: 178, distance: 16.8
click at [322, 182] on div "Janela de atendimento Grade de atendimento Capacidade Transportadoras Veículos …" at bounding box center [339, 153] width 678 height 307
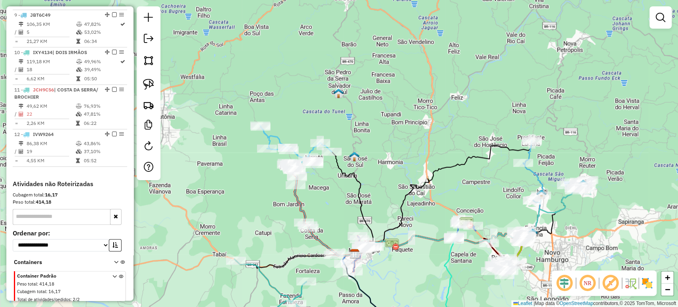
drag, startPoint x: 271, startPoint y: 183, endPoint x: 259, endPoint y: 159, distance: 27.4
click at [259, 159] on div "Janela de atendimento Grade de atendimento Capacidade Transportadoras Veículos …" at bounding box center [339, 153] width 678 height 307
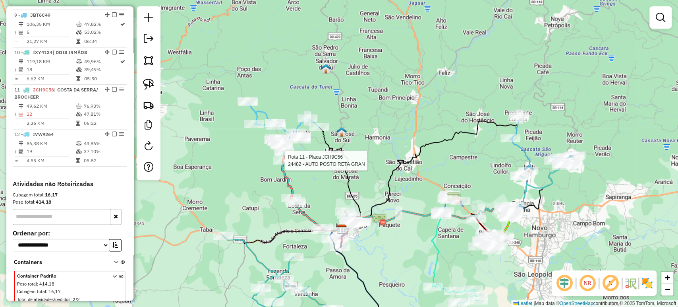
select select "*********"
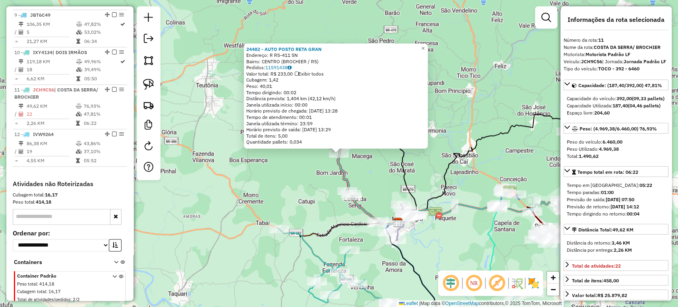
click at [259, 180] on div "24482 - AUTO POSTO RETA GRAN Endereço: R RS-411 SN Bairro: CENTRO (BROCHIER / […" at bounding box center [339, 153] width 678 height 307
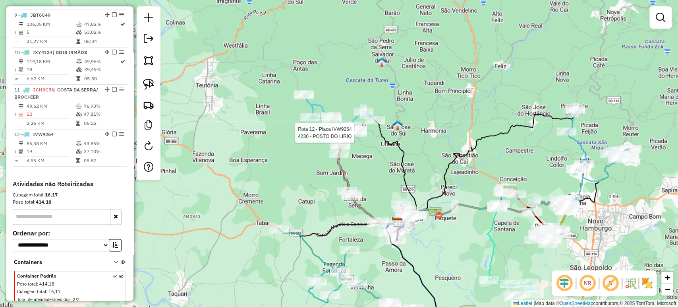
select select "*********"
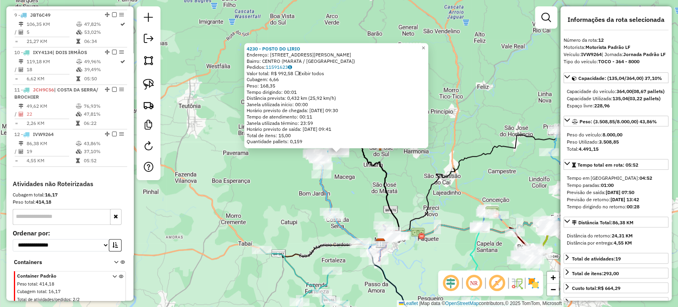
click at [317, 189] on div "4230 - POSTO DO LIRIO Endereço: AV PADRE BERNADO RECK 231 Bairro: CENTRO (MARAT…" at bounding box center [339, 153] width 678 height 307
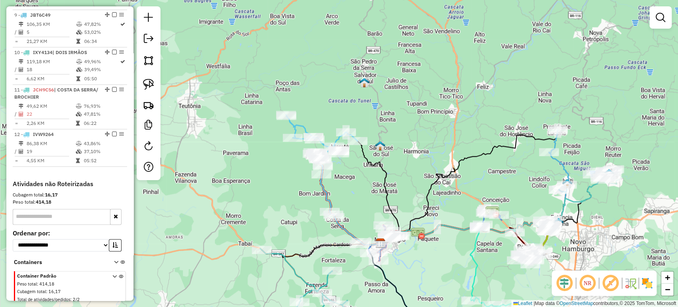
drag, startPoint x: 306, startPoint y: 202, endPoint x: 298, endPoint y: 131, distance: 71.6
click at [298, 131] on div "Janela de atendimento Grade de atendimento Capacidade Transportadoras Veículos …" at bounding box center [339, 153] width 678 height 307
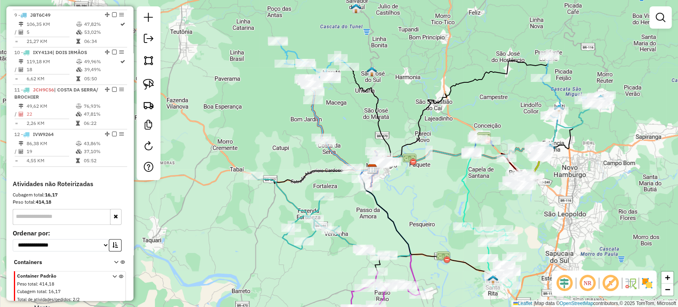
drag, startPoint x: 424, startPoint y: 206, endPoint x: 407, endPoint y: 180, distance: 30.5
click at [407, 180] on div "Janela de atendimento Grade de atendimento Capacidade Transportadoras Veículos …" at bounding box center [339, 153] width 678 height 307
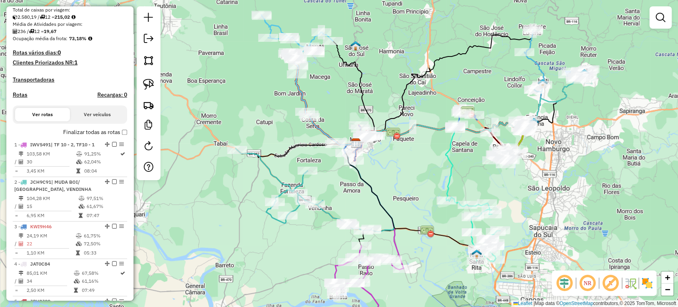
scroll to position [86, 0]
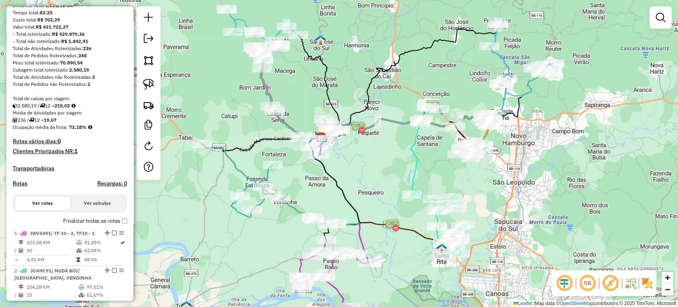
drag, startPoint x: 377, startPoint y: 182, endPoint x: 341, endPoint y: 175, distance: 36.4
click at [341, 175] on div "Janela de atendimento Grade de atendimento Capacidade Transportadoras Veículos …" at bounding box center [339, 153] width 678 height 307
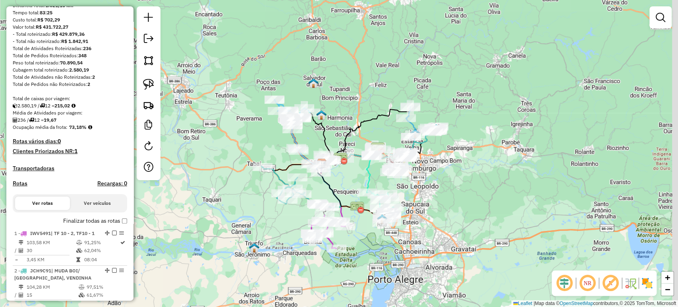
drag, startPoint x: 339, startPoint y: 176, endPoint x: 330, endPoint y: 184, distance: 11.3
click at [330, 184] on icon at bounding box center [349, 189] width 67 height 53
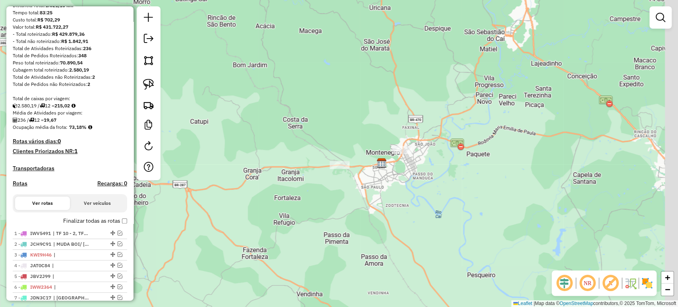
drag, startPoint x: 411, startPoint y: 132, endPoint x: 376, endPoint y: 157, distance: 43.2
click at [378, 156] on div "Janela de atendimento Grade de atendimento Capacidade Transportadoras Veículos …" at bounding box center [339, 153] width 678 height 307
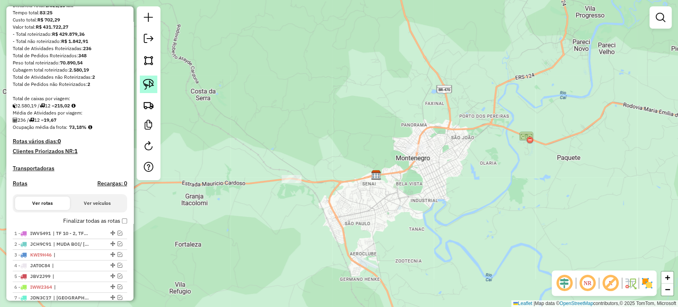
click at [151, 87] on img at bounding box center [148, 84] width 11 height 11
drag, startPoint x: 274, startPoint y: 166, endPoint x: 318, endPoint y: 178, distance: 45.2
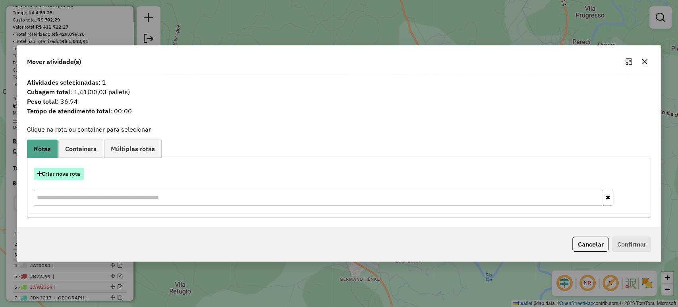
click at [68, 168] on button "Criar nova rota" at bounding box center [59, 174] width 50 height 12
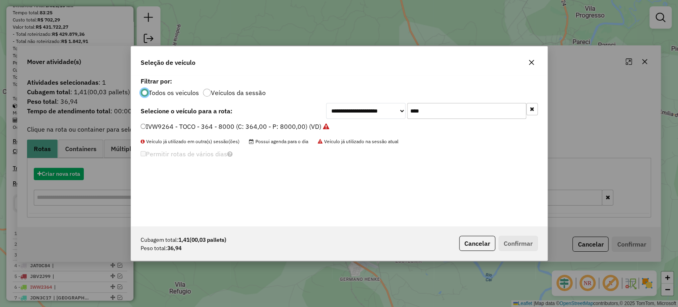
scroll to position [4, 2]
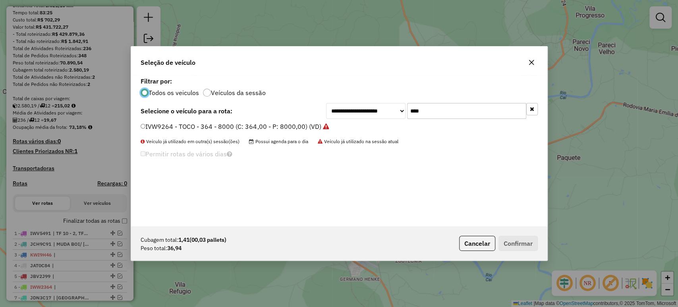
click at [414, 113] on input "****" at bounding box center [466, 111] width 119 height 16
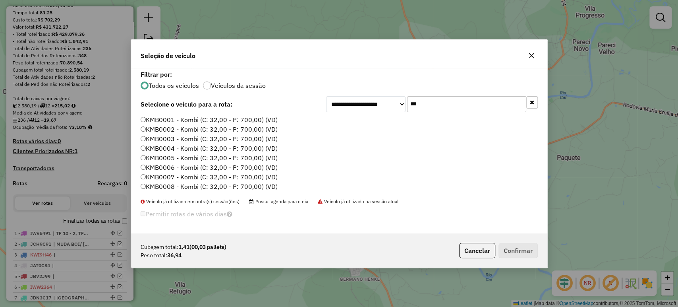
type input "***"
click at [230, 115] on label "KMB0001 - Kombi (C: 32,00 - P: 700,00) (VD)" at bounding box center [209, 120] width 137 height 10
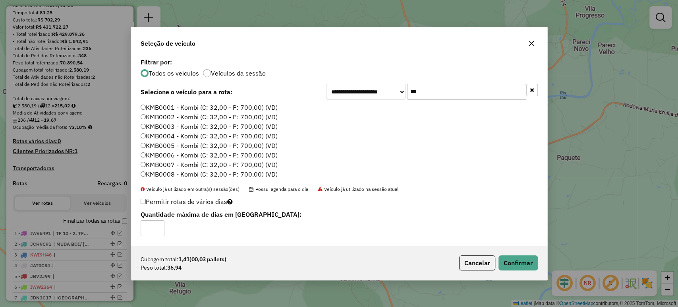
click at [540, 263] on div "Cubagem total: 1,41 (00,03 pallets) Peso total: 36,94 Cancelar Confirmar" at bounding box center [339, 263] width 417 height 34
click at [535, 263] on button "Confirmar" at bounding box center [518, 262] width 39 height 15
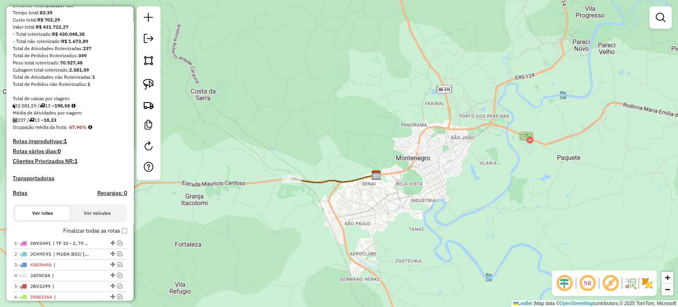
click at [151, 75] on div at bounding box center [149, 93] width 24 height 174
click at [150, 83] on img at bounding box center [148, 84] width 11 height 11
drag, startPoint x: 412, startPoint y: 128, endPoint x: 408, endPoint y: 159, distance: 31.6
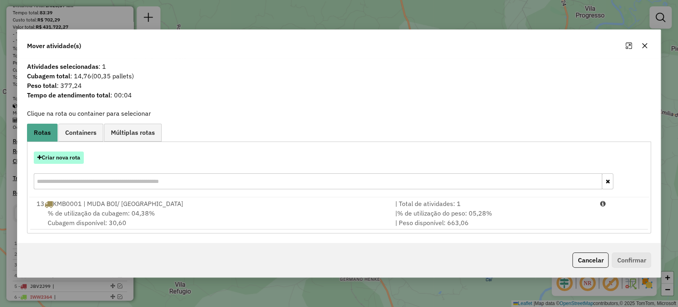
click at [64, 159] on button "Criar nova rota" at bounding box center [59, 157] width 50 height 12
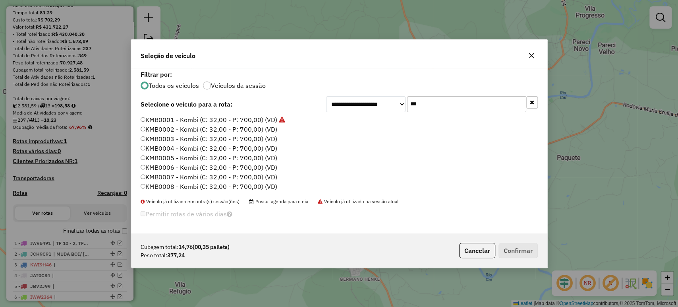
click at [271, 129] on label "KMB0002 - Kombi (C: 32,00 - P: 700,00) (VD)" at bounding box center [209, 129] width 137 height 10
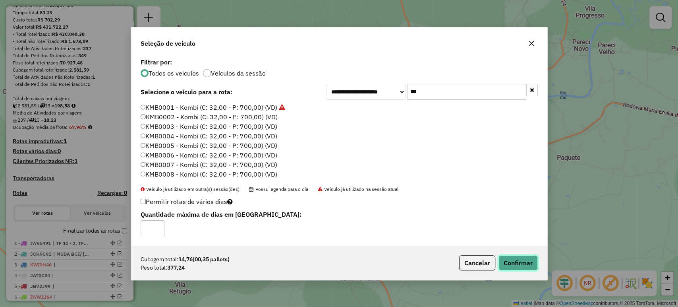
click at [506, 255] on button "Confirmar" at bounding box center [518, 262] width 39 height 15
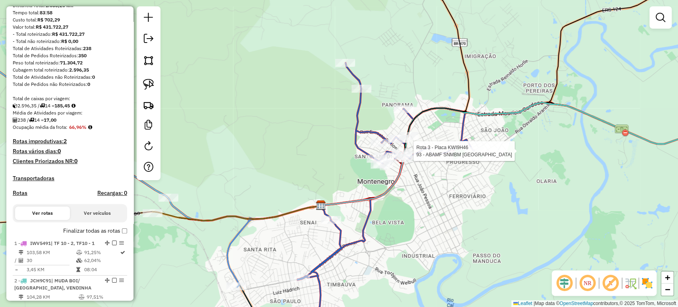
click at [476, 155] on div at bounding box center [475, 151] width 20 height 8
select select "*********"
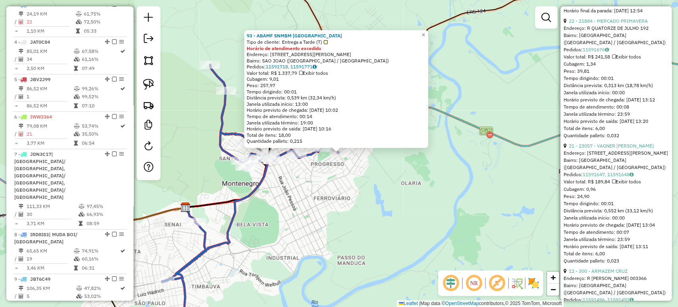
scroll to position [2949, 0]
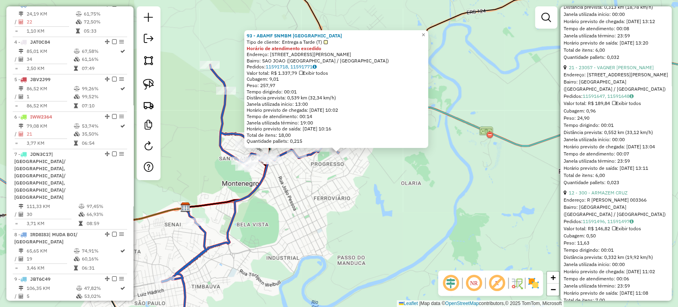
click at [404, 234] on div "93 - ABAMF SNMBM MN Tipo de cliente: Entrega a Tarde (T) Horário de atendimento…" at bounding box center [339, 153] width 678 height 307
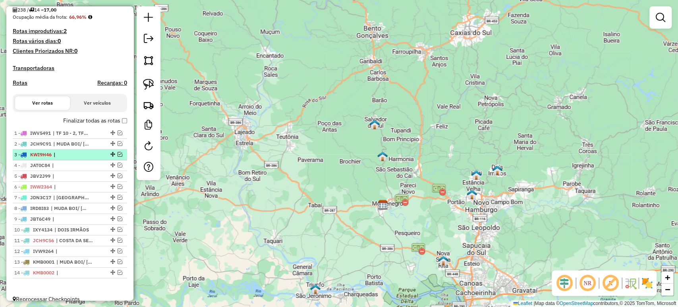
scroll to position [211, 0]
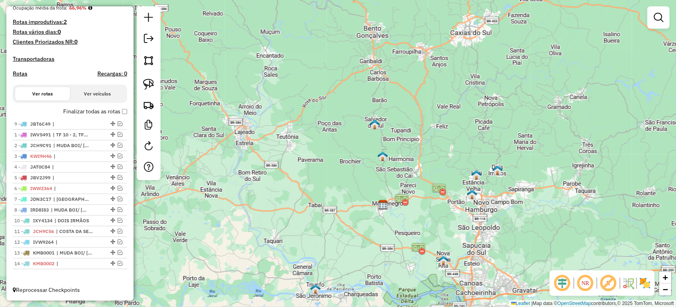
drag, startPoint x: 110, startPoint y: 209, endPoint x: 97, endPoint y: 124, distance: 86.1
drag, startPoint x: 109, startPoint y: 178, endPoint x: 107, endPoint y: 131, distance: 47.3
drag, startPoint x: 109, startPoint y: 209, endPoint x: 99, endPoint y: 145, distance: 64.0
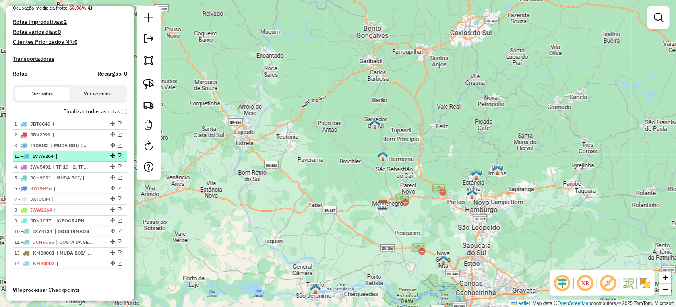
drag, startPoint x: 111, startPoint y: 239, endPoint x: 111, endPoint y: 154, distance: 84.7
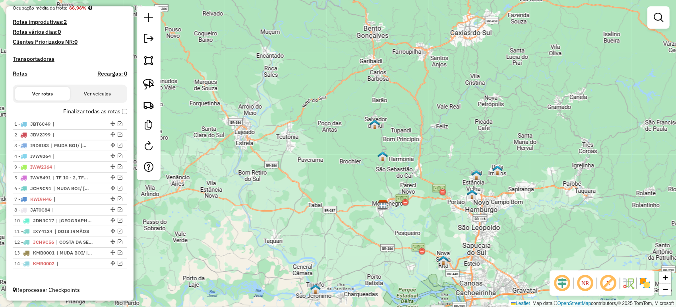
drag, startPoint x: 110, startPoint y: 210, endPoint x: 102, endPoint y: 165, distance: 45.4
drag, startPoint x: 109, startPoint y: 229, endPoint x: 104, endPoint y: 187, distance: 42.8
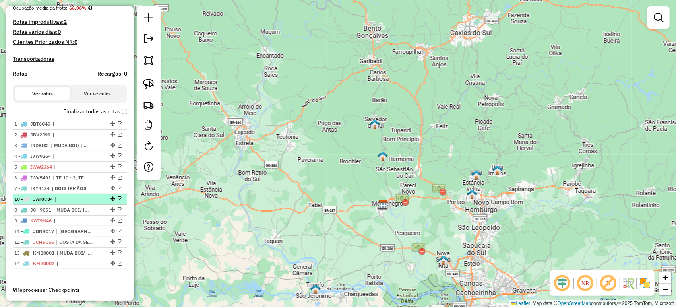
drag, startPoint x: 109, startPoint y: 219, endPoint x: 109, endPoint y: 198, distance: 21.5
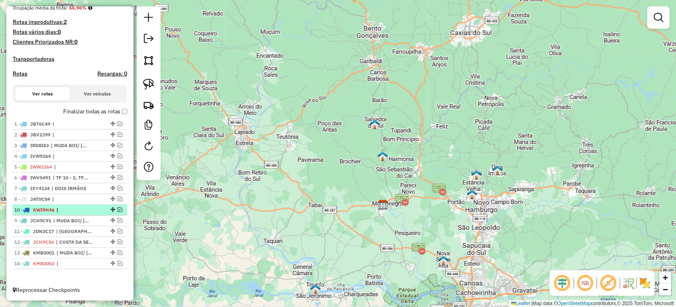
drag, startPoint x: 109, startPoint y: 222, endPoint x: 108, endPoint y: 208, distance: 13.5
drag, startPoint x: 111, startPoint y: 241, endPoint x: 106, endPoint y: 218, distance: 23.7
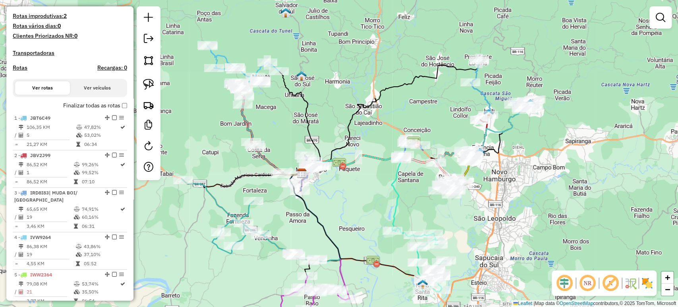
drag, startPoint x: 356, startPoint y: 193, endPoint x: 289, endPoint y: 226, distance: 75.0
click at [289, 226] on div "Janela de atendimento Grade de atendimento Capacidade Transportadoras Veículos …" at bounding box center [339, 153] width 678 height 307
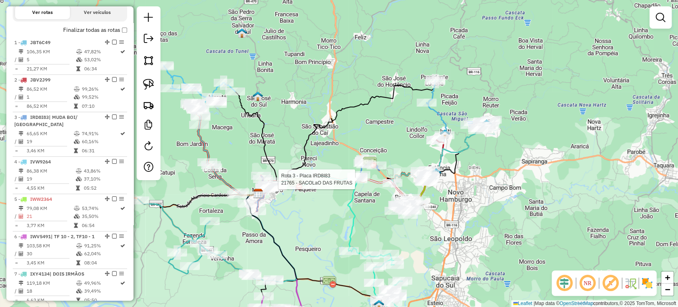
select select "*********"
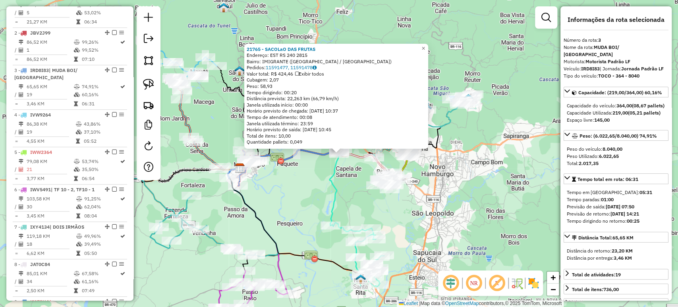
scroll to position [399, 0]
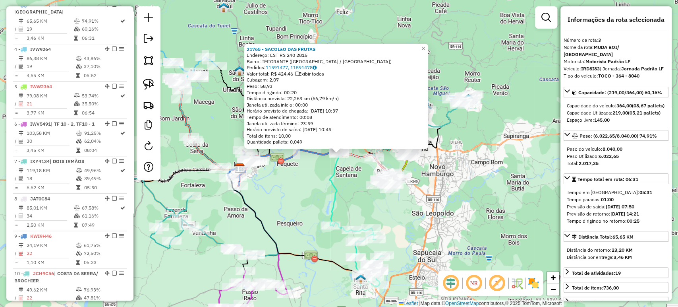
click at [302, 194] on div "21765 - SACOLaO DAS FRUTAS Endereço: EST RS 240 2815 Bairro: IMIGRANTE (CAPELA …" at bounding box center [339, 153] width 678 height 307
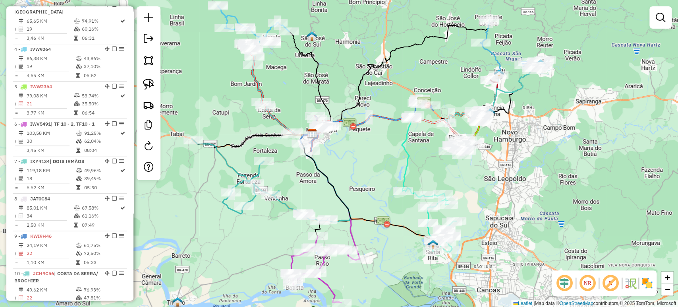
drag, startPoint x: 298, startPoint y: 202, endPoint x: 388, endPoint y: 167, distance: 96.0
click at [388, 166] on div "Janela de atendimento Grade de atendimento Capacidade Transportadoras Veículos …" at bounding box center [339, 153] width 678 height 307
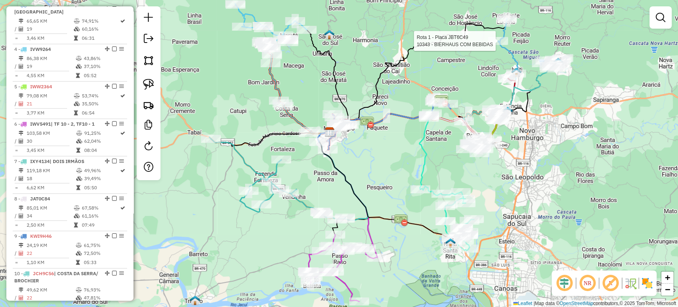
select select "*********"
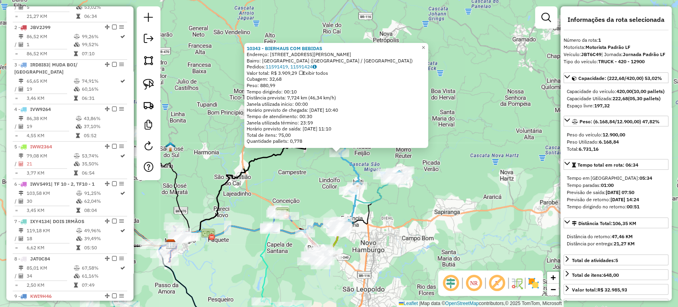
scroll to position [324, 0]
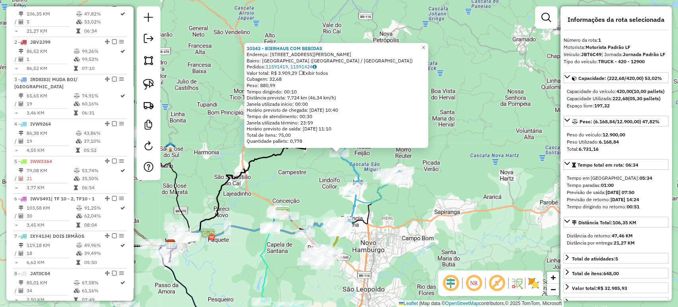
click at [428, 202] on div "10343 - BIERHAUS COM BEBIDAS Endereço: R ALBERTO WEIAND 410 Bairro: NOVA VILA (…" at bounding box center [339, 153] width 678 height 307
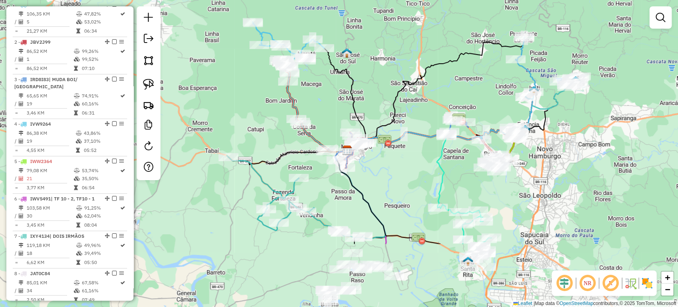
drag, startPoint x: 390, startPoint y: 235, endPoint x: 568, endPoint y: 141, distance: 201.3
click at [568, 141] on div "Janela de atendimento Grade de atendimento Capacidade Transportadoras Veículos …" at bounding box center [339, 153] width 678 height 307
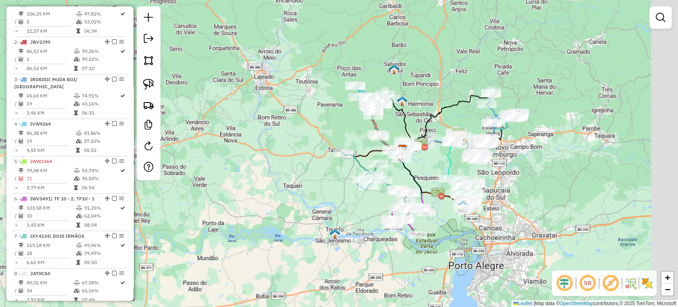
drag, startPoint x: 565, startPoint y: 142, endPoint x: 510, endPoint y: 147, distance: 55.5
click at [510, 147] on div "Janela de atendimento Grade de atendimento Capacidade Transportadoras Veículos …" at bounding box center [339, 153] width 678 height 307
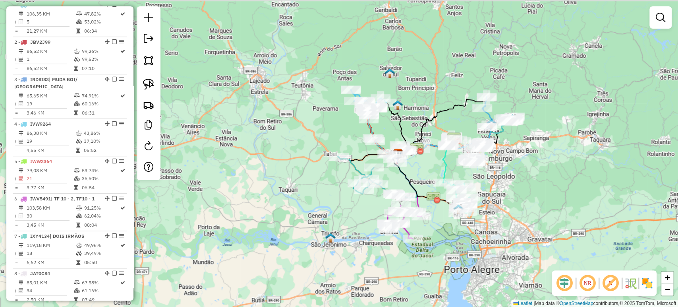
drag, startPoint x: 499, startPoint y: 149, endPoint x: 496, endPoint y: 152, distance: 5.1
click at [496, 152] on div "Janela de atendimento Grade de atendimento Capacidade Transportadoras Veículos …" at bounding box center [339, 153] width 678 height 307
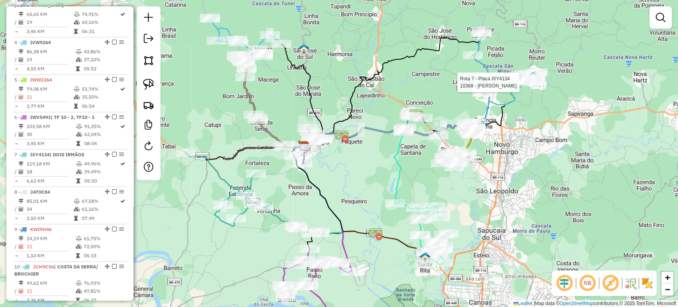
select select "*********"
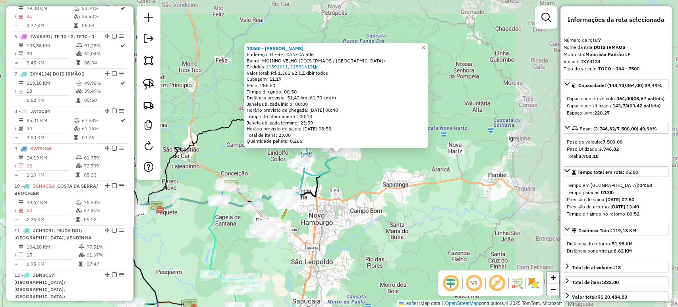
scroll to position [556, 0]
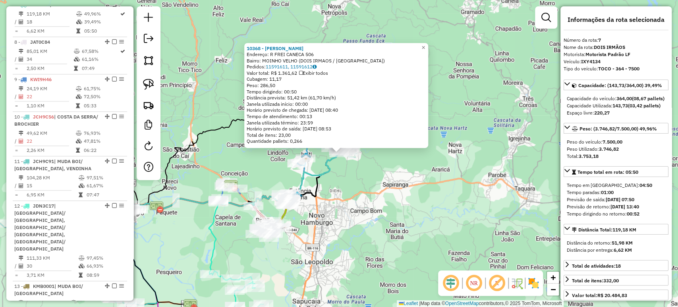
click at [388, 212] on div "10368 - ALDEMAR K FENN Endereço: R FREI CANECA 506 Bairro: MOINHO VELHO (DOIS I…" at bounding box center [339, 153] width 678 height 307
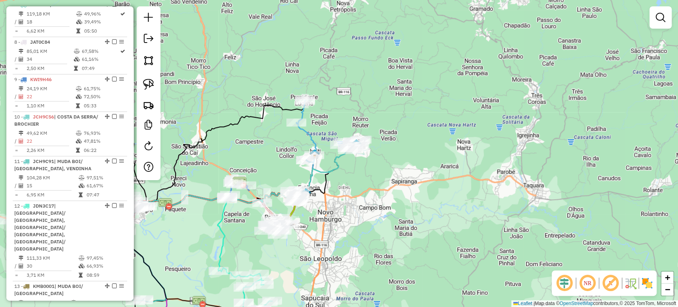
drag, startPoint x: 355, startPoint y: 222, endPoint x: 521, endPoint y: 182, distance: 171.3
click at [521, 182] on div "Janela de atendimento Grade de atendimento Capacidade Transportadoras Veículos …" at bounding box center [339, 153] width 678 height 307
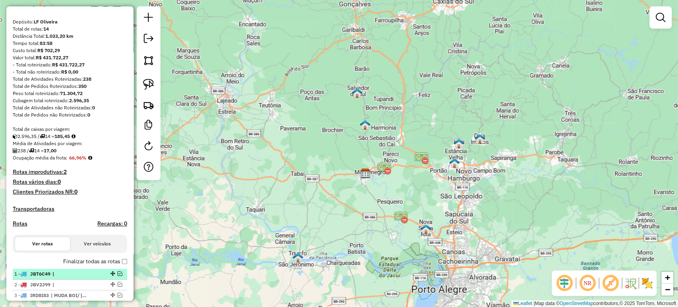
scroll to position [70, 0]
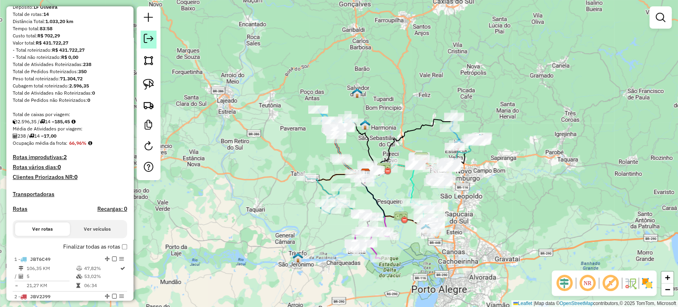
click at [155, 35] on link at bounding box center [149, 40] width 16 height 18
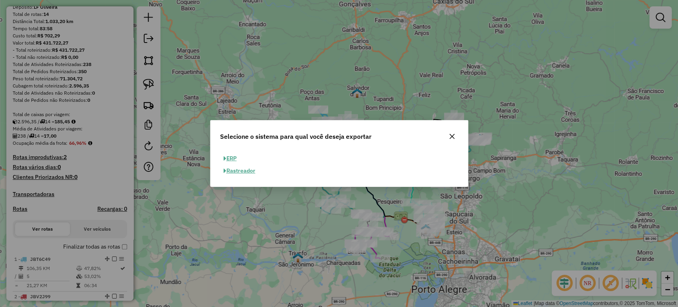
click at [227, 162] on button "ERP" at bounding box center [230, 158] width 20 height 12
select select "**"
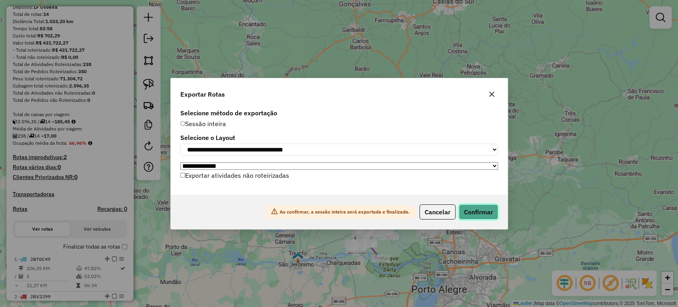
click at [476, 212] on button "Confirmar" at bounding box center [478, 211] width 39 height 15
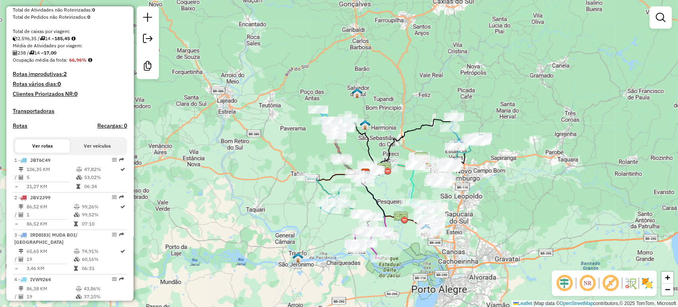
scroll to position [41, 0]
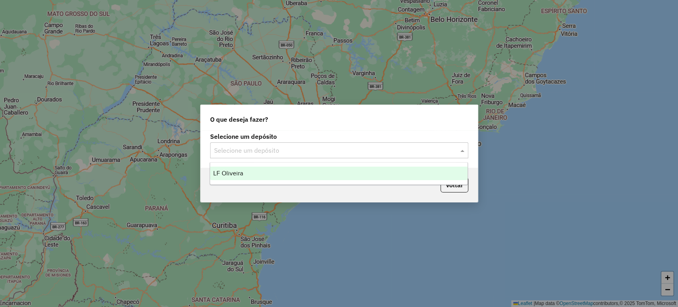
click at [273, 147] on input "text" at bounding box center [331, 151] width 235 height 10
click at [269, 171] on div "LF Oliveira" at bounding box center [339, 174] width 258 height 14
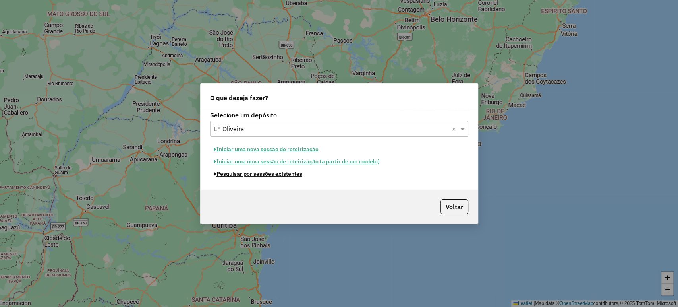
click at [269, 175] on button "Pesquisar por sessões existentes" at bounding box center [258, 174] width 96 height 12
